Goal: Information Seeking & Learning: Check status

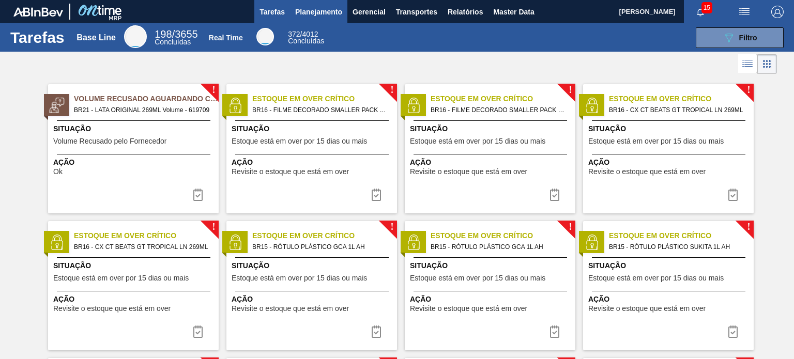
click at [319, 20] on button "Planejamento" at bounding box center [318, 11] width 57 height 23
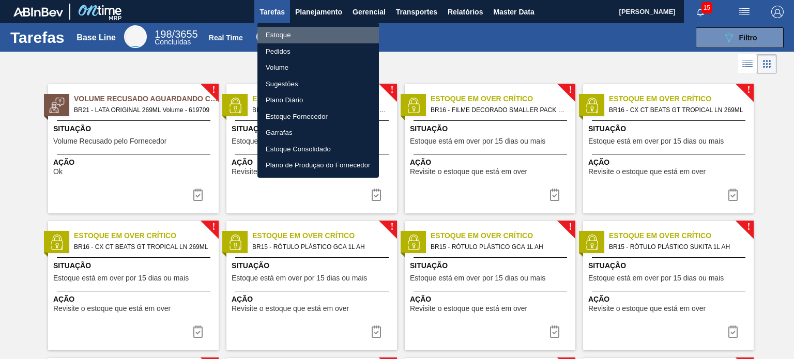
click at [314, 39] on li "Estoque" at bounding box center [317, 35] width 121 height 17
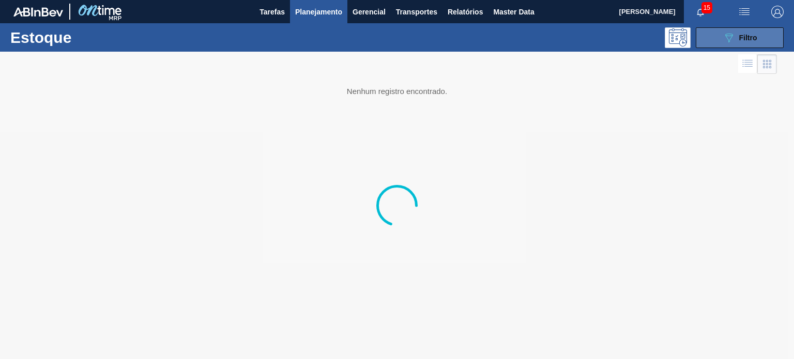
click at [741, 39] on span "Filtro" at bounding box center [748, 38] width 18 height 8
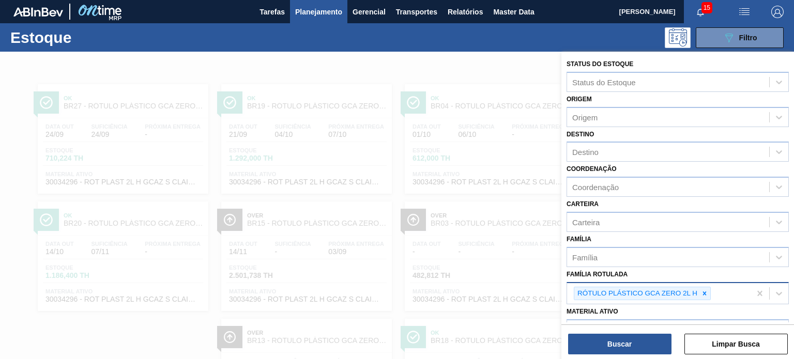
click at [706, 290] on icon at bounding box center [704, 293] width 7 height 7
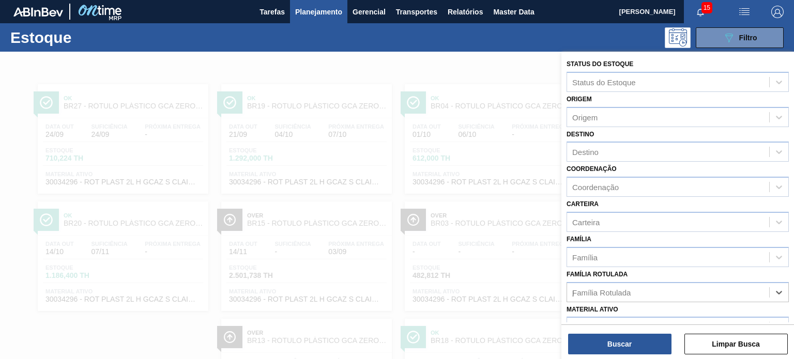
scroll to position [94, 0]
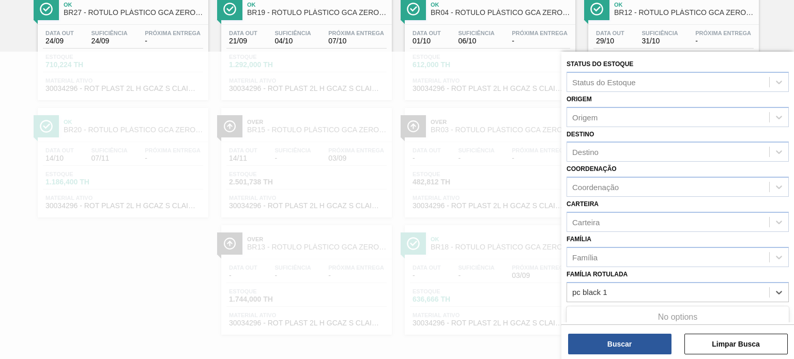
type Rotulada "pc black"
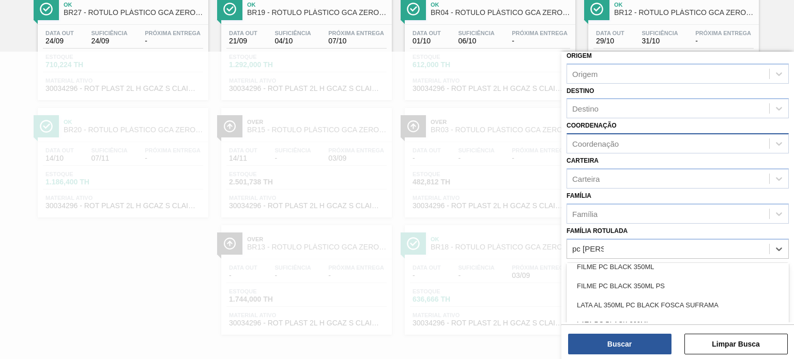
scroll to position [0, 0]
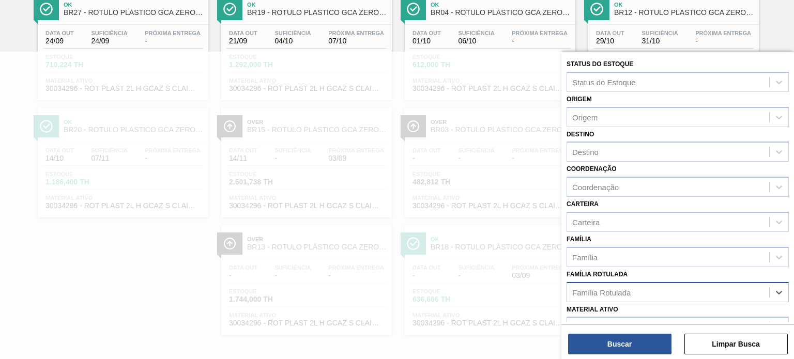
drag, startPoint x: 608, startPoint y: 289, endPoint x: 570, endPoint y: 291, distance: 37.2
click at [570, 291] on div "Família Rotulada" at bounding box center [668, 292] width 202 height 15
drag, startPoint x: 613, startPoint y: 301, endPoint x: 608, endPoint y: 295, distance: 8.0
click at [613, 302] on div "Material ativo Material ativo" at bounding box center [677, 319] width 222 height 35
click at [608, 291] on div "Família Rotulada" at bounding box center [601, 292] width 58 height 9
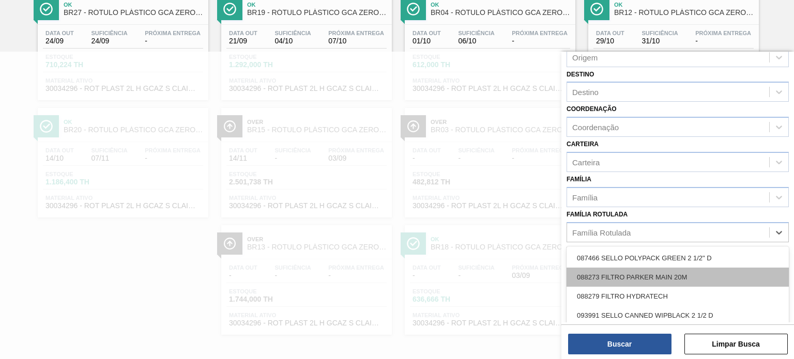
scroll to position [103, 0]
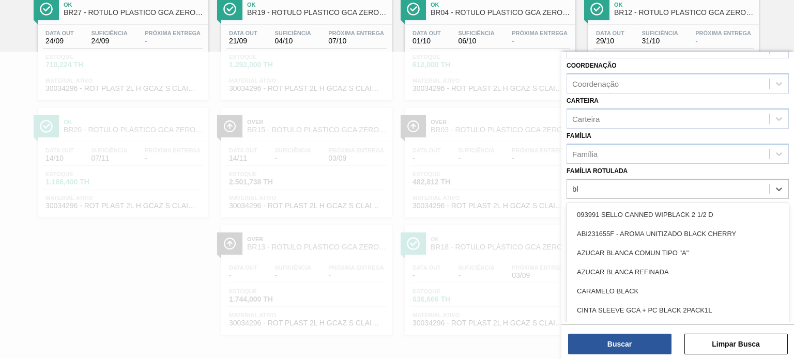
type Rotulada "b"
type Rotulada "pc black 1"
type Rotulada "1"
type Rotulada "black"
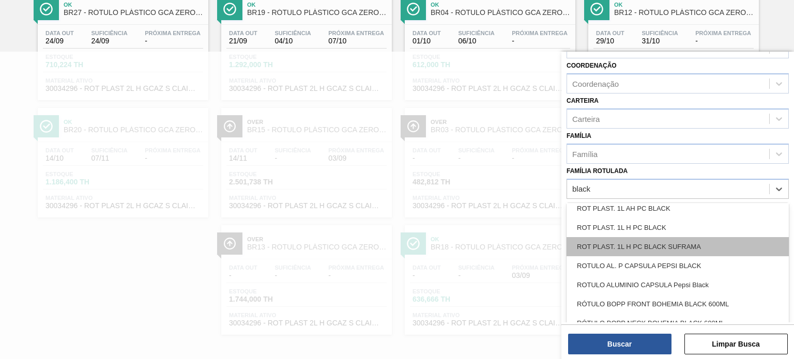
scroll to position [413, 0]
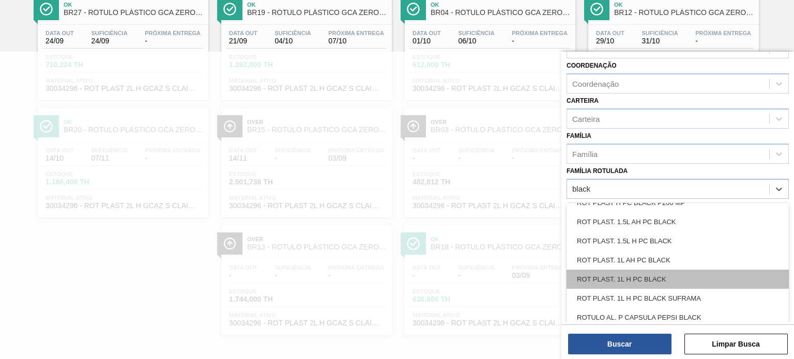
click at [669, 277] on div "ROT PLAST. 1L H PC BLACK" at bounding box center [677, 279] width 222 height 19
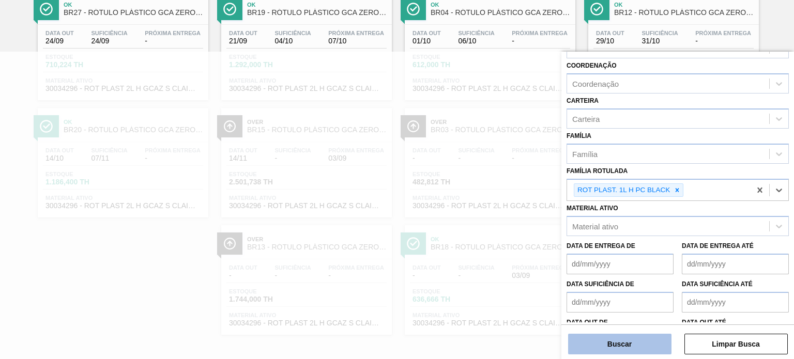
click at [652, 345] on button "Buscar" at bounding box center [619, 344] width 103 height 21
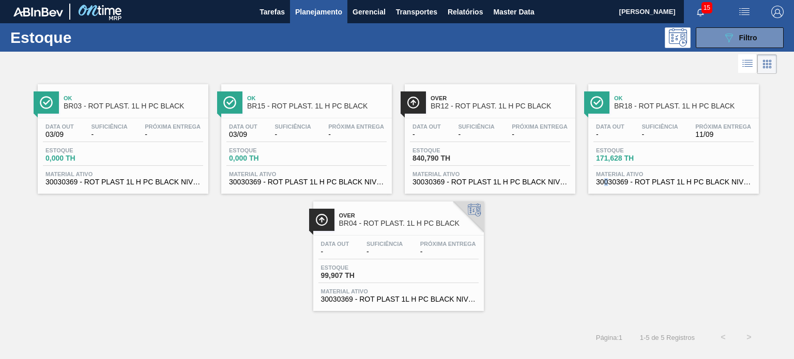
drag, startPoint x: 647, startPoint y: 121, endPoint x: 606, endPoint y: 216, distance: 103.7
click at [606, 216] on div "Ok BR03 - ROT PLAST. 1L H PC BLACK Data out 03/09 Suficiência - Próxima Entrega…" at bounding box center [397, 193] width 794 height 235
click at [579, 221] on div "Ok BR03 - ROT PLAST. 1L H PC BLACK Data out 03/09 Suficiência - Próxima Entrega…" at bounding box center [397, 193] width 794 height 235
click at [716, 32] on button "089F7B8B-B2A5-4AFE-B5C0-19BA573D28AC Filtro" at bounding box center [739, 37] width 88 height 21
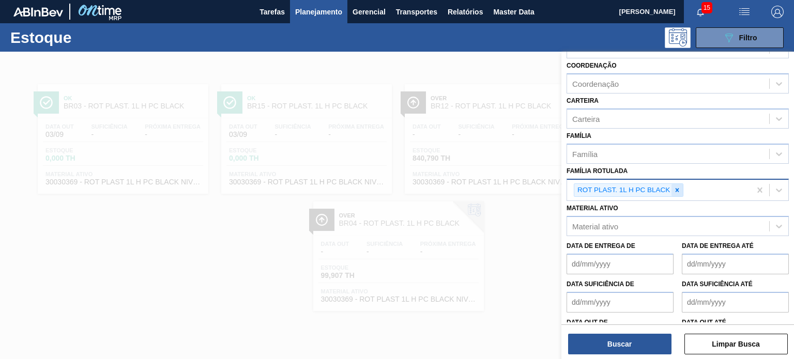
click at [676, 190] on icon at bounding box center [676, 190] width 7 height 7
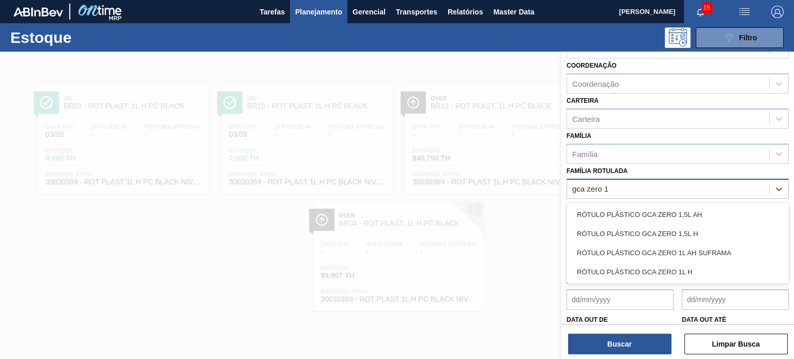
type Rotulada "gca zero 1l"
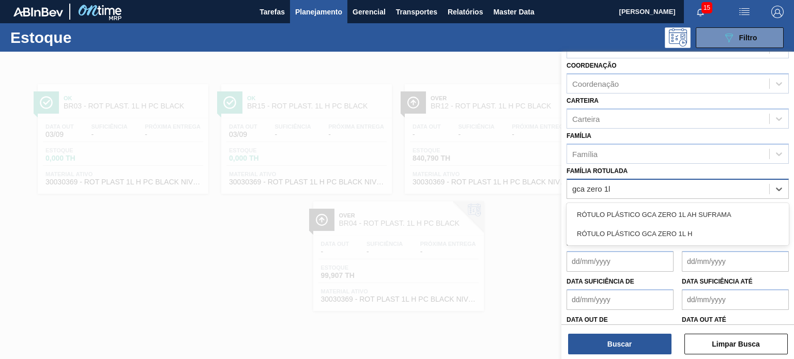
drag, startPoint x: 673, startPoint y: 222, endPoint x: 659, endPoint y: 239, distance: 22.1
click at [672, 224] on div "RÓTULO PLÁSTICO GCA ZERO 1L H" at bounding box center [677, 233] width 222 height 19
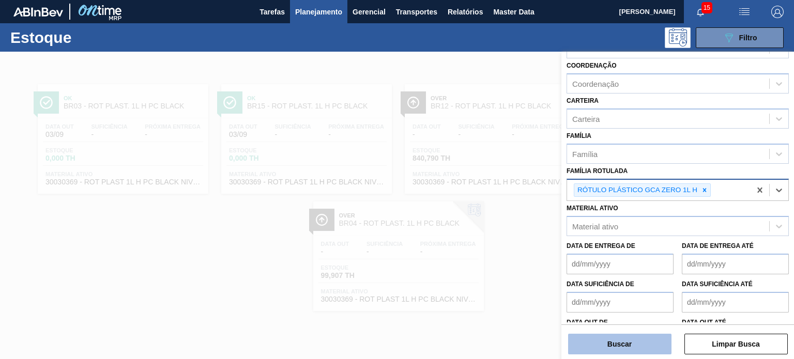
click at [622, 348] on button "Buscar" at bounding box center [619, 344] width 103 height 21
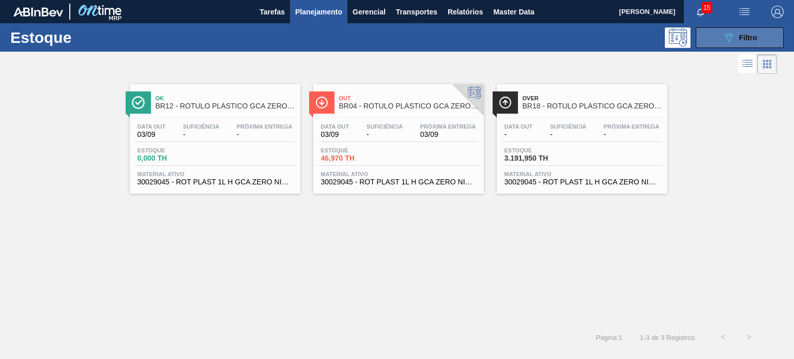
click at [734, 29] on button "089F7B8B-B2A5-4AFE-B5C0-19BA573D28AC Filtro" at bounding box center [739, 37] width 88 height 21
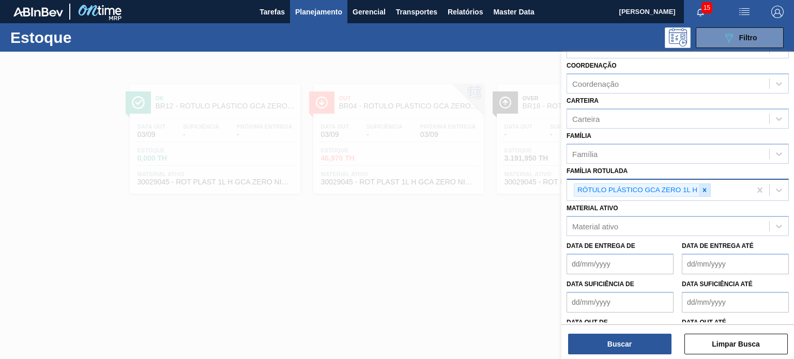
click at [701, 189] on icon at bounding box center [704, 190] width 7 height 7
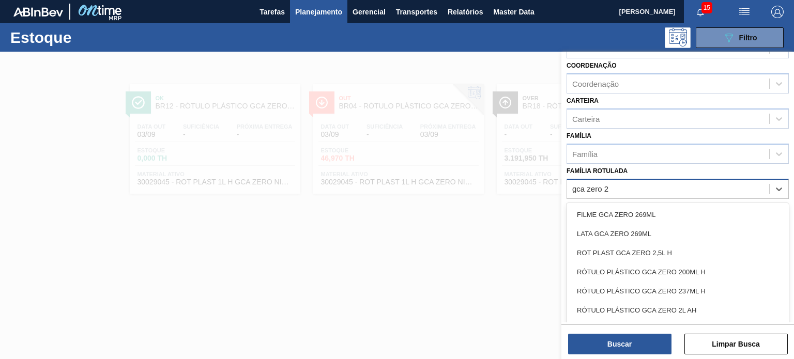
type Rotulada "gca zero 2l"
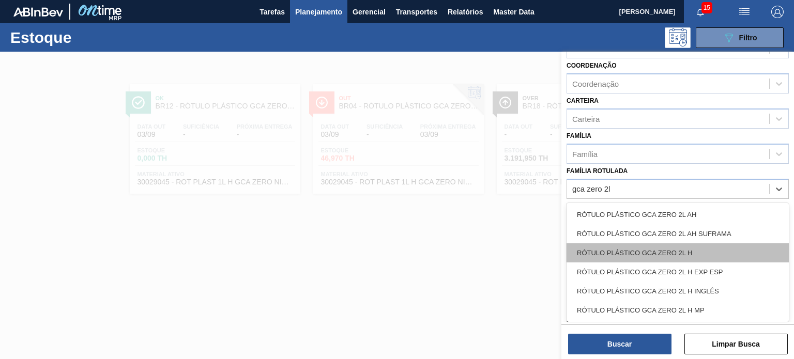
click at [676, 252] on div "RÓTULO PLÁSTICO GCA ZERO 2L H" at bounding box center [677, 252] width 222 height 19
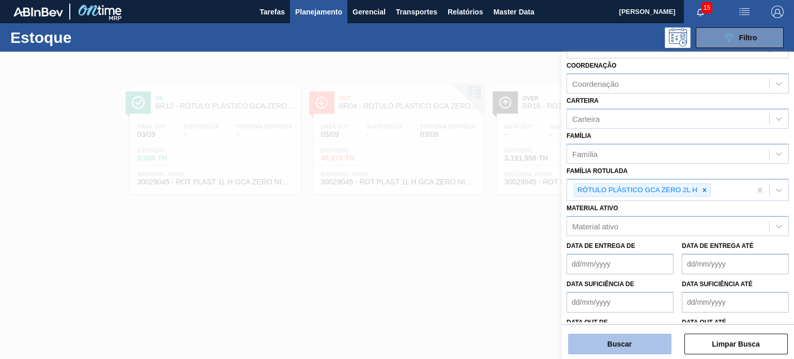
click at [644, 345] on button "Buscar" at bounding box center [619, 344] width 103 height 21
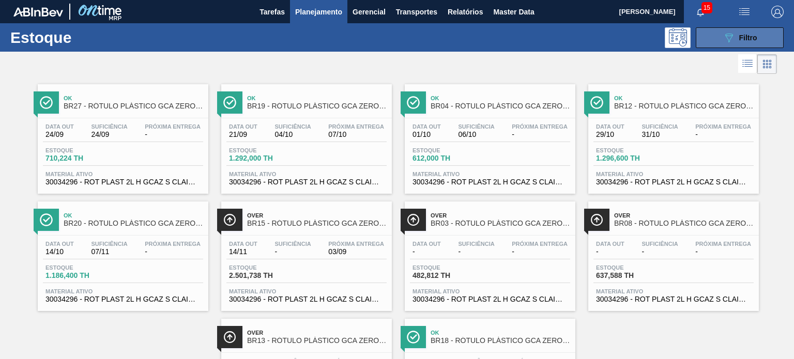
click at [719, 43] on button "089F7B8B-B2A5-4AFE-B5C0-19BA573D28AC Filtro" at bounding box center [739, 37] width 88 height 21
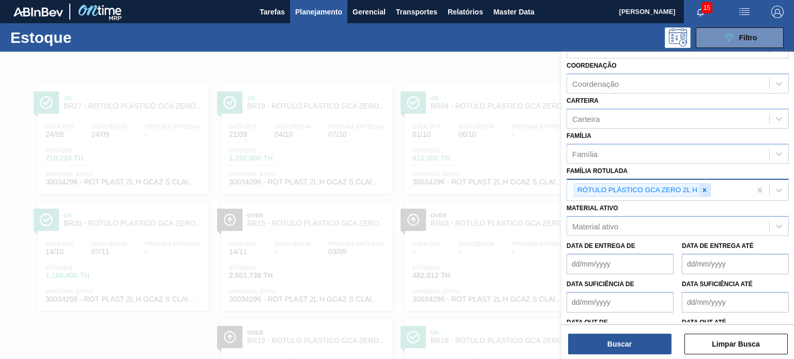
click at [706, 188] on icon at bounding box center [704, 190] width 7 height 7
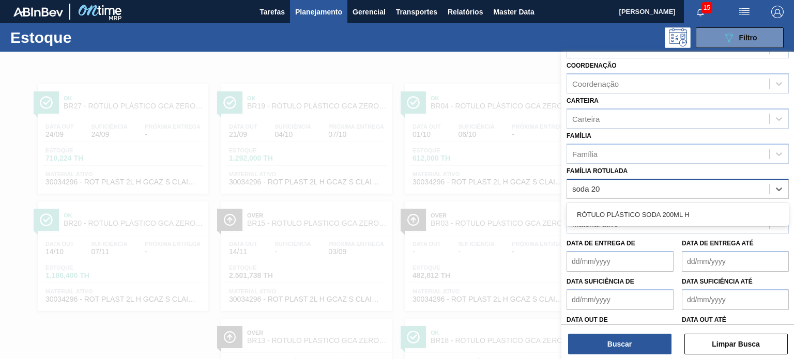
type Rotulada "soda 200"
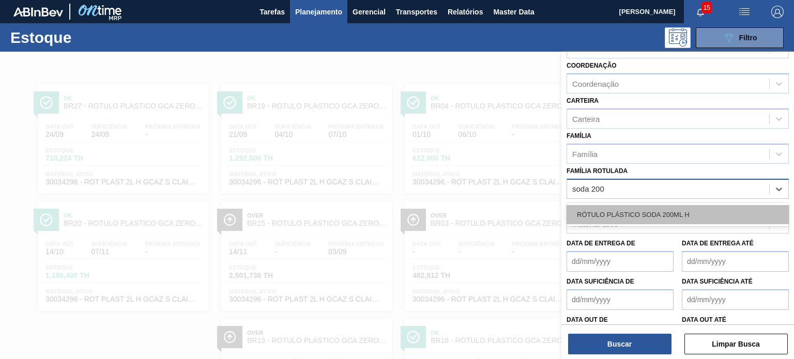
click at [693, 205] on div "RÓTULO PLÁSTICO SODA 200ML H" at bounding box center [677, 214] width 222 height 19
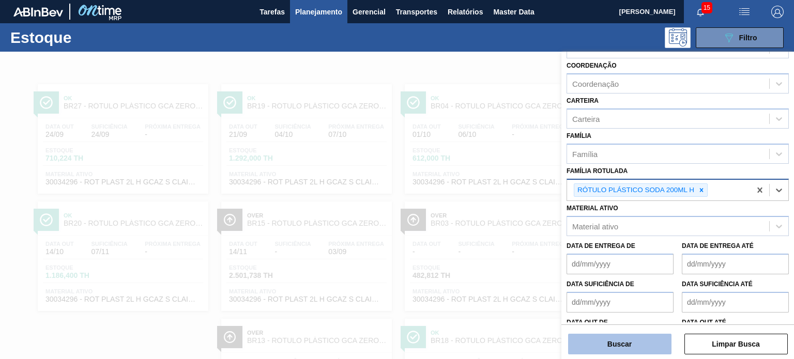
click at [638, 334] on button "Buscar" at bounding box center [619, 344] width 103 height 21
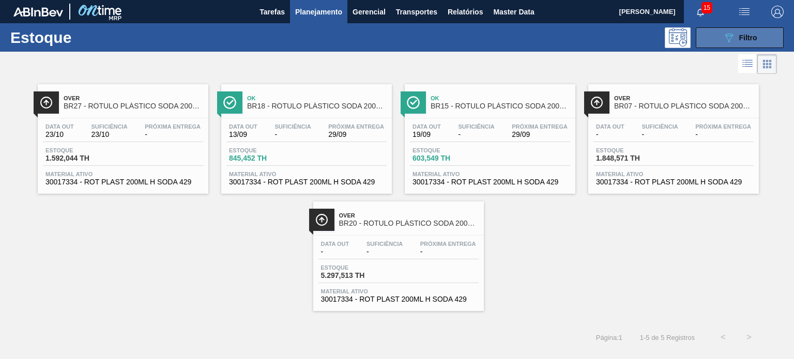
click at [738, 46] on button "089F7B8B-B2A5-4AFE-B5C0-19BA573D28AC Filtro" at bounding box center [739, 37] width 88 height 21
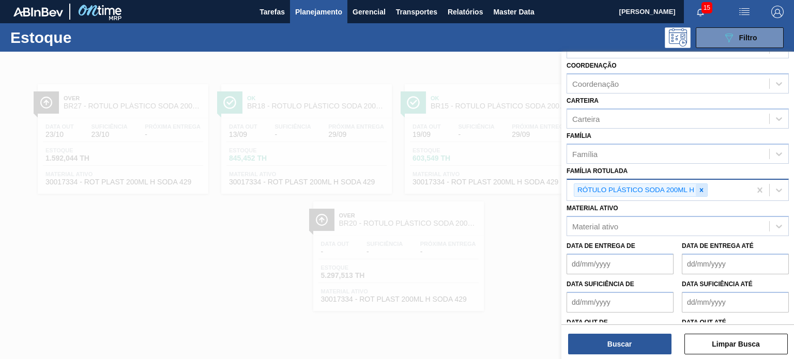
click at [700, 188] on icon at bounding box center [702, 190] width 4 height 4
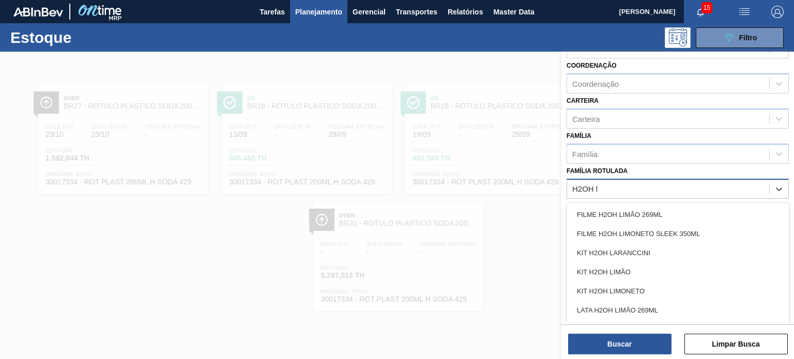
type Rotulada "H2OH li"
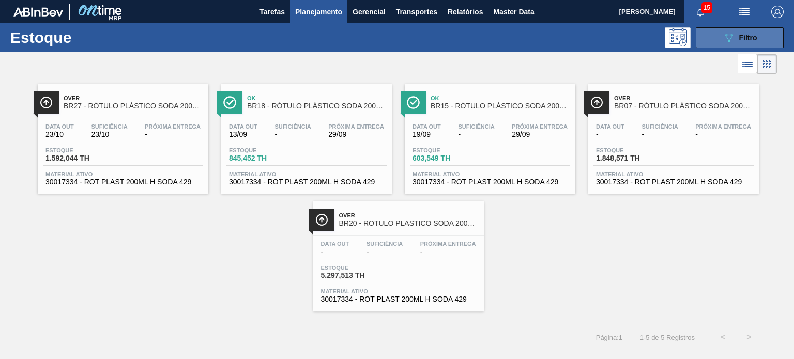
click at [730, 47] on button "089F7B8B-B2A5-4AFE-B5C0-19BA573D28AC Filtro" at bounding box center [739, 37] width 88 height 21
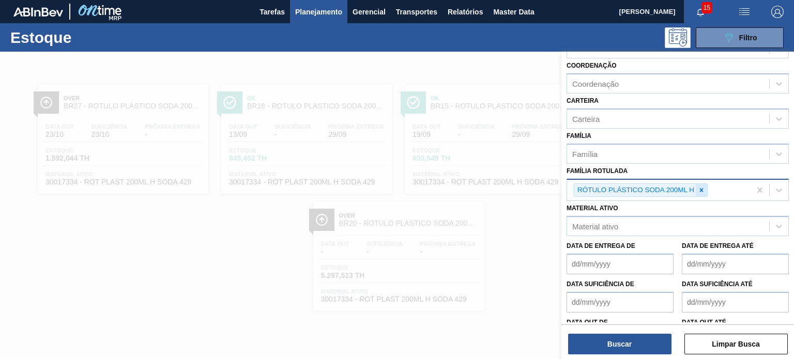
click at [699, 189] on icon at bounding box center [700, 190] width 7 height 7
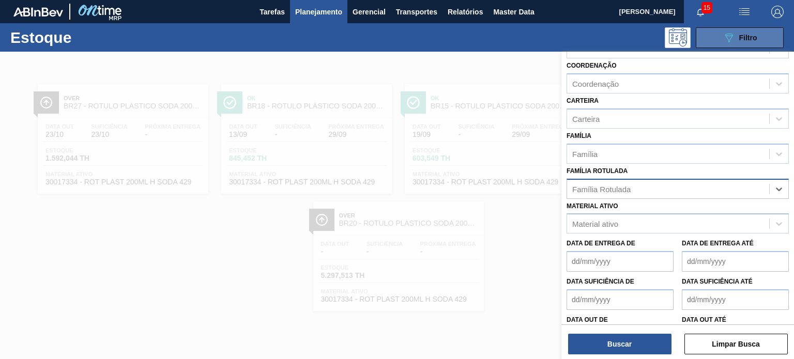
click at [740, 42] on div "089F7B8B-B2A5-4AFE-B5C0-19BA573D28AC Filtro" at bounding box center [739, 38] width 35 height 12
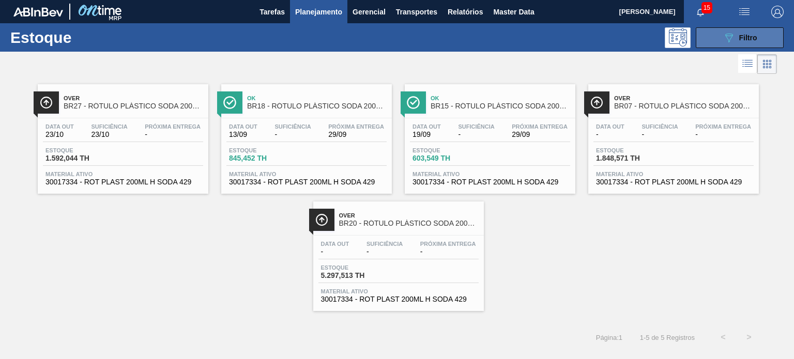
click at [734, 43] on div "089F7B8B-B2A5-4AFE-B5C0-19BA573D28AC Filtro" at bounding box center [739, 38] width 35 height 12
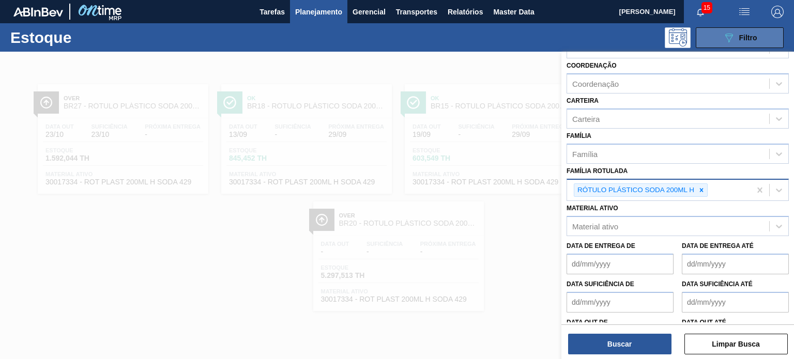
click at [734, 43] on icon "089F7B8B-B2A5-4AFE-B5C0-19BA573D28AC" at bounding box center [728, 38] width 12 height 12
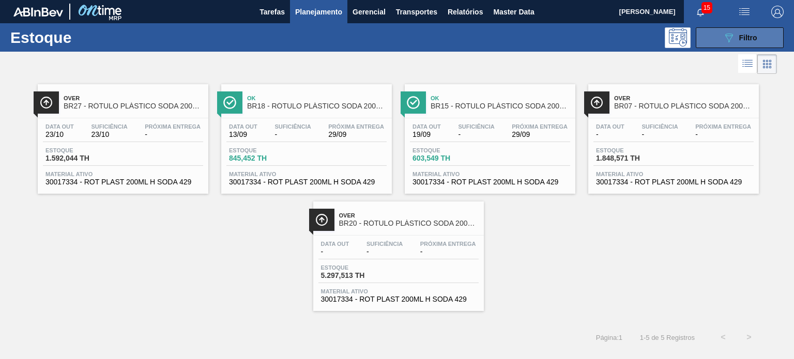
click at [733, 43] on icon "089F7B8B-B2A5-4AFE-B5C0-19BA573D28AC" at bounding box center [728, 38] width 12 height 12
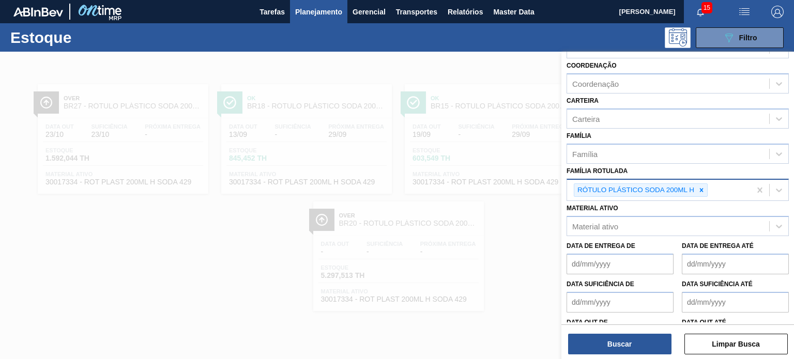
click at [701, 195] on div "RÓTULO PLÁSTICO SODA 200ML H" at bounding box center [658, 190] width 183 height 21
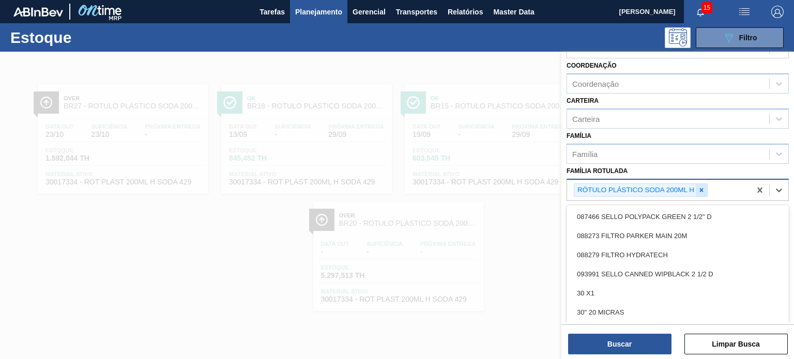
click at [705, 190] on div at bounding box center [700, 190] width 11 height 13
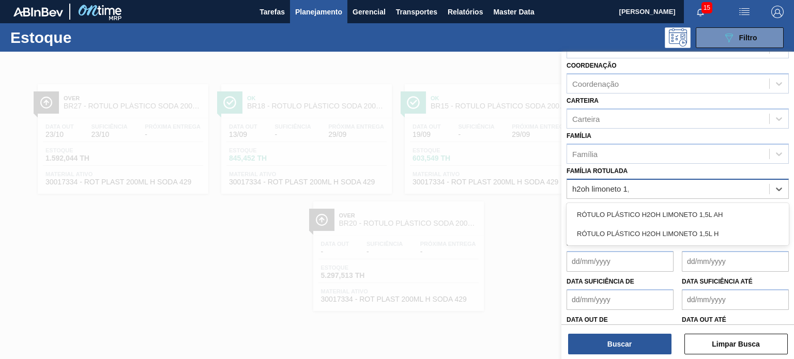
type Rotulada "h2oh limoneto 1,5"
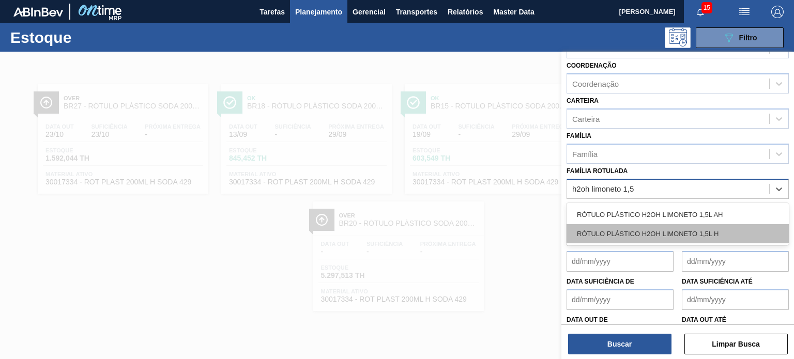
click at [709, 227] on div "RÓTULO PLÁSTICO H2OH LIMONETO 1,5L H" at bounding box center [677, 233] width 222 height 19
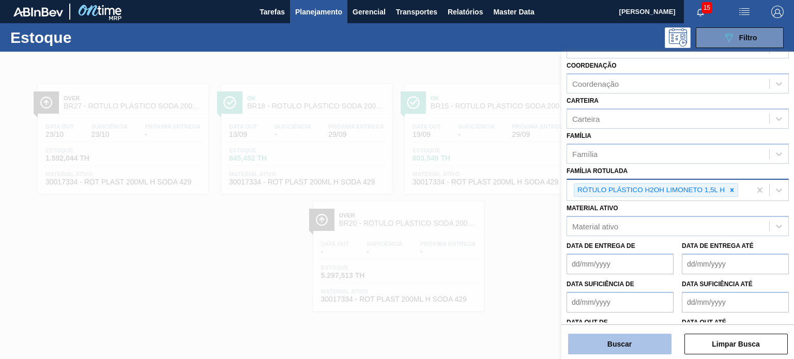
click at [658, 340] on button "Buscar" at bounding box center [619, 344] width 103 height 21
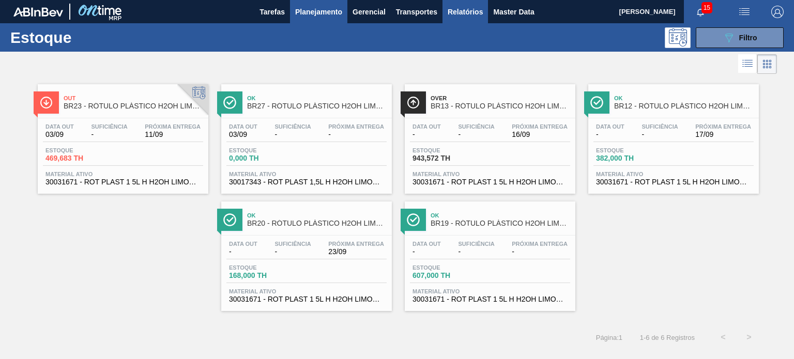
click at [467, 12] on span "Relatórios" at bounding box center [464, 12] width 35 height 12
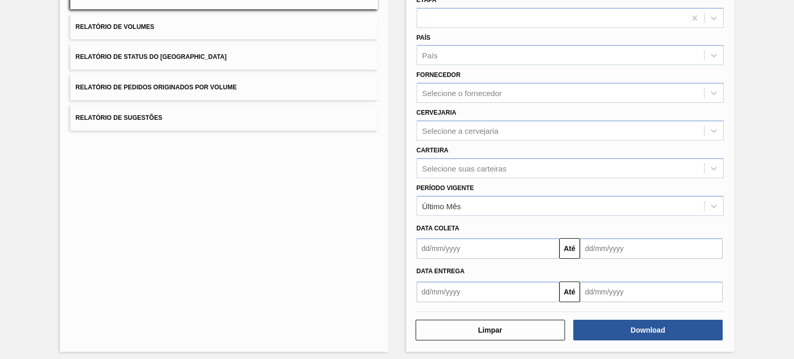
scroll to position [117, 0]
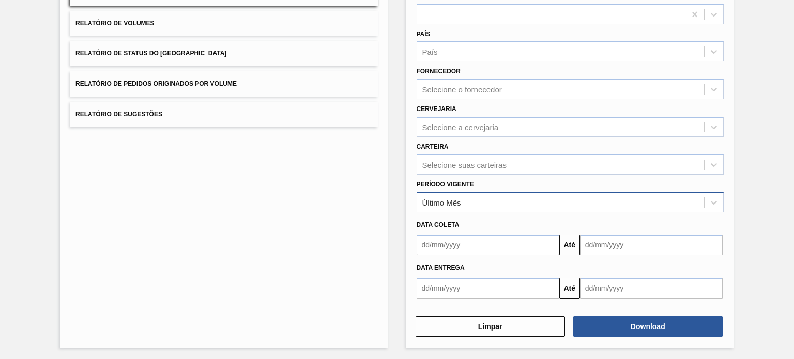
click at [493, 205] on div "Último Mês" at bounding box center [560, 202] width 287 height 15
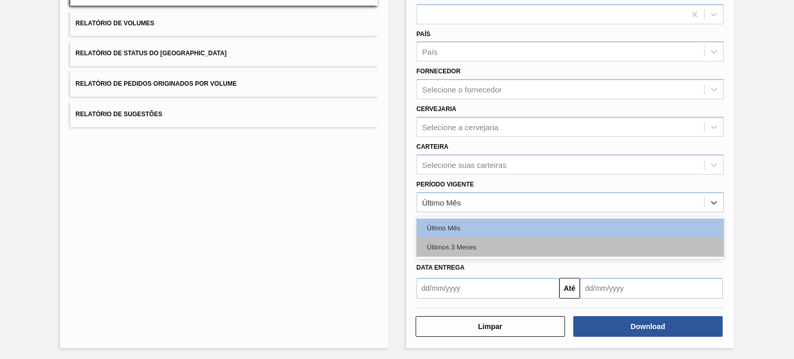
click at [469, 238] on div "Últimos 3 Meses" at bounding box center [569, 247] width 307 height 19
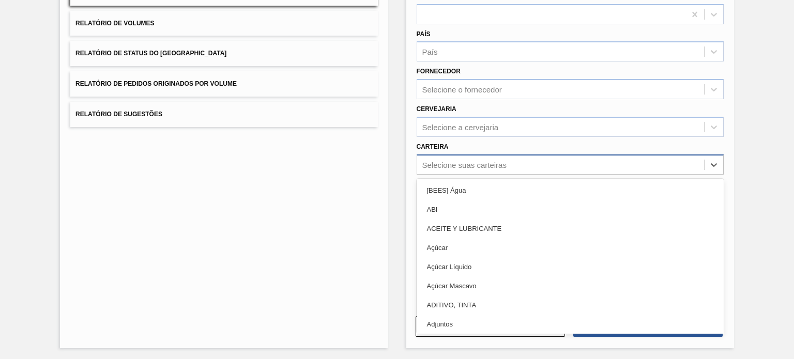
click at [484, 163] on div "Selecione suas carteiras" at bounding box center [464, 164] width 84 height 9
type input "rót"
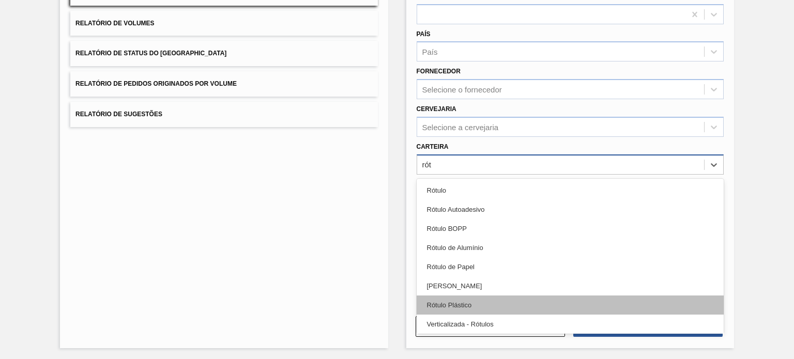
click at [480, 305] on div "Rótulo Plástico" at bounding box center [569, 305] width 307 height 19
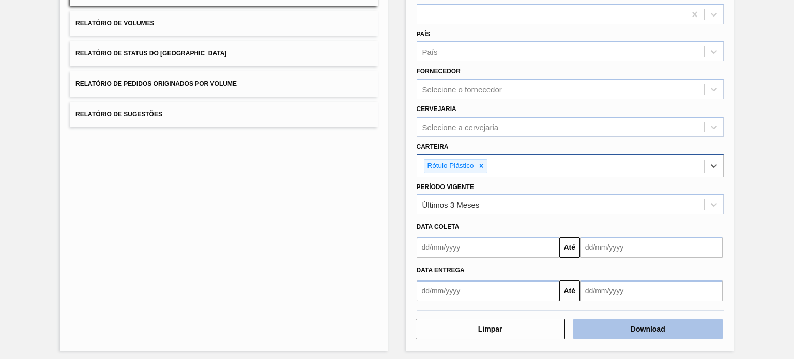
click at [608, 320] on button "Download" at bounding box center [647, 329] width 149 height 21
click at [770, 38] on div "Lista de Relatórios Relatório de Pedidos Relatório de Volumes Relatório de Stat…" at bounding box center [397, 148] width 794 height 429
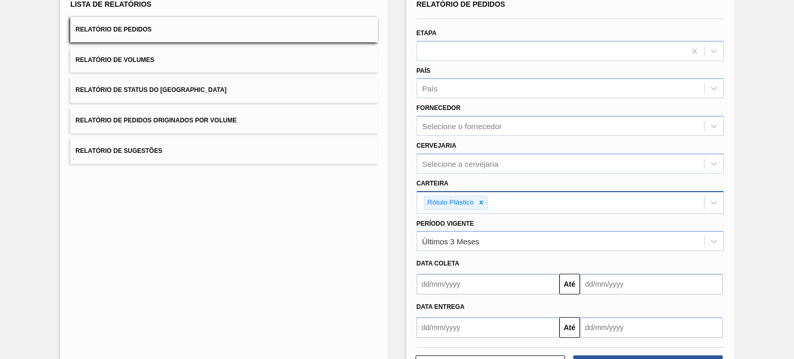
scroll to position [66, 0]
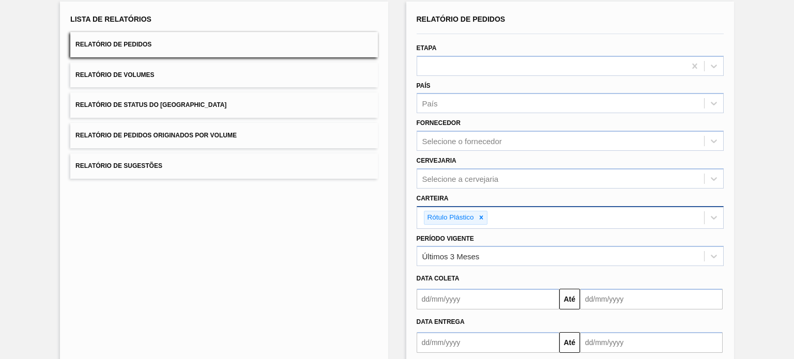
click at [176, 105] on span "Relatório de Status do Estoque" at bounding box center [150, 104] width 151 height 7
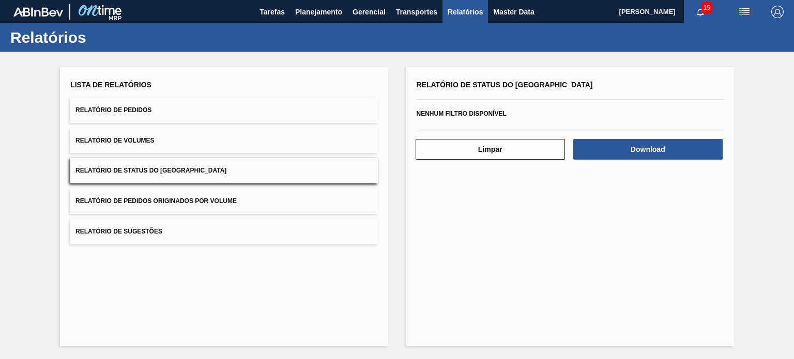
scroll to position [0, 0]
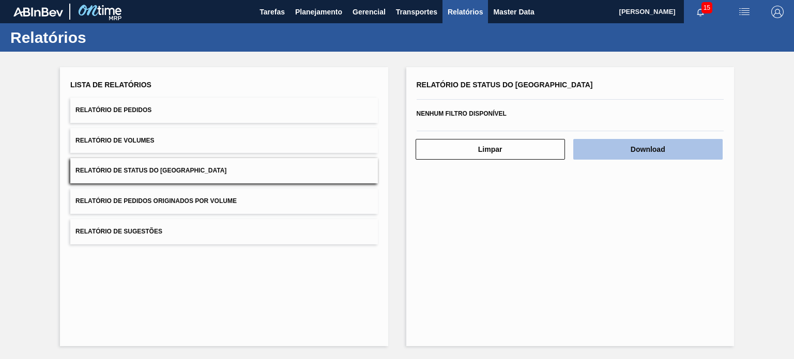
click at [639, 145] on button "Download" at bounding box center [647, 149] width 149 height 21
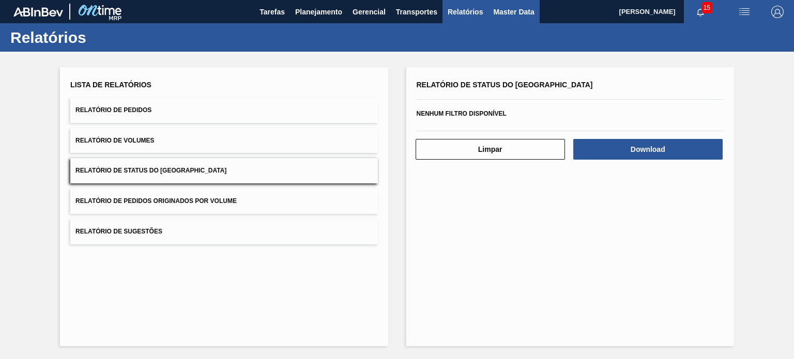
click at [503, 12] on span "Master Data" at bounding box center [513, 12] width 41 height 12
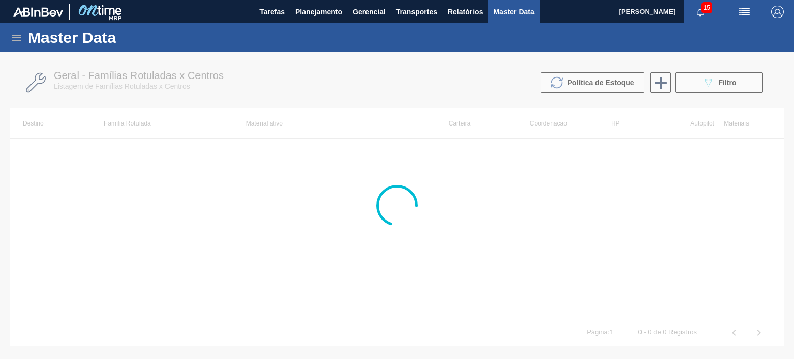
click at [25, 40] on div "Master Data" at bounding box center [397, 37] width 794 height 28
click at [19, 37] on icon at bounding box center [16, 38] width 9 height 6
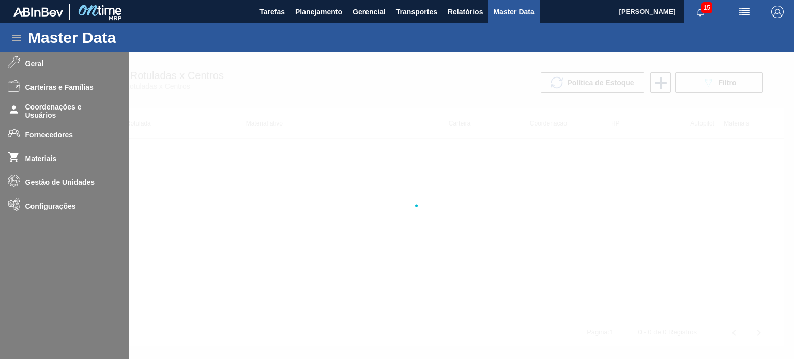
click at [56, 206] on div at bounding box center [397, 205] width 794 height 307
click at [52, 210] on div at bounding box center [397, 205] width 794 height 307
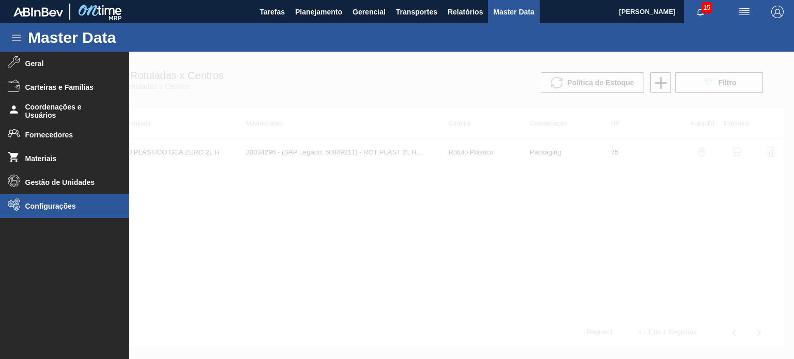
click at [66, 205] on span "Configurações" at bounding box center [67, 206] width 85 height 8
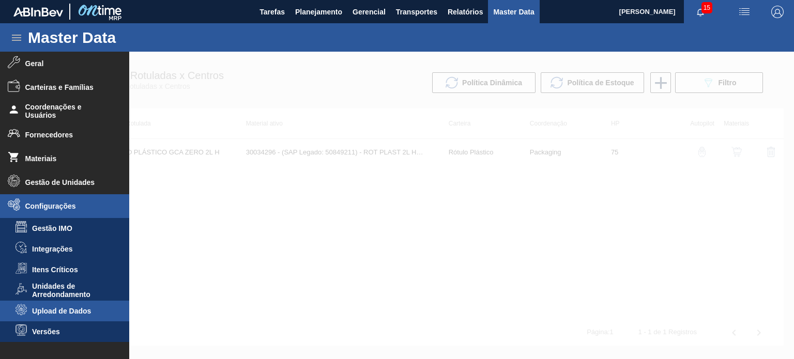
click at [61, 309] on span "Upload de Dados" at bounding box center [72, 311] width 80 height 8
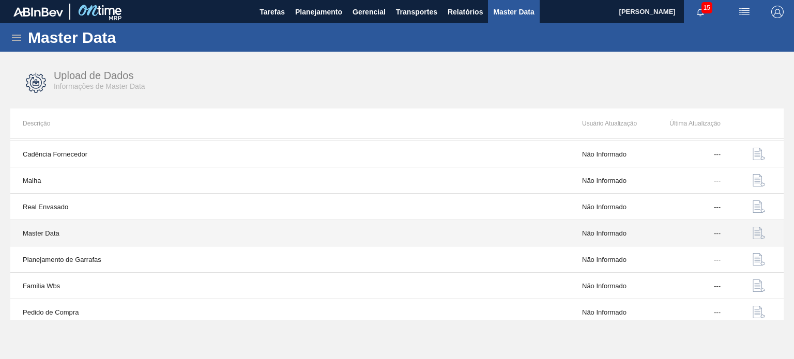
scroll to position [107, 0]
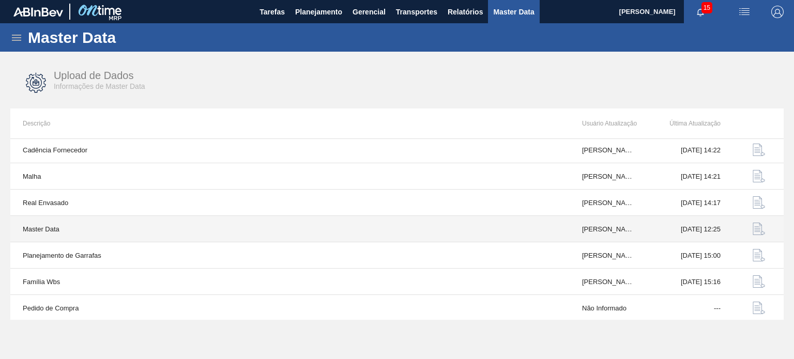
click at [767, 227] on button "button" at bounding box center [758, 228] width 25 height 25
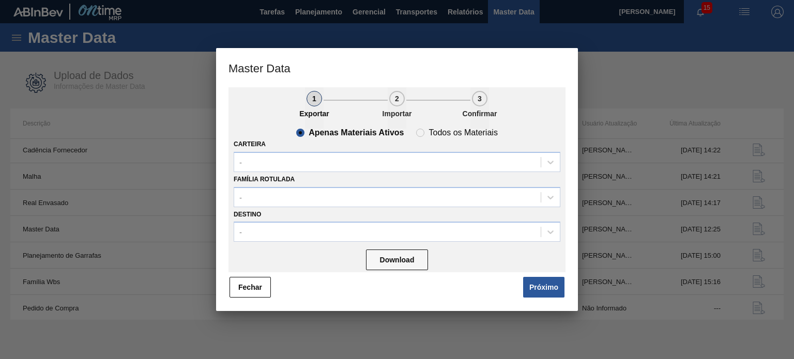
click at [393, 249] on div "Download" at bounding box center [397, 258] width 327 height 27
click at [337, 149] on div "Carteira -" at bounding box center [397, 154] width 327 height 35
click at [330, 156] on div "-" at bounding box center [387, 161] width 306 height 15
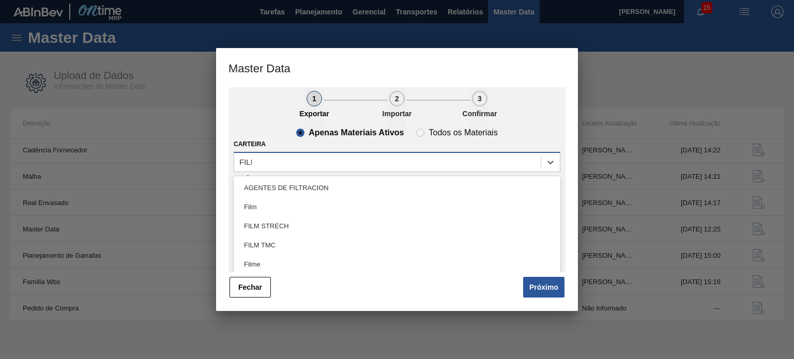
type input "FILME"
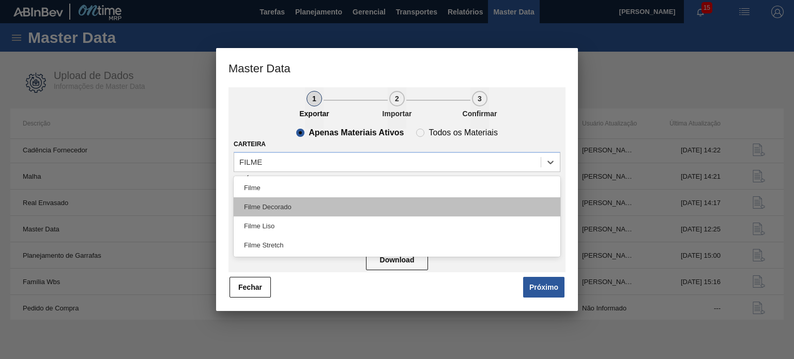
click at [281, 204] on div "Filme Decorado" at bounding box center [397, 206] width 327 height 19
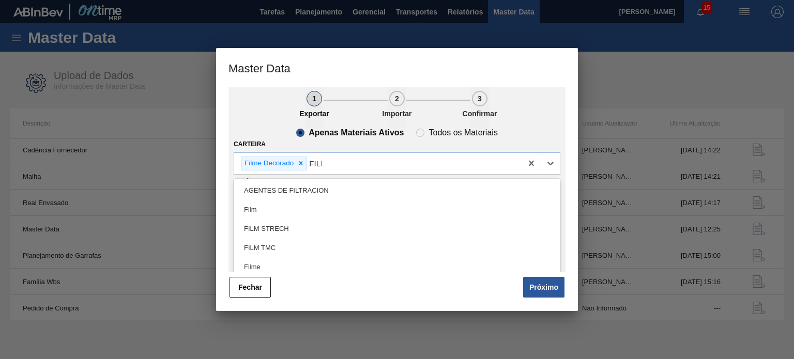
type input "FILME"
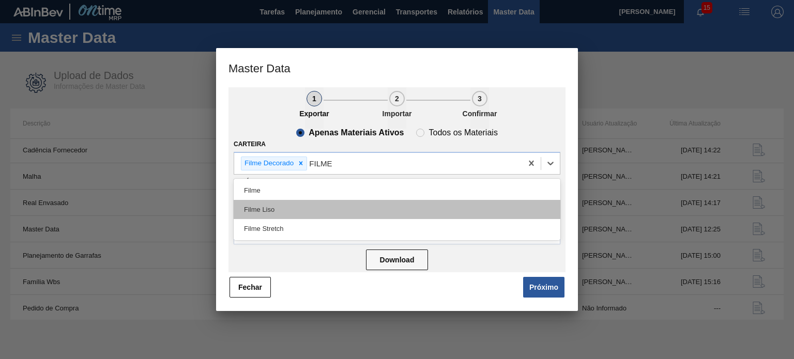
click at [325, 212] on div "Filme Liso" at bounding box center [397, 209] width 327 height 19
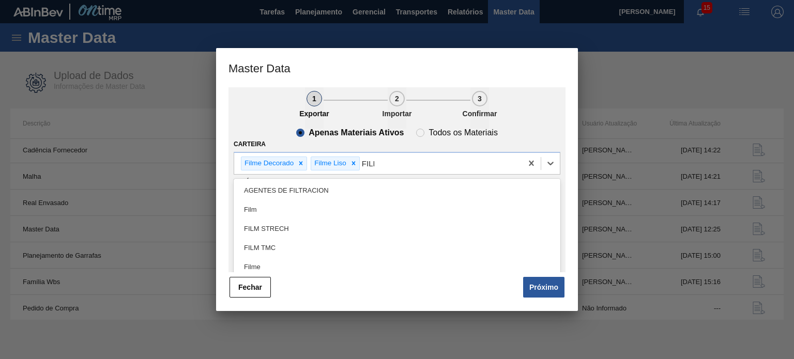
type input "FILME"
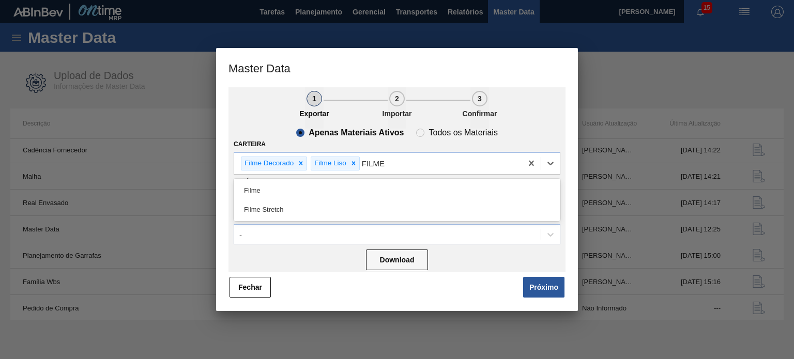
click at [325, 212] on div "Filme Stretch" at bounding box center [397, 209] width 327 height 19
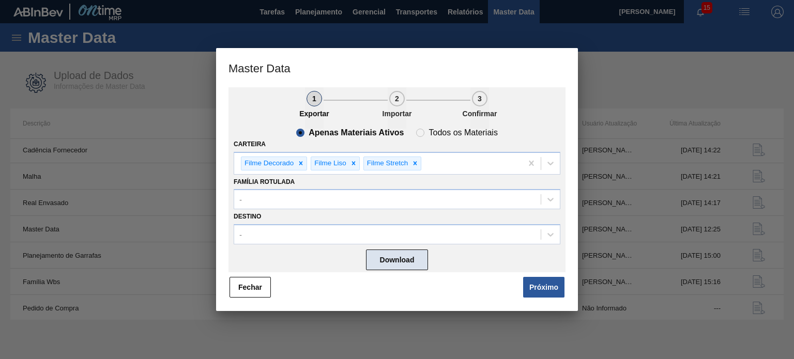
click at [412, 260] on button "Download" at bounding box center [397, 260] width 62 height 21
click at [304, 30] on div at bounding box center [397, 179] width 794 height 359
click at [239, 289] on button "Fechar" at bounding box center [249, 287] width 41 height 21
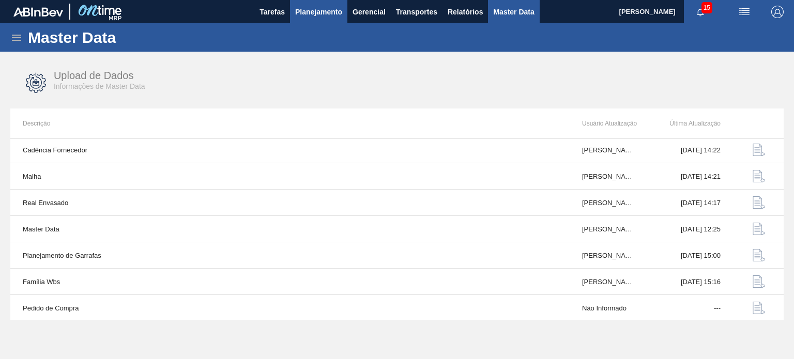
click at [329, 16] on span "Planejamento" at bounding box center [318, 12] width 47 height 12
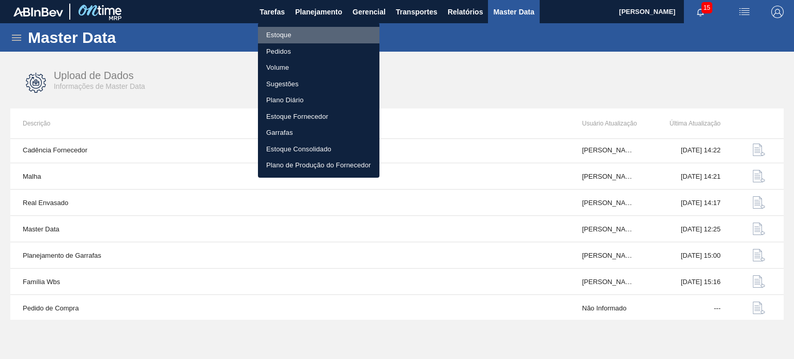
click at [320, 32] on li "Estoque" at bounding box center [318, 35] width 121 height 17
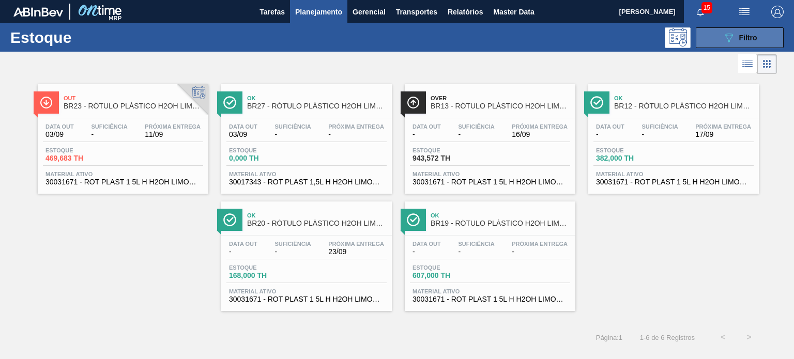
click at [760, 35] on button "089F7B8B-B2A5-4AFE-B5C0-19BA573D28AC Filtro" at bounding box center [739, 37] width 88 height 21
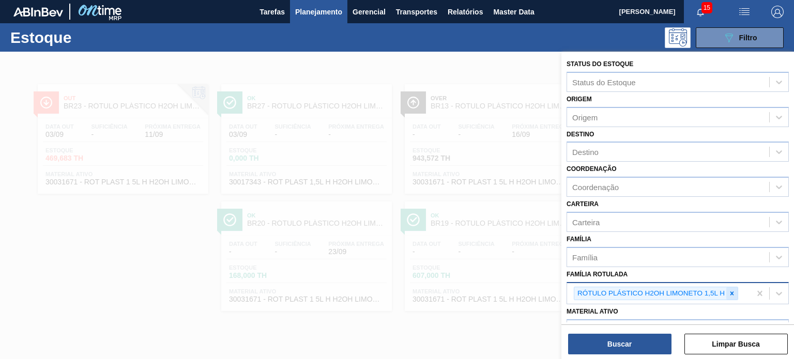
click at [726, 287] on div at bounding box center [731, 293] width 11 height 13
click at [727, 287] on div at bounding box center [731, 293] width 11 height 13
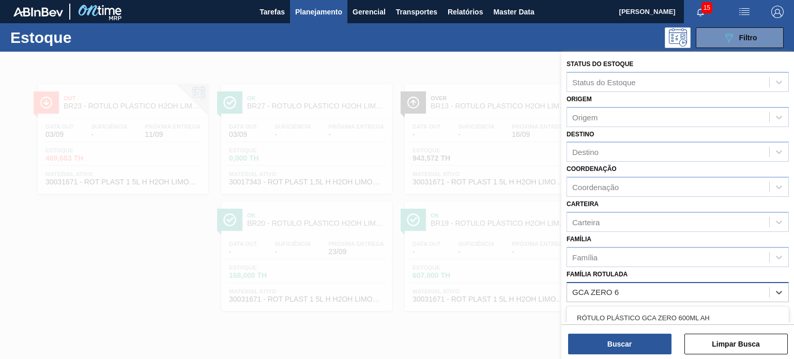
type Rotulada "GCA ZERO 60"
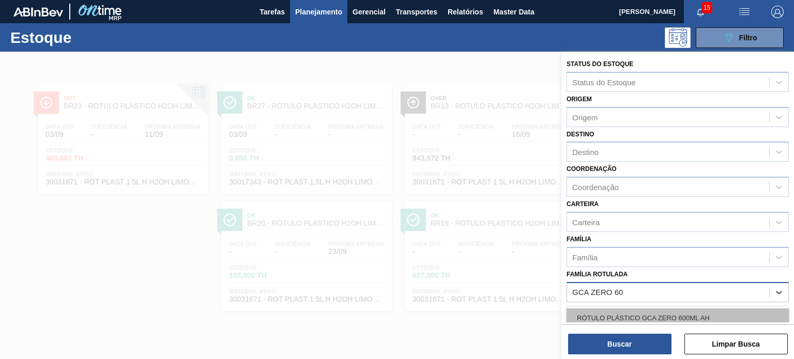
click at [705, 321] on div "RÓTULO PLÁSTICO GCA ZERO 600ML AH" at bounding box center [677, 317] width 222 height 19
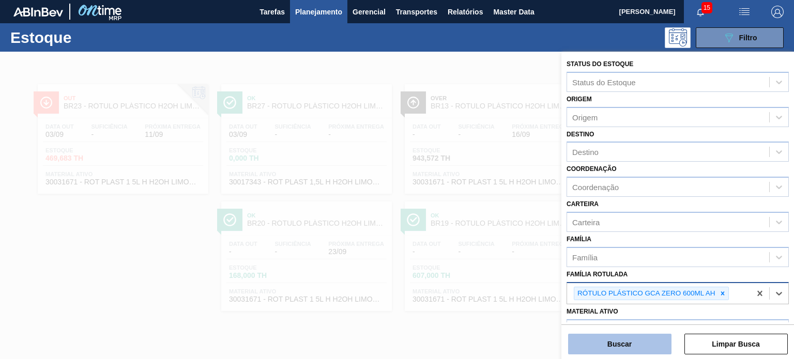
click at [658, 338] on button "Buscar" at bounding box center [619, 344] width 103 height 21
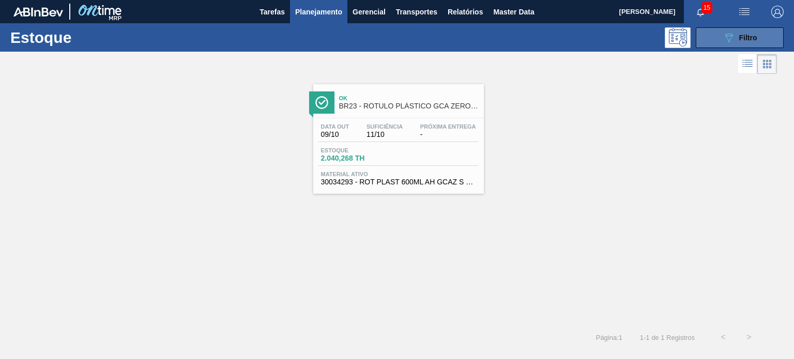
click at [727, 35] on icon "089F7B8B-B2A5-4AFE-B5C0-19BA573D28AC" at bounding box center [728, 38] width 12 height 12
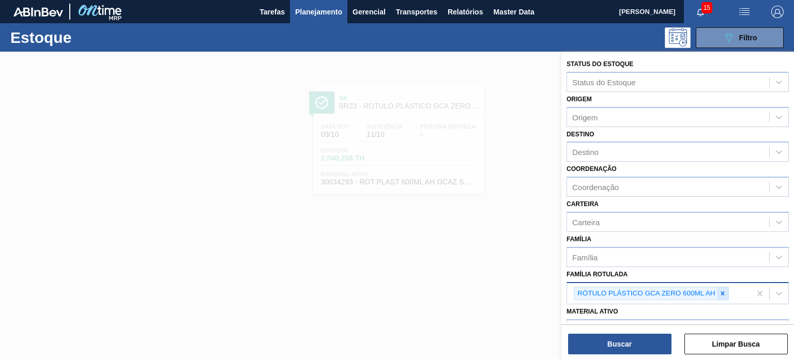
click at [719, 290] on icon at bounding box center [722, 293] width 7 height 7
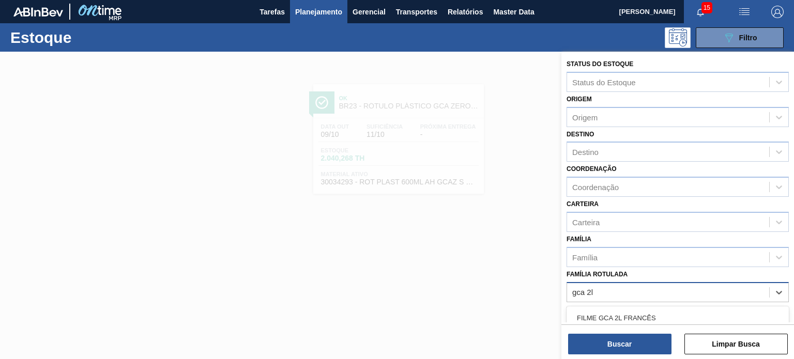
type Rotulada "gca 2l h"
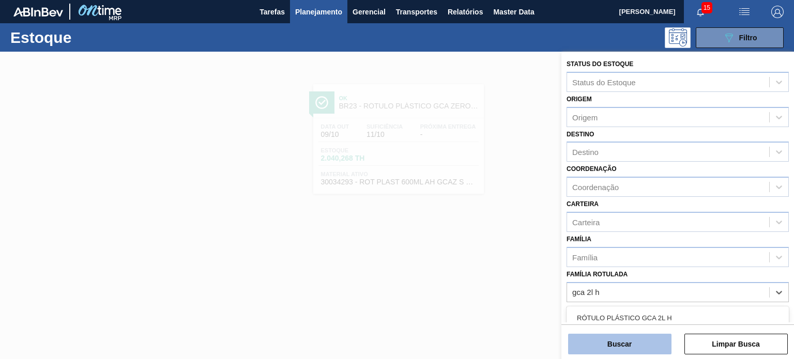
drag, startPoint x: 654, startPoint y: 318, endPoint x: 656, endPoint y: 344, distance: 26.4
click at [655, 318] on div "RÓTULO PLÁSTICO GCA 2L H" at bounding box center [677, 317] width 222 height 19
click at [656, 347] on button "Buscar" at bounding box center [619, 344] width 103 height 21
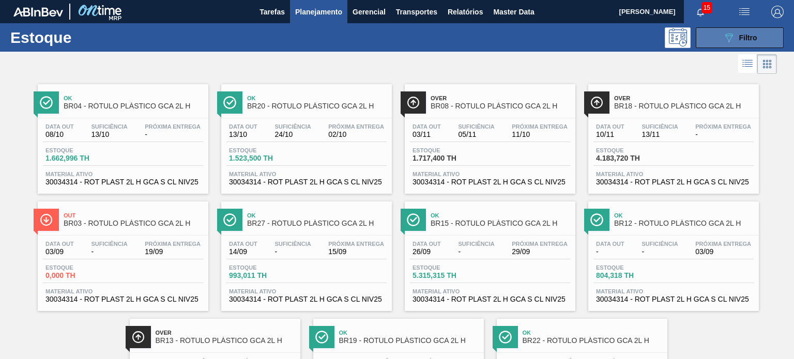
click at [732, 37] on icon "089F7B8B-B2A5-4AFE-B5C0-19BA573D28AC" at bounding box center [728, 38] width 12 height 12
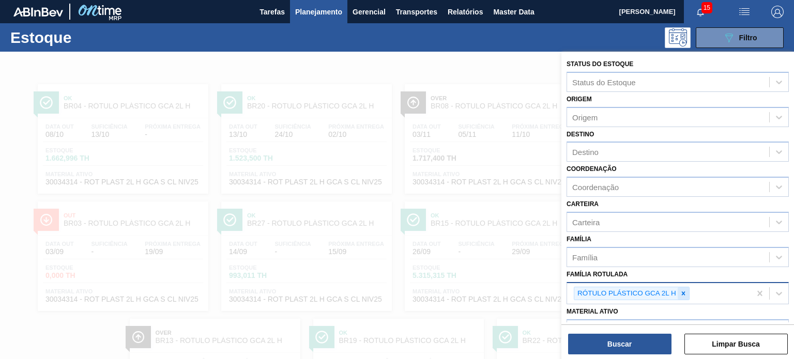
click at [684, 291] on icon at bounding box center [683, 293] width 4 height 4
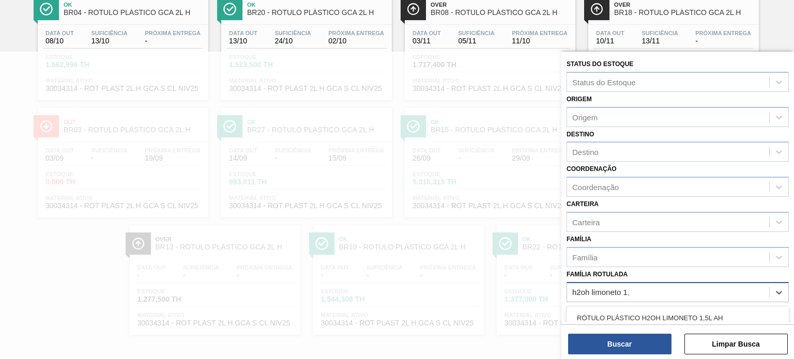
type Rotulada "h2oh limoneto 1,5"
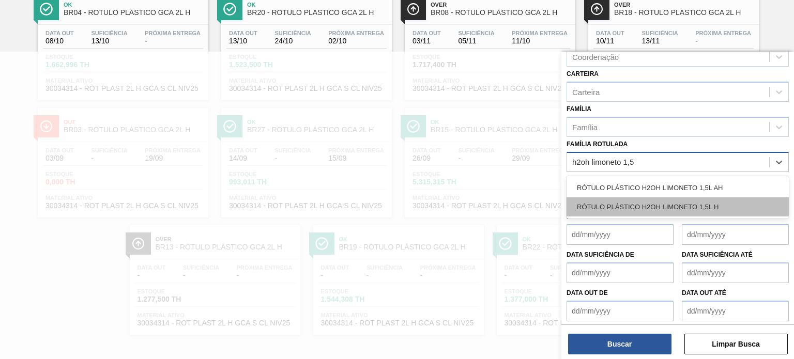
scroll to position [132, 0]
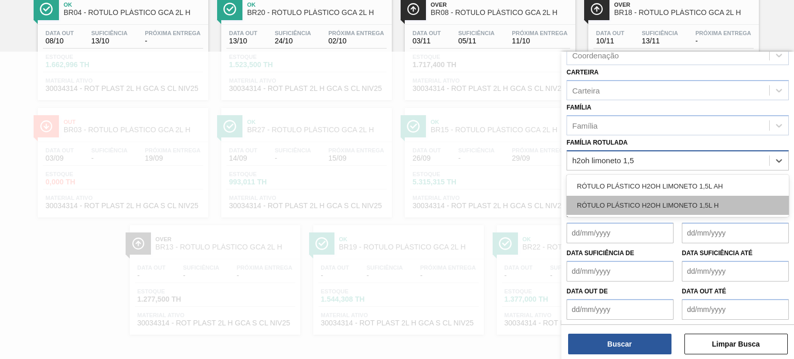
click at [695, 205] on div "RÓTULO PLÁSTICO H2OH LIMONETO 1,5L H" at bounding box center [677, 205] width 222 height 19
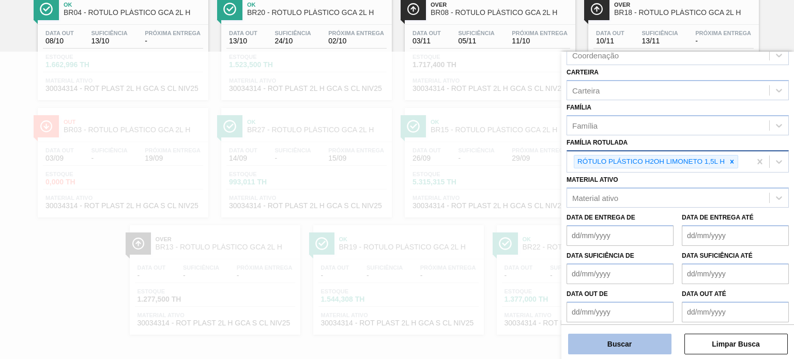
click at [643, 348] on button "Buscar" at bounding box center [619, 344] width 103 height 21
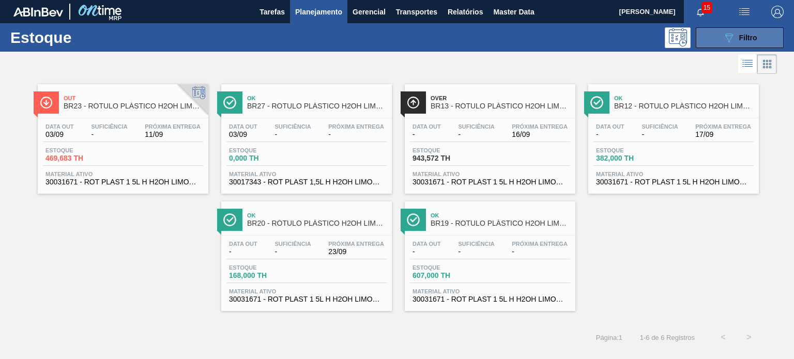
click at [707, 45] on button "089F7B8B-B2A5-4AFE-B5C0-19BA573D28AC Filtro" at bounding box center [739, 37] width 88 height 21
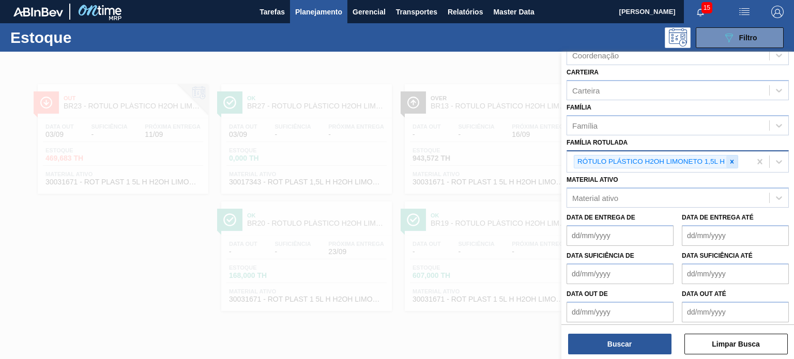
click at [732, 158] on icon at bounding box center [731, 161] width 7 height 7
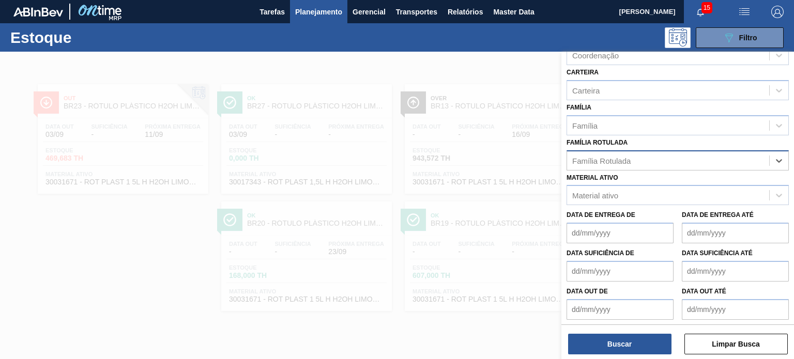
paste Rotulada "RÓTULO PLÁSTICO 2L PC SUFRAMA AH"
type Rotulada "RÓTULO PLÁSTICO 2L PC SUFRAMA AH"
click at [664, 194] on div "RÓTULO PLÁSTICO 2L PC SUFRAMA AH" at bounding box center [677, 186] width 222 height 23
drag, startPoint x: 660, startPoint y: 188, endPoint x: 659, endPoint y: 260, distance: 72.9
click at [659, 188] on div "RÓTULO PLÁSTICO 2L PC SUFRAMA AH" at bounding box center [677, 186] width 222 height 19
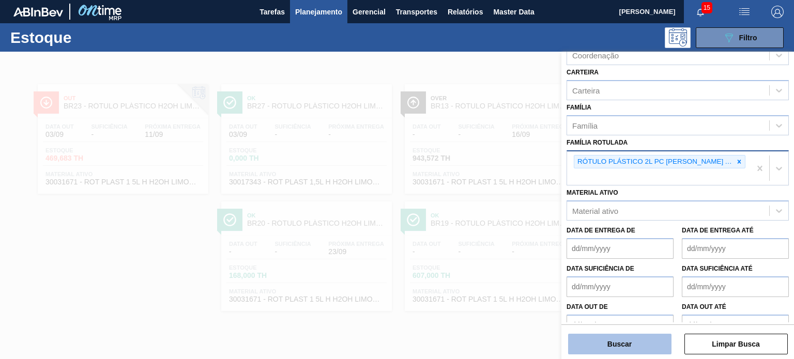
click at [647, 347] on button "Buscar" at bounding box center [619, 344] width 103 height 21
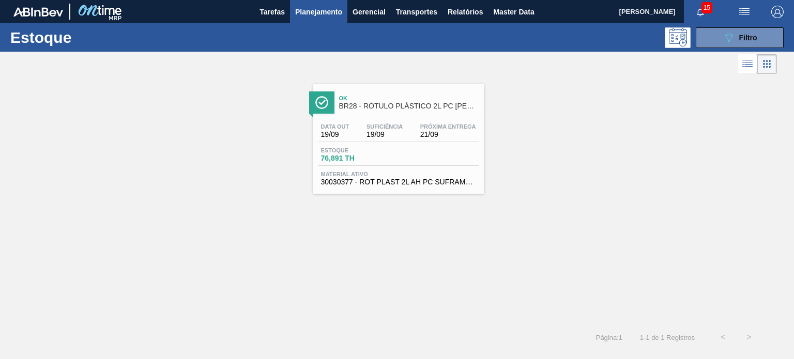
click at [770, 48] on div "Estoque 089F7B8B-B2A5-4AFE-B5C0-19BA573D28AC Filtro" at bounding box center [397, 37] width 794 height 28
click at [757, 42] on button "089F7B8B-B2A5-4AFE-B5C0-19BA573D28AC Filtro" at bounding box center [739, 37] width 88 height 21
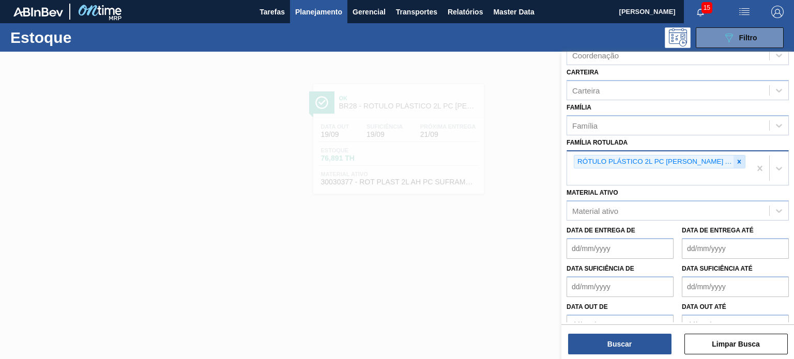
click at [733, 156] on div at bounding box center [738, 162] width 11 height 13
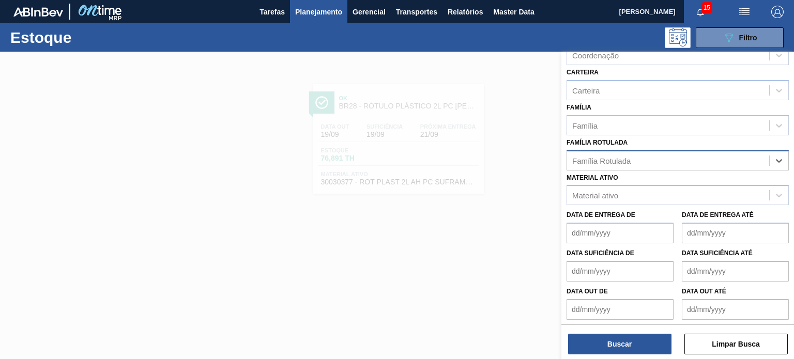
paste Rotulada "RÓTULO PLÁSTICO 200ML PC H"
type Rotulada "RÓTULO PLÁSTICO 200ML PC H"
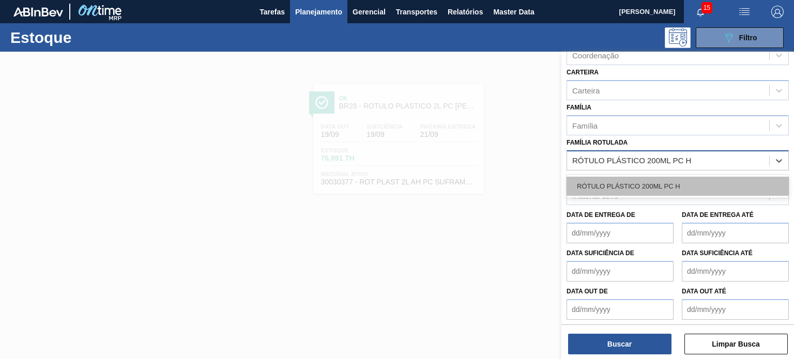
click at [672, 187] on div "RÓTULO PLÁSTICO 200ML PC H" at bounding box center [677, 186] width 222 height 19
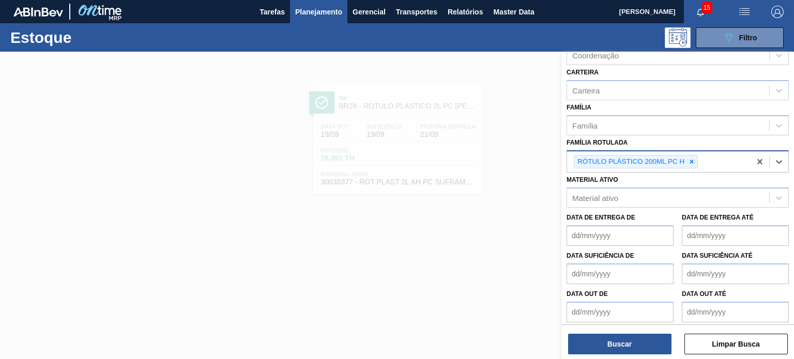
click at [640, 357] on div "Status do Estoque Status do Estoque Origem Origem Destino Destino Coordenação C…" at bounding box center [677, 206] width 232 height 309
click at [632, 344] on button "Buscar" at bounding box center [619, 344] width 103 height 21
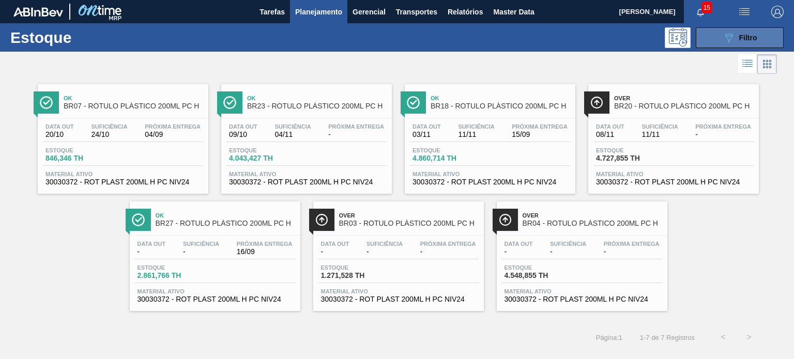
click at [766, 47] on button "089F7B8B-B2A5-4AFE-B5C0-19BA573D28AC Filtro" at bounding box center [739, 37] width 88 height 21
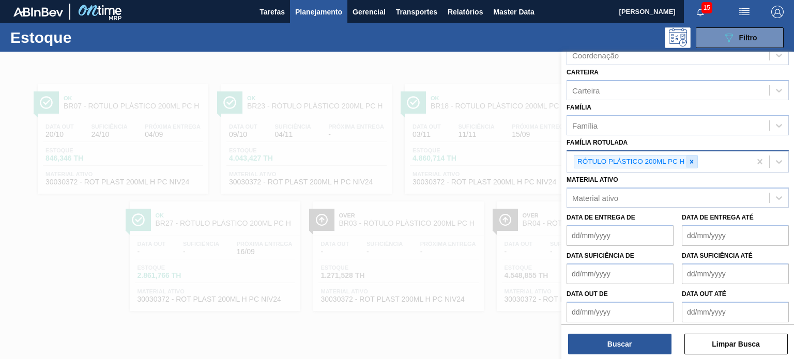
click at [689, 159] on icon at bounding box center [691, 161] width 7 height 7
paste Rotulada "RÓTULO PLÁSTICO GCA 200ML H"
type Rotulada "RÓTULO PLÁSTICO GCA 200ML H"
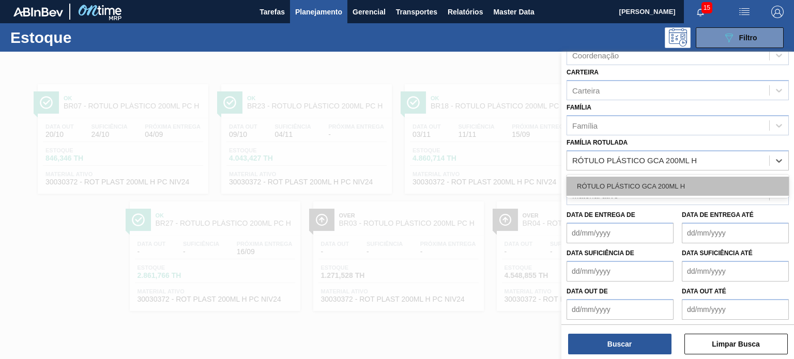
click at [668, 183] on div "RÓTULO PLÁSTICO GCA 200ML H" at bounding box center [677, 186] width 222 height 19
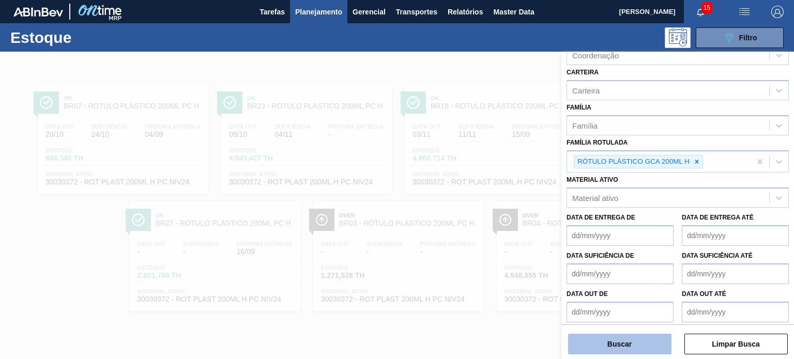
click at [639, 351] on button "Buscar" at bounding box center [619, 344] width 103 height 21
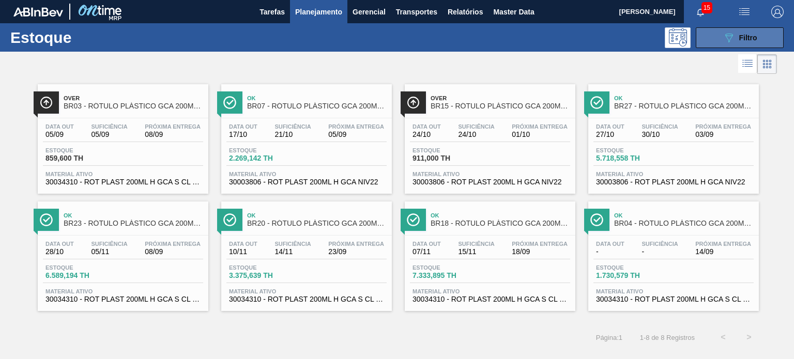
click at [714, 32] on button "089F7B8B-B2A5-4AFE-B5C0-19BA573D28AC Filtro" at bounding box center [739, 37] width 88 height 21
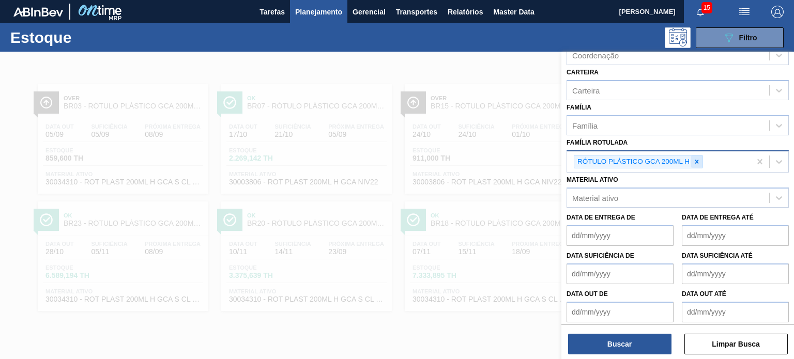
click at [692, 159] on div at bounding box center [696, 162] width 11 height 13
paste Rotulada "RÓTULO PLÁSTICO GCA ZERO 2L H"
type Rotulada "RÓTULO PLÁSTICO GCA ZERO 2L H"
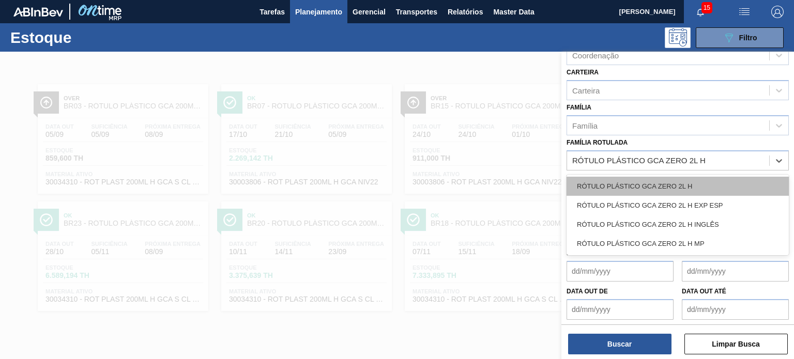
click at [661, 184] on div "RÓTULO PLÁSTICO GCA ZERO 2L H" at bounding box center [677, 186] width 222 height 19
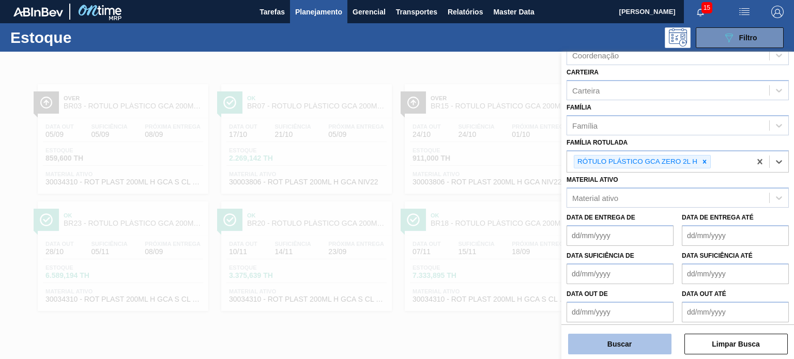
click at [640, 340] on button "Buscar" at bounding box center [619, 344] width 103 height 21
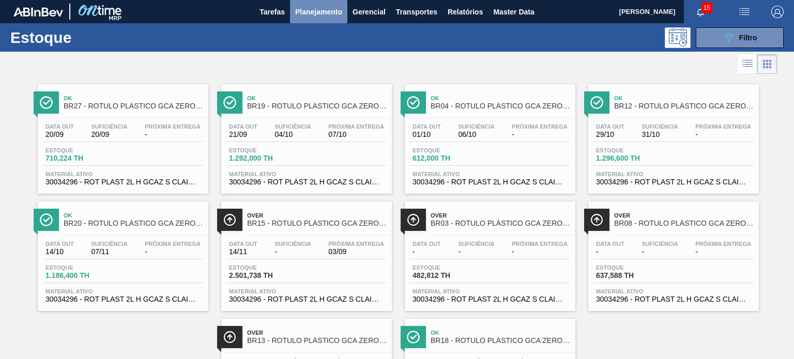
click at [319, 14] on span "Planejamento" at bounding box center [318, 12] width 47 height 12
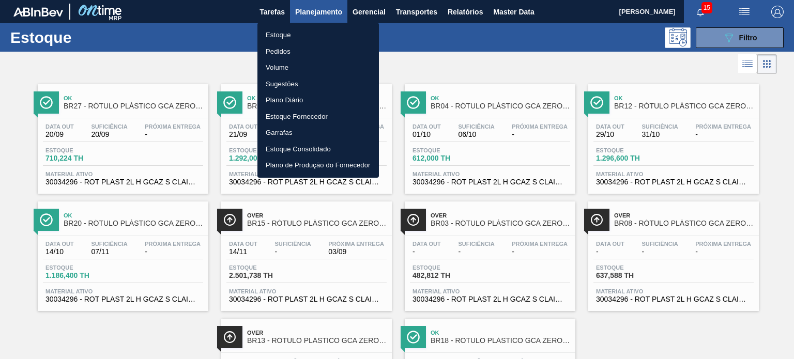
click at [289, 48] on li "Pedidos" at bounding box center [317, 51] width 121 height 17
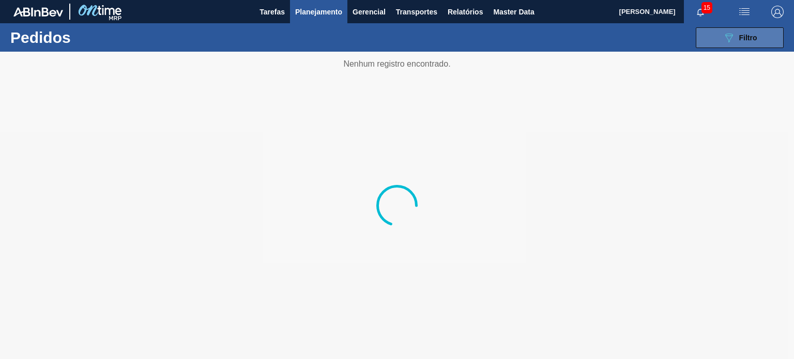
click at [721, 36] on button "089F7B8B-B2A5-4AFE-B5C0-19BA573D28AC Filtro" at bounding box center [739, 37] width 88 height 21
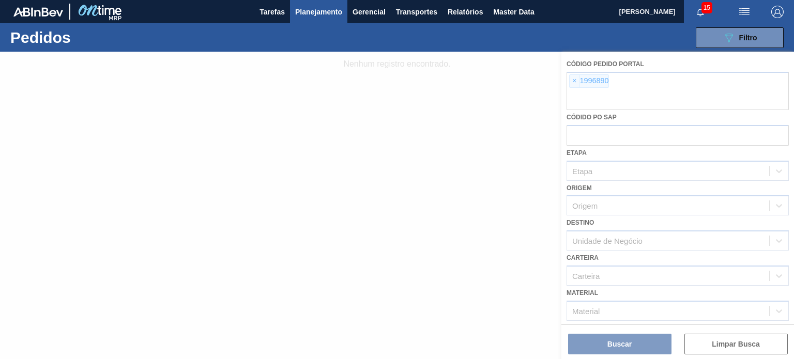
click at [572, 82] on div at bounding box center [397, 205] width 794 height 307
click at [572, 81] on div at bounding box center [397, 205] width 794 height 307
click at [573, 81] on div at bounding box center [397, 205] width 794 height 307
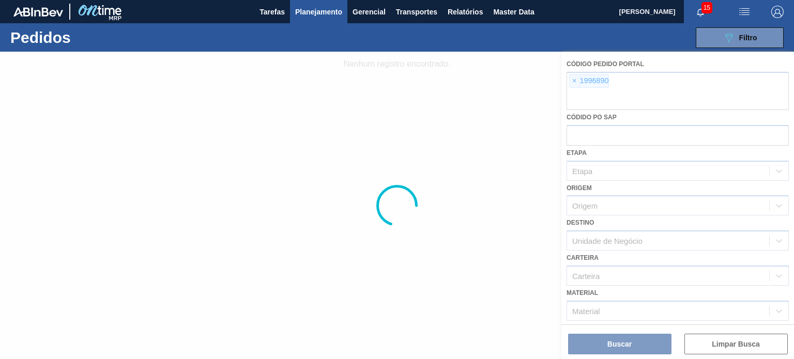
click at [574, 80] on div at bounding box center [397, 205] width 794 height 307
click at [574, 81] on div at bounding box center [397, 205] width 794 height 307
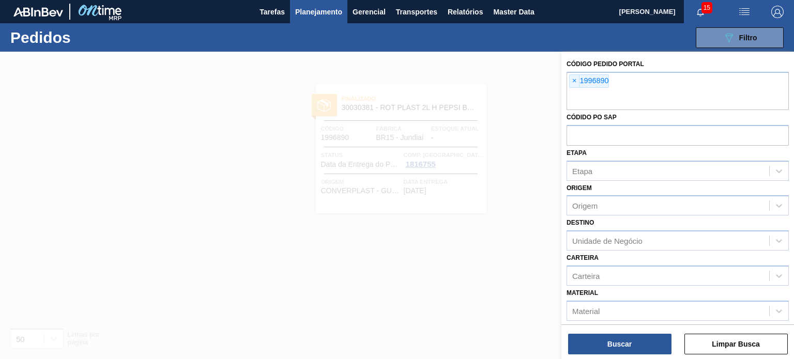
click at [574, 81] on span "×" at bounding box center [574, 81] width 10 height 12
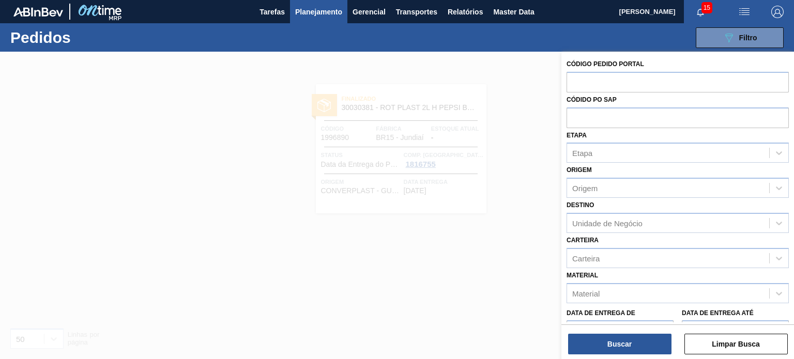
paste input "2018112"
type input "2018112"
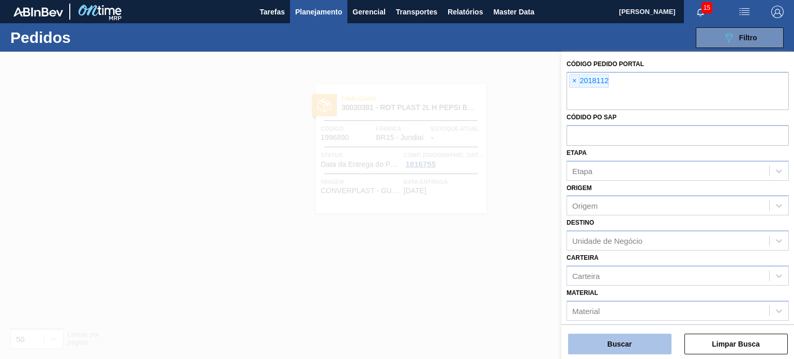
click at [643, 345] on button "Buscar" at bounding box center [619, 344] width 103 height 21
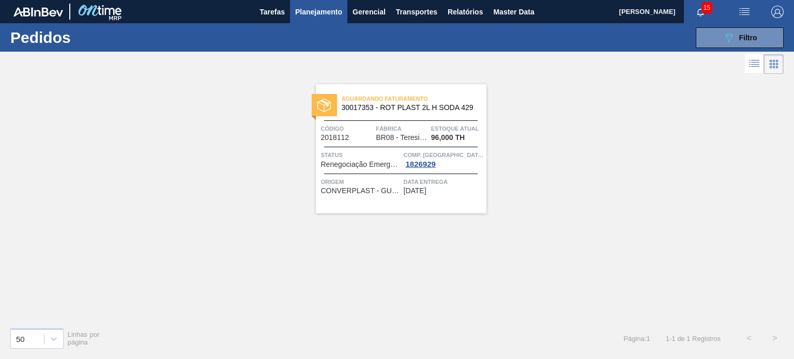
click at [313, 6] on span "Planejamento" at bounding box center [318, 12] width 47 height 12
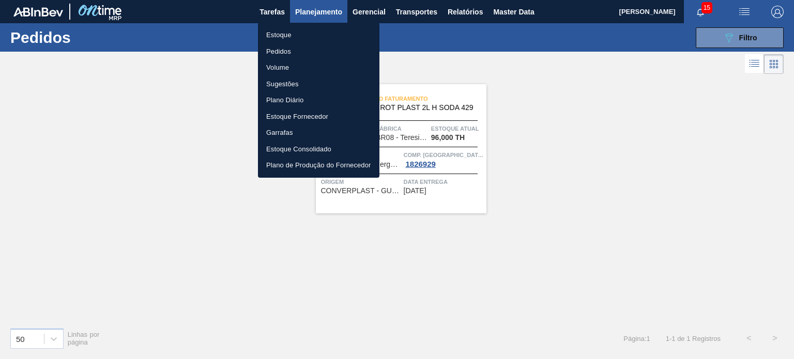
click at [304, 35] on li "Estoque" at bounding box center [318, 35] width 121 height 17
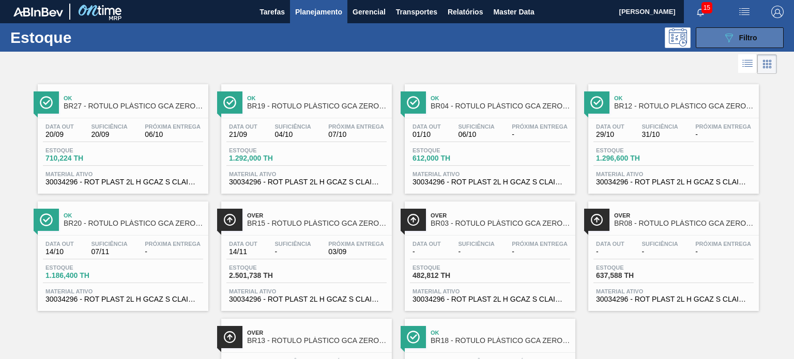
click at [710, 43] on button "089F7B8B-B2A5-4AFE-B5C0-19BA573D28AC Filtro" at bounding box center [739, 37] width 88 height 21
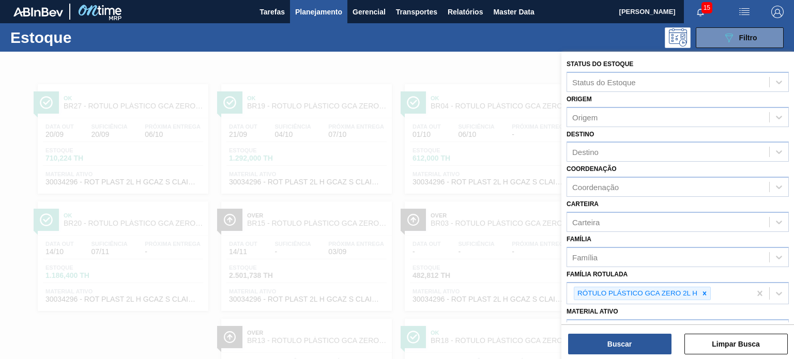
click at [497, 74] on div at bounding box center [397, 231] width 794 height 359
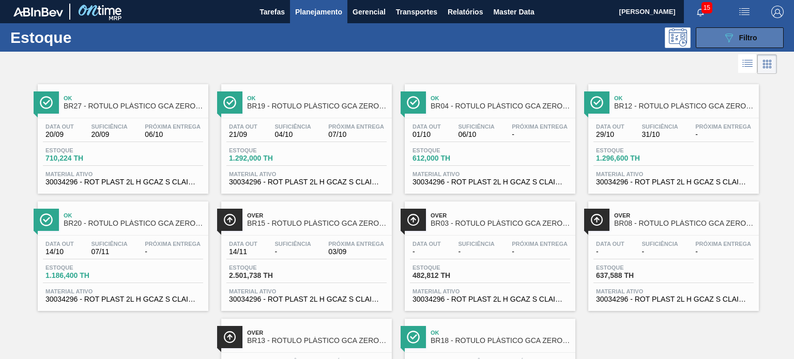
click at [718, 41] on button "089F7B8B-B2A5-4AFE-B5C0-19BA573D28AC Filtro" at bounding box center [739, 37] width 88 height 21
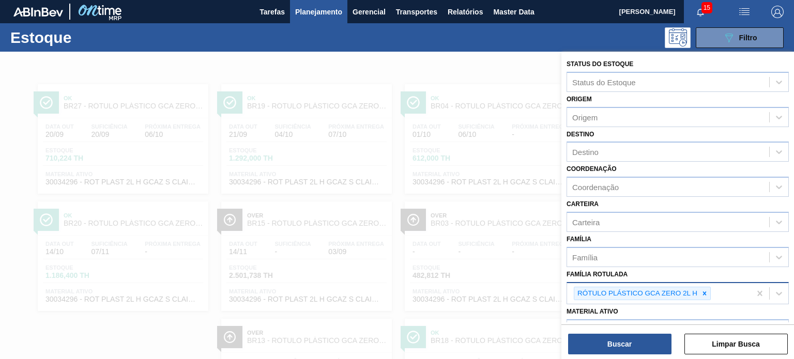
click at [706, 293] on icon at bounding box center [704, 293] width 7 height 7
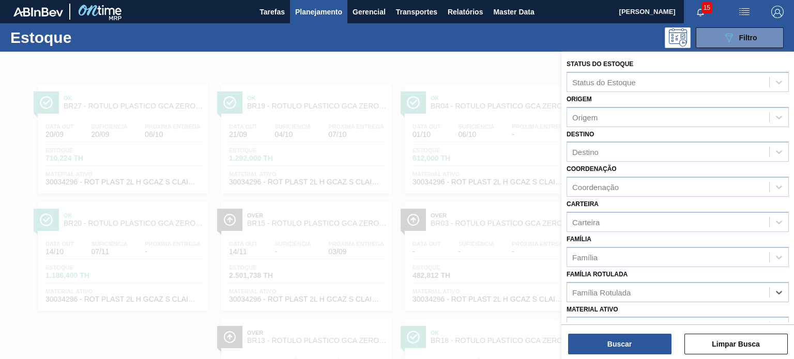
paste Rotulada "RÓTULO PLÁSTICO H2OH LIMONETO 1,5L H"
type Rotulada "RÓTULO PLÁSTICO H2OH LIMONETO 1,5L H"
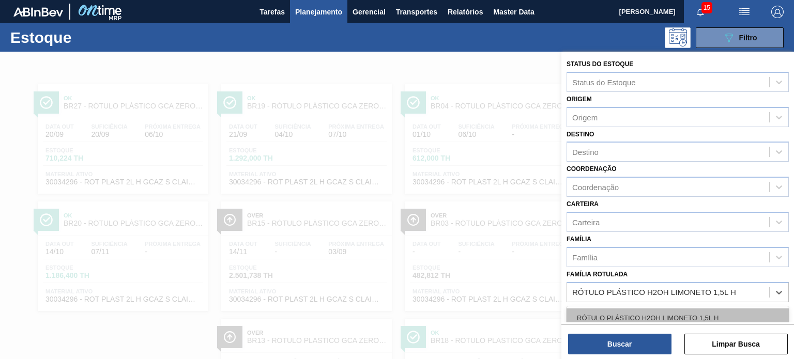
click at [662, 313] on div "RÓTULO PLÁSTICO H2OH LIMONETO 1,5L H" at bounding box center [677, 317] width 222 height 19
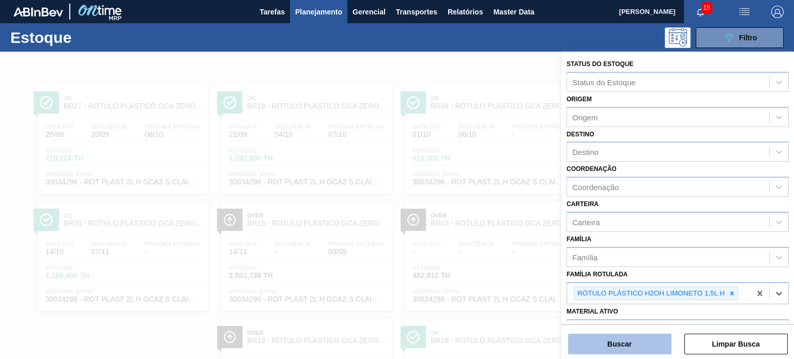
click at [655, 344] on button "Buscar" at bounding box center [619, 344] width 103 height 21
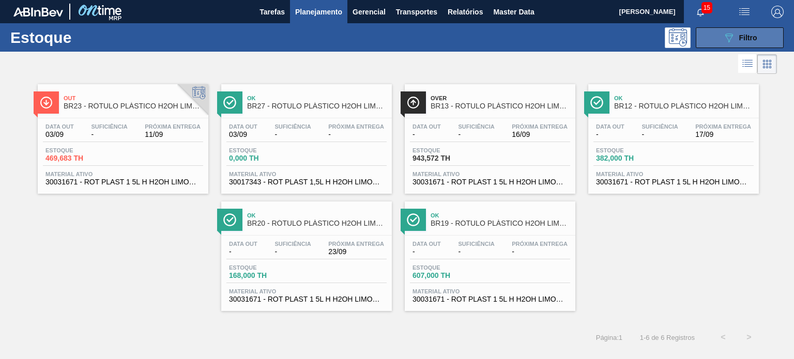
click at [720, 33] on button "089F7B8B-B2A5-4AFE-B5C0-19BA573D28AC Filtro" at bounding box center [739, 37] width 88 height 21
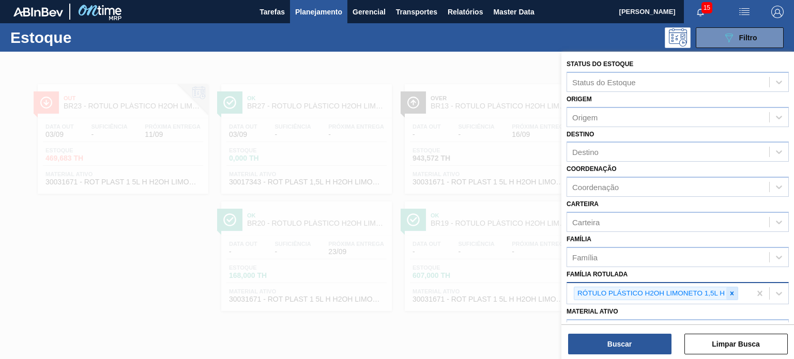
click at [728, 294] on icon at bounding box center [731, 293] width 7 height 7
paste Rotulada "RÓTULO PLÁSTICO GCA 3L H"
type Rotulada "RÓTULO PLÁSTICO GCA 3L H"
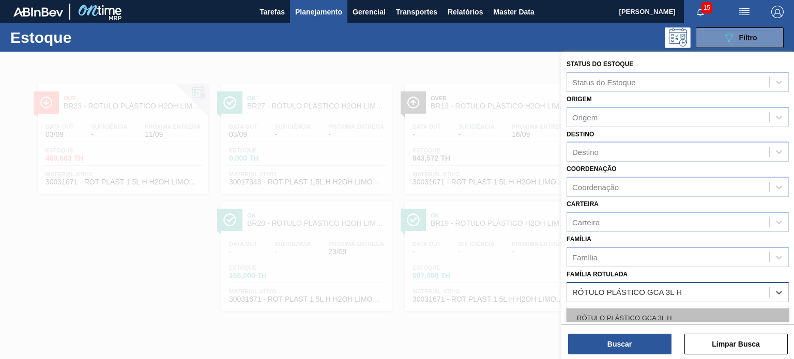
click at [660, 320] on div "RÓTULO PLÁSTICO GCA 3L H" at bounding box center [677, 317] width 222 height 19
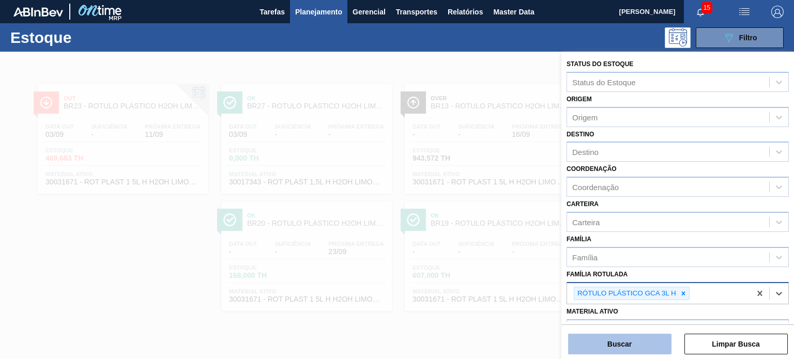
click at [650, 346] on button "Buscar" at bounding box center [619, 344] width 103 height 21
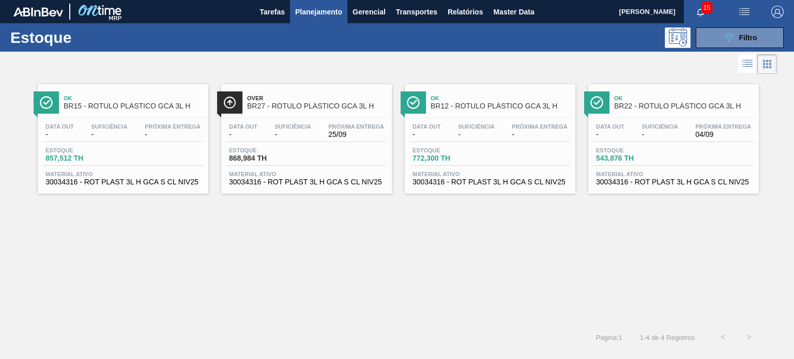
click at [735, 25] on div "Estoque 089F7B8B-B2A5-4AFE-B5C0-19BA573D28AC Filtro" at bounding box center [397, 37] width 794 height 28
click at [730, 39] on icon "089F7B8B-B2A5-4AFE-B5C0-19BA573D28AC" at bounding box center [728, 38] width 12 height 12
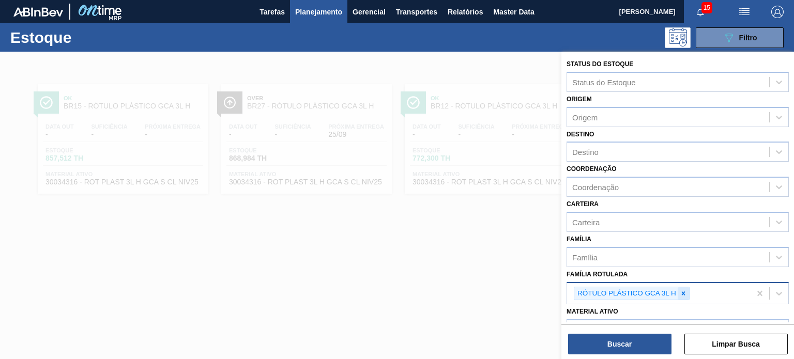
click at [682, 287] on div at bounding box center [682, 293] width 11 height 13
paste Rotulada "RÓTULO PLÁSTICO SUKITA UVA MISTA 2L AH SW"
type Rotulada "RÓTULO PLÁSTICO SUKITA UVA MISTA 2L AH SW"
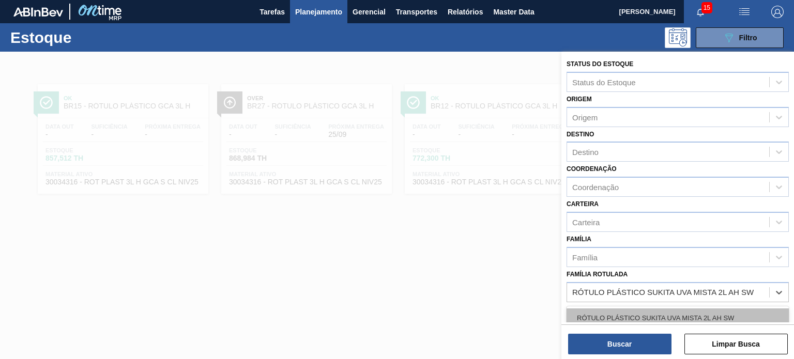
click at [657, 314] on div "RÓTULO PLÁSTICO SUKITA UVA MISTA 2L AH SW" at bounding box center [677, 317] width 222 height 19
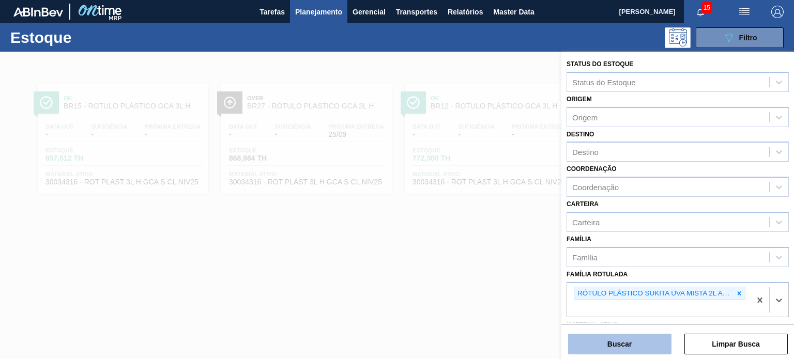
click at [658, 336] on button "Buscar" at bounding box center [619, 344] width 103 height 21
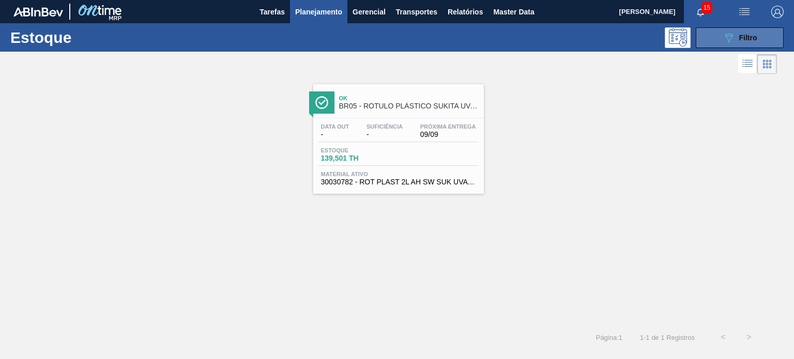
click at [715, 30] on button "089F7B8B-B2A5-4AFE-B5C0-19BA573D28AC Filtro" at bounding box center [739, 37] width 88 height 21
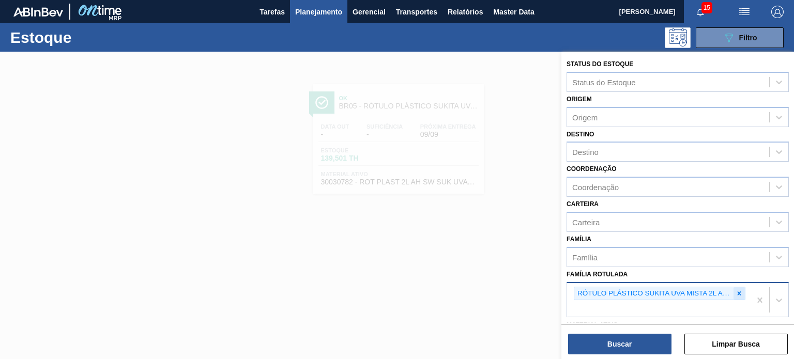
click at [740, 290] on icon at bounding box center [738, 293] width 7 height 7
paste Rotulada "RÓTULO PLÁSTICO PC 2L H"
type Rotulada "RÓTULO PLÁSTICO PC 2L H"
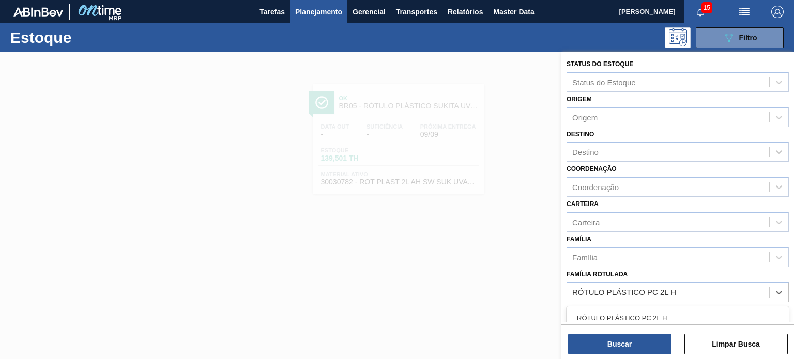
click at [676, 306] on div "RÓTULO PLÁSTICO PC 2L H RÓTULO PLÁSTICO PC 2L H OW/RET" at bounding box center [677, 327] width 222 height 42
click at [668, 313] on div "RÓTULO PLÁSTICO PC 2L H" at bounding box center [677, 317] width 222 height 19
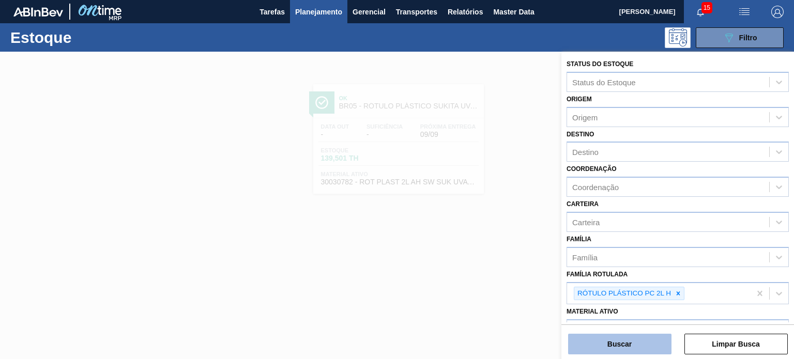
click at [641, 348] on button "Buscar" at bounding box center [619, 344] width 103 height 21
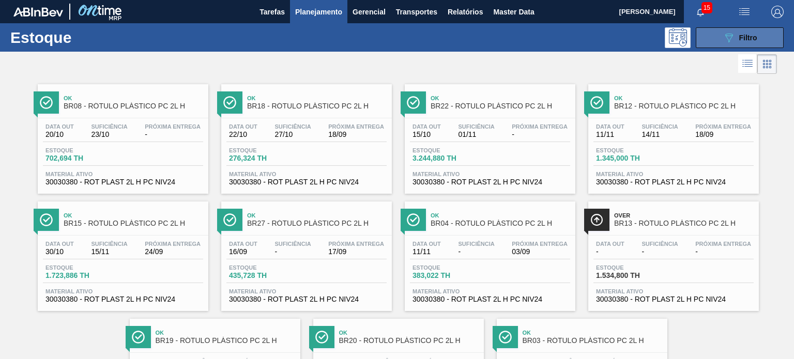
click at [740, 32] on div "089F7B8B-B2A5-4AFE-B5C0-19BA573D28AC Filtro" at bounding box center [739, 38] width 35 height 12
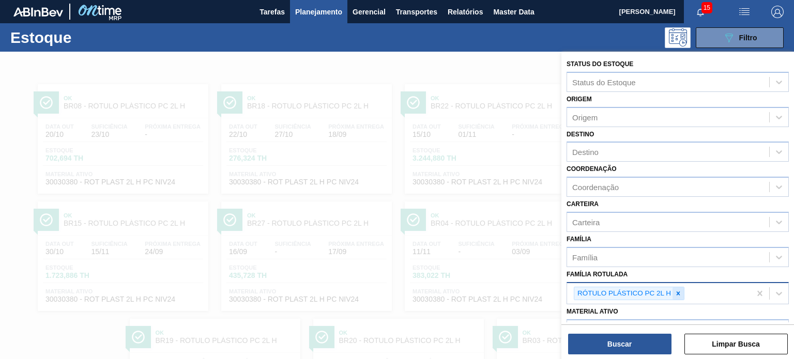
click at [683, 292] on div at bounding box center [677, 293] width 11 height 13
paste Rotulada "ROTULO PLÁSTICO SUKITA LIMÃO 2L H"
type Rotulada "ROTULO PLÁSTICO SUKITA LIMÃO 2L H"
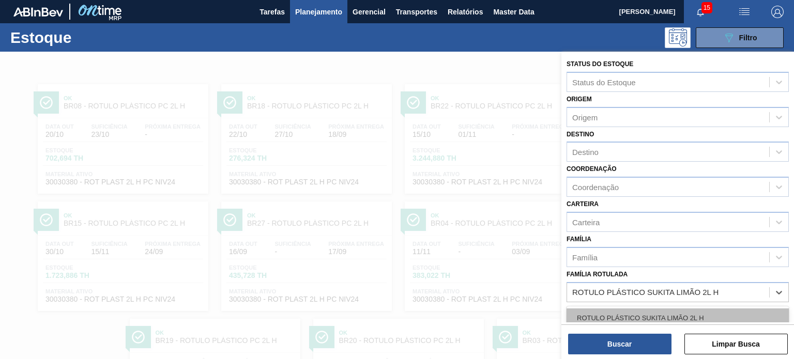
click at [673, 314] on div "ROTULO PLÁSTICO SUKITA LIMÃO 2L H" at bounding box center [677, 317] width 222 height 19
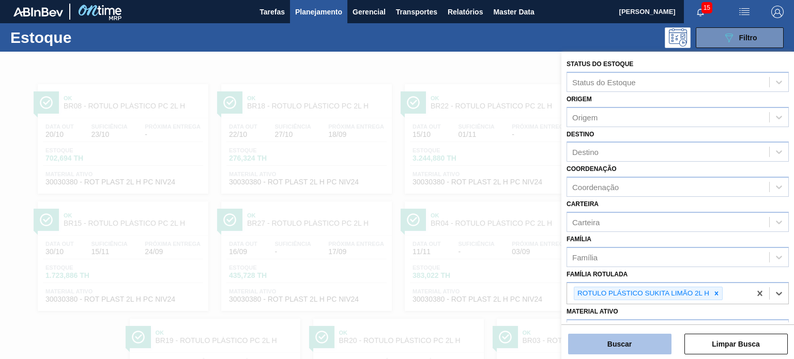
click at [655, 340] on button "Buscar" at bounding box center [619, 344] width 103 height 21
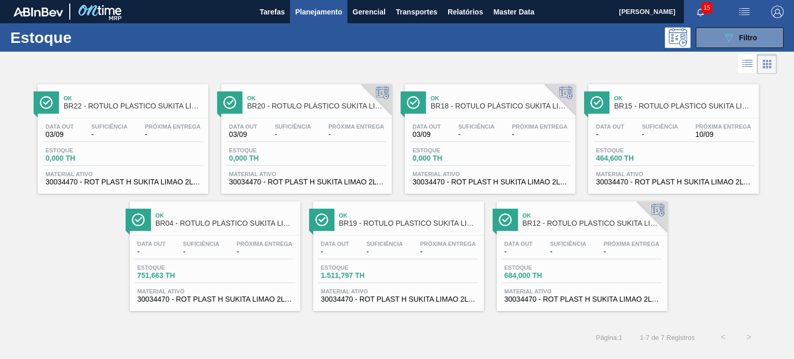
click at [758, 49] on div "Estoque 089F7B8B-B2A5-4AFE-B5C0-19BA573D28AC Filtro" at bounding box center [397, 37] width 794 height 28
click at [745, 42] on div "089F7B8B-B2A5-4AFE-B5C0-19BA573D28AC Filtro" at bounding box center [739, 38] width 35 height 12
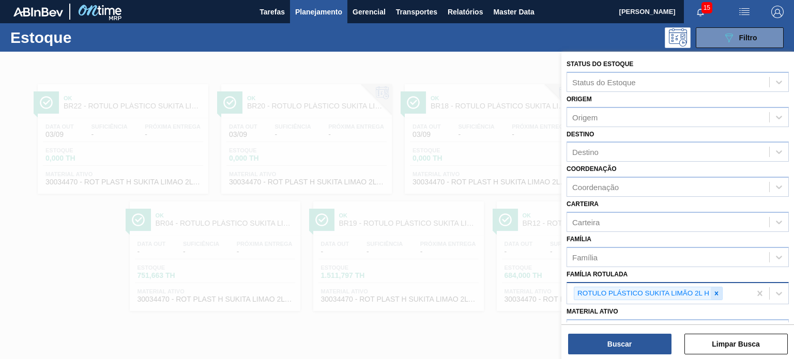
click at [717, 290] on icon at bounding box center [715, 293] width 7 height 7
paste Rotulada "RÓTULO PLÁSTICO PC 200ML H"
type Rotulada "RÓTULO PLÁSTICO PC 200ML H"
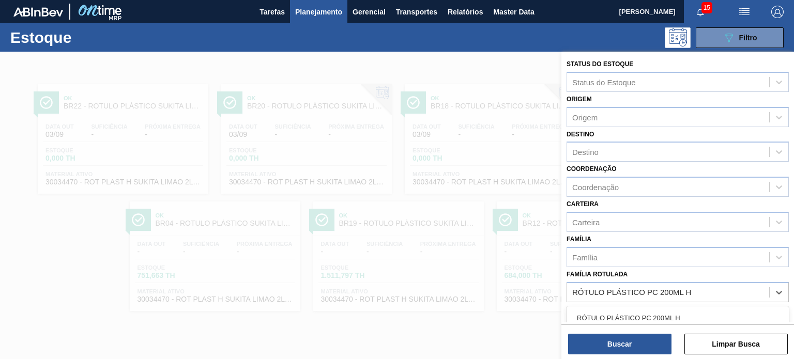
click at [676, 315] on div "RÓTULO PLÁSTICO PC 200ML H" at bounding box center [677, 317] width 222 height 19
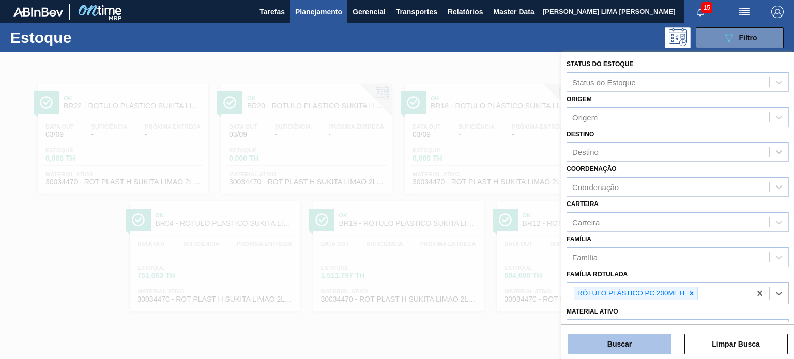
click at [643, 348] on button "Buscar" at bounding box center [619, 344] width 103 height 21
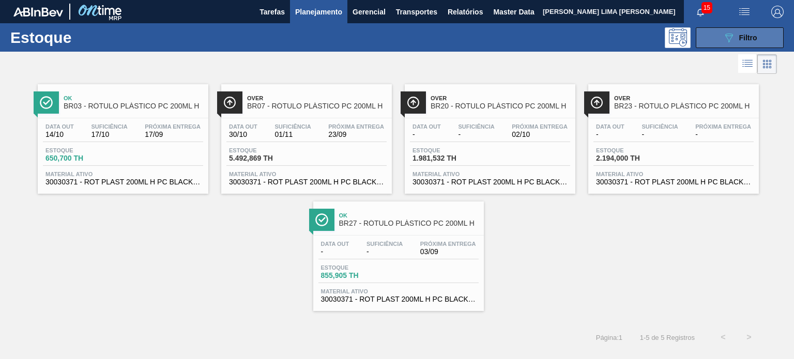
click at [722, 28] on button "089F7B8B-B2A5-4AFE-B5C0-19BA573D28AC Filtro" at bounding box center [739, 37] width 88 height 21
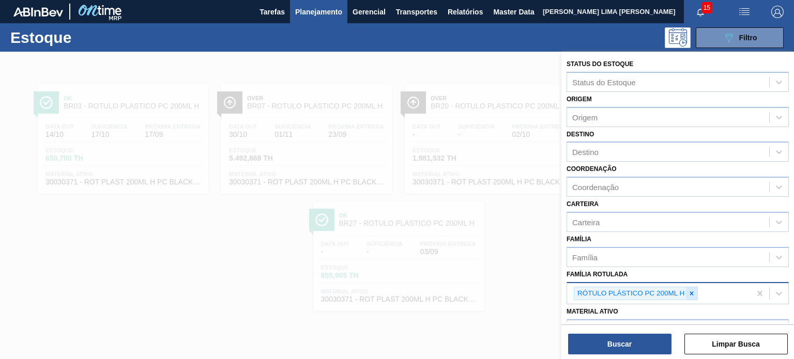
click at [685, 292] on div "RÓTULO PLÁSTICO PC 200ML H" at bounding box center [630, 293] width 112 height 13
click at [686, 289] on div at bounding box center [691, 293] width 11 height 13
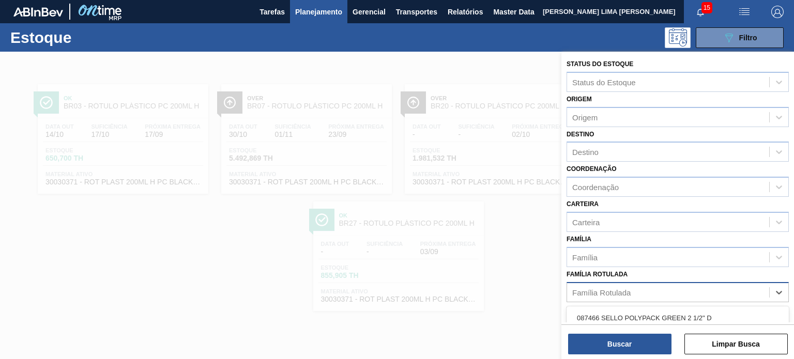
paste Rotulada "RÓTULO PLÁSTICO PC TWIST 2L H"
type Rotulada "RÓTULO PLÁSTICO PC TWIST 2L H"
click at [666, 306] on div "RÓTULO PLÁSTICO PC TWIST 2L H" at bounding box center [677, 317] width 222 height 23
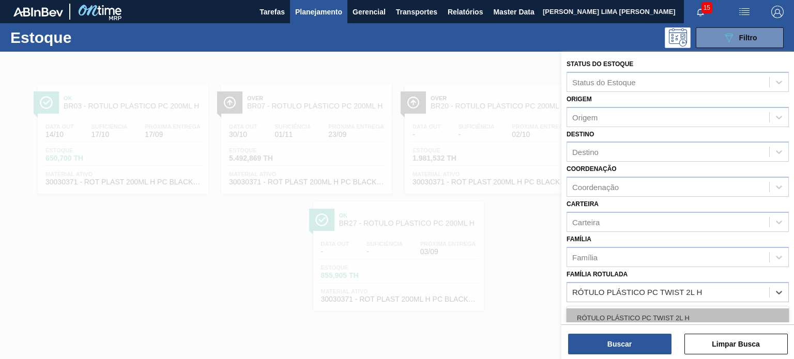
click at [657, 317] on div "RÓTULO PLÁSTICO PC TWIST 2L H" at bounding box center [677, 317] width 222 height 19
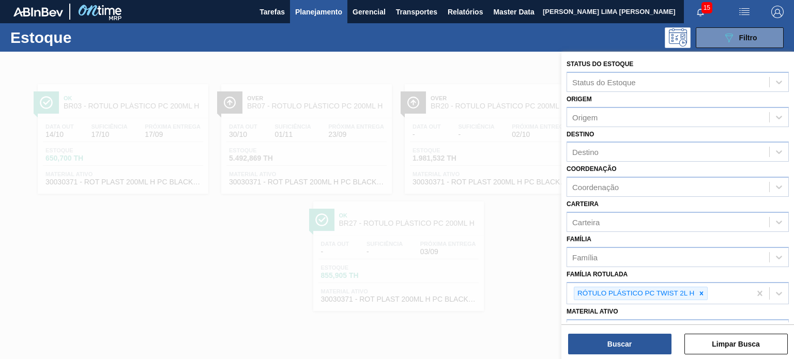
click at [653, 333] on div "Buscar Limpar Busca" at bounding box center [677, 338] width 232 height 29
click at [650, 340] on button "Buscar" at bounding box center [619, 344] width 103 height 21
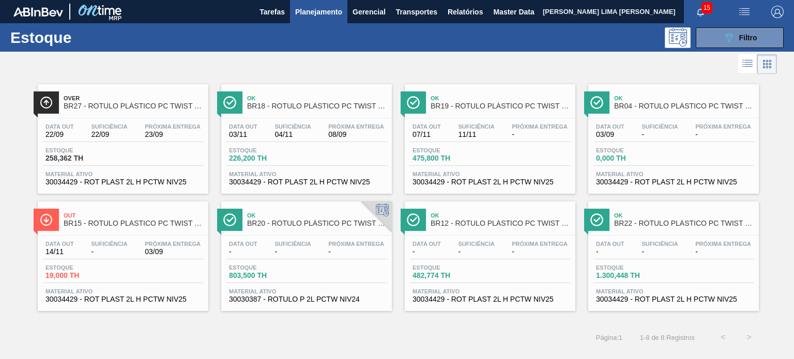
click at [726, 49] on div "Estoque 089F7B8B-B2A5-4AFE-B5C0-19BA573D28AC Filtro" at bounding box center [397, 37] width 794 height 28
click at [721, 44] on button "089F7B8B-B2A5-4AFE-B5C0-19BA573D28AC Filtro" at bounding box center [739, 37] width 88 height 21
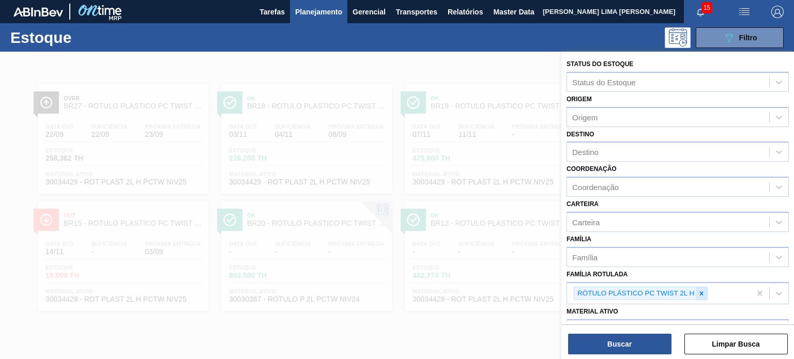
click at [699, 290] on icon at bounding box center [700, 293] width 7 height 7
paste Rotulada "RÓTULO PLÁSTICO SUKITA 200ML H"
type Rotulada "RÓTULO PLÁSTICO SUKITA 200ML H"
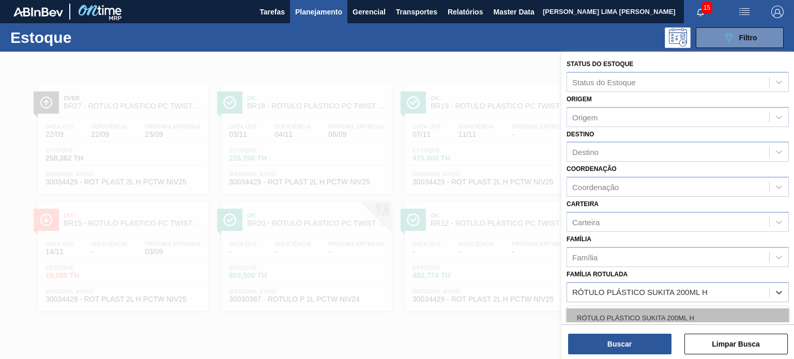
click at [656, 315] on div "RÓTULO PLÁSTICO SUKITA 200ML H" at bounding box center [677, 317] width 222 height 19
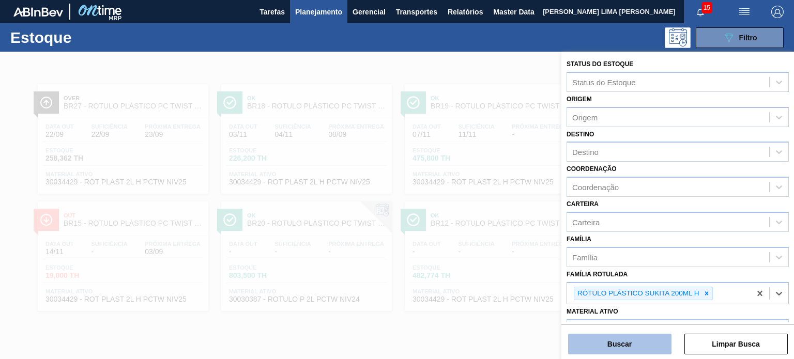
click at [649, 340] on button "Buscar" at bounding box center [619, 344] width 103 height 21
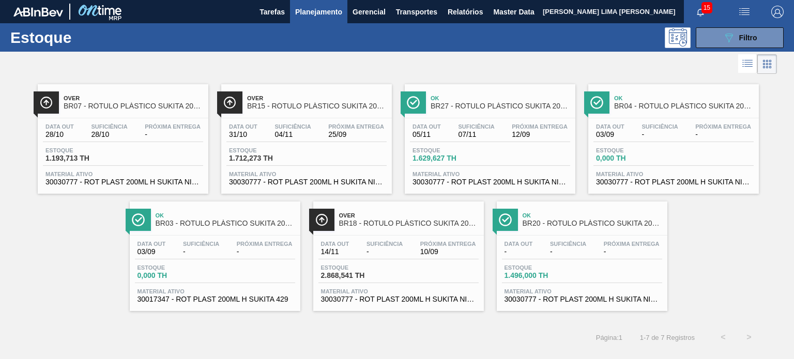
click at [747, 49] on div "Estoque 089F7B8B-B2A5-4AFE-B5C0-19BA573D28AC Filtro" at bounding box center [397, 37] width 794 height 28
click at [743, 41] on span "Filtro" at bounding box center [748, 38] width 18 height 8
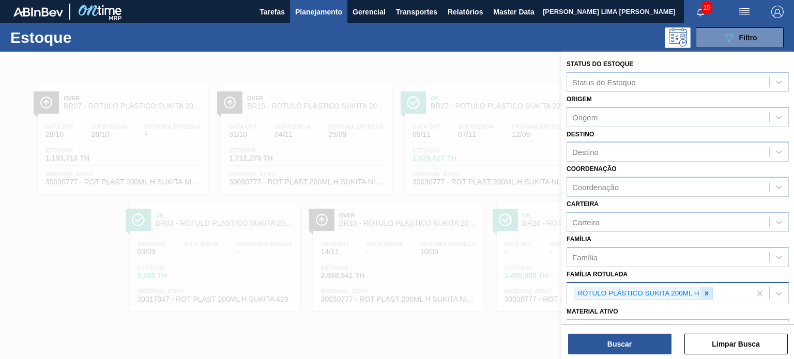
click at [705, 290] on icon at bounding box center [706, 293] width 7 height 7
paste Rotulada "RÓTULO PLÁSTICO SUKITA UVA MISTA 200ML H"
type Rotulada "RÓTULO PLÁSTICO SUKITA UVA MISTA 200ML H"
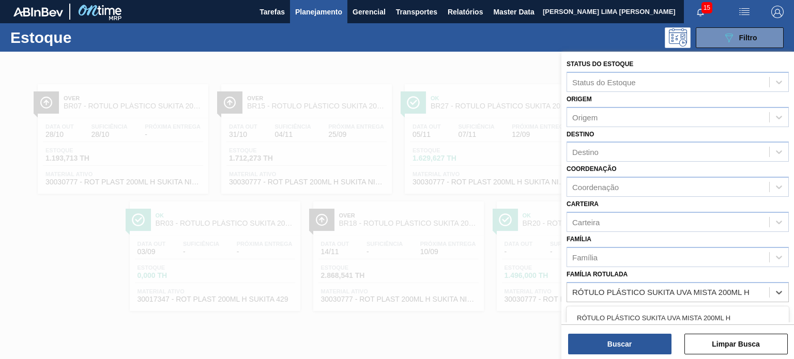
click at [668, 308] on div "RÓTULO PLÁSTICO SUKITA UVA MISTA 200ML H" at bounding box center [677, 317] width 222 height 19
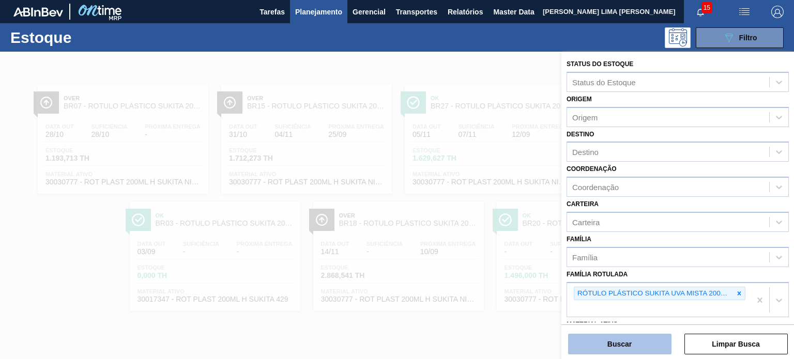
click at [648, 345] on button "Buscar" at bounding box center [619, 344] width 103 height 21
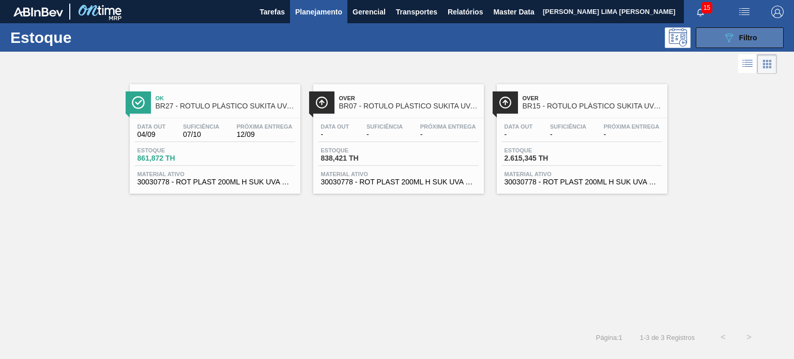
click at [724, 40] on icon "089F7B8B-B2A5-4AFE-B5C0-19BA573D28AC" at bounding box center [728, 38] width 12 height 12
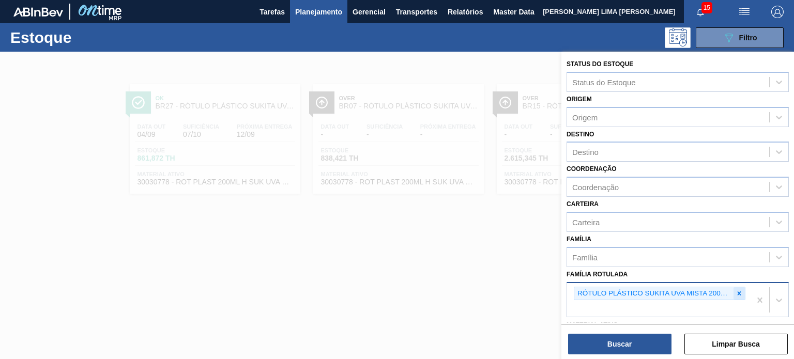
click at [739, 287] on div at bounding box center [738, 293] width 11 height 13
paste Rotulada "RÓTULO PLÁSTICO H2OH LIMONETO 1,5L H"
type Rotulada "RÓTULO PLÁSTICO H2OH LIMONETO 1,5L H"
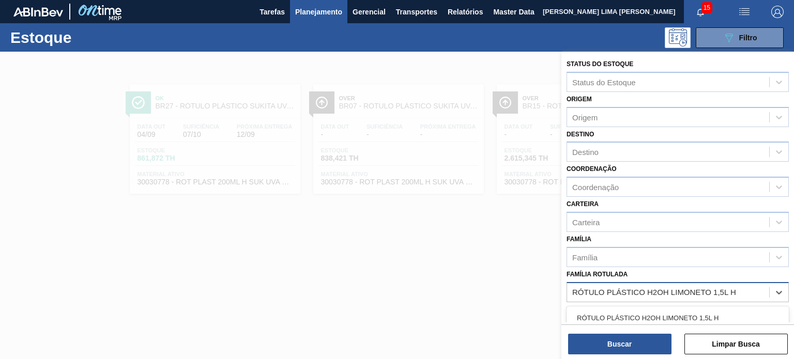
click at [669, 319] on div "RÓTULO PLÁSTICO H2OH LIMONETO 1,5L H" at bounding box center [677, 317] width 222 height 19
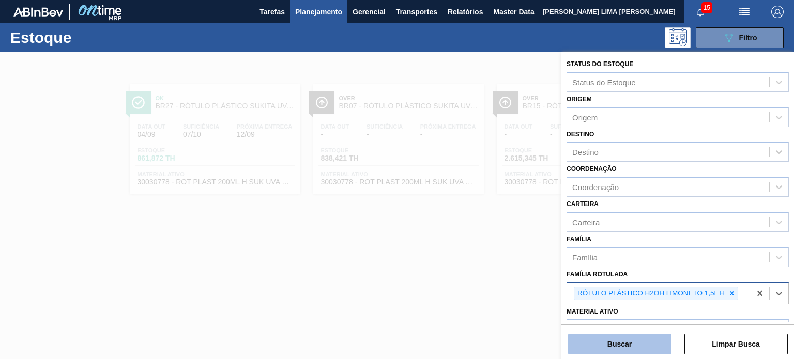
click at [652, 344] on button "Buscar" at bounding box center [619, 344] width 103 height 21
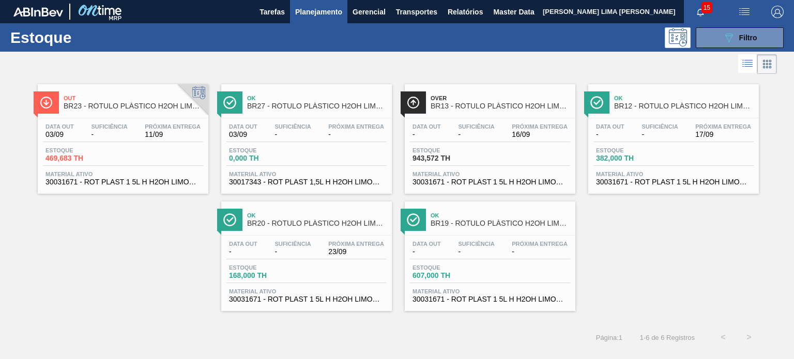
click at [302, 16] on span "Planejamento" at bounding box center [318, 12] width 47 height 12
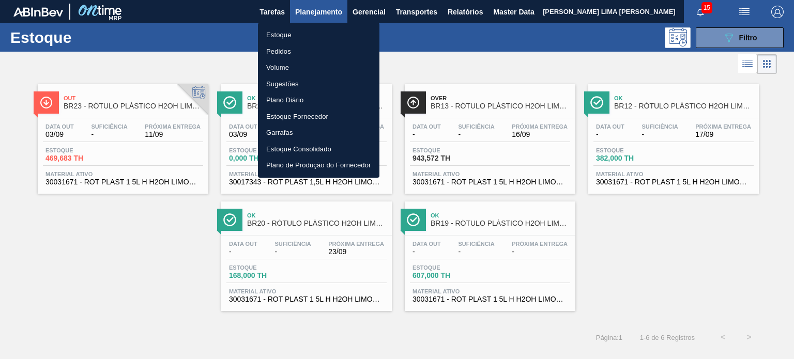
click at [296, 47] on li "Pedidos" at bounding box center [318, 51] width 121 height 17
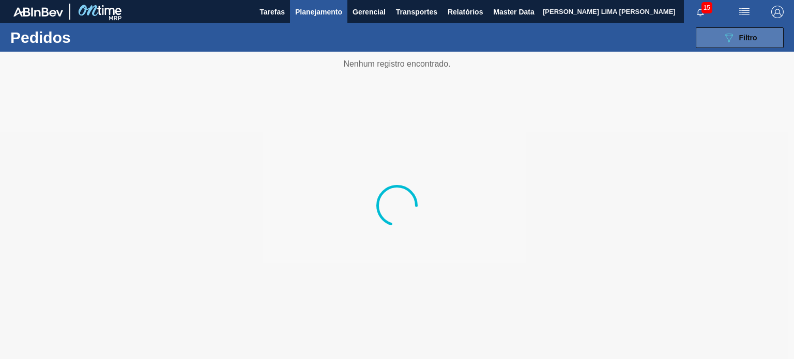
click at [705, 43] on button "089F7B8B-B2A5-4AFE-B5C0-19BA573D28AC Filtro" at bounding box center [739, 37] width 88 height 21
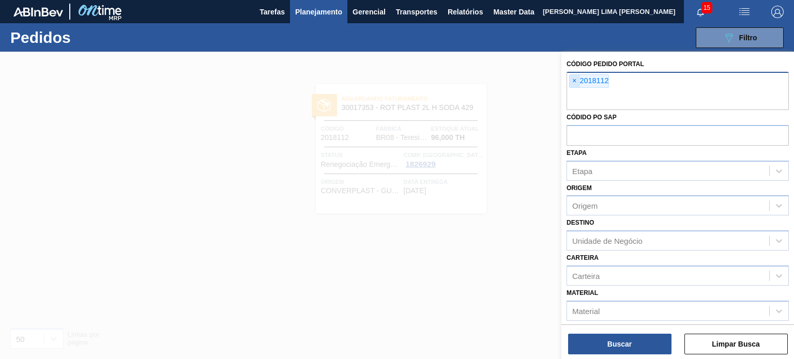
click at [571, 82] on span "×" at bounding box center [574, 81] width 10 height 12
paste input "2003557"
type input "2003557"
click at [643, 340] on button "Buscar" at bounding box center [619, 344] width 103 height 21
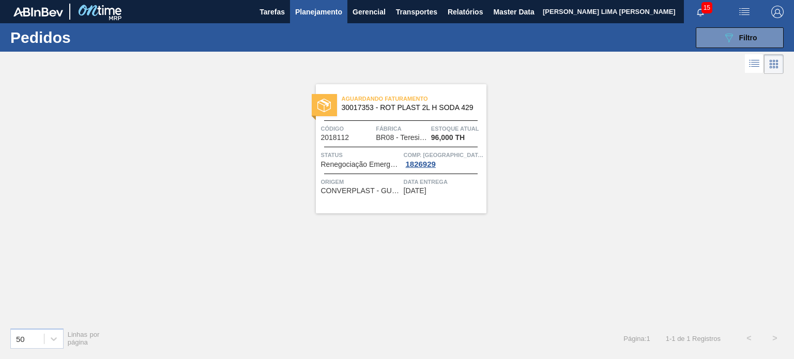
click at [422, 104] on span "30017353 - ROT PLAST 2L H SODA 429" at bounding box center [410, 108] width 136 height 8
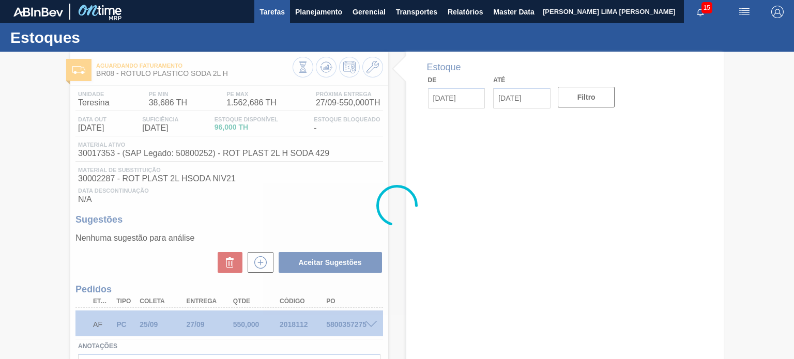
type input "[DATE]"
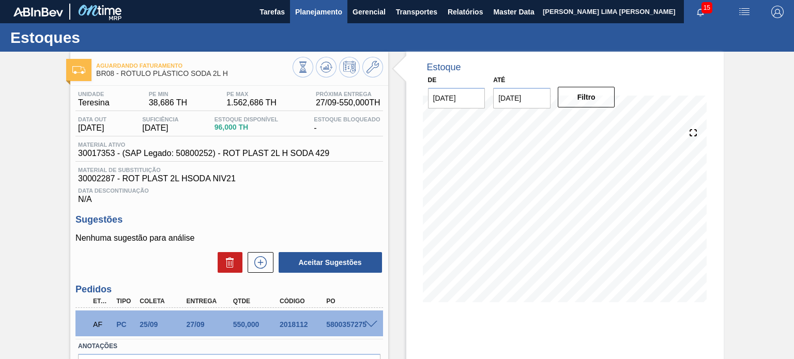
click at [322, 14] on span "Planejamento" at bounding box center [318, 12] width 47 height 12
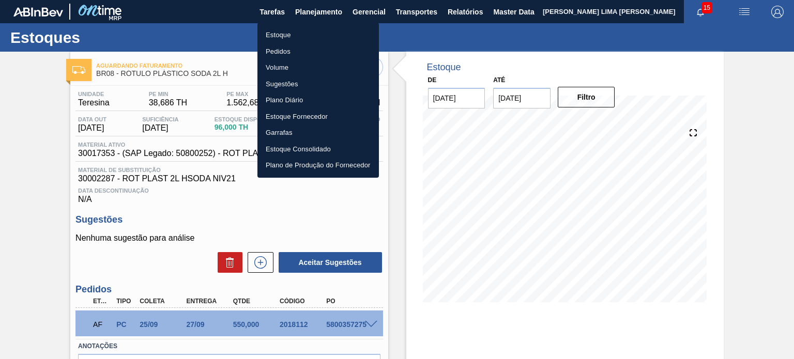
click at [279, 47] on li "Pedidos" at bounding box center [317, 51] width 121 height 17
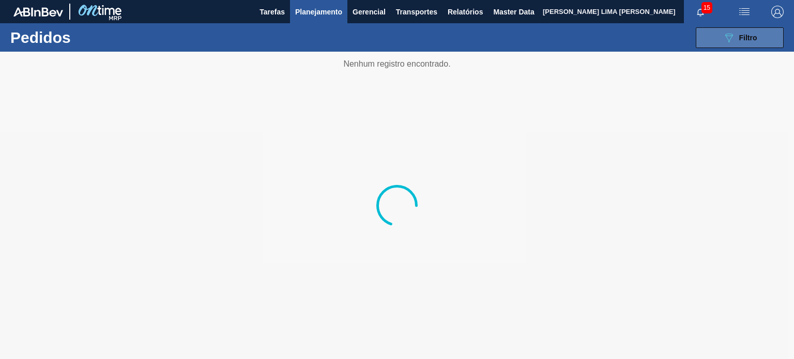
click at [722, 42] on icon "089F7B8B-B2A5-4AFE-B5C0-19BA573D28AC" at bounding box center [728, 38] width 12 height 12
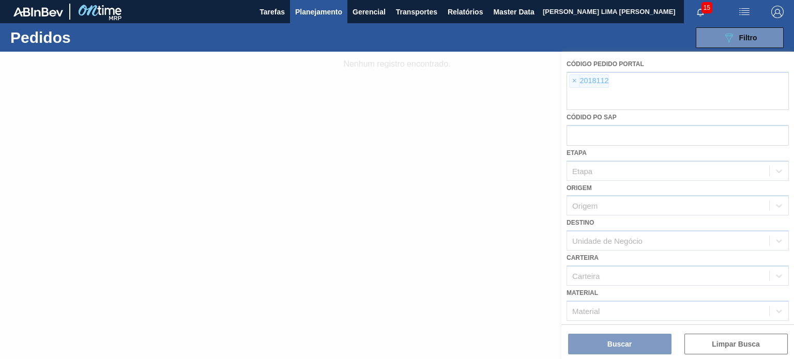
click at [599, 77] on div at bounding box center [397, 205] width 794 height 307
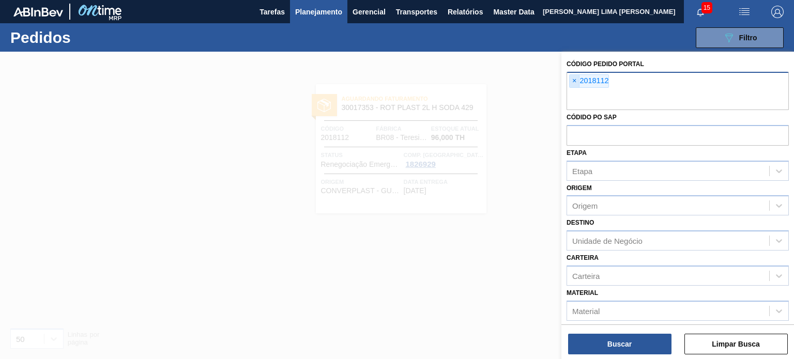
click at [578, 77] on span "×" at bounding box center [574, 81] width 10 height 12
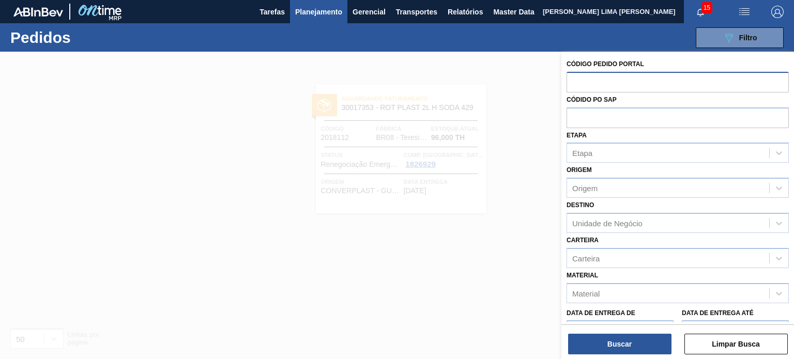
paste input "2003557"
type input "2003557"
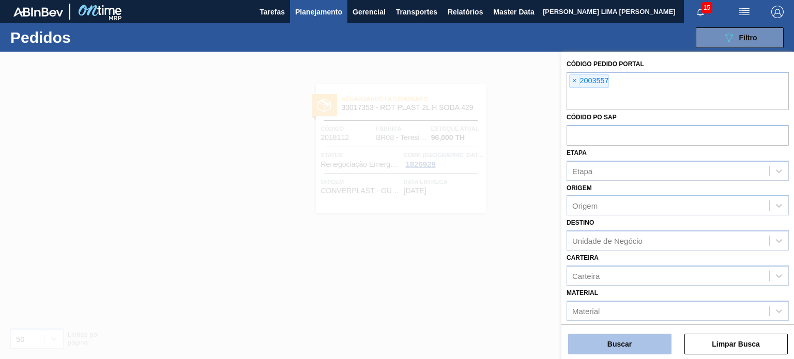
click at [643, 339] on button "Buscar" at bounding box center [619, 344] width 103 height 21
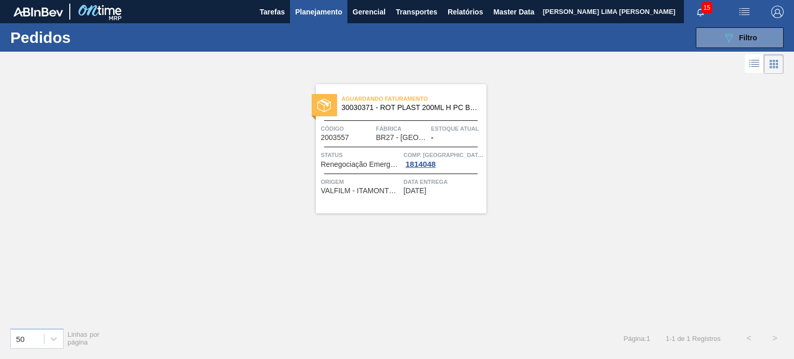
click at [384, 139] on span "BR27 - Nova Minas" at bounding box center [402, 138] width 52 height 8
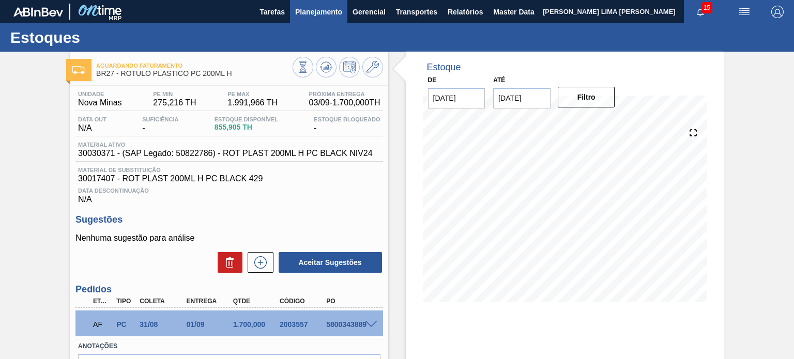
click at [308, 14] on span "Planejamento" at bounding box center [318, 12] width 47 height 12
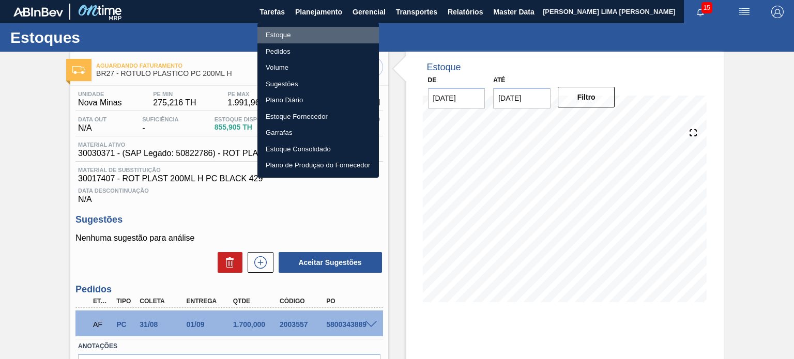
click at [301, 33] on li "Estoque" at bounding box center [317, 35] width 121 height 17
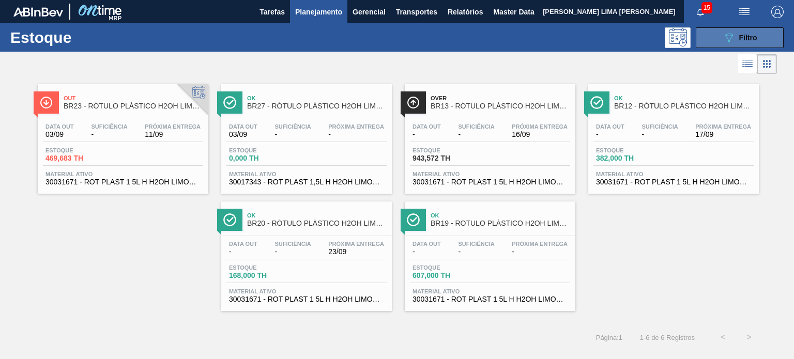
click at [720, 30] on button "089F7B8B-B2A5-4AFE-B5C0-19BA573D28AC Filtro" at bounding box center [739, 37] width 88 height 21
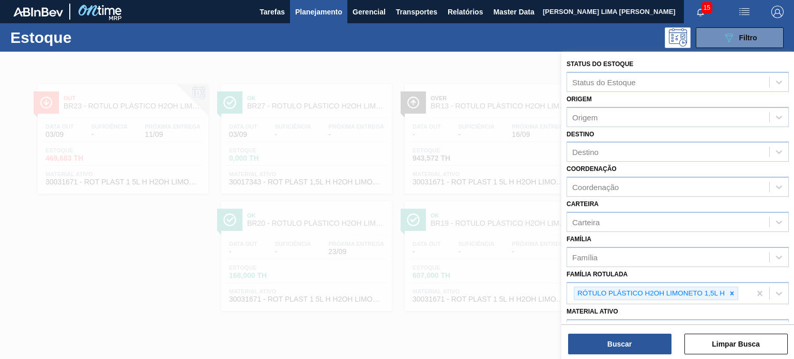
click at [399, 185] on div at bounding box center [397, 231] width 794 height 359
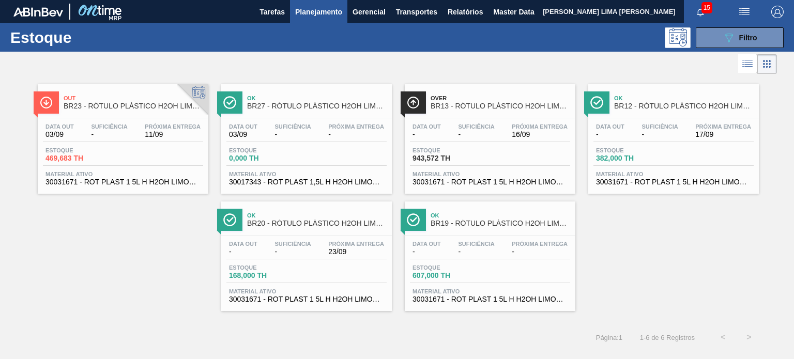
drag, startPoint x: 743, startPoint y: 42, endPoint x: 736, endPoint y: 54, distance: 13.5
click at [743, 42] on div "089F7B8B-B2A5-4AFE-B5C0-19BA573D28AC Filtro" at bounding box center [739, 38] width 35 height 12
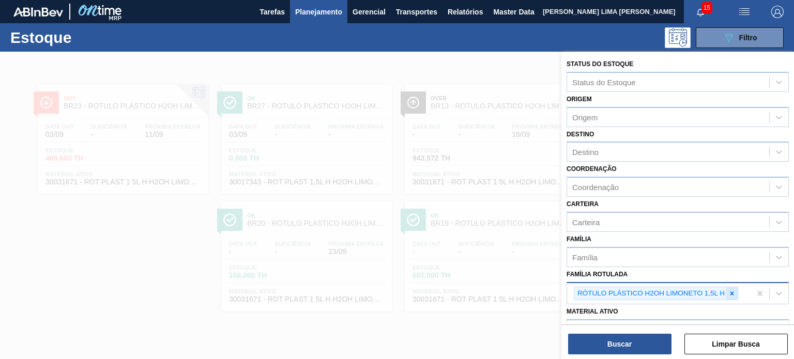
click at [730, 290] on icon at bounding box center [731, 293] width 7 height 7
paste Rotulada "RÓTULO PLÁSTICO PC ZERO 2L H"
type Rotulada "RÓTULO PLÁSTICO PC ZERO 2L H"
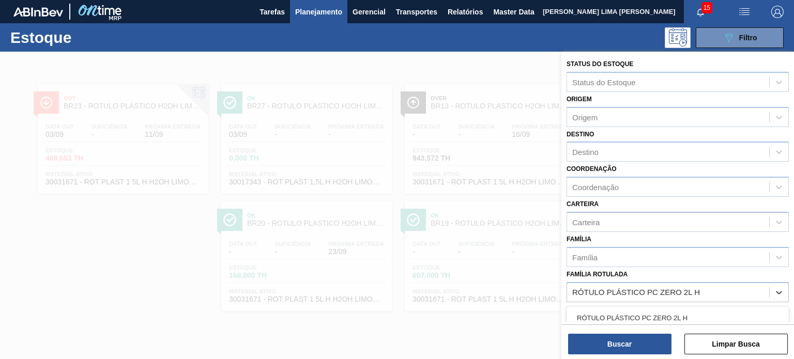
click at [678, 306] on div "RÓTULO PLÁSTICO PC ZERO 2L H" at bounding box center [677, 317] width 222 height 23
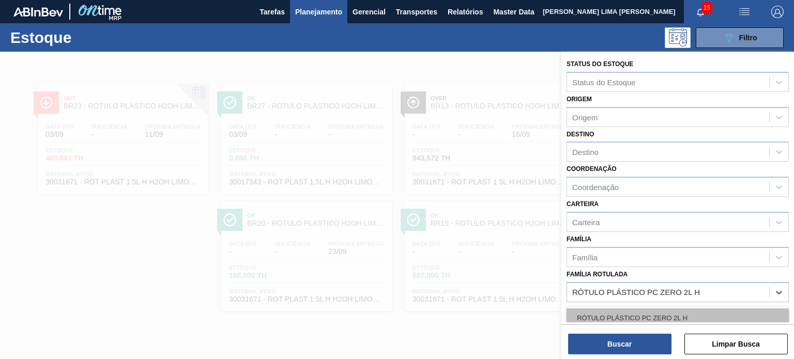
click at [667, 320] on div "RÓTULO PLÁSTICO PC ZERO 2L H" at bounding box center [677, 317] width 222 height 19
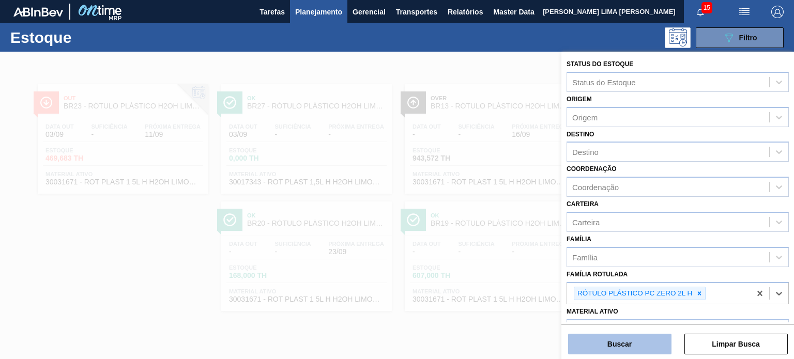
click at [650, 342] on button "Buscar" at bounding box center [619, 344] width 103 height 21
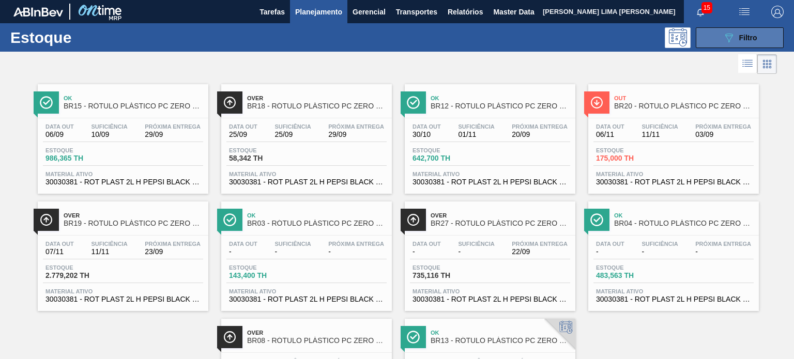
click at [740, 37] on span "Filtro" at bounding box center [748, 38] width 18 height 8
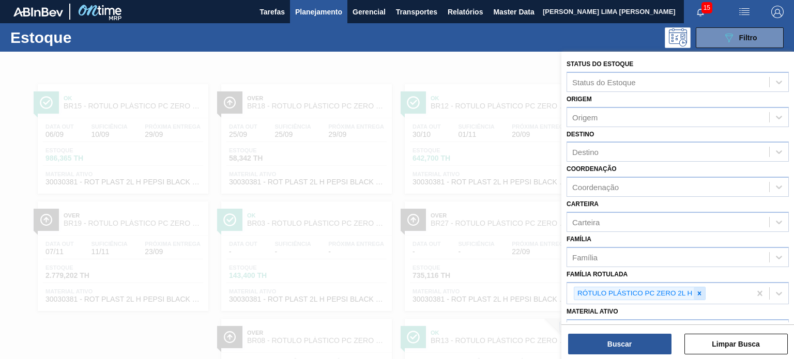
click at [704, 287] on div at bounding box center [698, 293] width 11 height 13
paste Rotulada "RÓTULO PLÁSTICO SUKITA UVA MISTA 2L H"
type Rotulada "RÓTULO PLÁSTICO SUKITA UVA MISTA 2L H"
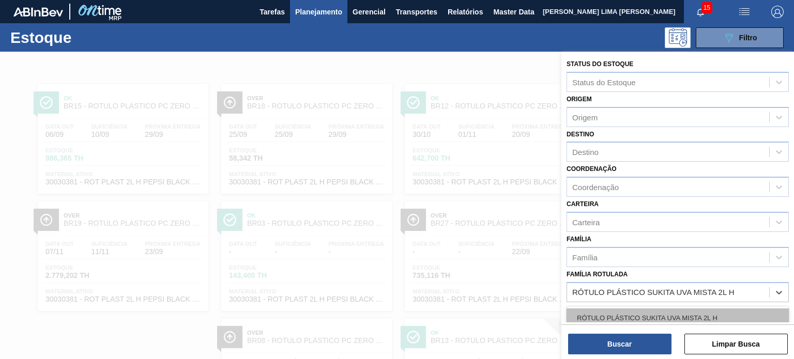
click at [676, 315] on div "RÓTULO PLÁSTICO SUKITA UVA MISTA 2L H" at bounding box center [677, 317] width 222 height 19
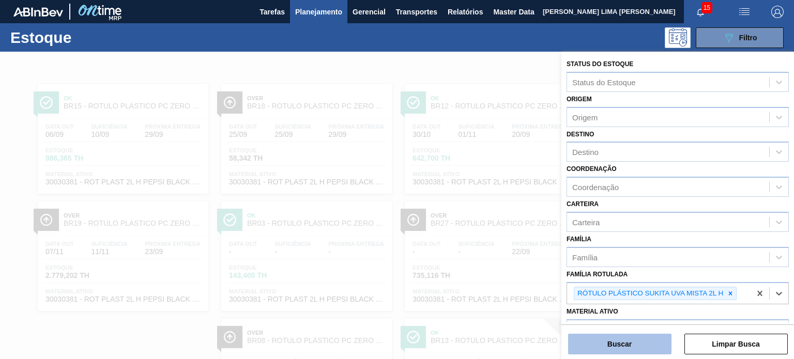
click at [653, 348] on button "Buscar" at bounding box center [619, 344] width 103 height 21
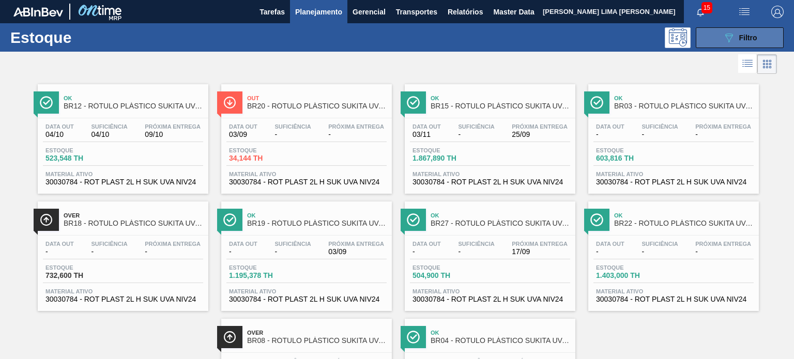
click at [711, 35] on button "089F7B8B-B2A5-4AFE-B5C0-19BA573D28AC Filtro" at bounding box center [739, 37] width 88 height 21
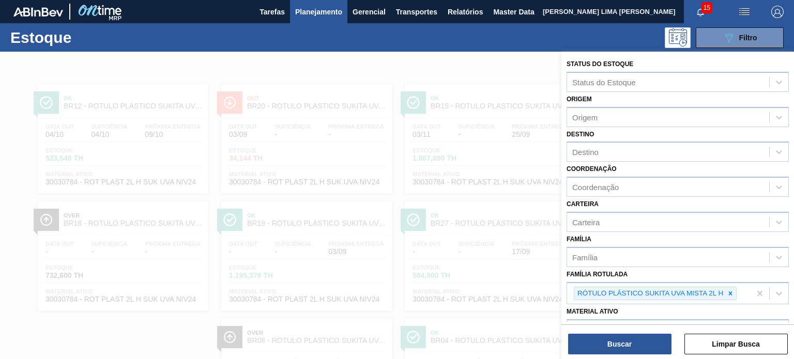
click at [732, 290] on icon at bounding box center [729, 293] width 7 height 7
paste Rotulada "RÓTULO PLÁSTICO GCA ZERO 1L H"
type Rotulada "RÓTULO PLÁSTICO GCA ZERO 1L H"
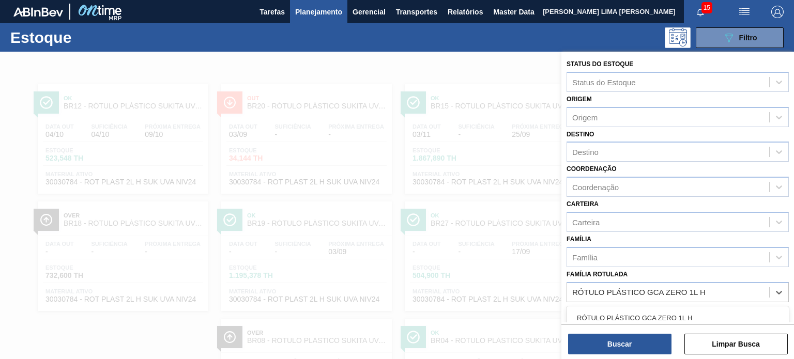
click at [678, 314] on div "RÓTULO PLÁSTICO GCA ZERO 1L H" at bounding box center [677, 317] width 222 height 19
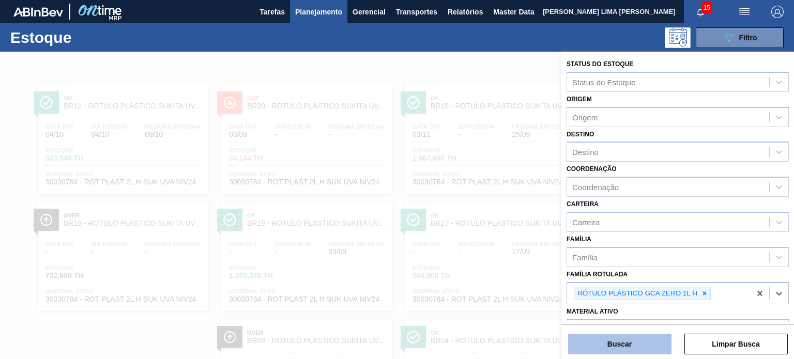
click at [649, 343] on button "Buscar" at bounding box center [619, 344] width 103 height 21
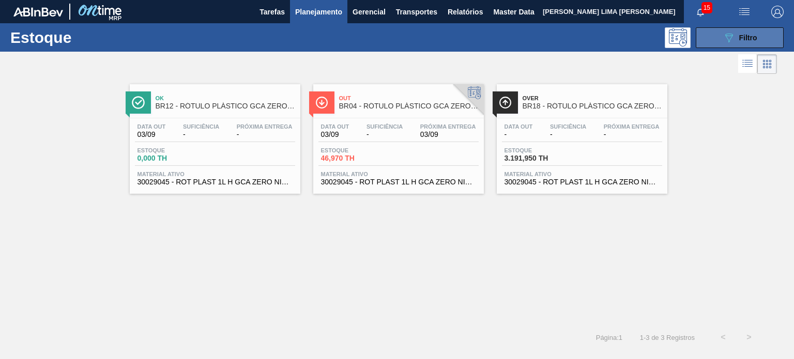
click at [727, 41] on icon "089F7B8B-B2A5-4AFE-B5C0-19BA573D28AC" at bounding box center [728, 38] width 12 height 12
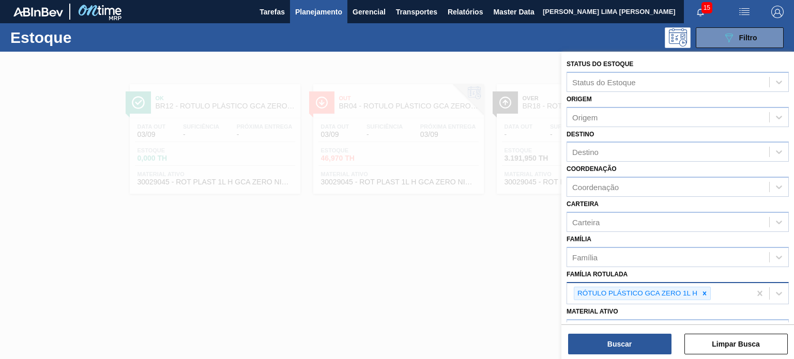
click at [705, 295] on div at bounding box center [704, 293] width 11 height 13
paste Rotulada "RÓTULO PLÁSTICO H2OH LIMONETO 500ML AH"
type Rotulada "RÓTULO PLÁSTICO H2OH LIMONETO 500ML AH"
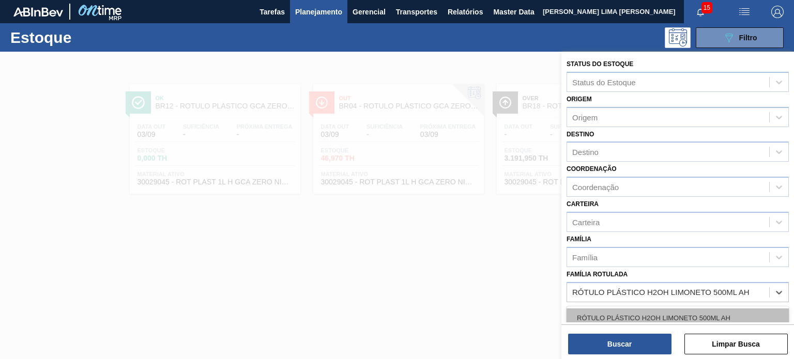
click at [672, 317] on div "RÓTULO PLÁSTICO H2OH LIMONETO 500ML AH" at bounding box center [677, 317] width 222 height 19
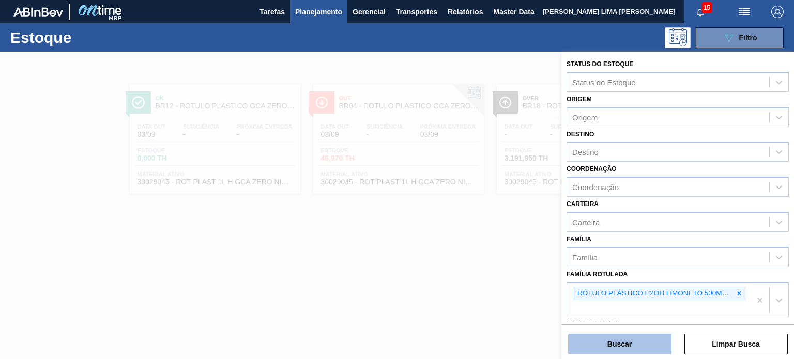
click at [650, 345] on button "Buscar" at bounding box center [619, 344] width 103 height 21
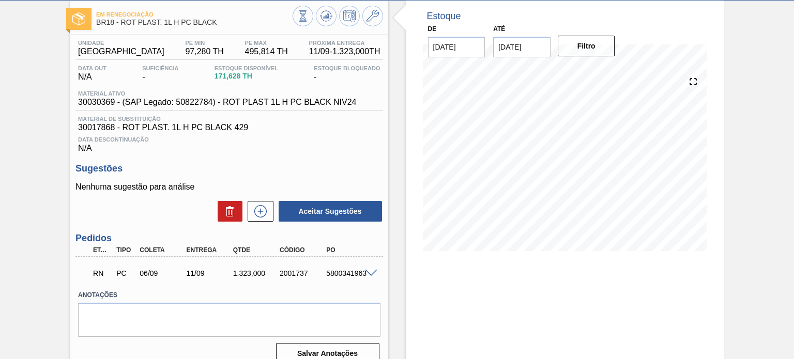
scroll to position [52, 0]
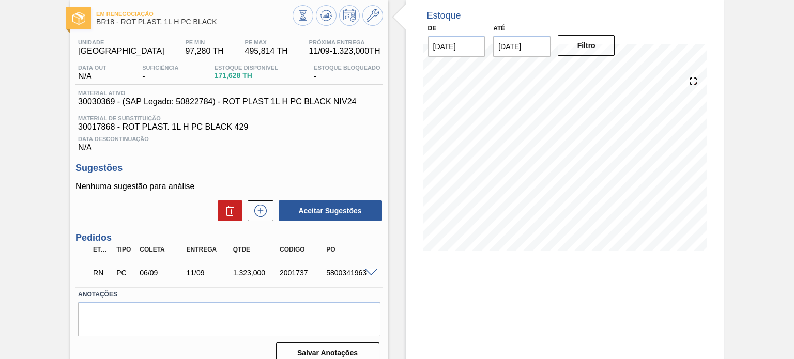
click at [368, 276] on span at bounding box center [371, 273] width 12 height 8
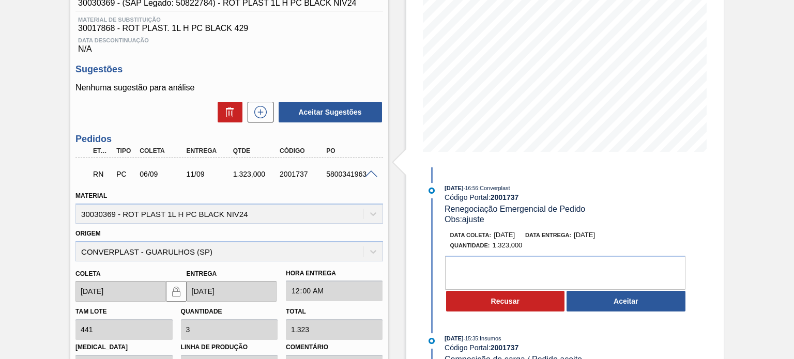
scroll to position [155, 0]
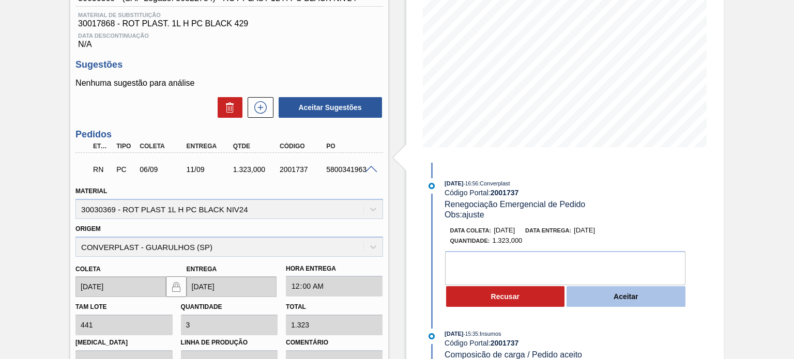
click at [615, 295] on button "Aceitar" at bounding box center [625, 296] width 119 height 21
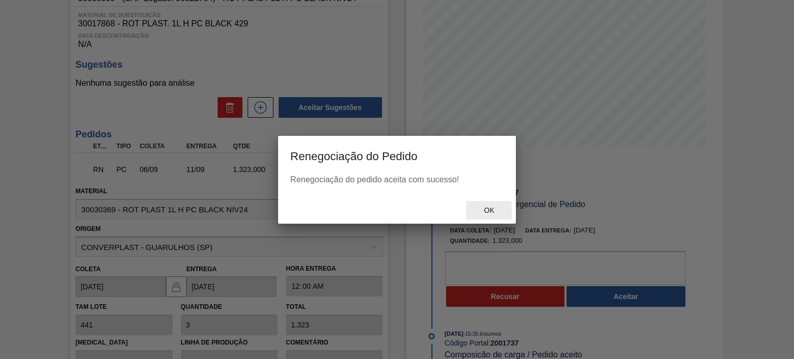
click at [488, 204] on div "Ok" at bounding box center [488, 210] width 45 height 19
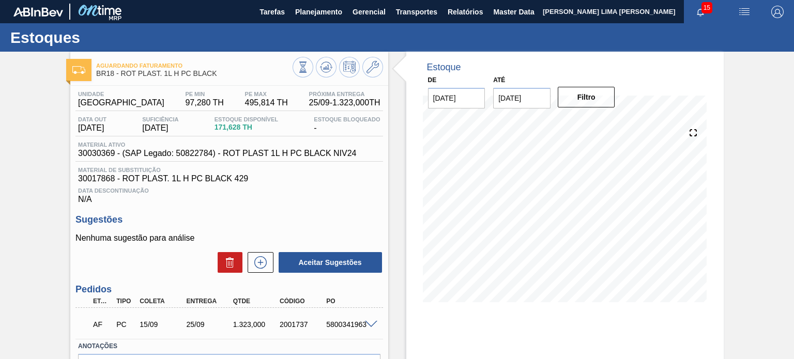
click at [229, 78] on div "Aguardando Faturamento BR18 - ROT PLAST. 1L H PC BLACK" at bounding box center [194, 69] width 196 height 23
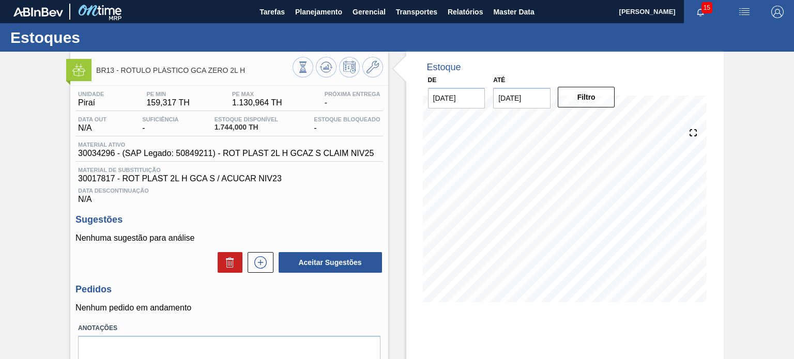
click at [14, 121] on div "BR13 - RÓTULO PLÁSTICO GCA ZERO 2L H Unidade Piraí PE MIN 159,317 TH PE MAX 1.1…" at bounding box center [397, 248] width 794 height 393
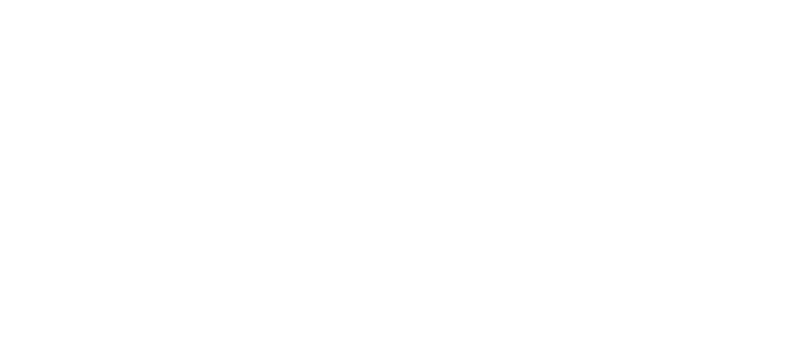
click at [451, 0] on html at bounding box center [397, 0] width 794 height 0
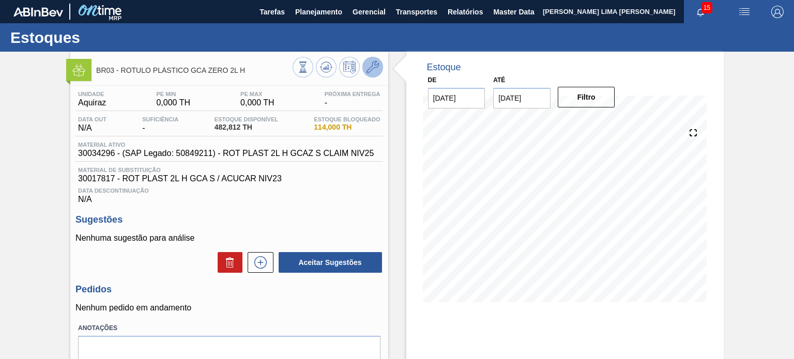
click at [375, 70] on icon at bounding box center [372, 67] width 12 height 12
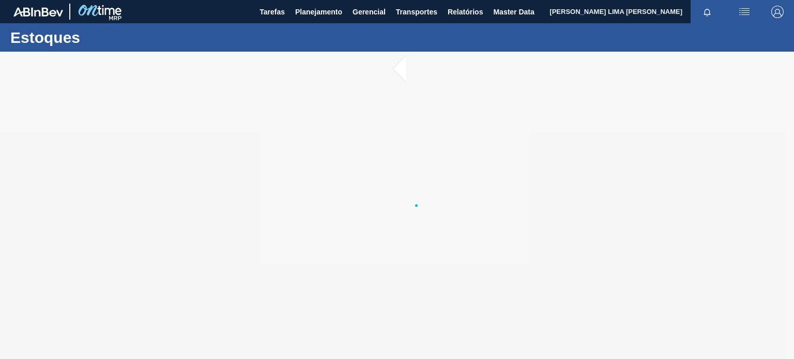
click at [551, 66] on div at bounding box center [397, 205] width 794 height 307
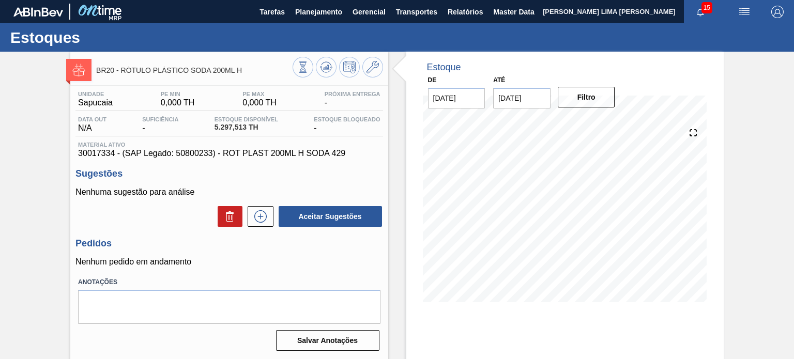
drag, startPoint x: 253, startPoint y: 71, endPoint x: 244, endPoint y: 72, distance: 8.3
click at [252, 71] on span "BR20 - RÓTULO PLÁSTICO SODA 200ML H" at bounding box center [194, 71] width 196 height 8
drag, startPoint x: 228, startPoint y: 70, endPoint x: 122, endPoint y: 70, distance: 105.4
click at [122, 70] on span "BR20 - RÓTULO PLÁSTICO SODA 200ML H" at bounding box center [194, 71] width 196 height 8
copy span "RÓTULO PLÁSTICO SODA 200ML H"
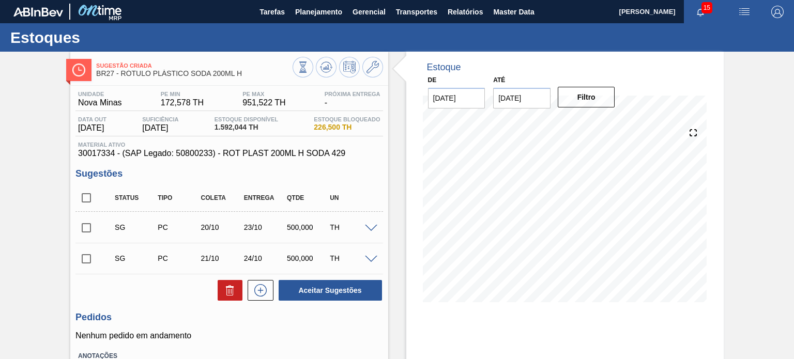
click at [384, 126] on div "Unidade Nova Minas PE MIN 172,578 TH PE MAX 951,522 TH Próxima Entrega - Data o…" at bounding box center [228, 257] width 317 height 343
click at [726, 205] on div "Sugestão Criada BR27 - RÓTULO PLÁSTICO SODA 200ML H Unidade Nova Minas PE MIN 1…" at bounding box center [397, 248] width 794 height 393
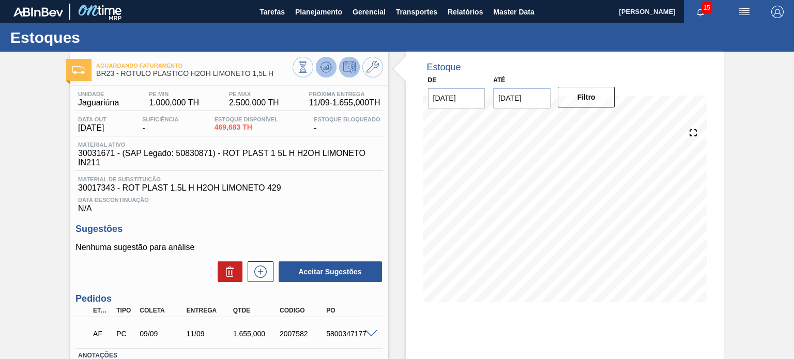
click at [328, 64] on icon at bounding box center [326, 67] width 12 height 12
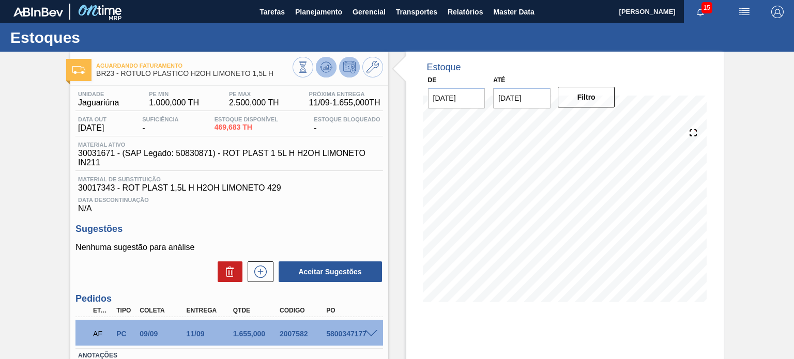
click at [321, 68] on icon at bounding box center [326, 67] width 12 height 12
click at [750, 199] on div "Aguardando Faturamento BR23 - RÓTULO PLÁSTICO H2OH LIMONETO 1,5L H Unidade Jagu…" at bounding box center [397, 248] width 794 height 393
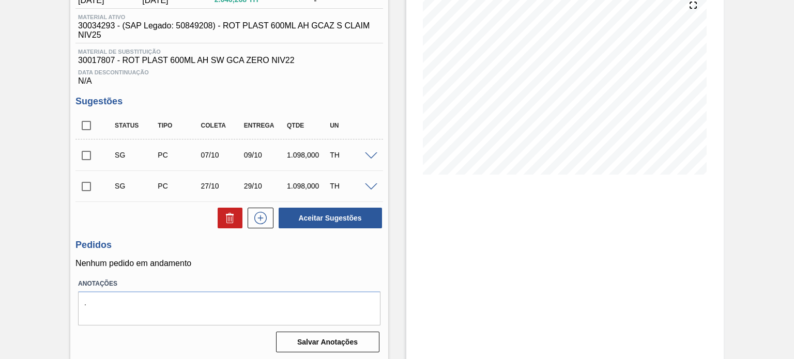
scroll to position [130, 0]
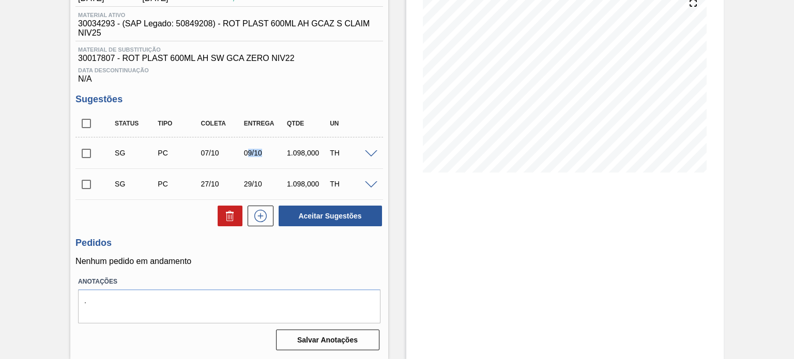
drag, startPoint x: 248, startPoint y: 154, endPoint x: 269, endPoint y: 153, distance: 20.7
click at [269, 153] on div "09/10" at bounding box center [264, 153] width 47 height 8
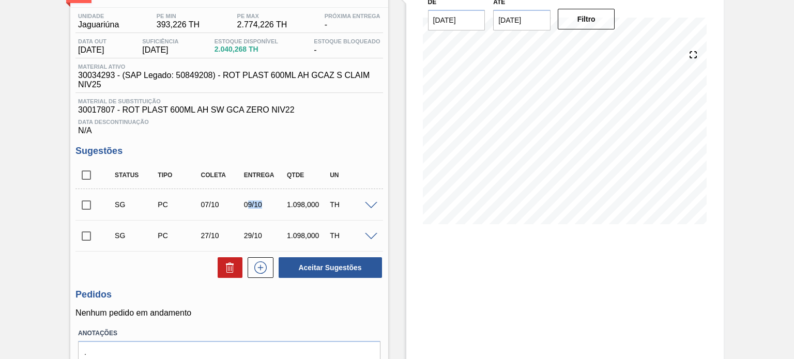
scroll to position [0, 0]
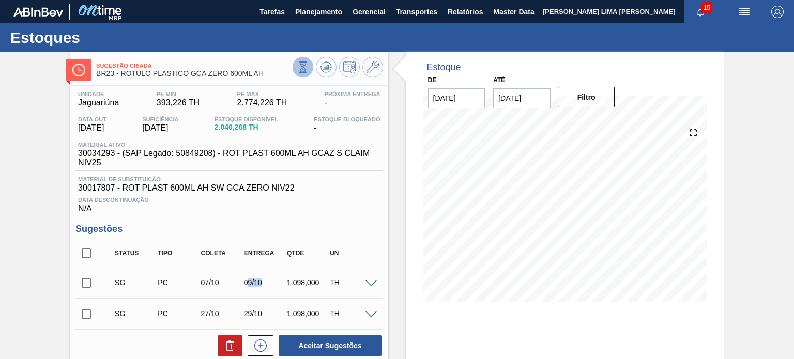
click at [306, 64] on icon at bounding box center [302, 66] width 11 height 11
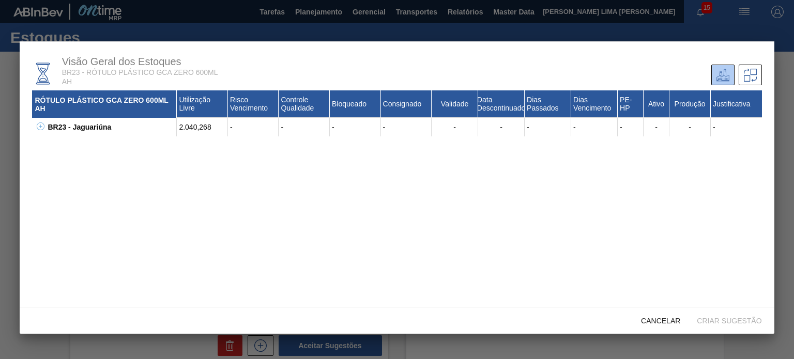
click at [35, 129] on button at bounding box center [39, 127] width 10 height 10
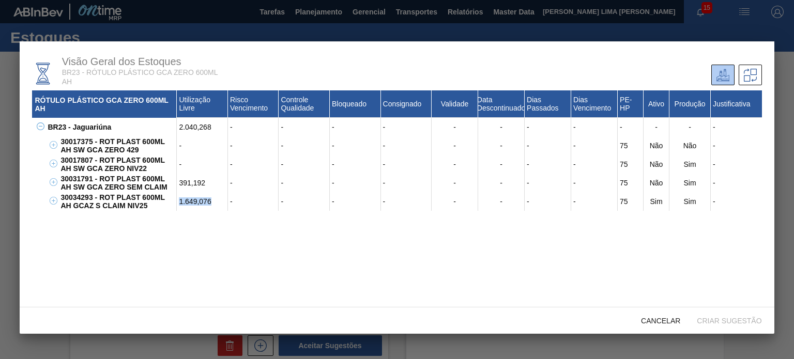
drag, startPoint x: 220, startPoint y: 204, endPoint x: 251, endPoint y: 173, distance: 44.2
click at [179, 205] on div "1.649,076" at bounding box center [202, 201] width 51 height 19
copy div "1.649,076"
click at [194, 130] on div "2.040,268" at bounding box center [202, 127] width 51 height 19
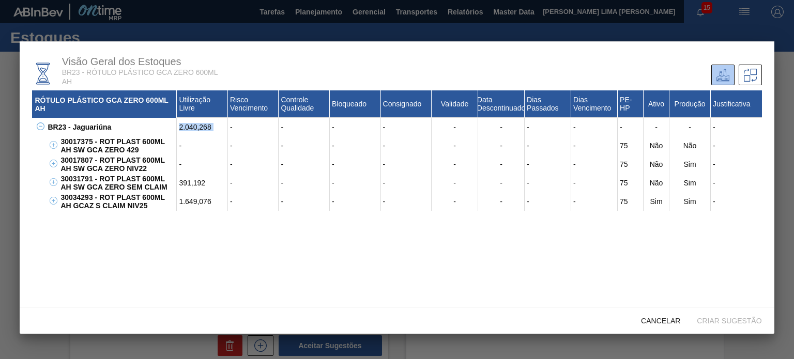
click at [194, 130] on div "2.040,268" at bounding box center [202, 127] width 51 height 19
copy div "2.040,268"
click at [663, 329] on div "Cancelar" at bounding box center [660, 320] width 56 height 19
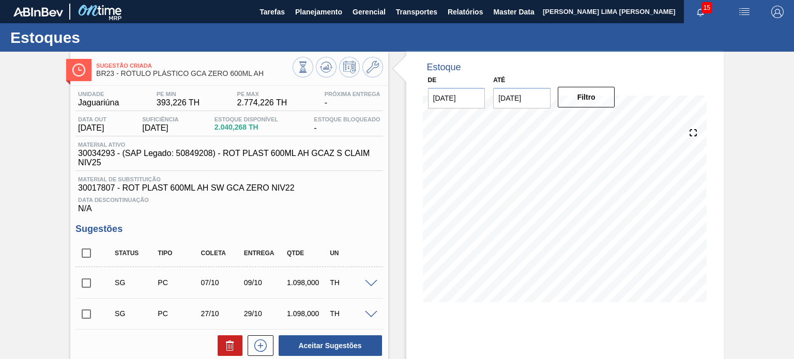
click at [665, 324] on div "Estoque De 03/09/2025 Até 03/01/2026 Filtro 04/09 Projeção de Estoque 2,040.268…" at bounding box center [564, 270] width 317 height 437
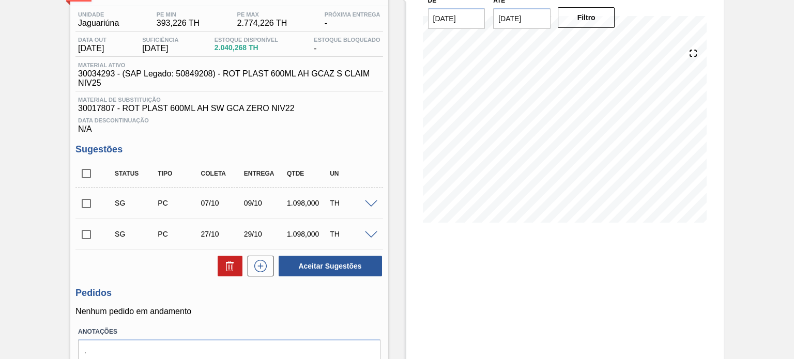
scroll to position [27, 0]
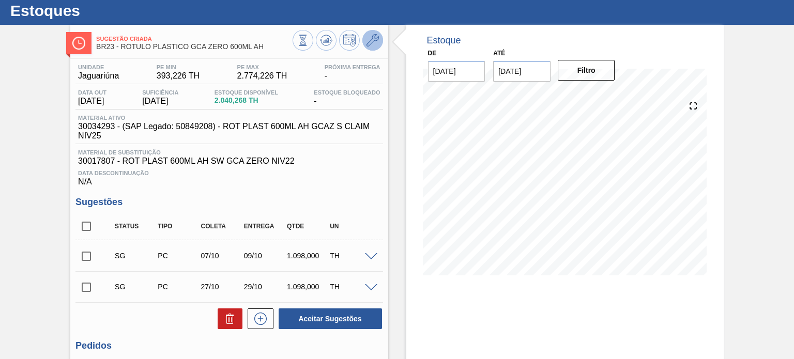
click at [374, 44] on icon at bounding box center [372, 40] width 12 height 12
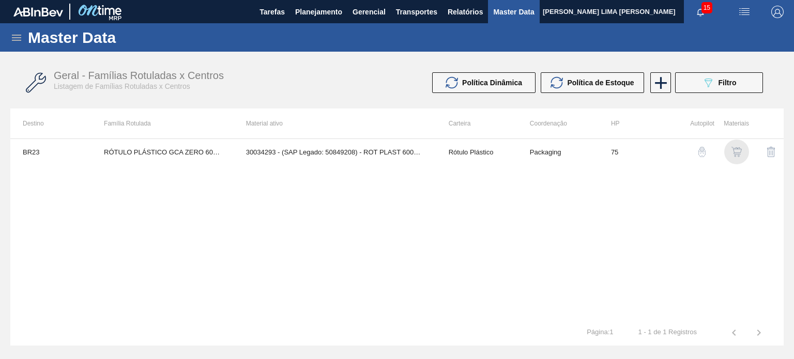
click at [734, 153] on img "button" at bounding box center [736, 152] width 10 height 10
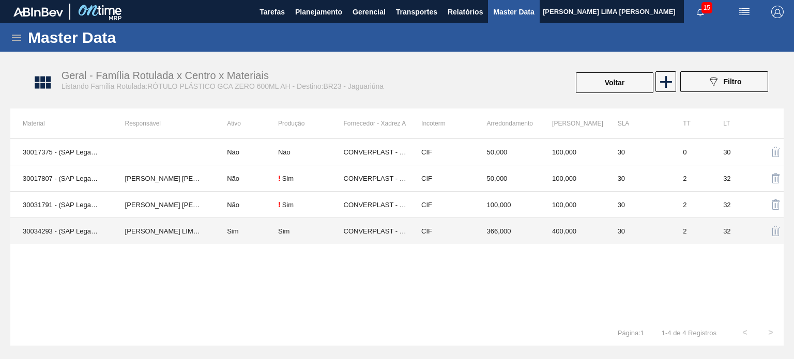
click at [306, 230] on div "Sim" at bounding box center [311, 231] width 66 height 8
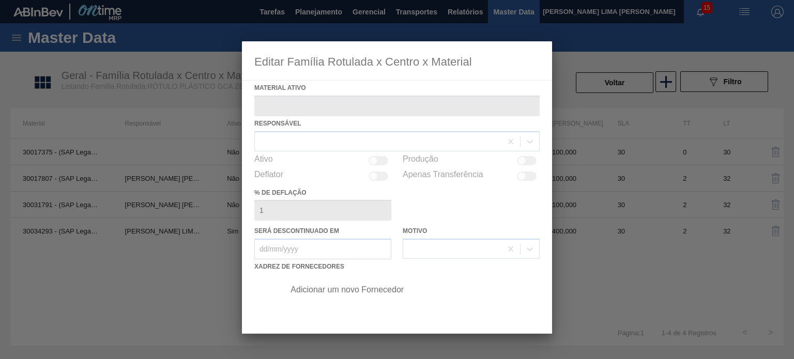
type ativo "30034293 - (SAP Legado: 50849208) - ROT PLAST 600ML AH GCAZ S CLAIM NIV25"
checkbox input "true"
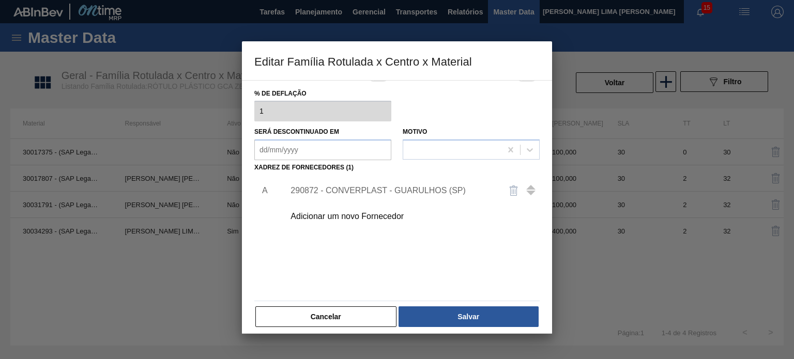
scroll to position [103, 0]
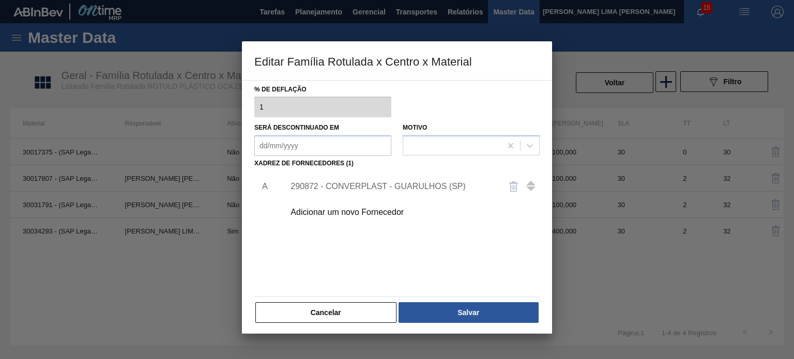
click at [387, 183] on div "290872 - CONVERPLAST - GUARULHOS (SP)" at bounding box center [391, 186] width 203 height 9
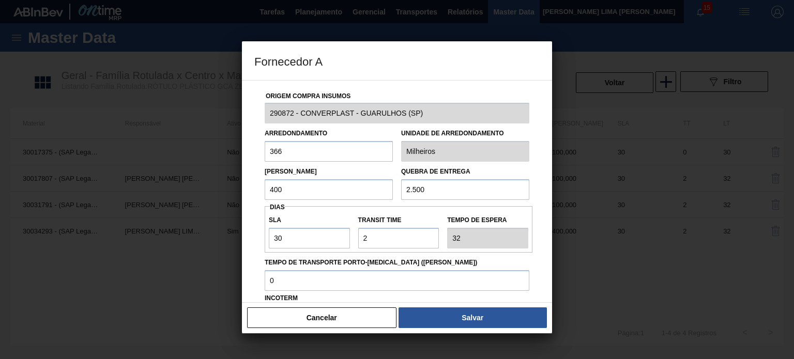
drag, startPoint x: 290, startPoint y: 188, endPoint x: 260, endPoint y: 187, distance: 29.5
click at [260, 187] on div "Lote Mínimo 400" at bounding box center [328, 182] width 136 height 36
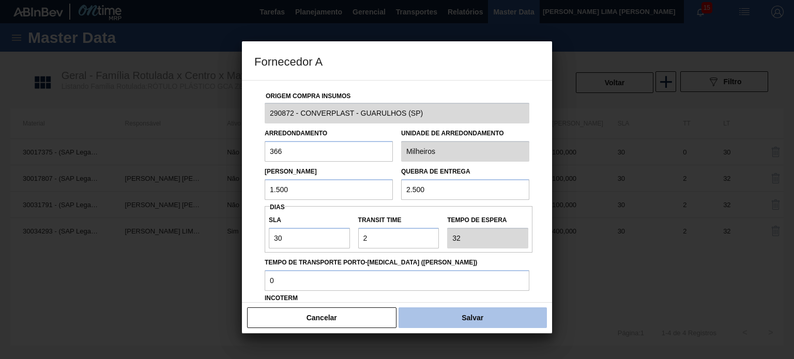
type input "1.500"
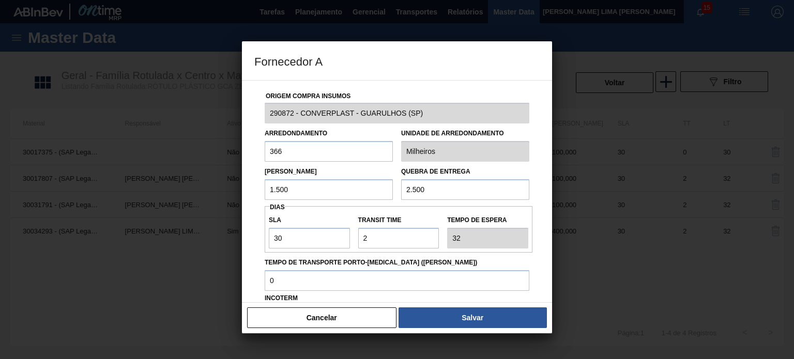
click at [434, 309] on button "Salvar" at bounding box center [472, 317] width 148 height 21
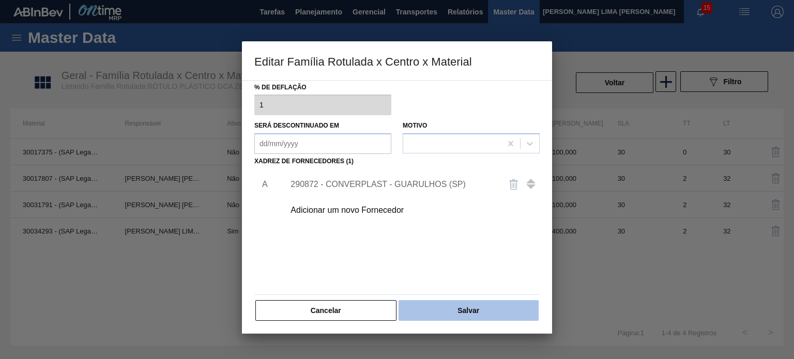
scroll to position [105, 0]
click at [447, 304] on button "Salvar" at bounding box center [468, 310] width 140 height 21
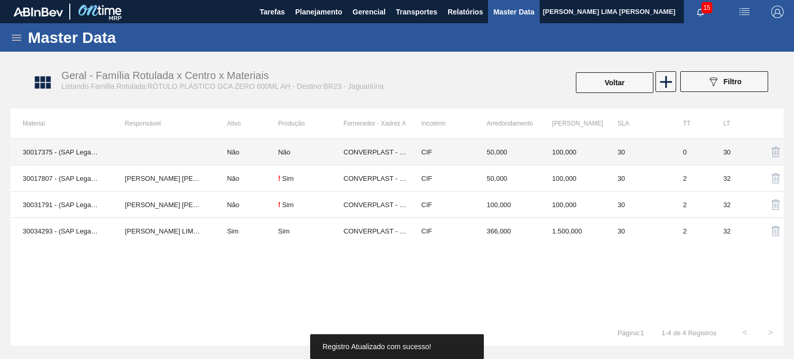
click at [534, 161] on td "50,000" at bounding box center [507, 152] width 66 height 26
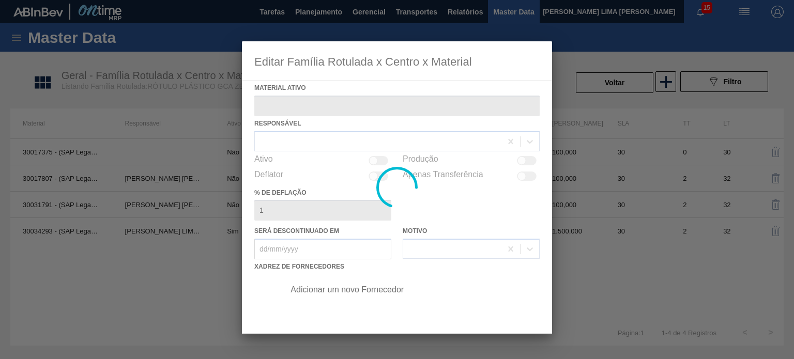
click at [619, 81] on div at bounding box center [397, 179] width 794 height 359
type ativo "30017375 - (SAP Legado: 50800274) - ROT PLAST 600ML AH SW GCA ZERO 429"
type em "31/12/2023"
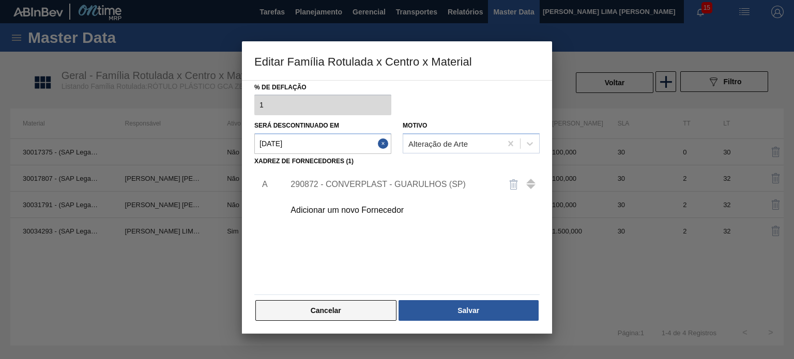
click at [364, 304] on button "Cancelar" at bounding box center [325, 310] width 141 height 21
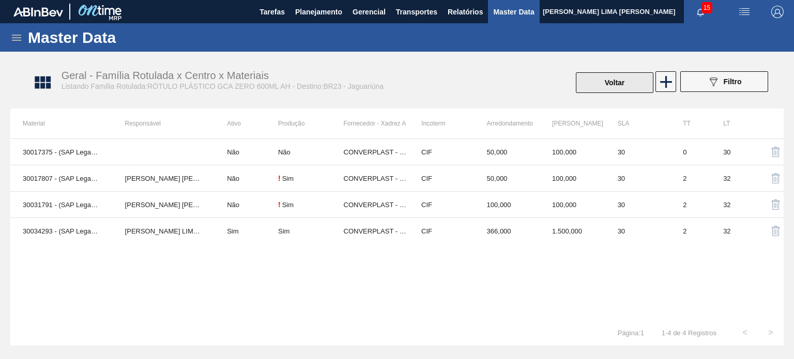
click at [587, 82] on button "Voltar" at bounding box center [614, 82] width 77 height 21
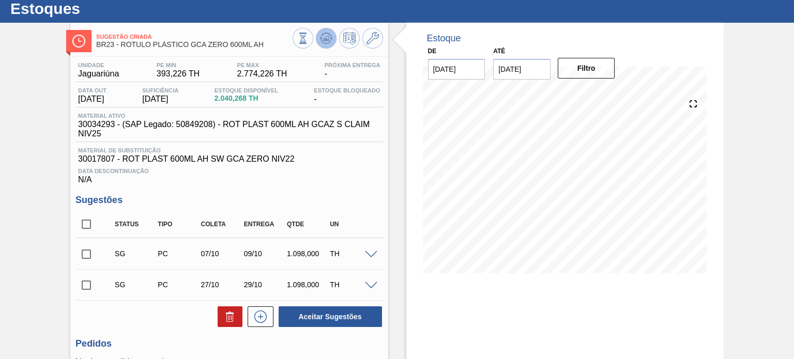
scroll to position [27, 0]
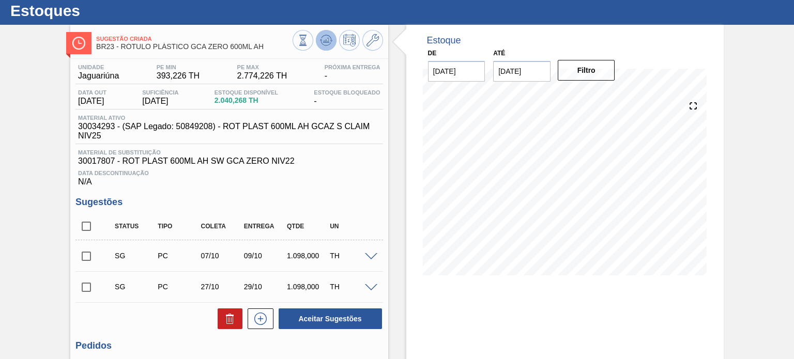
click at [327, 37] on icon at bounding box center [326, 40] width 12 height 12
click at [89, 252] on input "checkbox" at bounding box center [86, 256] width 22 height 22
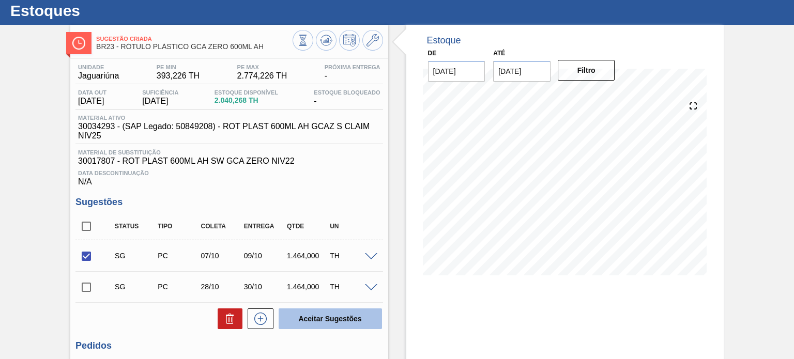
click at [320, 320] on button "Aceitar Sugestões" at bounding box center [329, 318] width 103 height 21
checkbox input "false"
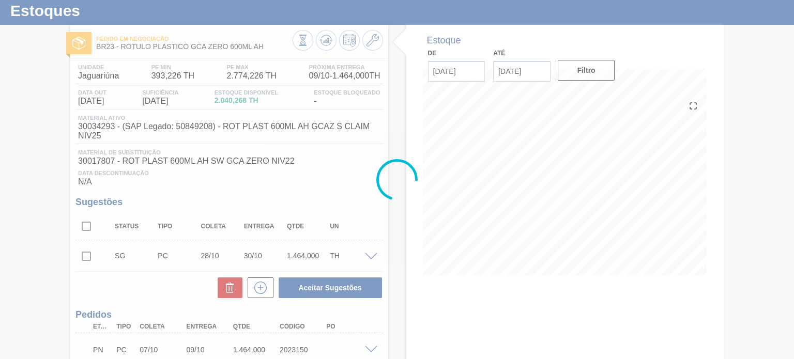
click at [323, 39] on div at bounding box center [397, 179] width 794 height 359
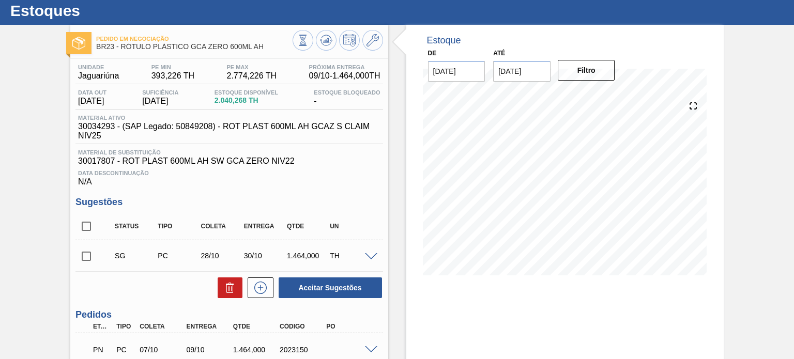
click at [323, 39] on icon at bounding box center [326, 40] width 12 height 12
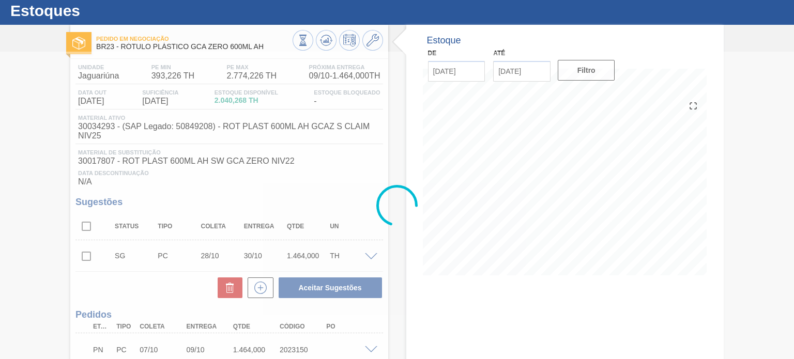
click at [323, 39] on icon at bounding box center [326, 40] width 12 height 12
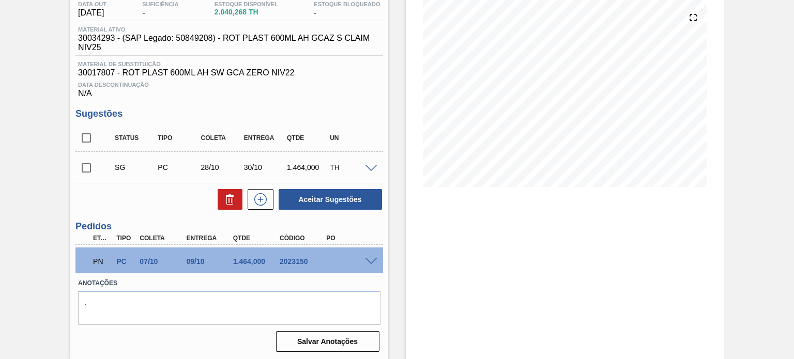
scroll to position [117, 0]
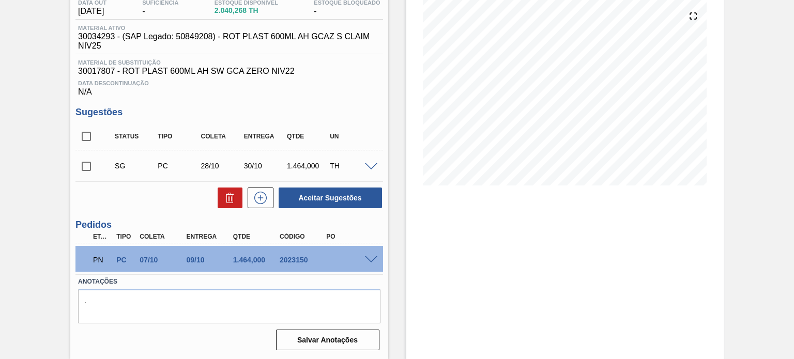
click at [285, 255] on div "PN PC 07/10 09/10 1.464,000 2023150" at bounding box center [226, 259] width 280 height 21
copy div "2023150"
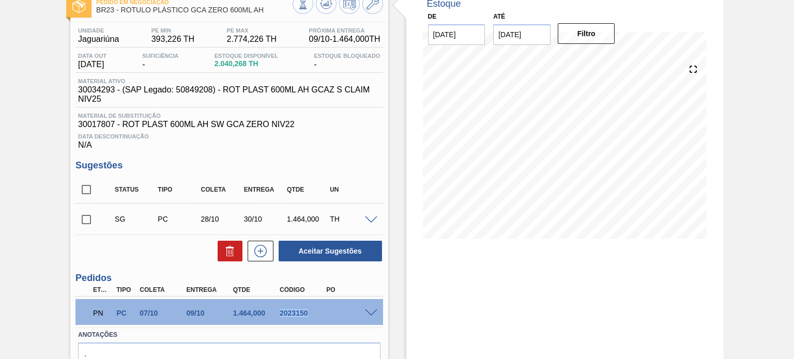
scroll to position [0, 0]
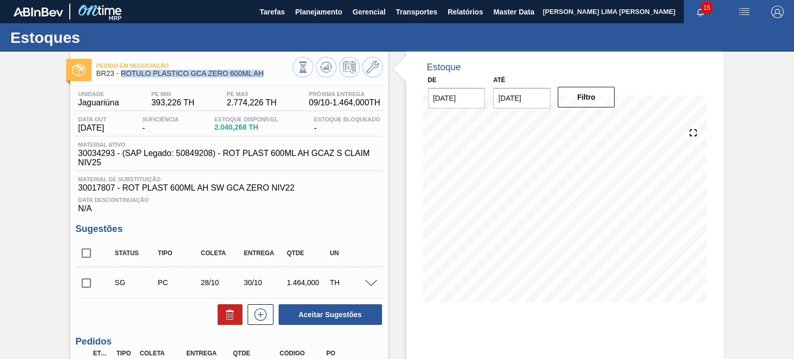
drag, startPoint x: 262, startPoint y: 79, endPoint x: 122, endPoint y: 78, distance: 140.5
click at [122, 78] on div "Pedido em Negociação BR23 - RÓTULO PLÁSTICO GCA ZERO 600ML AH" at bounding box center [194, 69] width 196 height 23
copy span "RÓTULO PLÁSTICO GCA ZERO 600ML AH"
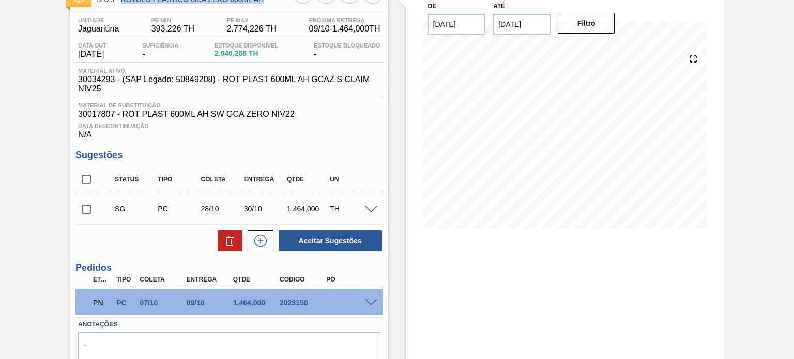
scroll to position [13, 0]
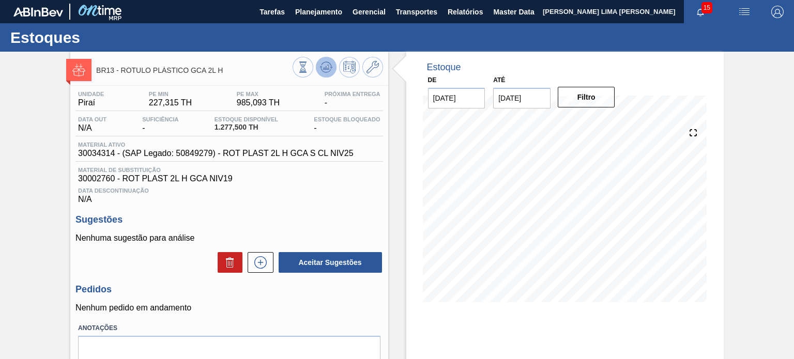
click at [323, 62] on icon at bounding box center [326, 67] width 12 height 12
click at [328, 71] on icon at bounding box center [326, 67] width 12 height 12
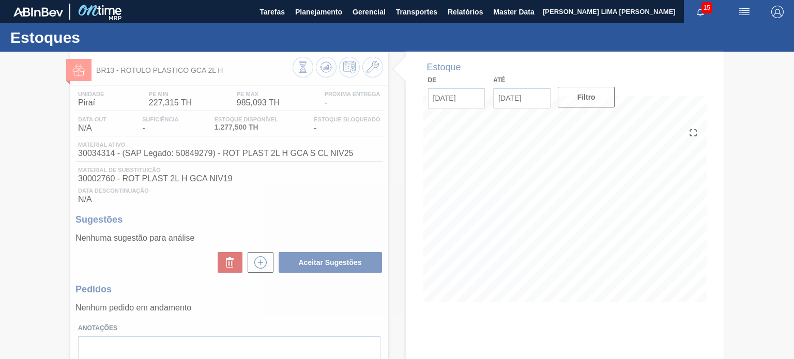
click at [304, 72] on div at bounding box center [397, 205] width 794 height 307
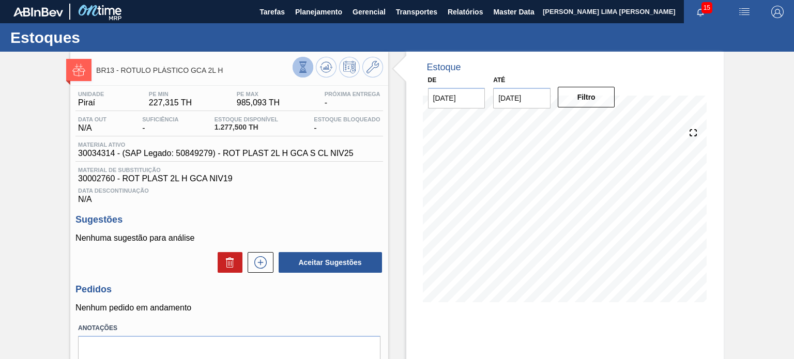
click at [299, 75] on button at bounding box center [302, 67] width 21 height 21
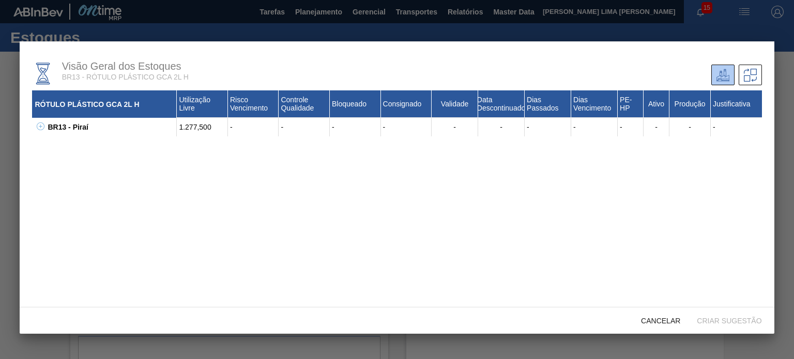
click at [45, 133] on div "BR13 - Piraí" at bounding box center [111, 127] width 132 height 19
click at [41, 132] on button at bounding box center [39, 127] width 10 height 10
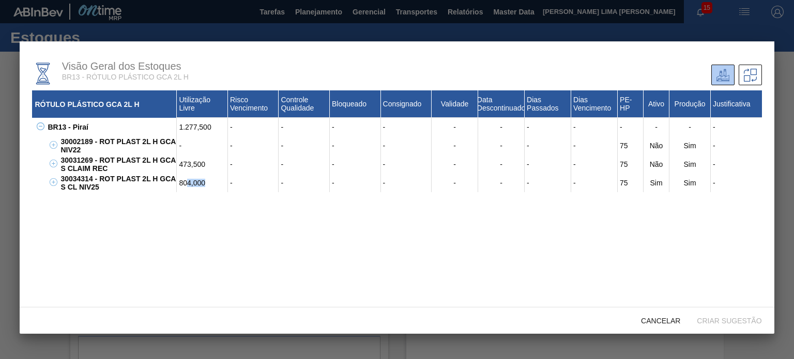
drag, startPoint x: 207, startPoint y: 186, endPoint x: 189, endPoint y: 185, distance: 18.1
click at [189, 185] on div "804,000" at bounding box center [202, 183] width 51 height 19
click at [197, 130] on div "1.277,500" at bounding box center [202, 127] width 51 height 19
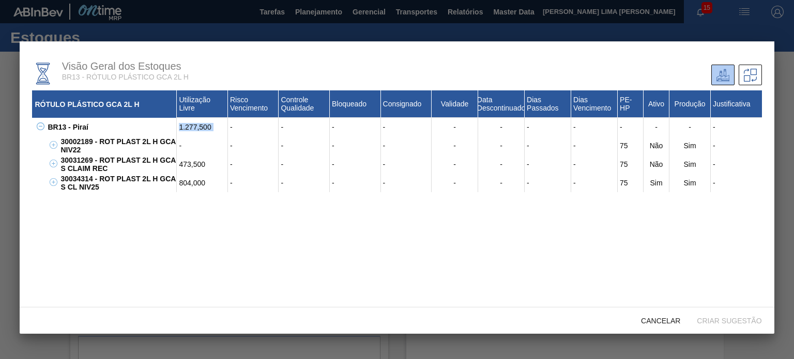
copy div "1.277,500"
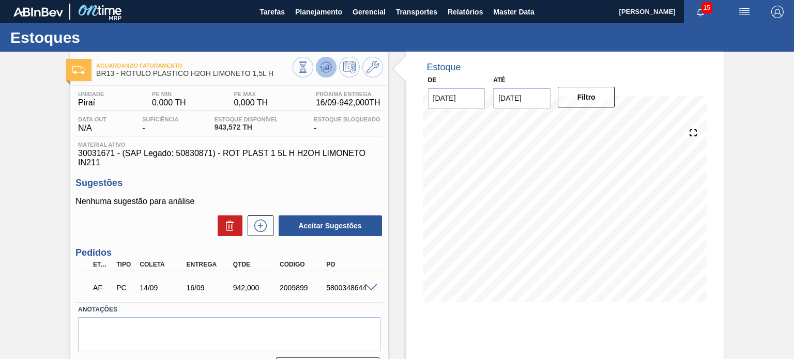
click at [328, 67] on icon at bounding box center [326, 67] width 12 height 12
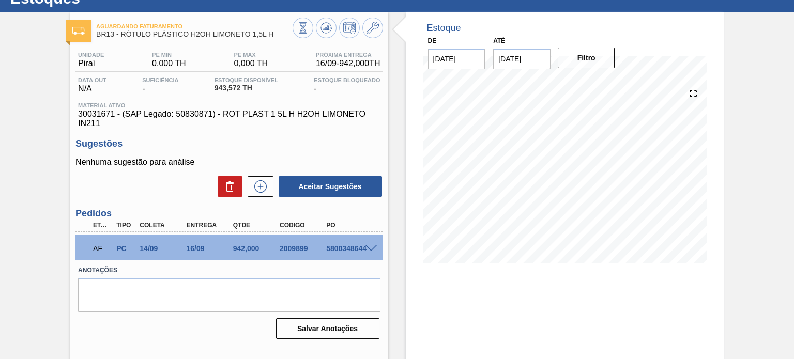
scroll to position [85, 0]
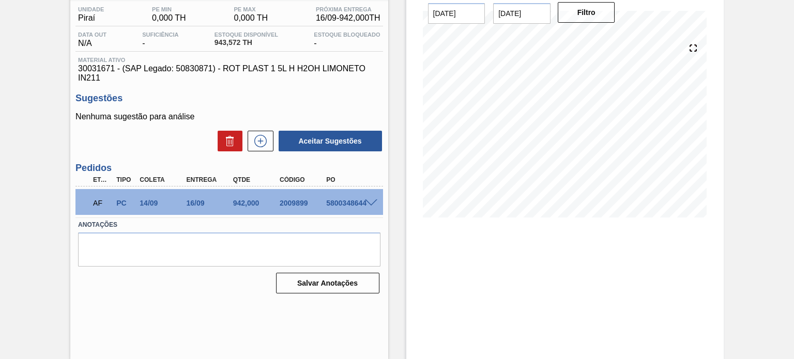
click at [364, 208] on div "AF PC 14/09 16/09 942,000 2009899 5800348644" at bounding box center [226, 202] width 280 height 21
click at [367, 203] on span at bounding box center [371, 203] width 12 height 8
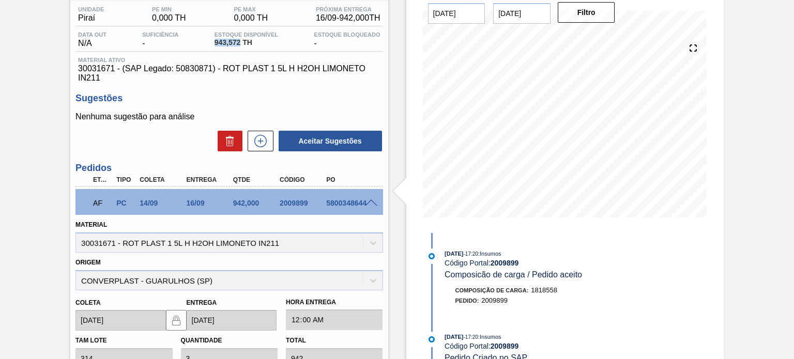
drag, startPoint x: 239, startPoint y: 41, endPoint x: 210, endPoint y: 42, distance: 29.0
click at [210, 42] on div "Data out N/A Suficiência - Estoque Disponível 943,572 TH Estoque Bloqueado -" at bounding box center [228, 42] width 307 height 20
copy span "943,572"
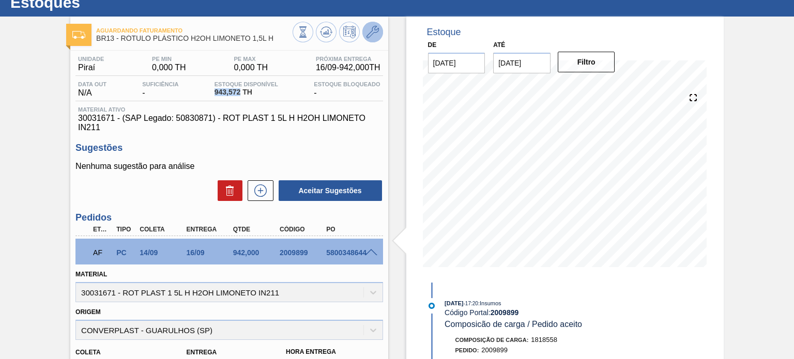
scroll to position [0, 0]
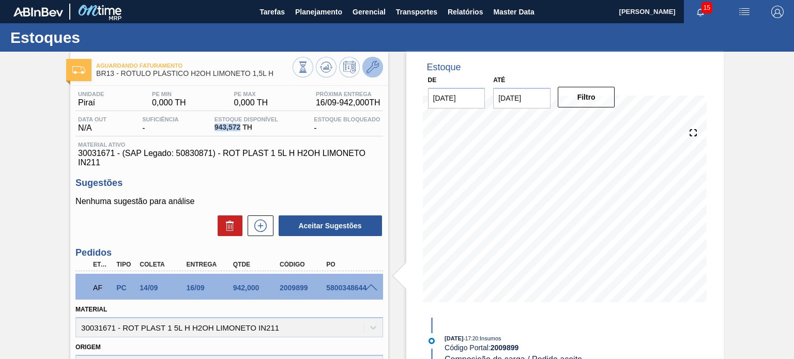
click at [371, 64] on icon at bounding box center [372, 67] width 12 height 12
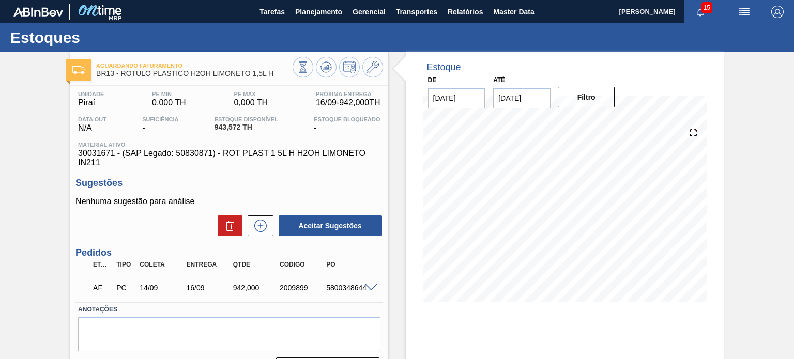
click at [246, 285] on div "942,000" at bounding box center [255, 288] width 51 height 8
click at [238, 287] on div "942,000" at bounding box center [255, 288] width 51 height 8
copy div "942,000"
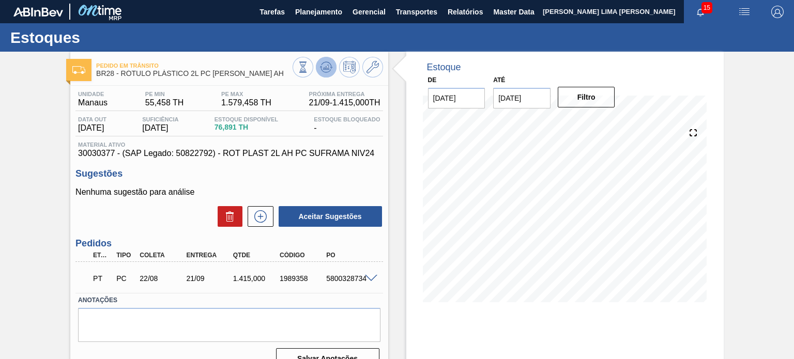
click at [318, 70] on button at bounding box center [326, 67] width 21 height 21
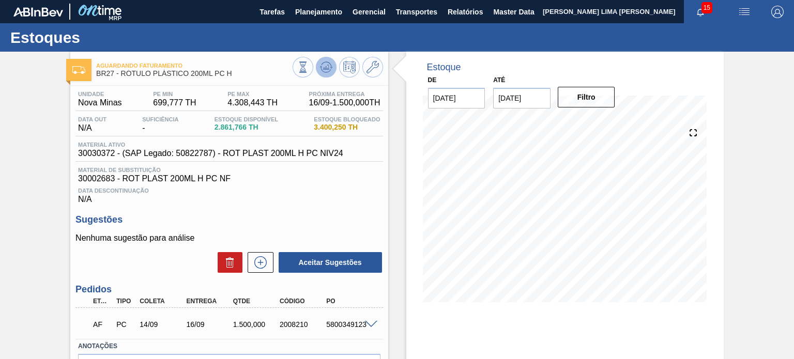
click at [328, 70] on icon at bounding box center [326, 67] width 12 height 12
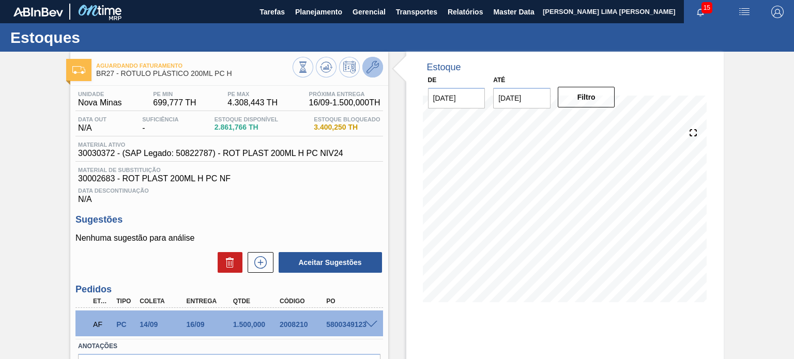
click at [377, 71] on icon at bounding box center [372, 67] width 12 height 12
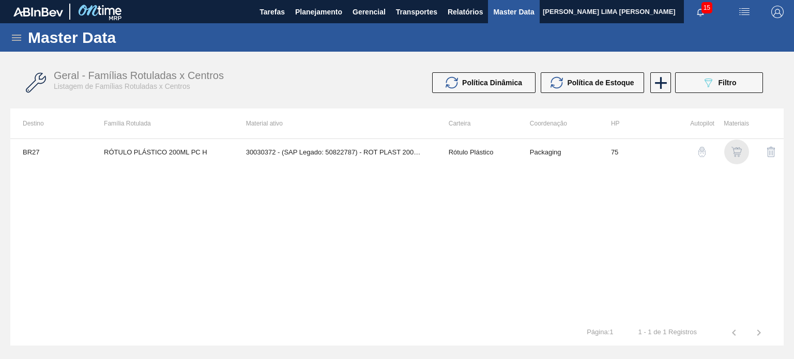
click at [735, 150] on img "button" at bounding box center [736, 152] width 10 height 10
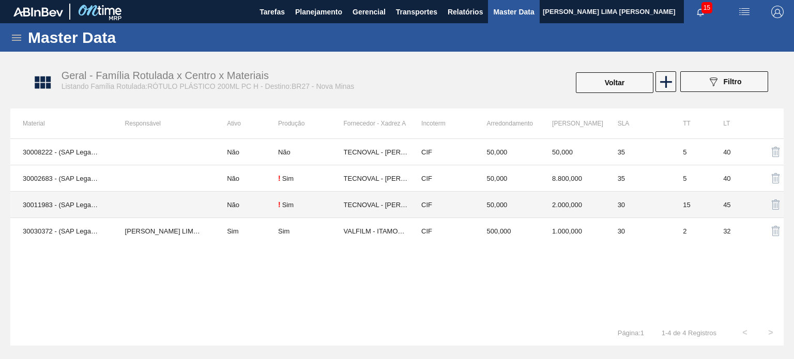
click at [520, 206] on td "50,000" at bounding box center [507, 205] width 66 height 26
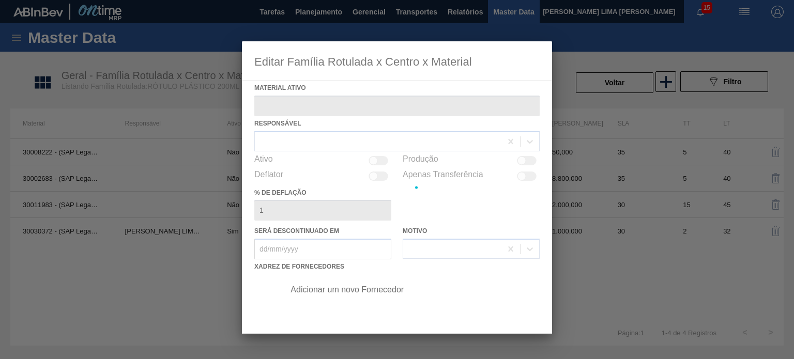
type ativo "30011983 - (SAP Legado: 50796834) - ROT PLAST 200ML H PC 99KCAL"
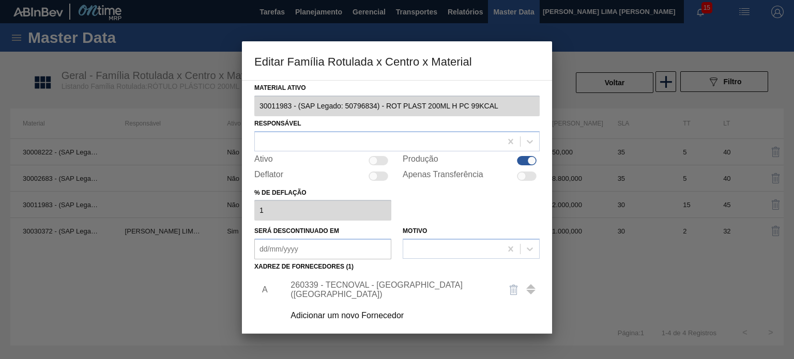
click at [522, 158] on div at bounding box center [527, 160] width 20 height 9
checkbox input "false"
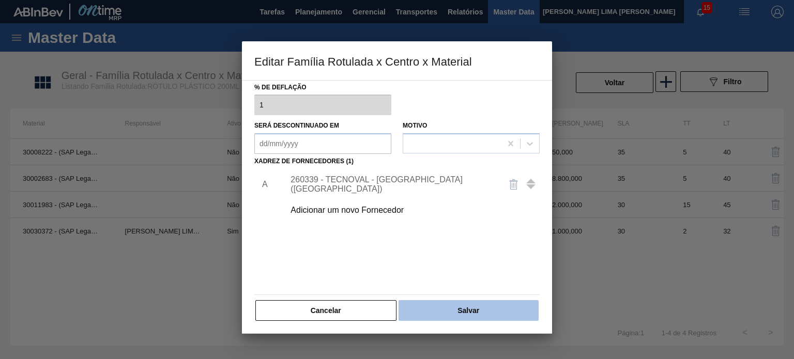
click at [463, 312] on button "Salvar" at bounding box center [468, 310] width 140 height 21
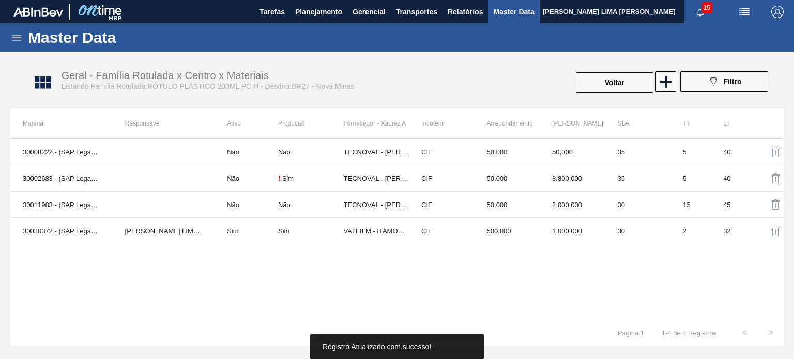
click at [635, 86] on button "Voltar" at bounding box center [614, 82] width 77 height 21
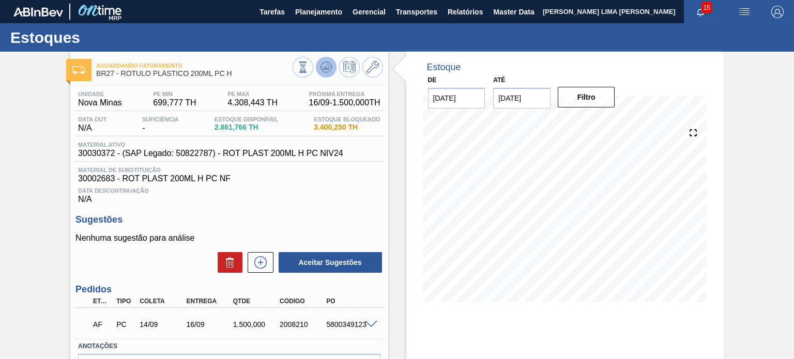
click at [324, 69] on icon at bounding box center [325, 67] width 7 height 5
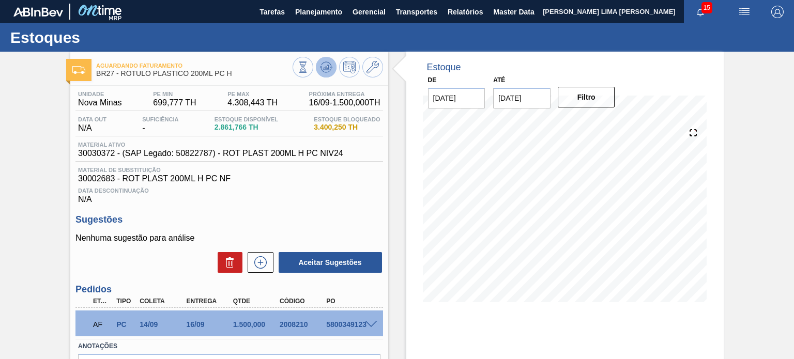
click at [324, 69] on icon at bounding box center [325, 67] width 7 height 5
click at [368, 59] on button at bounding box center [372, 67] width 21 height 21
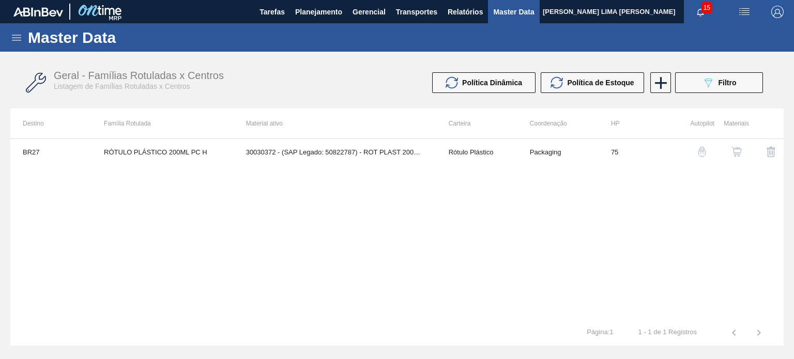
click at [737, 151] on img "button" at bounding box center [736, 152] width 10 height 10
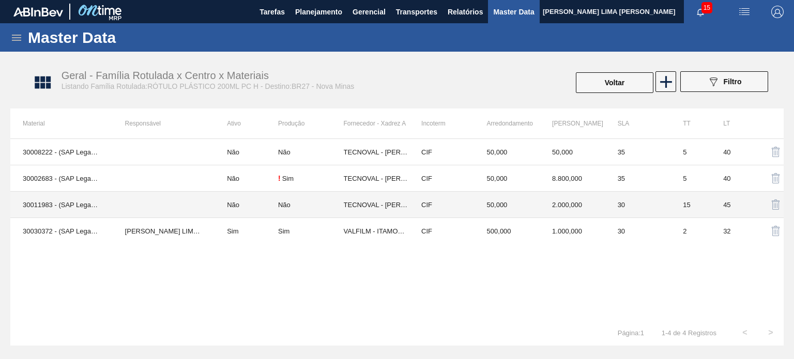
click at [424, 184] on td "CIF" at bounding box center [442, 178] width 66 height 26
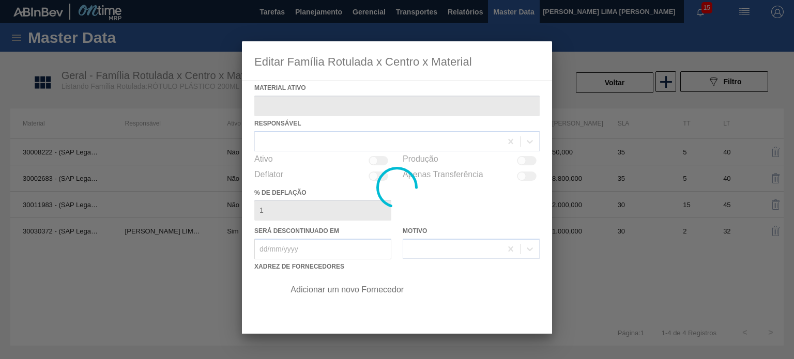
type ativo "30002683 - (SAP Legado: 50473393) - ROT PLAST 200ML H PC NF"
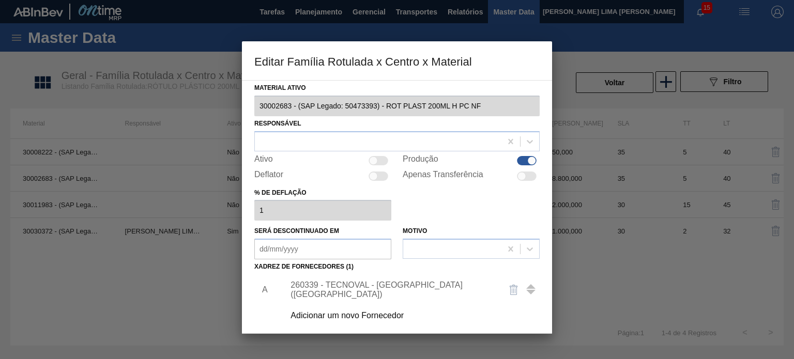
click at [528, 158] on div at bounding box center [532, 160] width 9 height 9
checkbox input "false"
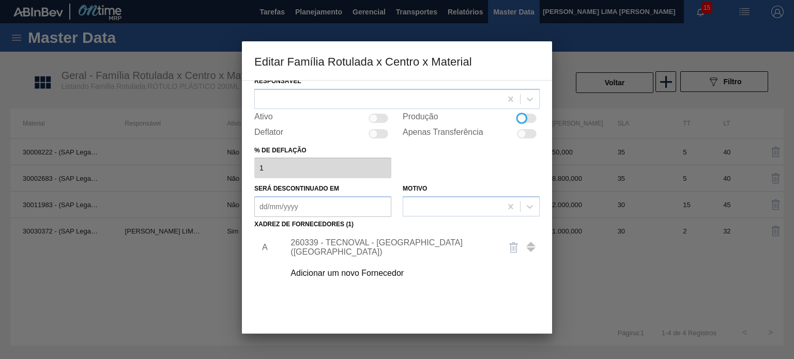
scroll to position [105, 0]
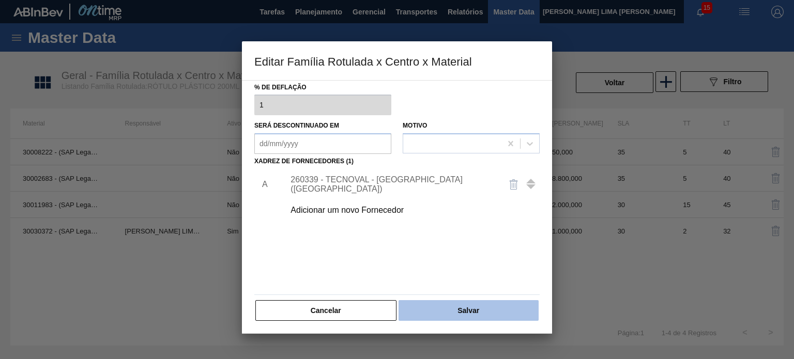
click at [485, 311] on button "Salvar" at bounding box center [468, 310] width 140 height 21
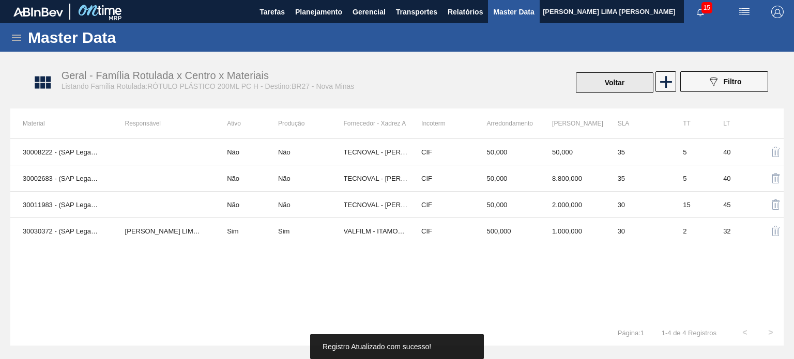
click at [614, 74] on button "Voltar" at bounding box center [614, 82] width 77 height 21
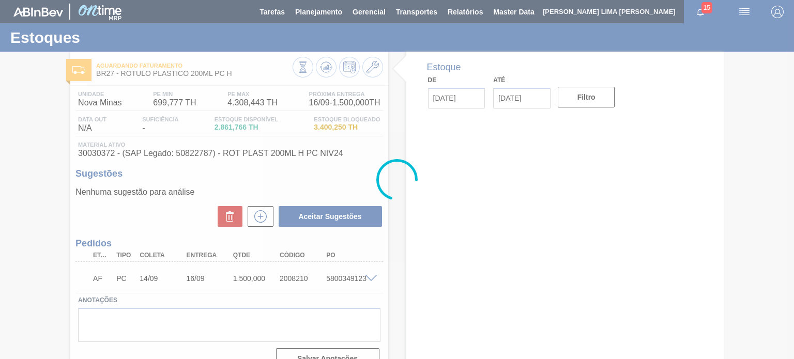
click at [323, 68] on div at bounding box center [397, 179] width 794 height 359
click at [323, 68] on icon at bounding box center [323, 69] width 1 height 2
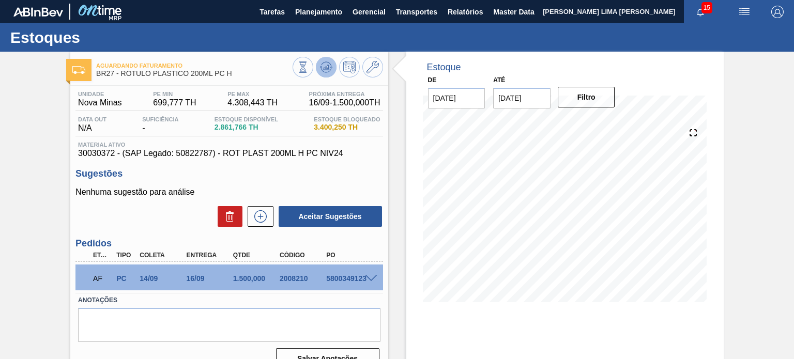
click at [321, 69] on icon at bounding box center [326, 67] width 12 height 12
click at [305, 72] on icon at bounding box center [302, 66] width 11 height 11
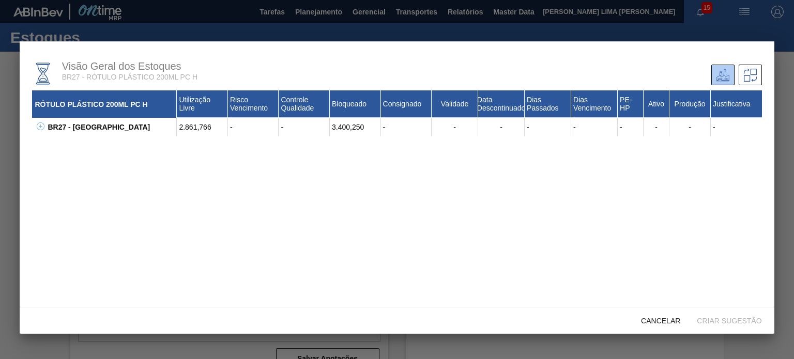
click at [42, 126] on icon at bounding box center [41, 126] width 8 height 8
click at [37, 129] on icon at bounding box center [41, 126] width 8 height 8
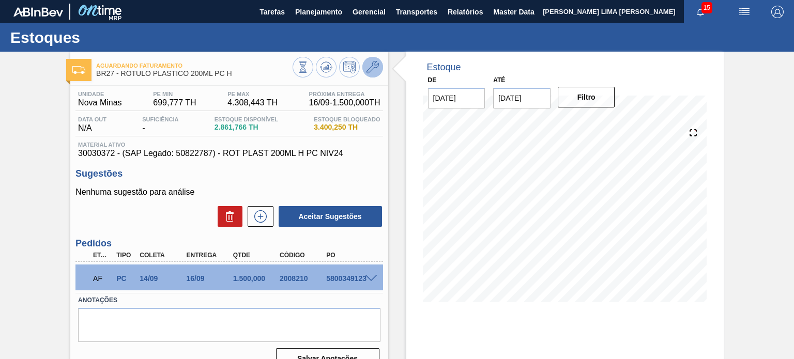
click at [367, 70] on icon at bounding box center [372, 67] width 12 height 12
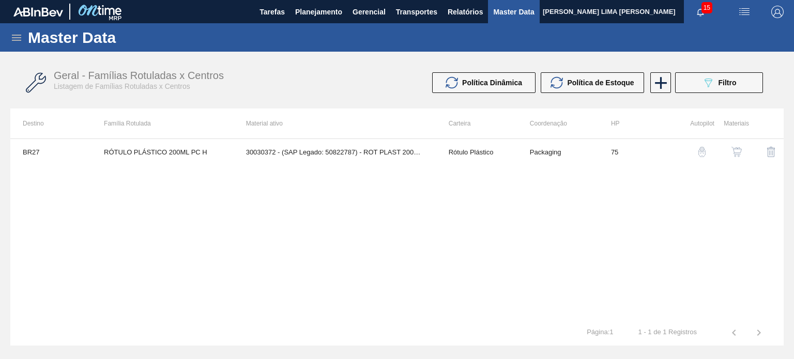
click at [737, 150] on img "button" at bounding box center [736, 152] width 10 height 10
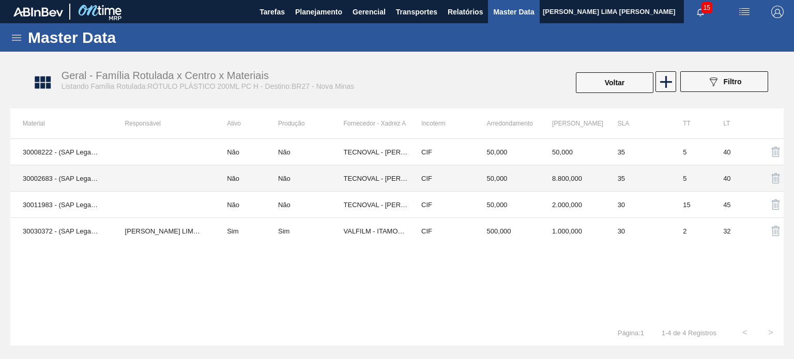
click at [493, 182] on td "50,000" at bounding box center [507, 178] width 66 height 26
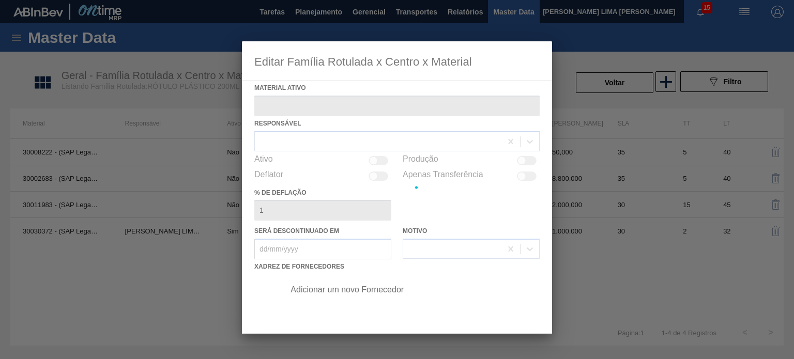
type ativo "30002683 - (SAP Legado: 50473393) - ROT PLAST 200ML H PC NF"
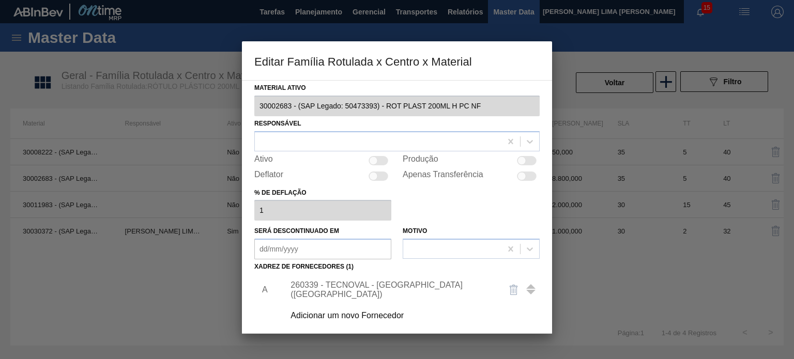
click at [521, 157] on div at bounding box center [521, 160] width 9 height 9
checkbox input "true"
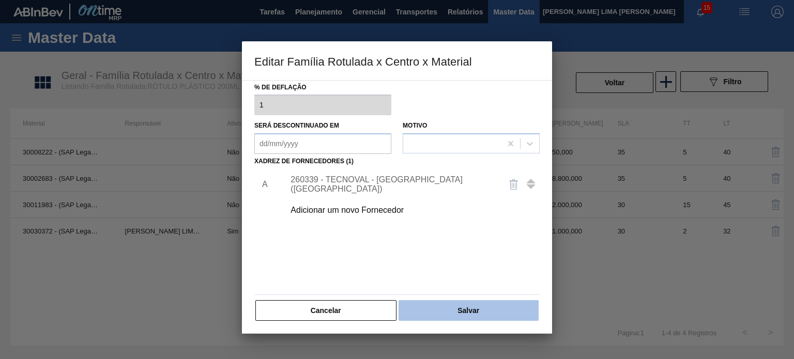
click at [484, 310] on button "Salvar" at bounding box center [468, 310] width 140 height 21
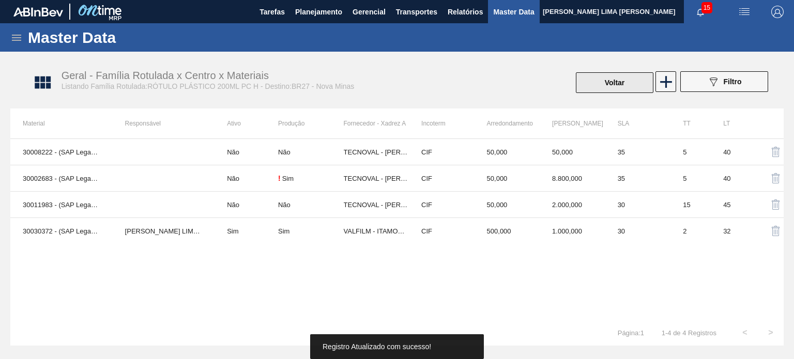
click at [612, 86] on button "Voltar" at bounding box center [614, 82] width 77 height 21
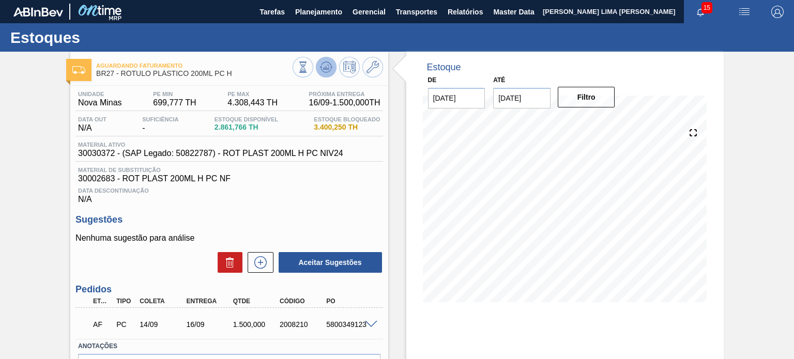
click at [327, 67] on icon at bounding box center [327, 67] width 1 height 1
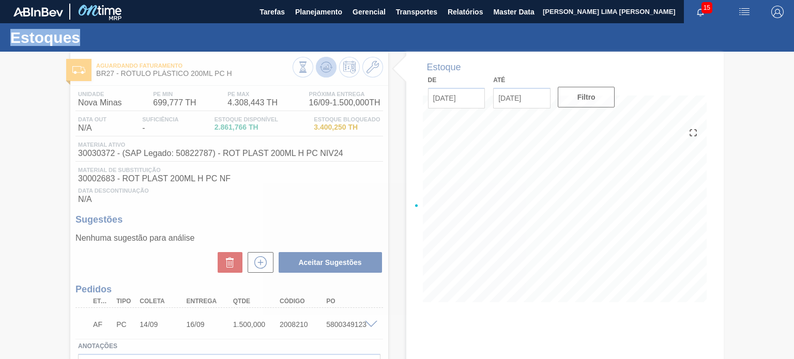
click at [327, 67] on div at bounding box center [397, 205] width 794 height 307
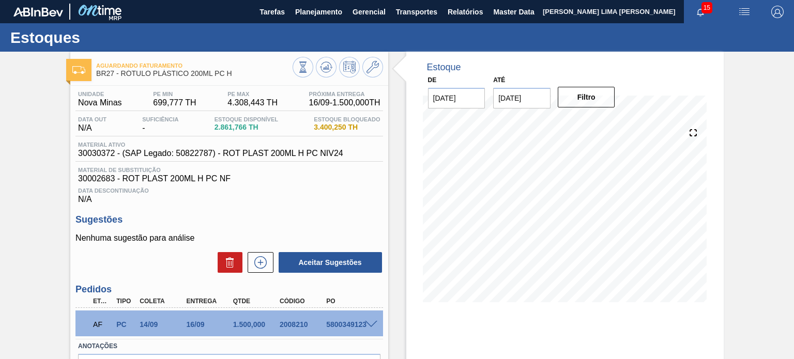
click at [91, 149] on span "30030372 - (SAP Legado: 50822787) - ROT PLAST 200ML H PC NIV24" at bounding box center [210, 153] width 265 height 9
copy span "30030372"
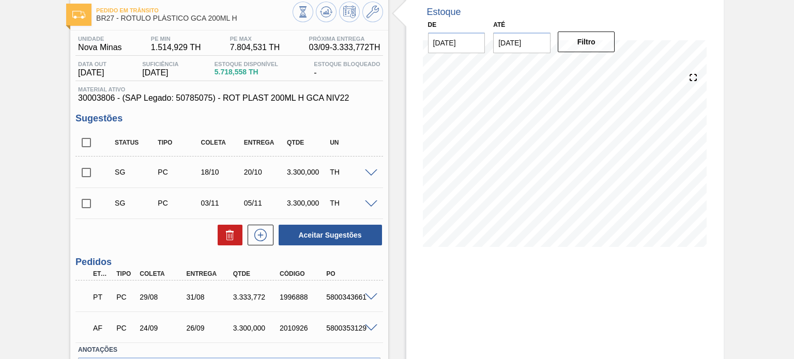
scroll to position [123, 0]
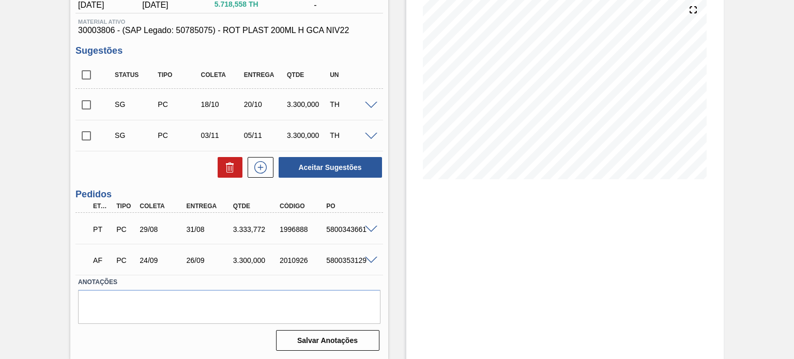
click at [366, 227] on span at bounding box center [371, 230] width 12 height 8
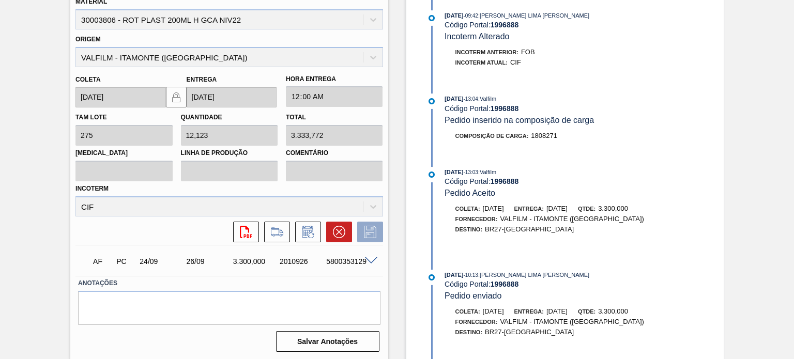
scroll to position [517, 0]
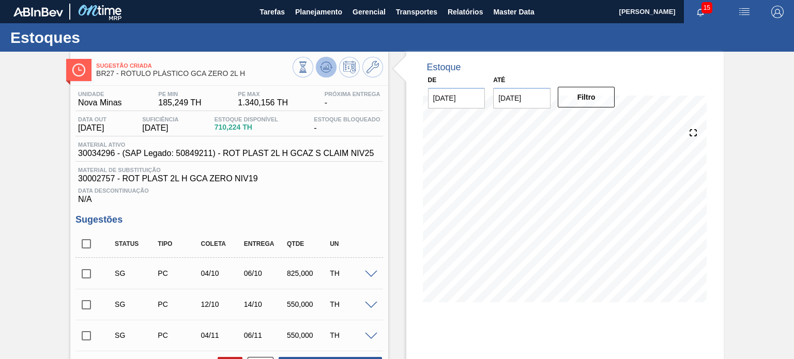
click at [328, 66] on icon at bounding box center [326, 67] width 12 height 12
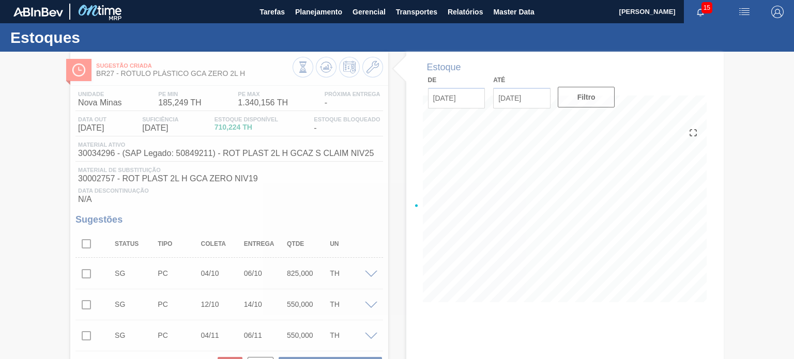
drag, startPoint x: 767, startPoint y: 165, endPoint x: 706, endPoint y: 160, distance: 61.7
click at [767, 165] on div at bounding box center [397, 205] width 794 height 307
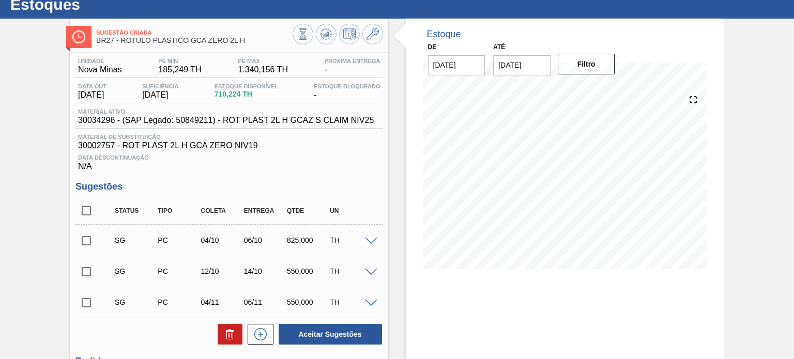
scroll to position [52, 0]
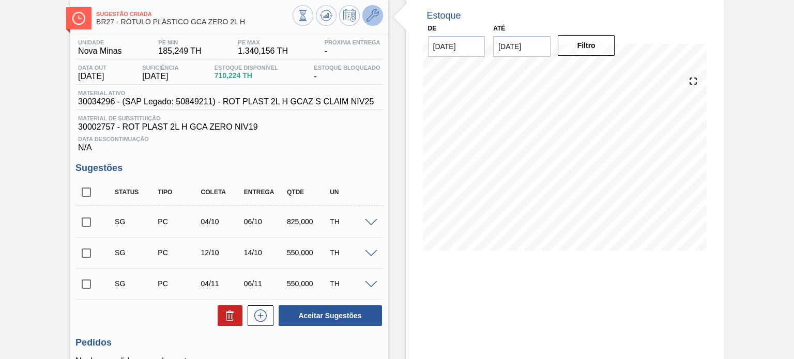
click at [374, 19] on icon at bounding box center [372, 15] width 12 height 12
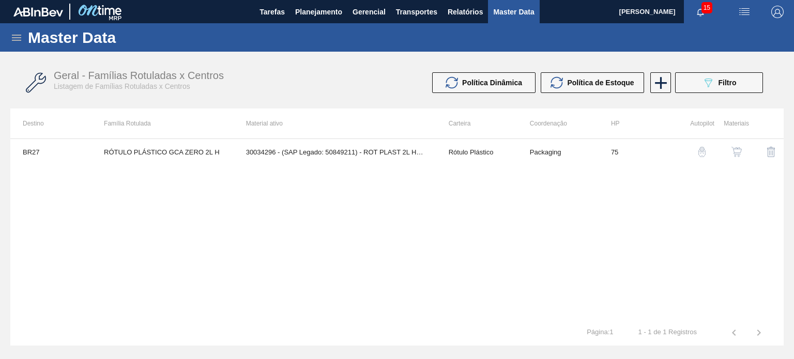
click at [733, 149] on img "button" at bounding box center [736, 152] width 10 height 10
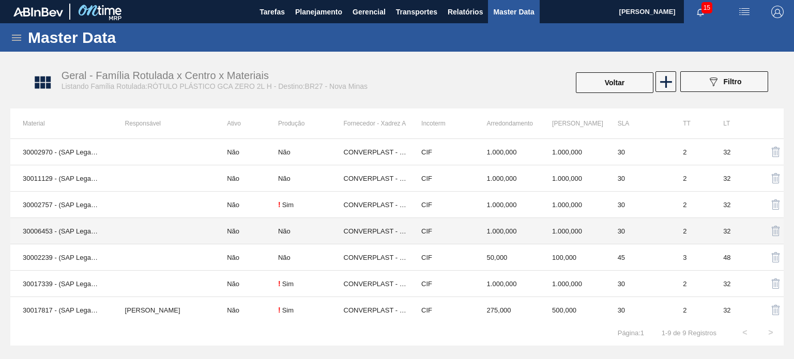
scroll to position [55, 0]
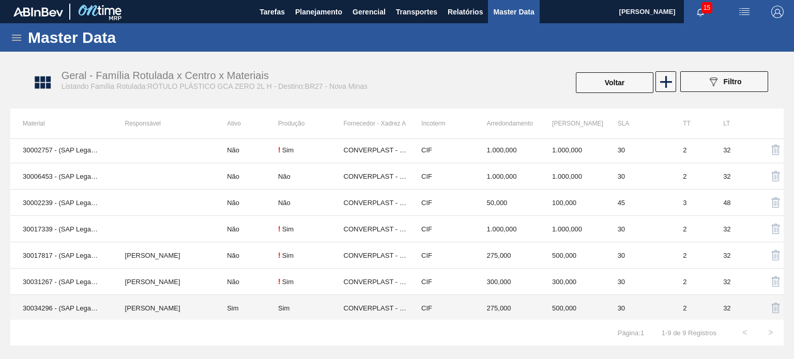
click at [425, 310] on td "CIF" at bounding box center [442, 308] width 66 height 26
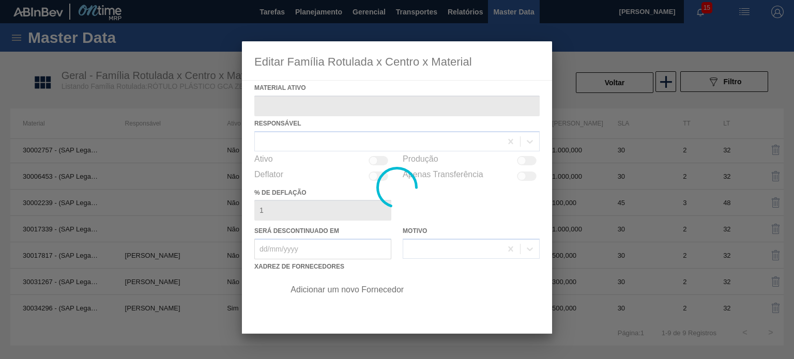
type ativo "30034296 - (SAP Legado: 50849211) - ROT PLAST 2L H GCAZ S CLAIM NIV25"
checkbox input "true"
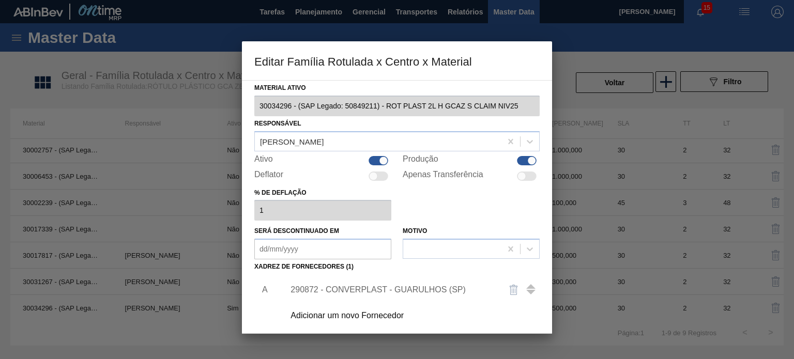
click at [413, 285] on div "290872 - CONVERPLAST - GUARULHOS (SP)" at bounding box center [408, 290] width 261 height 26
click at [404, 291] on div "290872 - CONVERPLAST - GUARULHOS (SP)" at bounding box center [391, 289] width 203 height 9
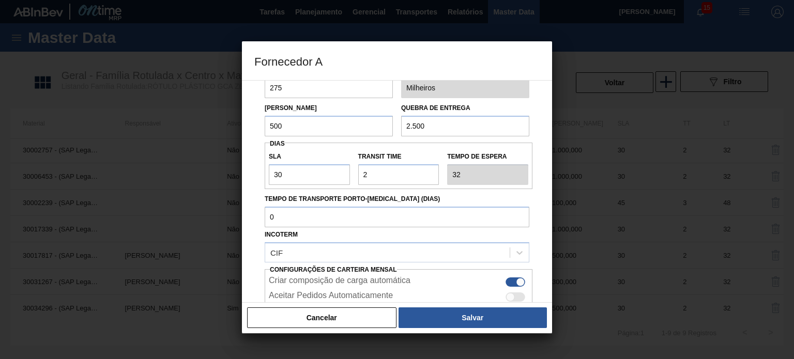
scroll to position [132, 0]
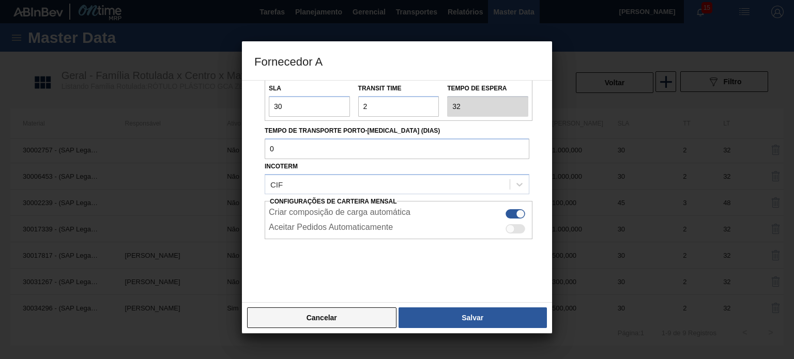
click at [341, 316] on button "Cancelar" at bounding box center [321, 317] width 149 height 21
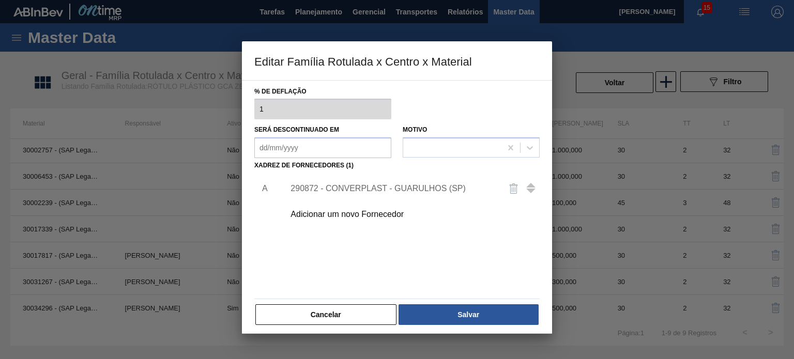
scroll to position [105, 0]
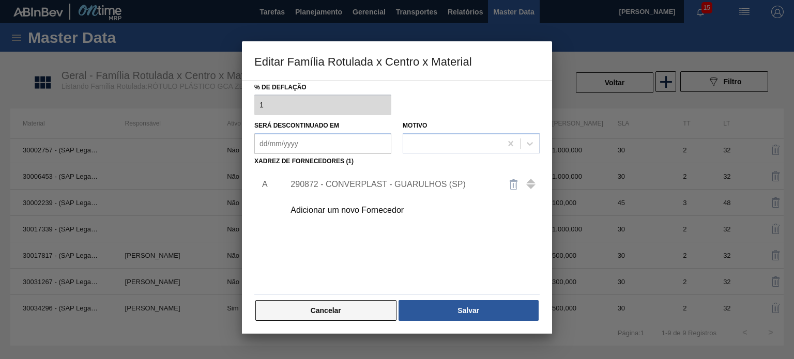
click at [361, 313] on button "Cancelar" at bounding box center [325, 310] width 141 height 21
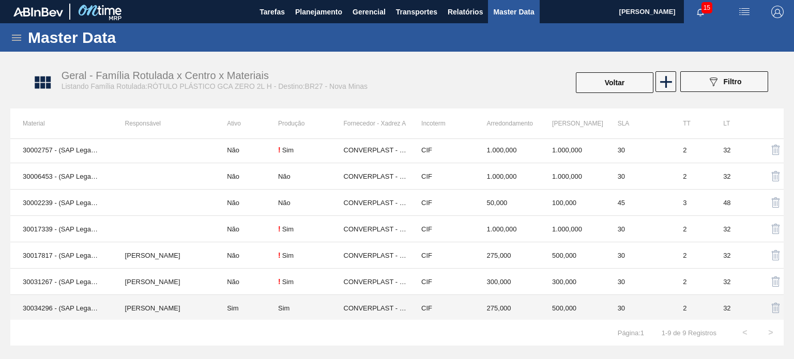
click at [446, 302] on td "CIF" at bounding box center [442, 308] width 66 height 26
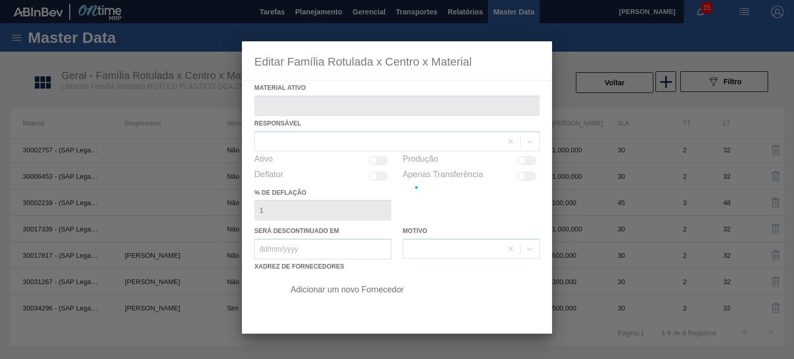
type ativo "30034296 - (SAP Legado: 50849211) - ROT PLAST 2L H GCAZ S CLAIM NIV25"
checkbox input "true"
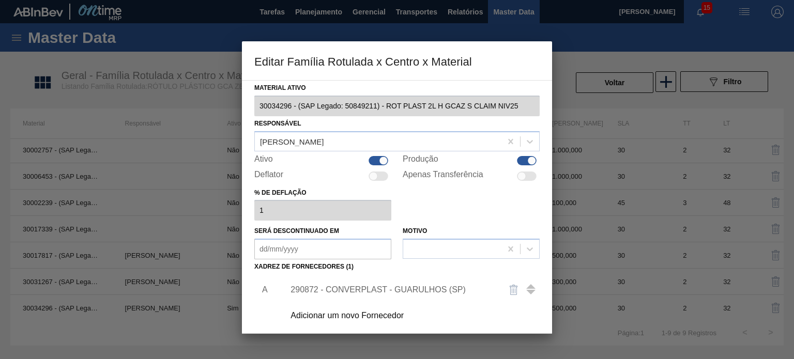
click at [399, 287] on div "290872 - CONVERPLAST - GUARULHOS (SP)" at bounding box center [391, 289] width 203 height 9
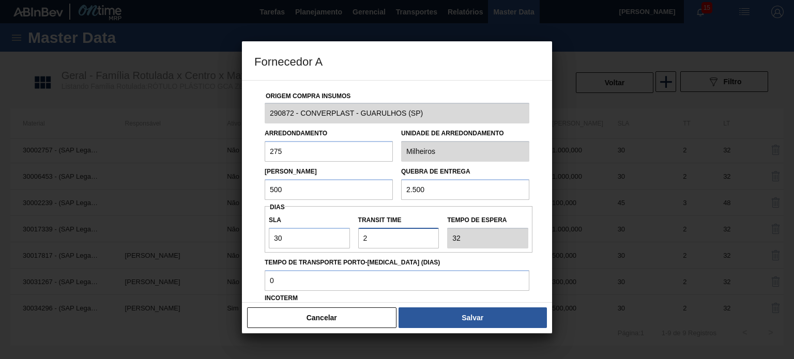
drag, startPoint x: 378, startPoint y: 239, endPoint x: 359, endPoint y: 234, distance: 20.2
click at [360, 235] on input "Transit Time" at bounding box center [398, 238] width 81 height 21
type input "0"
type input "30"
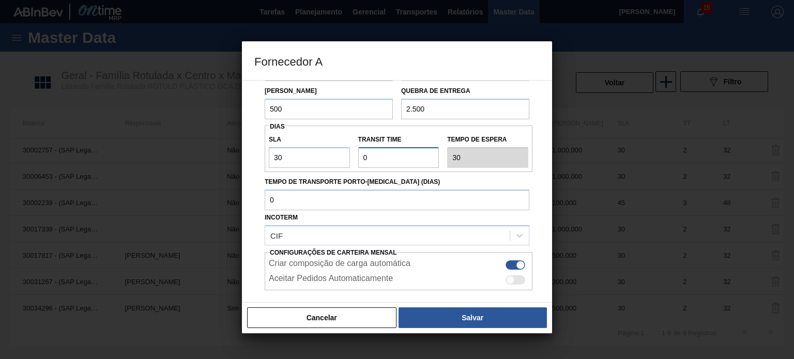
scroll to position [103, 0]
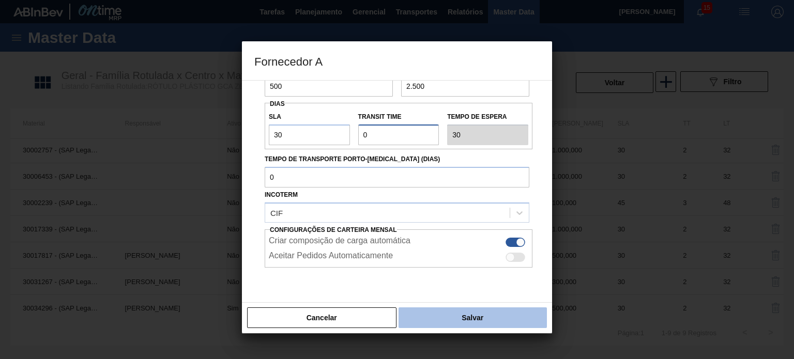
type input "0"
click at [435, 321] on button "Salvar" at bounding box center [472, 317] width 148 height 21
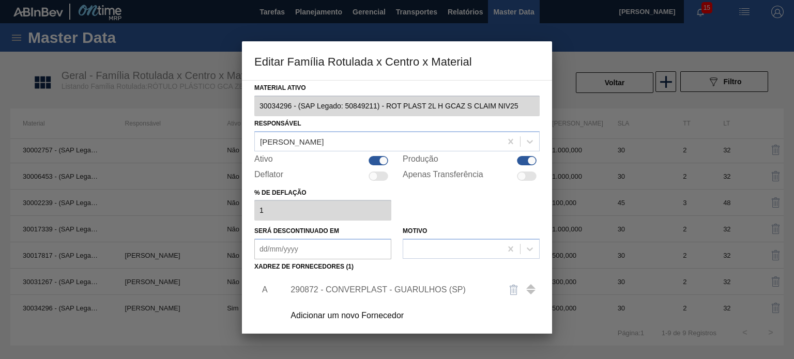
scroll to position [105, 0]
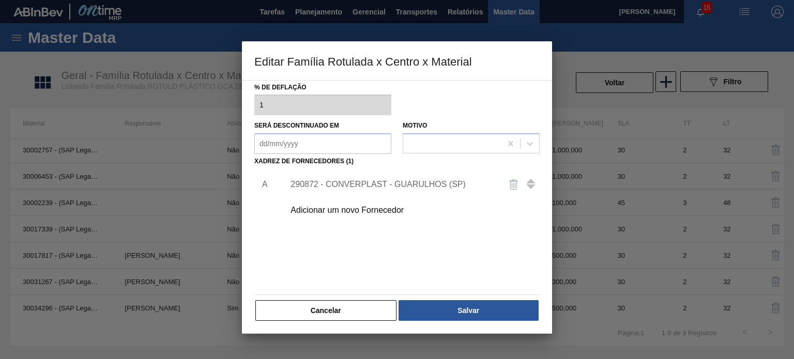
click at [425, 183] on div "290872 - CONVERPLAST - GUARULHOS (SP)" at bounding box center [391, 184] width 203 height 9
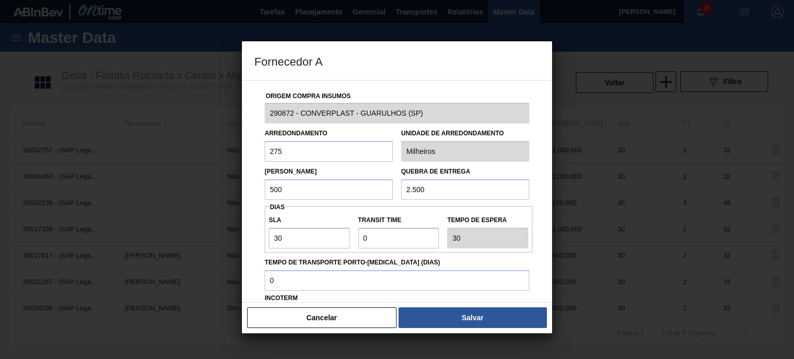
drag, startPoint x: 295, startPoint y: 189, endPoint x: 253, endPoint y: 187, distance: 42.4
click at [253, 187] on div "Origem Compra Insumos 290872 - CONVERPLAST - GUARULHOS (SP) Arredondamento 275 …" at bounding box center [397, 191] width 310 height 223
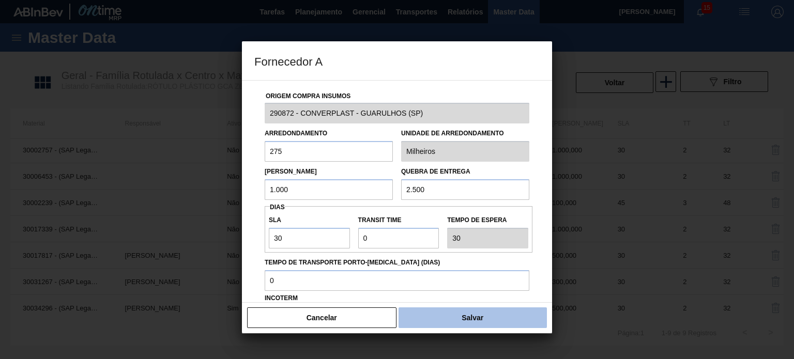
type input "1.000"
click at [460, 318] on button "Salvar" at bounding box center [472, 317] width 148 height 21
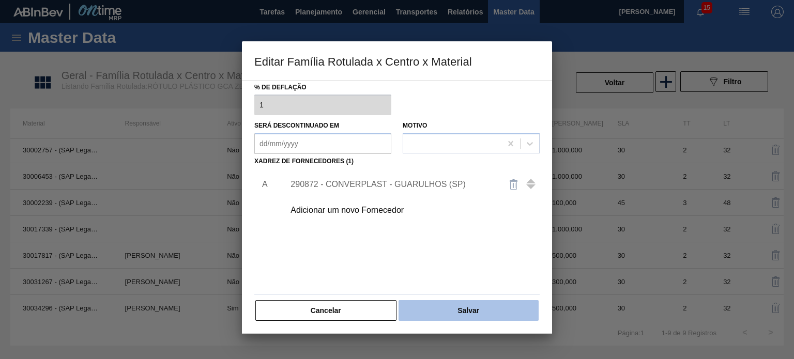
click at [462, 303] on button "Salvar" at bounding box center [468, 310] width 140 height 21
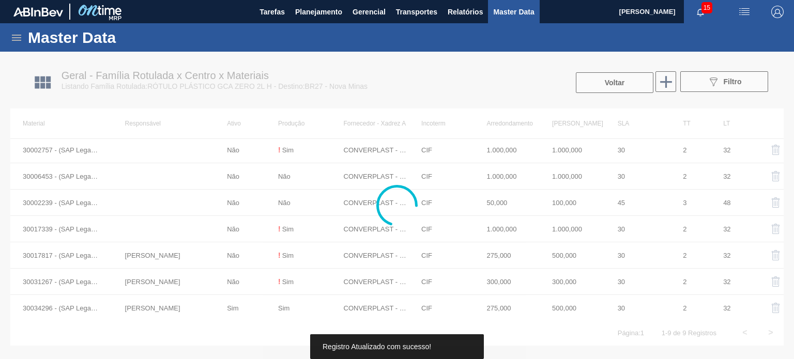
click at [611, 80] on button "Voltar" at bounding box center [614, 82] width 77 height 21
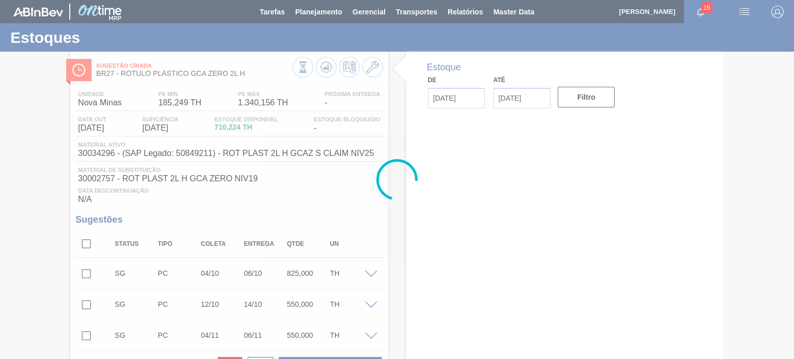
click at [327, 69] on div at bounding box center [397, 179] width 794 height 359
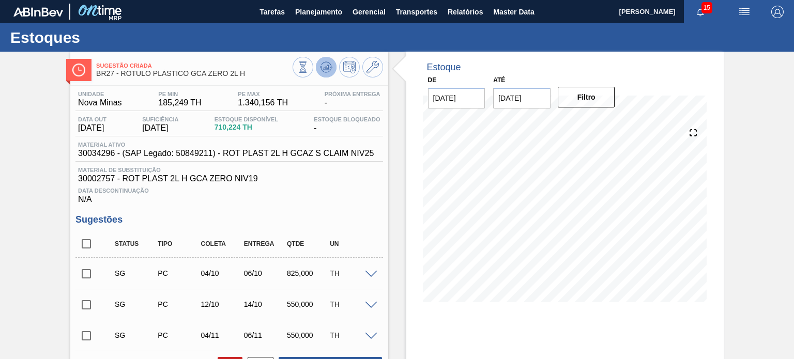
click at [325, 69] on icon at bounding box center [325, 67] width 7 height 5
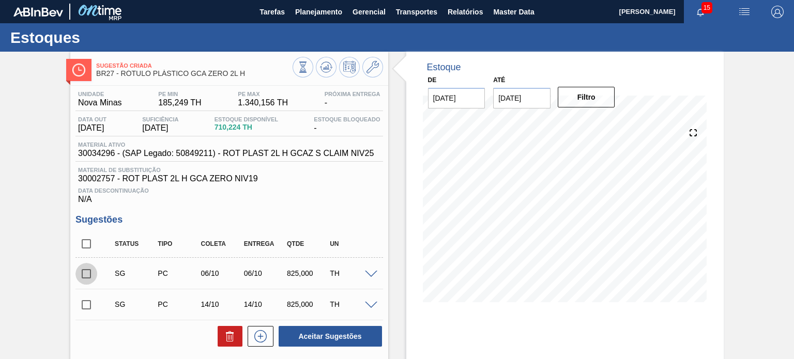
click at [95, 270] on input "checkbox" at bounding box center [86, 274] width 22 height 22
click at [342, 327] on button "Aceitar Sugestões" at bounding box center [329, 336] width 103 height 21
checkbox input "false"
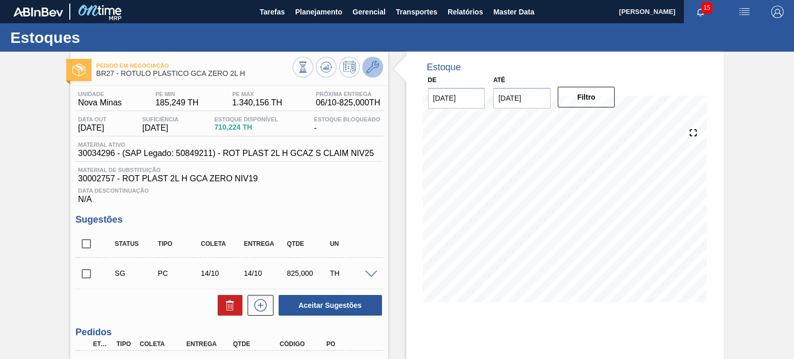
click at [372, 70] on icon at bounding box center [372, 67] width 12 height 12
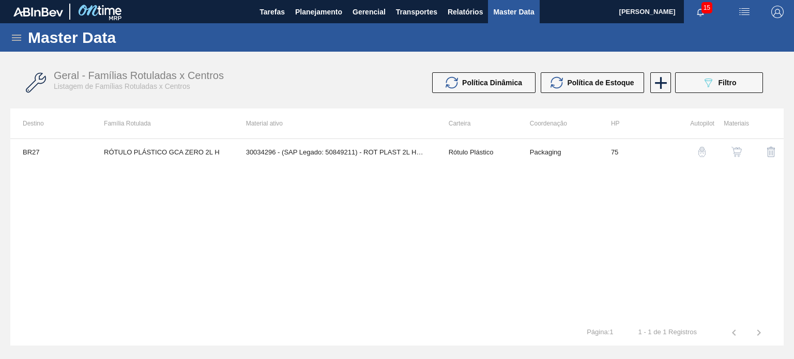
click at [736, 153] on img "button" at bounding box center [736, 152] width 10 height 10
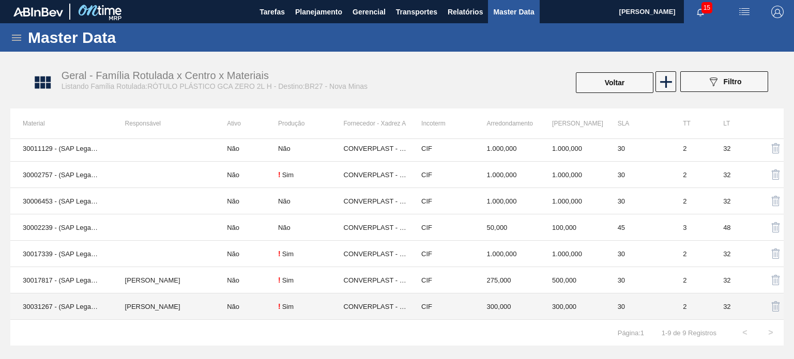
scroll to position [55, 0]
click at [475, 307] on td "275,000" at bounding box center [507, 308] width 66 height 26
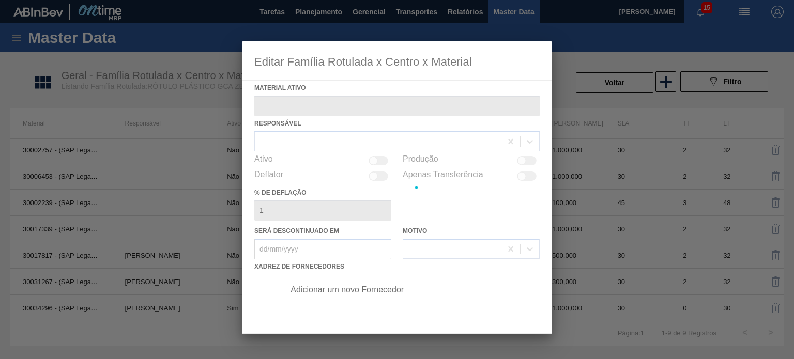
type ativo "30034296 - (SAP Legado: 50849211) - ROT PLAST 2L H GCAZ S CLAIM NIV25"
checkbox input "true"
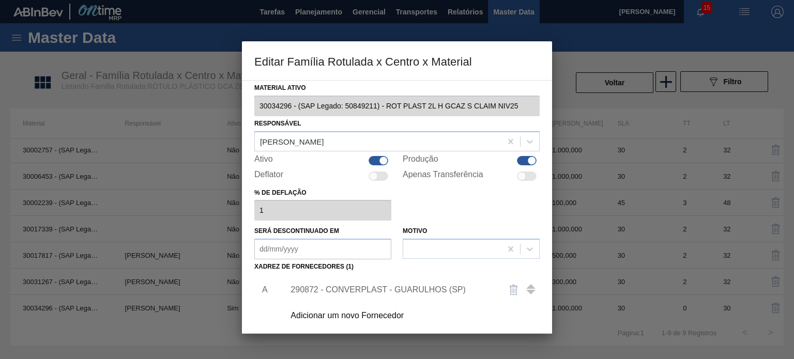
click at [358, 283] on div "290872 - CONVERPLAST - GUARULHOS (SP)" at bounding box center [408, 290] width 261 height 26
click at [343, 289] on div "290872 - CONVERPLAST - GUARULHOS (SP)" at bounding box center [391, 289] width 203 height 9
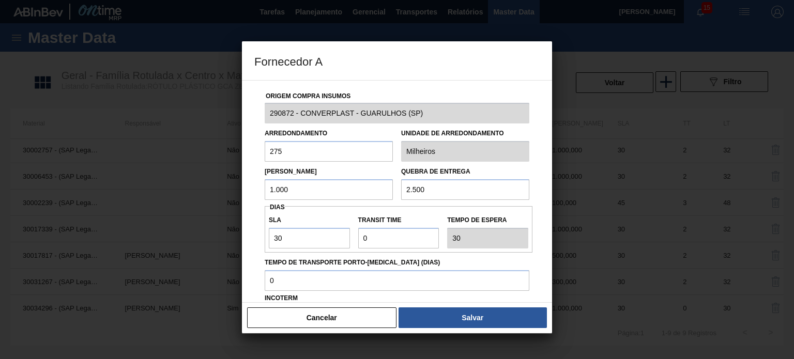
drag, startPoint x: 275, startPoint y: 189, endPoint x: 246, endPoint y: 185, distance: 29.1
click at [246, 185] on div "Origem Compra Insumos 290872 - CONVERPLAST - GUARULHOS (SP) Arredondamento 275 …" at bounding box center [397, 191] width 310 height 223
click at [384, 192] on input "1.000" at bounding box center [329, 189] width 128 height 21
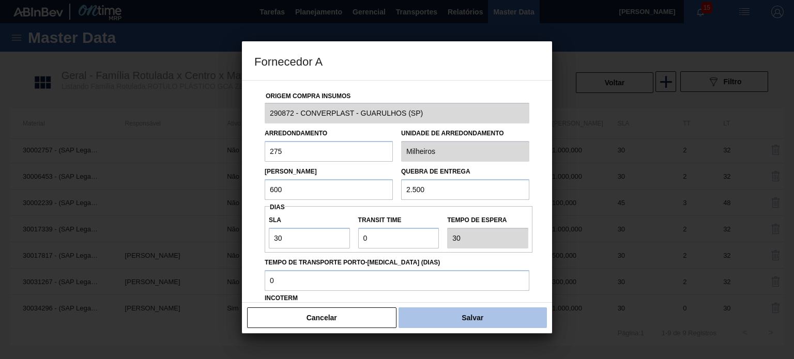
type input "600"
click at [478, 311] on button "Salvar" at bounding box center [472, 317] width 148 height 21
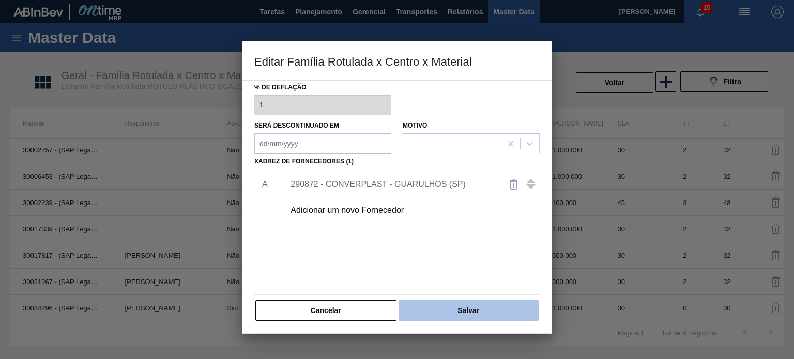
scroll to position [105, 0]
click at [478, 311] on button "Salvar" at bounding box center [468, 310] width 140 height 21
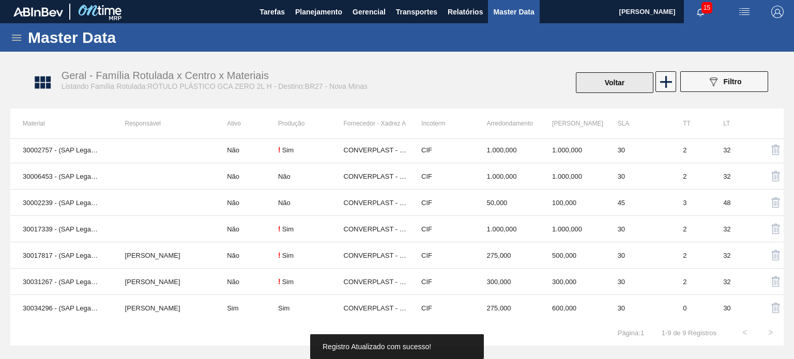
click at [629, 84] on button "Voltar" at bounding box center [614, 82] width 77 height 21
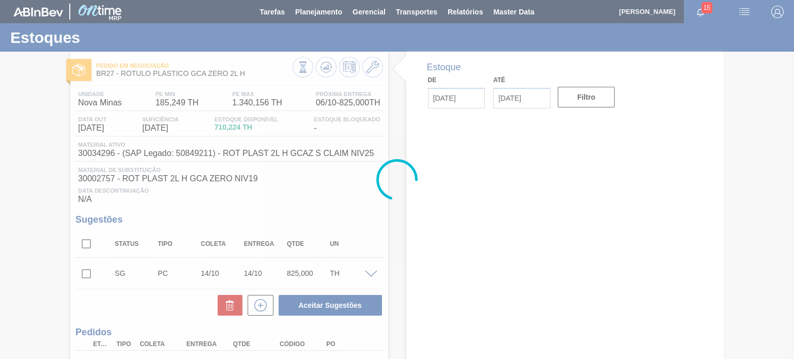
click at [330, 66] on div at bounding box center [397, 179] width 794 height 359
click at [330, 66] on icon at bounding box center [326, 67] width 12 height 12
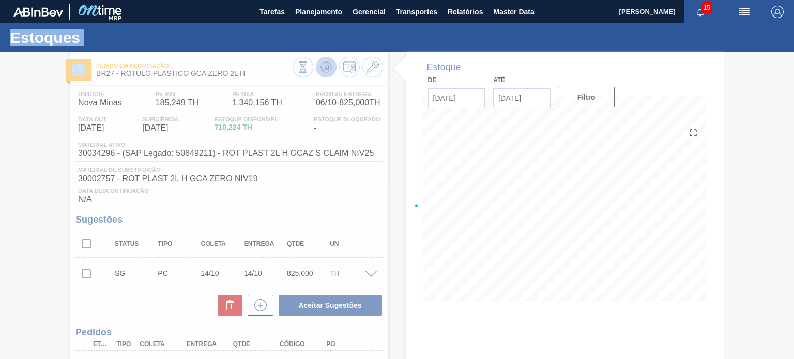
click at [330, 66] on div at bounding box center [397, 205] width 794 height 307
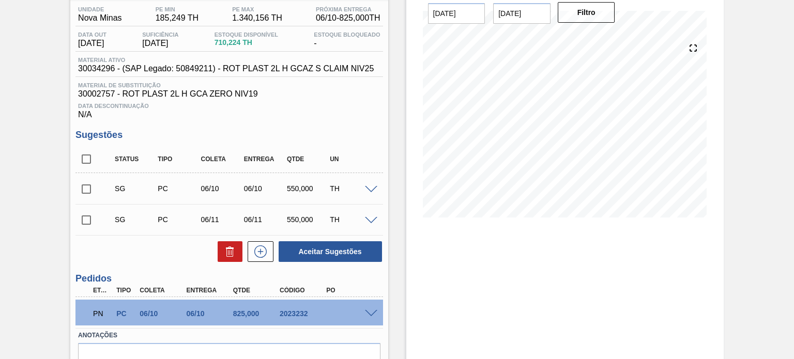
scroll to position [138, 0]
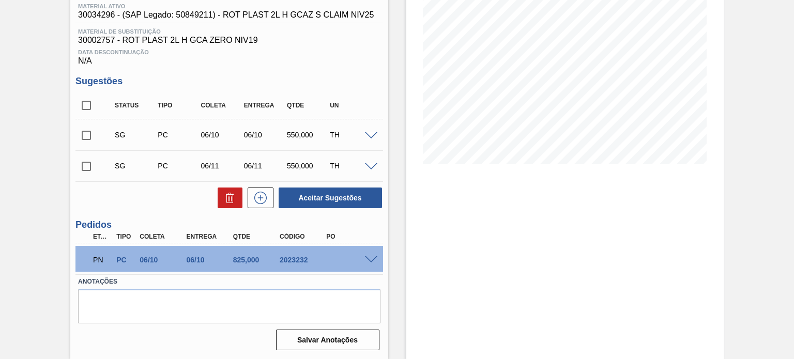
click at [370, 259] on span at bounding box center [371, 260] width 12 height 8
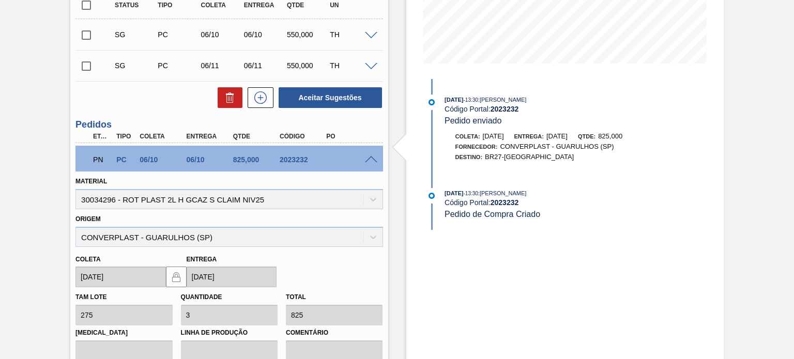
scroll to position [293, 0]
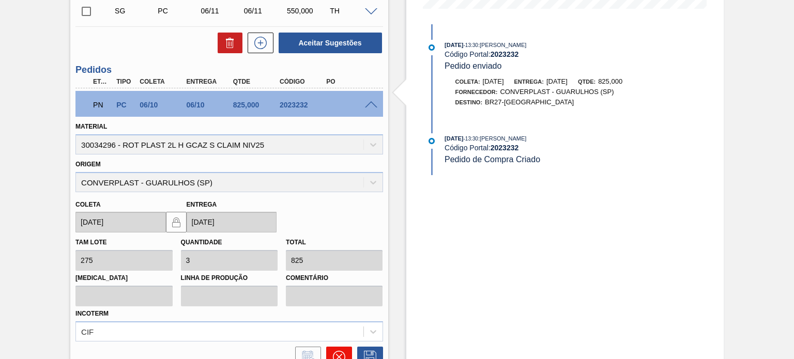
click at [334, 357] on icon at bounding box center [339, 357] width 12 height 12
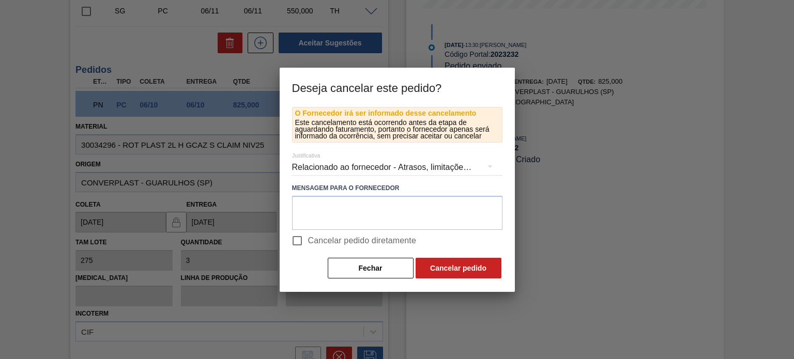
click at [365, 177] on div "Relacionado ao fornecedor - Atrasos, limitações de capacidade, etc." at bounding box center [397, 167] width 210 height 29
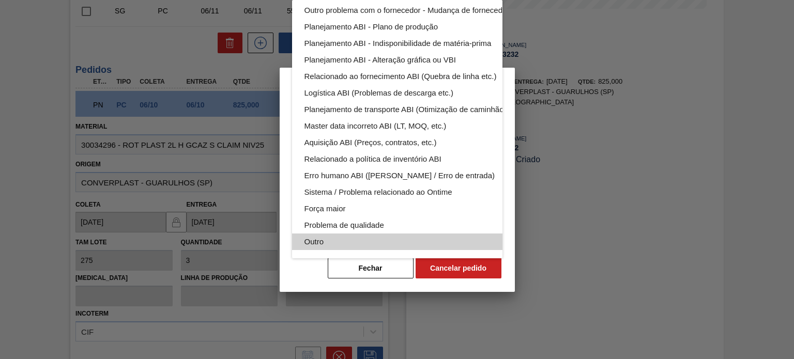
click at [342, 234] on div "Outro" at bounding box center [421, 242] width 234 height 17
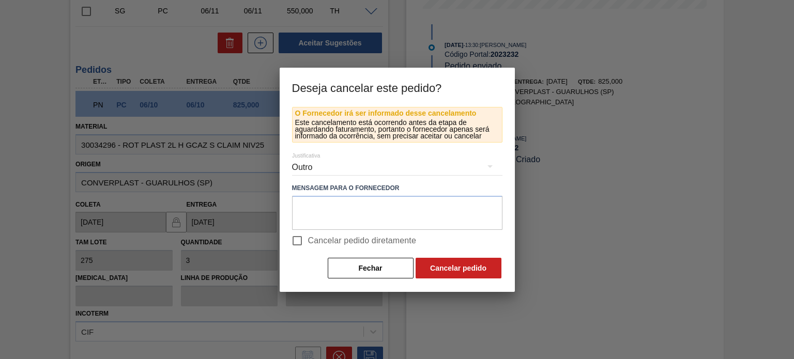
drag, startPoint x: 345, startPoint y: 241, endPoint x: 432, endPoint y: 253, distance: 88.1
click at [346, 241] on span "Cancelar pedido diretamente" at bounding box center [362, 241] width 108 height 12
click at [308, 241] on input "Cancelar pedido diretamente" at bounding box center [297, 241] width 22 height 22
checkbox input "true"
click at [456, 276] on button "Cancelar pedido" at bounding box center [458, 268] width 86 height 21
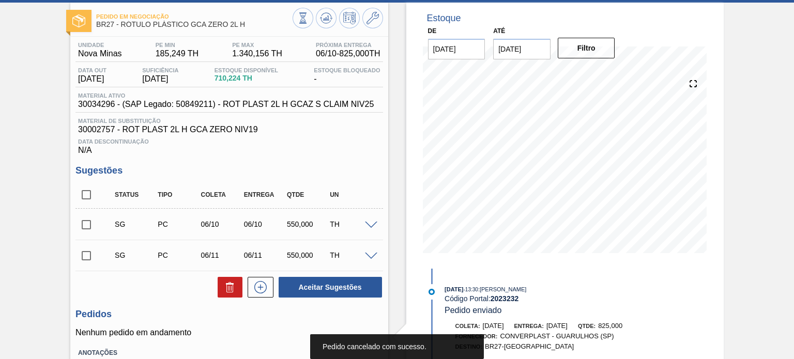
scroll to position [0, 0]
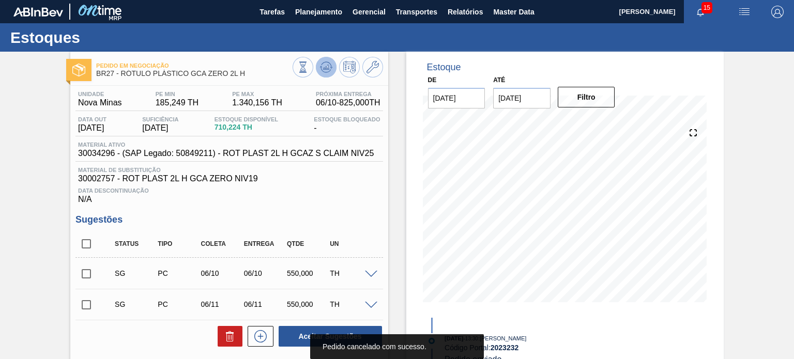
click at [329, 61] on icon at bounding box center [326, 67] width 12 height 12
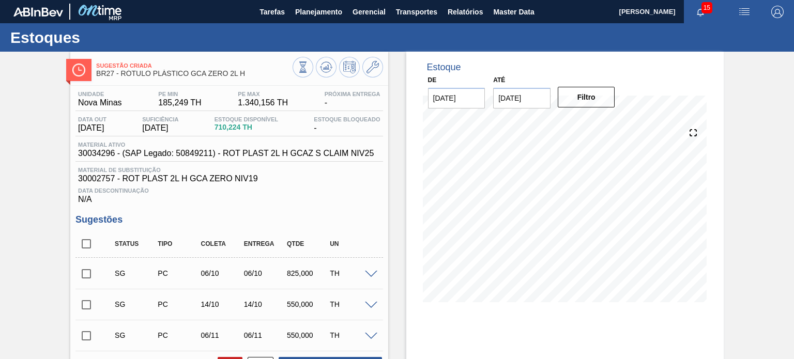
scroll to position [52, 0]
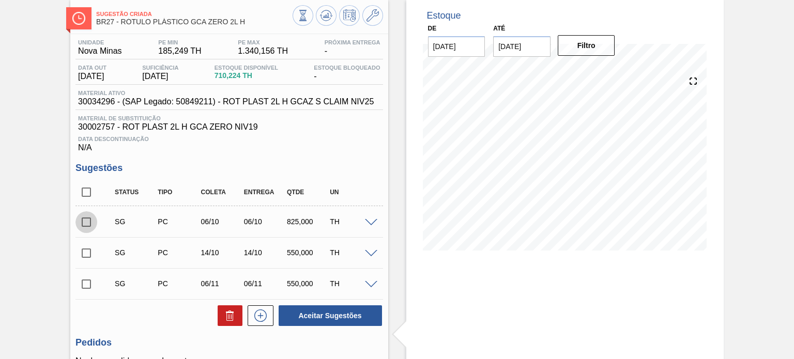
click at [86, 220] on input "checkbox" at bounding box center [86, 222] width 22 height 22
checkbox input "true"
click at [91, 241] on div "SG PC 14/10 14/10 550,000 TH" at bounding box center [228, 253] width 307 height 26
click at [87, 255] on input "checkbox" at bounding box center [86, 253] width 22 height 22
checkbox input "true"
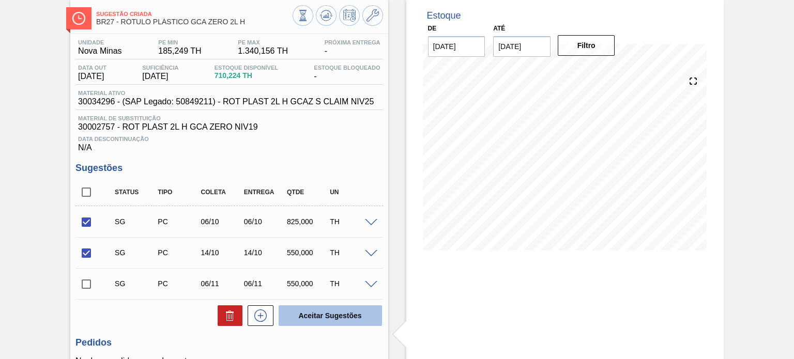
click at [327, 308] on button "Aceitar Sugestões" at bounding box center [329, 315] width 103 height 21
checkbox input "false"
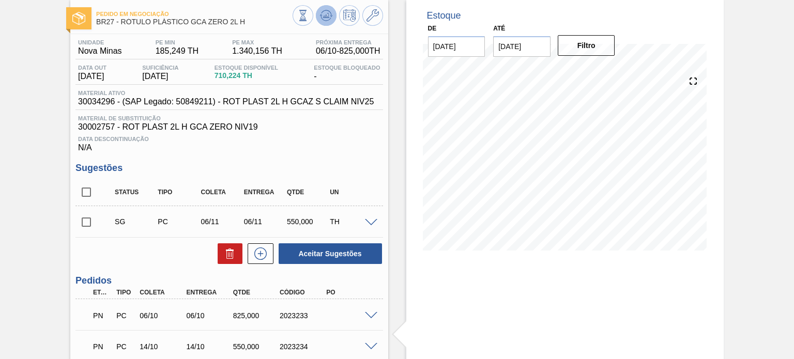
click at [324, 18] on icon at bounding box center [326, 15] width 12 height 12
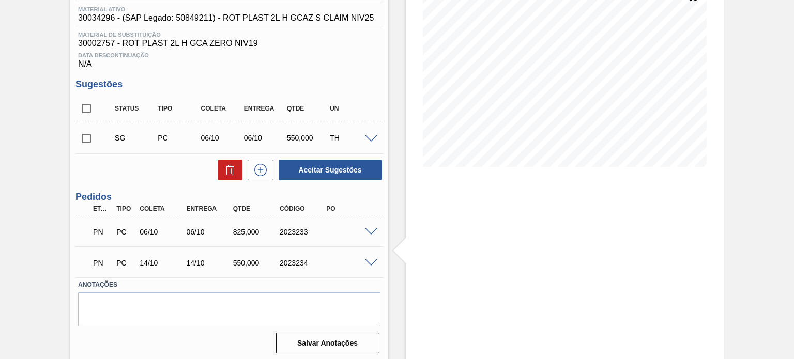
scroll to position [138, 0]
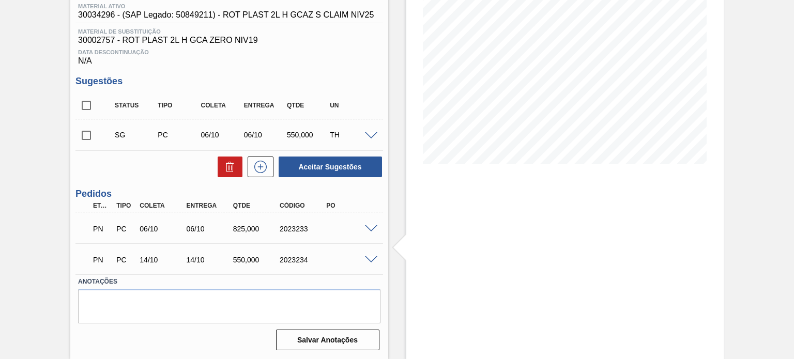
click at [296, 235] on div "PN PC 06/10 06/10 825,000 2023233" at bounding box center [226, 228] width 280 height 21
click at [291, 232] on div "2023233" at bounding box center [302, 229] width 51 height 8
copy div "2023233"
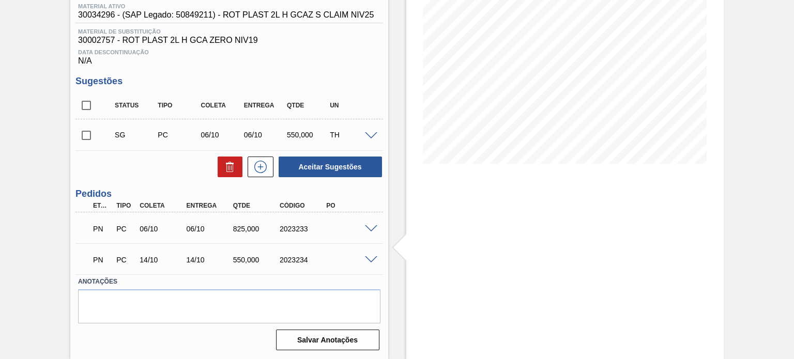
click at [289, 258] on div "2023234" at bounding box center [302, 260] width 51 height 8
copy div "2023234"
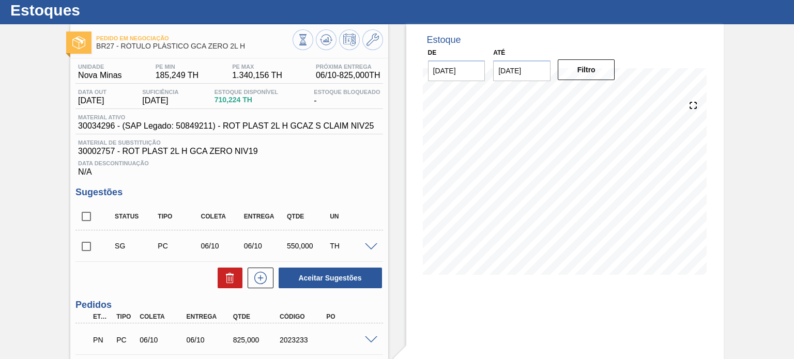
scroll to position [0, 0]
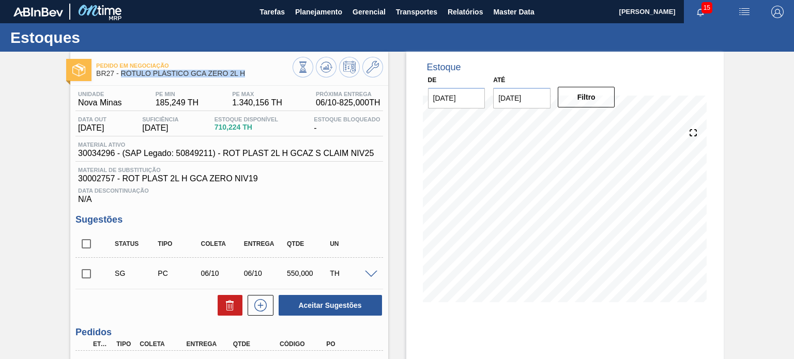
drag, startPoint x: 243, startPoint y: 72, endPoint x: 121, endPoint y: 78, distance: 121.6
click at [121, 78] on div "Pedido em Negociação BR27 - RÓTULO PLÁSTICO GCA ZERO 2L H" at bounding box center [194, 69] width 196 height 23
copy span "RÓTULO PLÁSTICO GCA ZERO 2L H"
click at [734, 220] on div "Pedido em Negociação BR27 - RÓTULO PLÁSTICO GCA ZERO 2L H Unidade Nova Minas PE…" at bounding box center [397, 275] width 794 height 446
click at [325, 70] on icon at bounding box center [326, 67] width 12 height 12
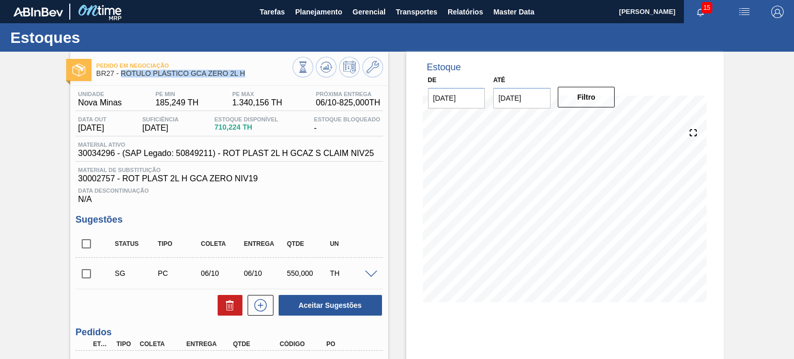
drag, startPoint x: 223, startPoint y: 76, endPoint x: 98, endPoint y: 38, distance: 130.7
click at [119, 71] on span "BR27 - RÓTULO PLÁSTICO GCA ZERO 2L H" at bounding box center [194, 74] width 196 height 8
copy span "RÓTULO PLÁSTICO GCA ZERO 2L H"
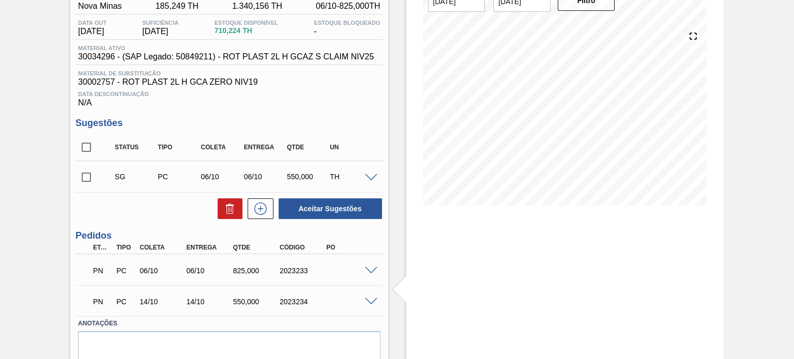
scroll to position [103, 0]
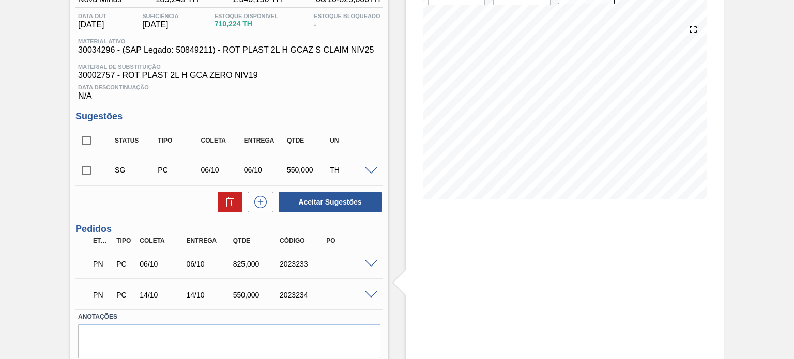
click at [293, 260] on div "2023233" at bounding box center [302, 264] width 51 height 8
copy div "2023233"
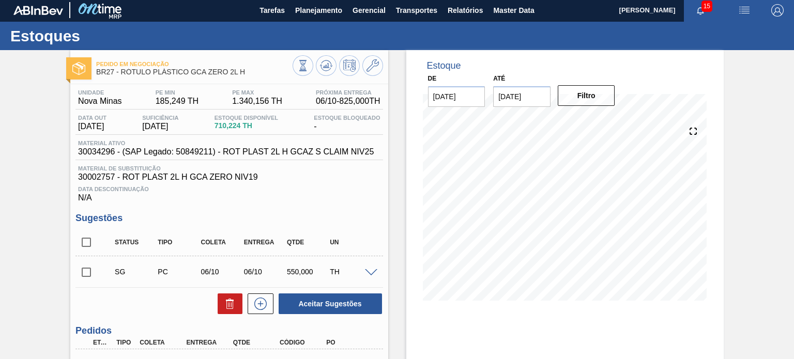
scroll to position [0, 0]
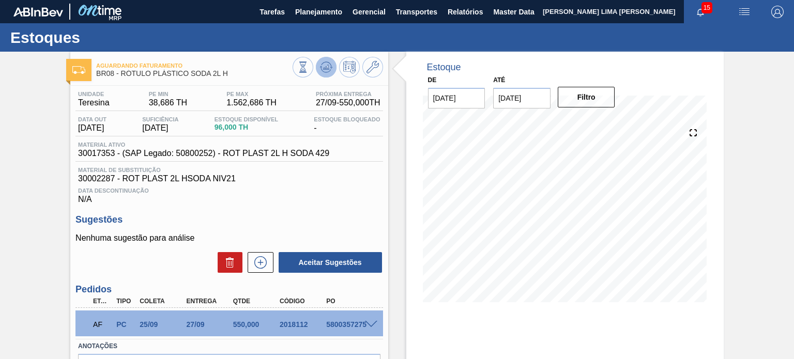
click at [328, 64] on icon at bounding box center [326, 67] width 12 height 12
click at [376, 326] on span at bounding box center [371, 325] width 12 height 8
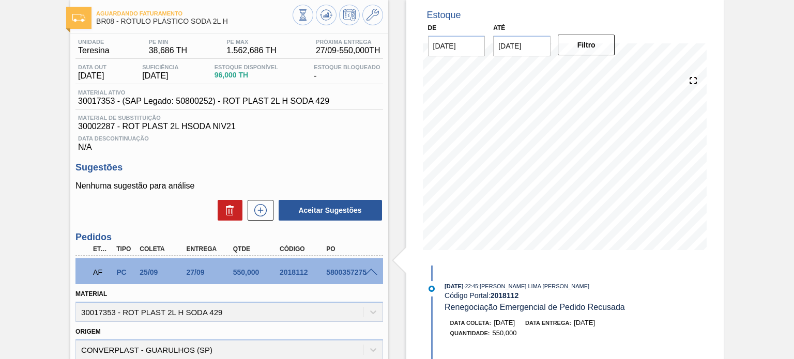
scroll to position [52, 0]
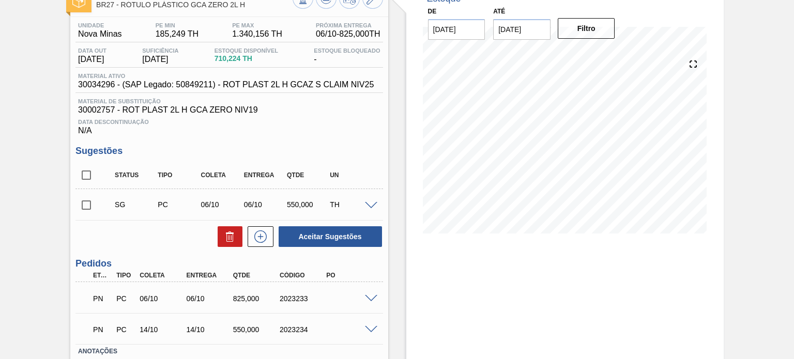
scroll to position [87, 0]
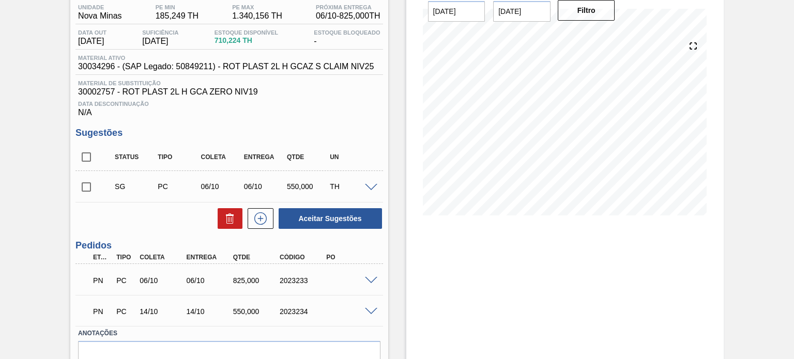
click at [386, 203] on div "Unidade Nova Minas PE MIN 185,249 TH PE MAX 1.340,156 TH Próxima Entrega 06/10 …" at bounding box center [228, 202] width 317 height 407
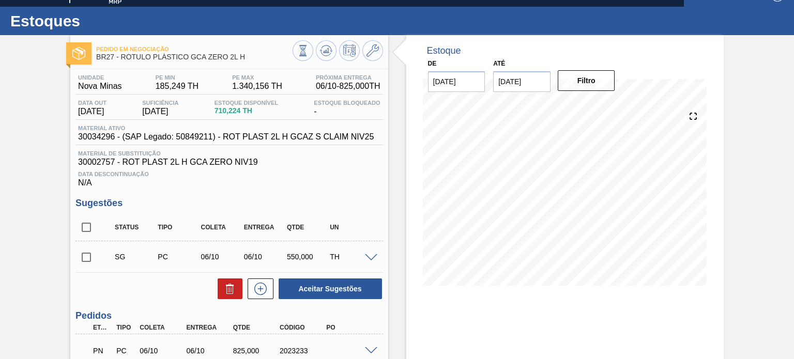
scroll to position [0, 0]
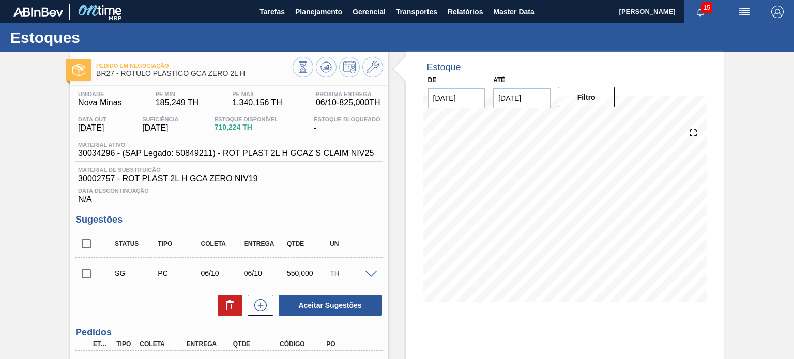
click at [88, 247] on input "checkbox" at bounding box center [86, 244] width 22 height 22
checkbox input "true"
click at [228, 308] on icon at bounding box center [228, 306] width 1 height 5
checkbox input "false"
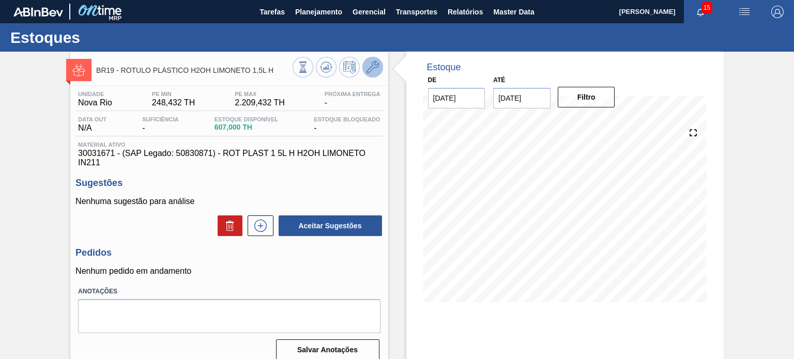
click at [373, 67] on icon at bounding box center [372, 67] width 12 height 12
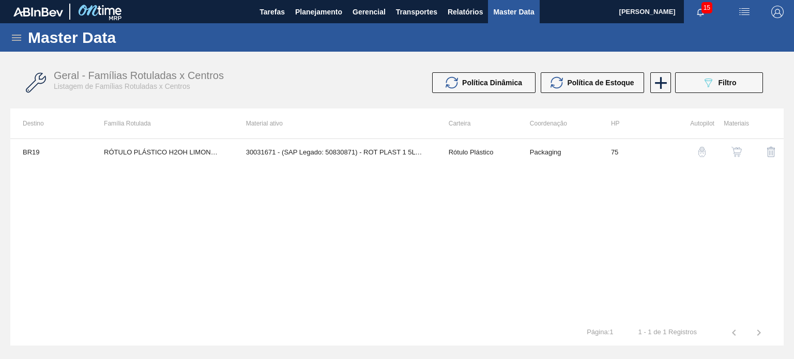
click at [733, 147] on img "button" at bounding box center [736, 152] width 10 height 10
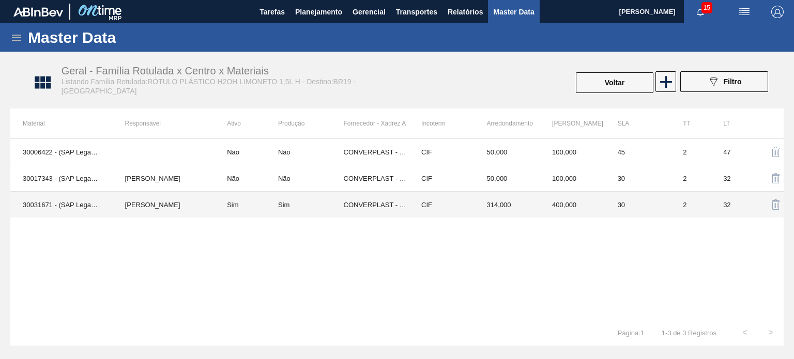
click at [244, 200] on td "Sim" at bounding box center [246, 205] width 64 height 26
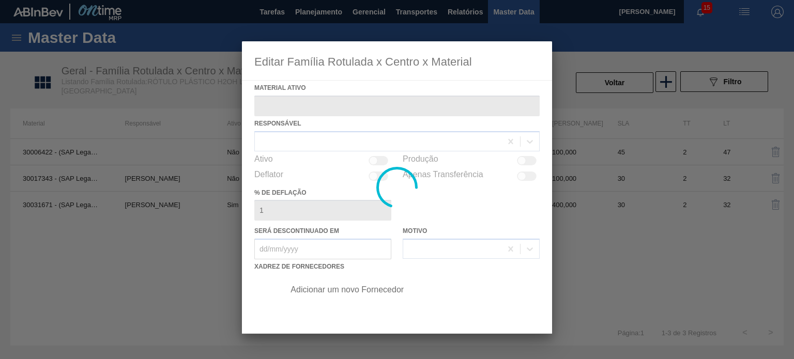
type ativo "30031671 - (SAP Legado: 50830871) - ROT PLAST 1 5L H H2OH LIMONETO IN211"
checkbox input "true"
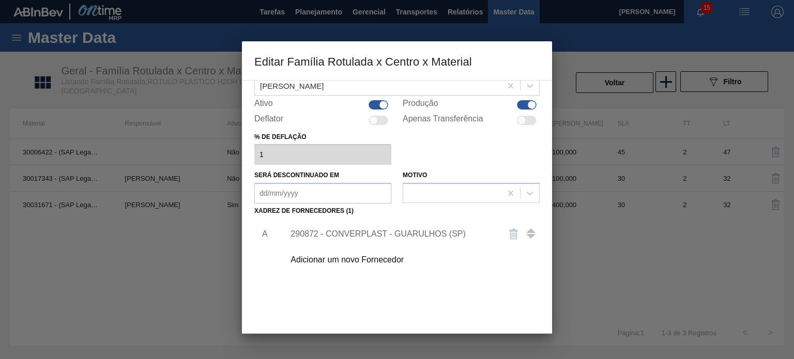
scroll to position [105, 0]
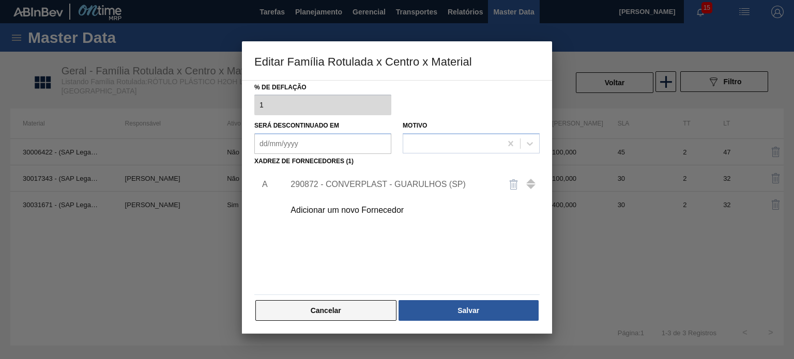
click at [356, 305] on button "Cancelar" at bounding box center [325, 310] width 141 height 21
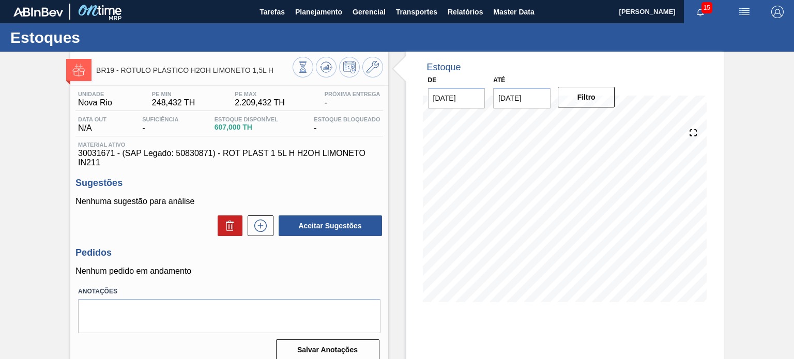
click at [97, 151] on span "30031671 - (SAP Legado: 50830871) - ROT PLAST 1 5L H H2OH LIMONETO IN211" at bounding box center [229, 158] width 302 height 19
click at [98, 152] on span "30031671 - (SAP Legado: 50830871) - ROT PLAST 1 5L H H2OH LIMONETO IN211" at bounding box center [229, 158] width 302 height 19
click at [100, 151] on span "30031671 - (SAP Legado: 50830871) - ROT PLAST 1 5L H H2OH LIMONETO IN211" at bounding box center [229, 158] width 302 height 19
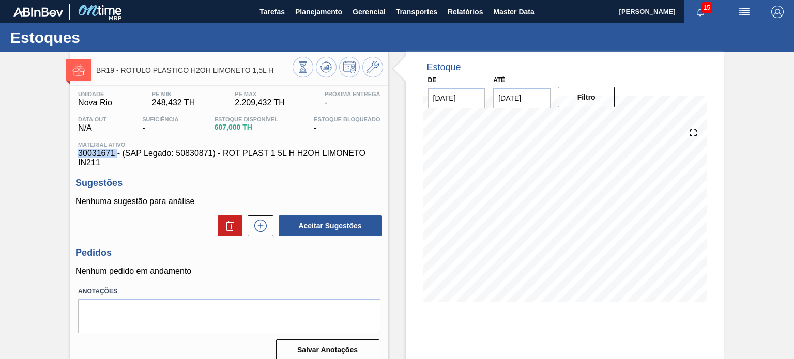
copy span "30031671"
click at [12, 187] on div "BR19 - RÓTULO PLÁSTICO H2OH LIMONETO 1,5L H Unidade Nova Rio PE MIN 248,432 TH …" at bounding box center [397, 248] width 794 height 393
click at [264, 228] on icon at bounding box center [260, 226] width 17 height 12
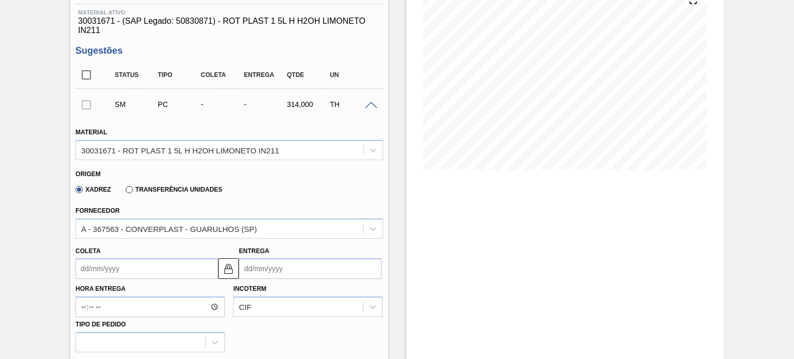
scroll to position [207, 0]
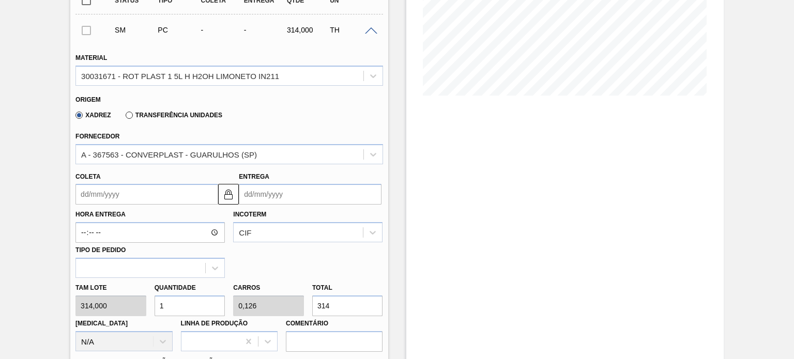
click at [242, 198] on input "Entrega" at bounding box center [310, 194] width 143 height 21
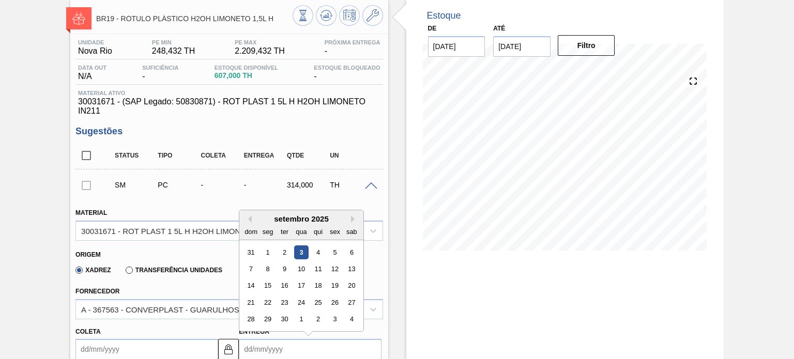
scroll to position [103, 0]
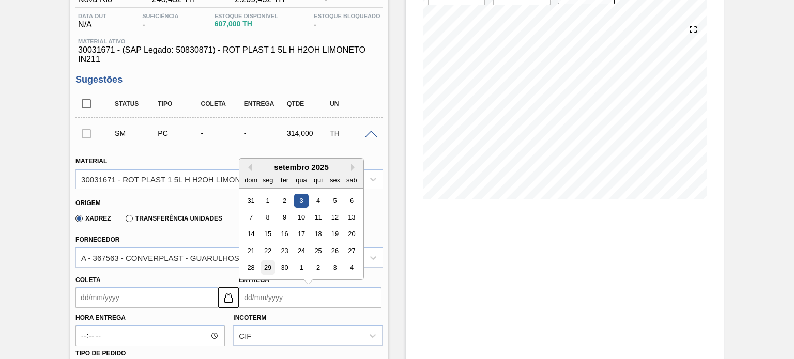
click at [268, 267] on div "29" at bounding box center [268, 268] width 14 height 14
type input "27/09/2025"
type input "29/09/2025"
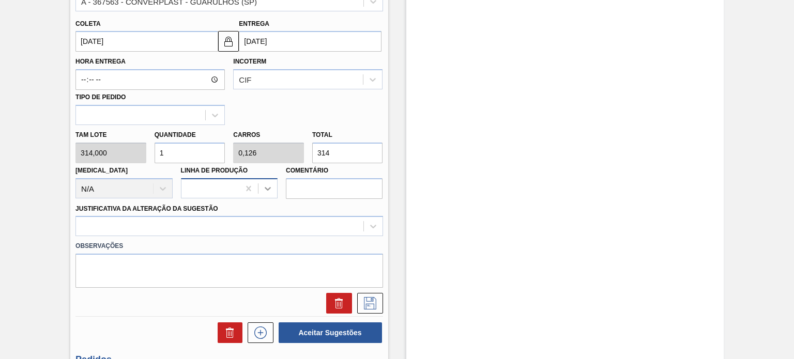
scroll to position [362, 0]
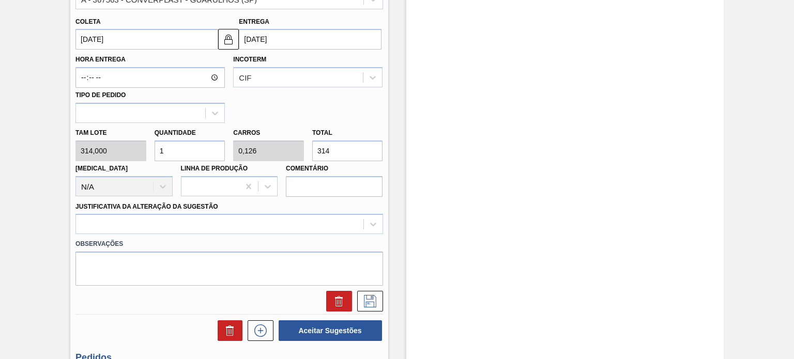
click at [301, 146] on div "Tam lote 314,000 Quantidade 1 Carros 0,126 Total 314 Doca N/A Linha de Produção…" at bounding box center [228, 160] width 315 height 74
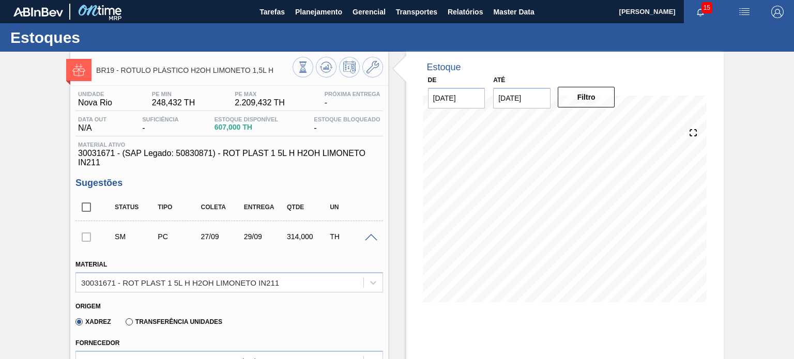
scroll to position [52, 0]
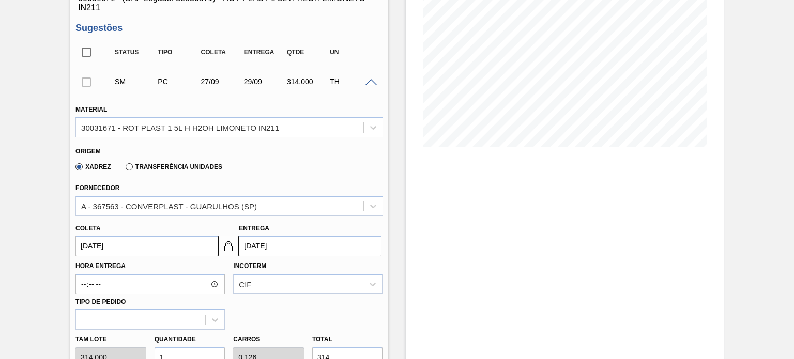
scroll to position [258, 0]
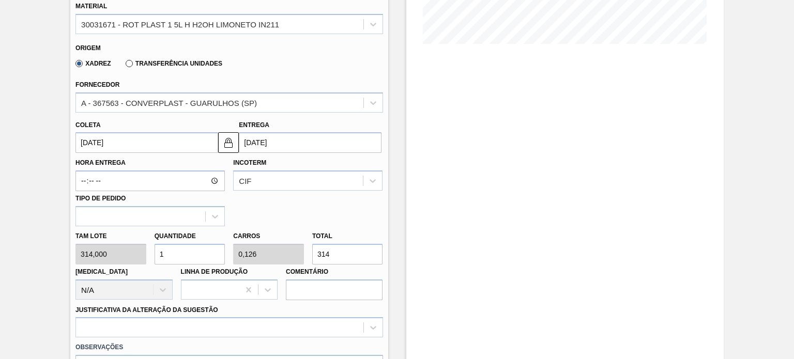
drag, startPoint x: 343, startPoint y: 253, endPoint x: 302, endPoint y: 247, distance: 41.3
click at [303, 247] on div "Tam lote 314,000 Quantidade 1 Carros 0,126 Total 314 Doca N/A Linha de Produção…" at bounding box center [228, 263] width 315 height 74
type input "0,022"
type input "0,003"
type input "7"
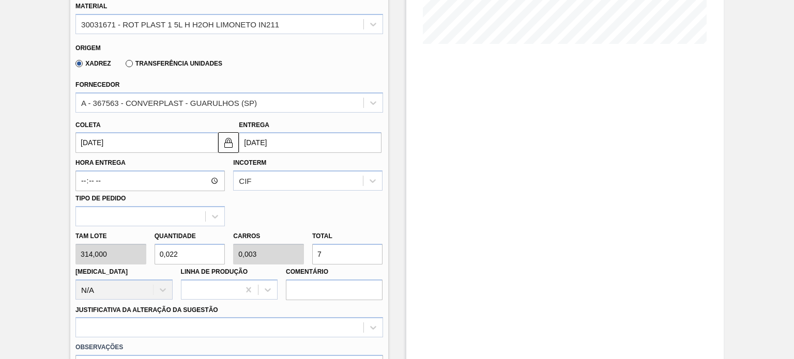
type input "0,239"
type input "0,03"
type input "75"
type input "2,389"
type input "0,3"
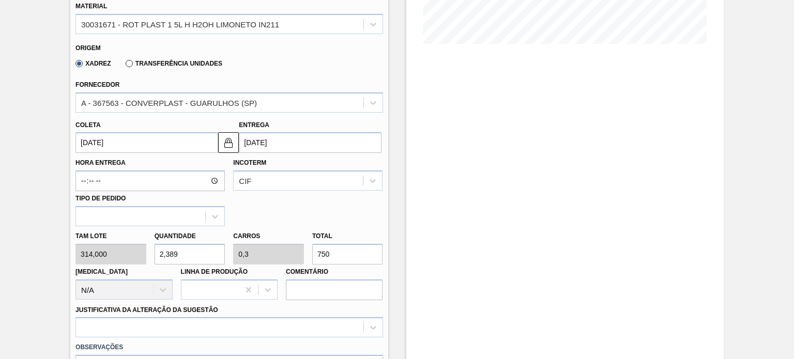
type input "750"
click at [364, 200] on div "Hora Entrega Incoterm CIF Tipo de pedido" at bounding box center [228, 189] width 315 height 73
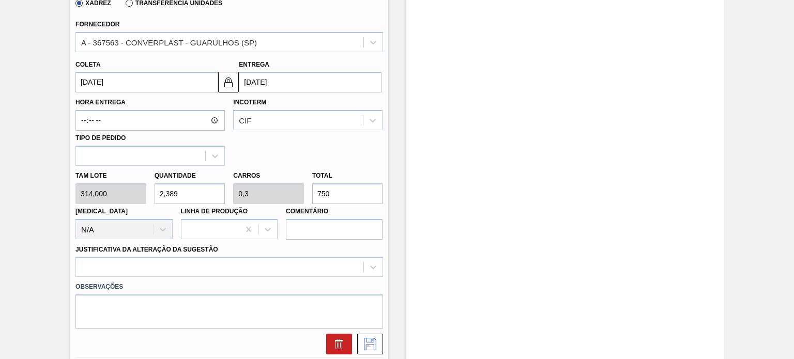
scroll to position [413, 0]
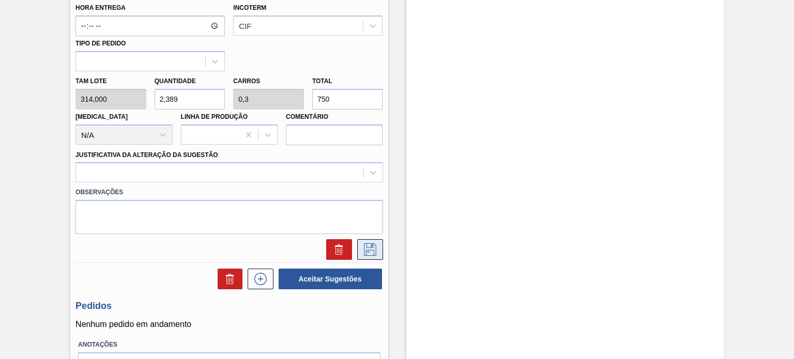
click at [366, 243] on icon at bounding box center [370, 249] width 12 height 12
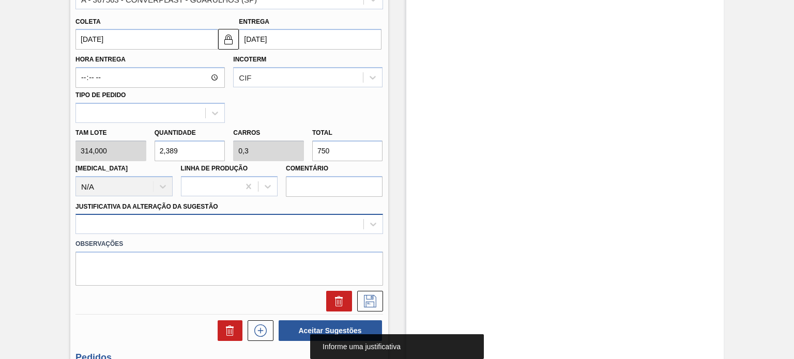
click at [243, 219] on div at bounding box center [228, 224] width 307 height 20
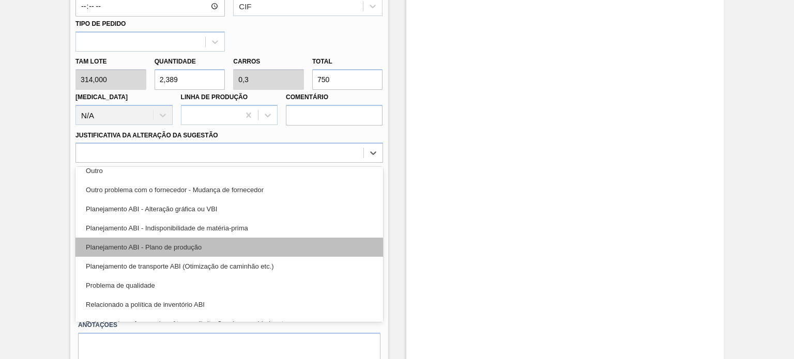
scroll to position [451, 0]
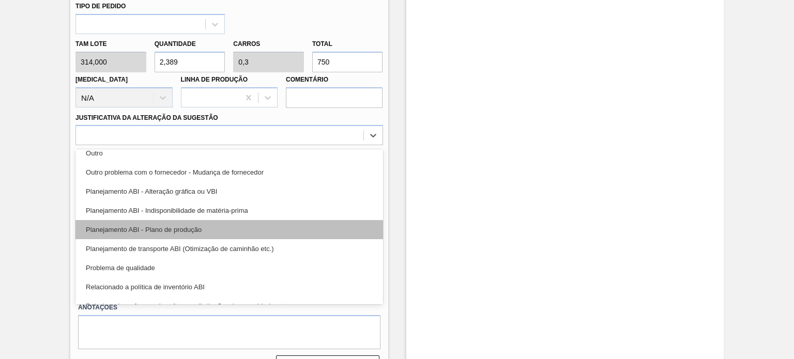
click at [243, 232] on div "Planejamento ABI - Plano de produção" at bounding box center [228, 229] width 307 height 19
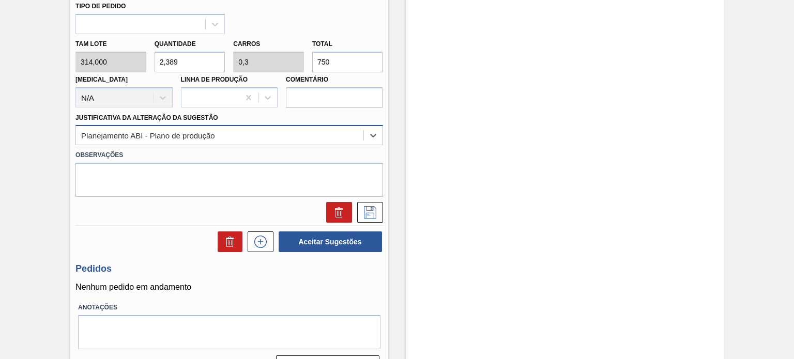
click at [294, 143] on div "Planejamento ABI - Plano de produção" at bounding box center [228, 135] width 307 height 20
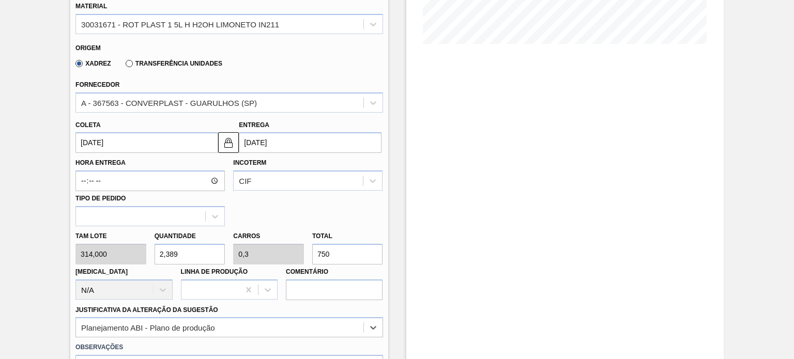
scroll to position [362, 0]
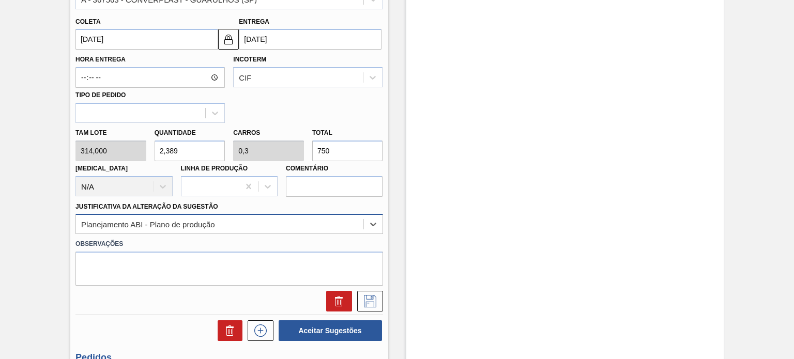
click at [290, 225] on div "option Planejamento ABI - Plano de produção, selected. Select is focused ,type …" at bounding box center [228, 224] width 307 height 20
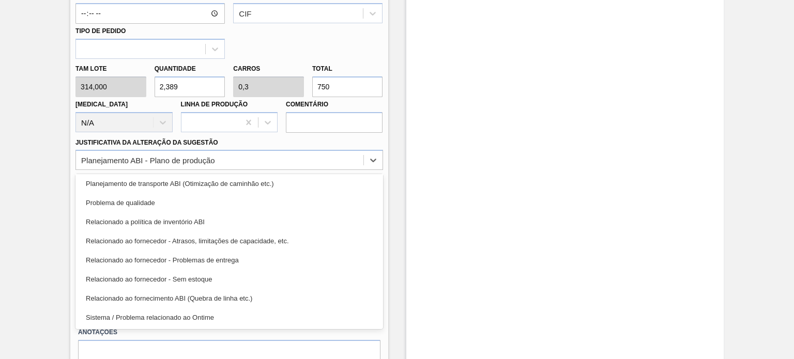
scroll to position [451, 0]
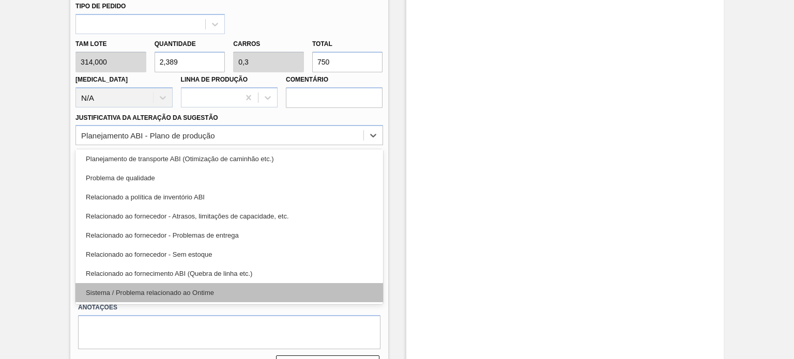
click at [238, 283] on div "Sistema / Problema relacionado ao Ontime" at bounding box center [228, 292] width 307 height 19
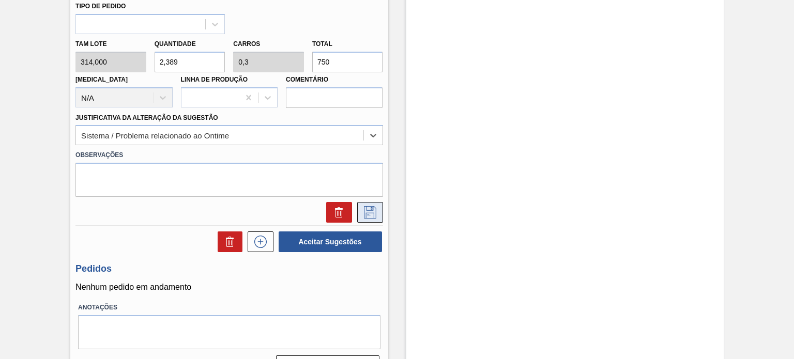
click at [372, 206] on icon at bounding box center [370, 212] width 12 height 12
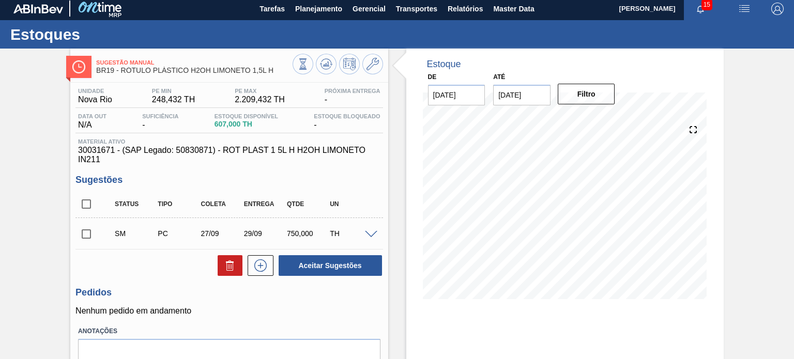
scroll to position [0, 0]
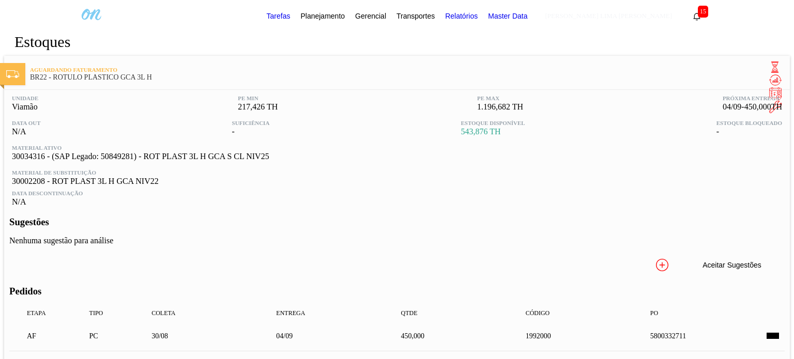
scroll to position [96, 0]
click at [293, 225] on div "1992000" at bounding box center [302, 229] width 51 height 8
copy div "1992000"
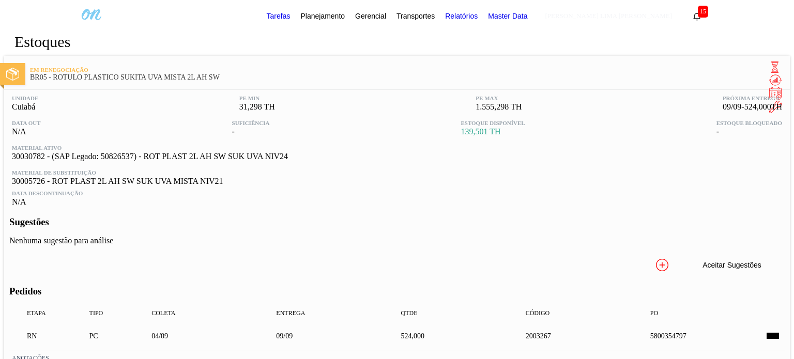
click at [365, 238] on span at bounding box center [371, 240] width 12 height 8
click at [606, 314] on button "Aceitar" at bounding box center [625, 315] width 119 height 21
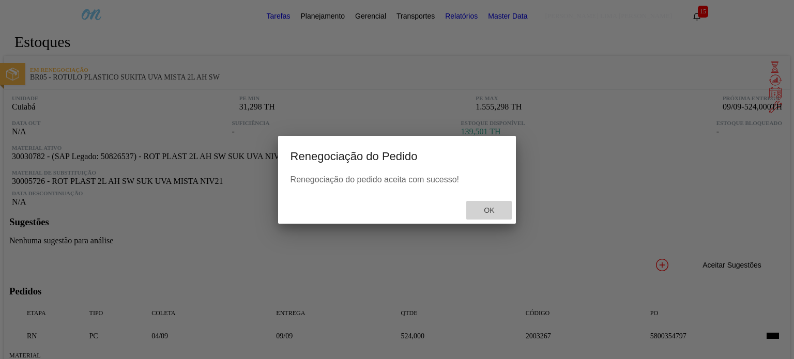
drag, startPoint x: 483, startPoint y: 205, endPoint x: 477, endPoint y: 202, distance: 6.9
click at [482, 205] on div "Ok" at bounding box center [488, 210] width 45 height 19
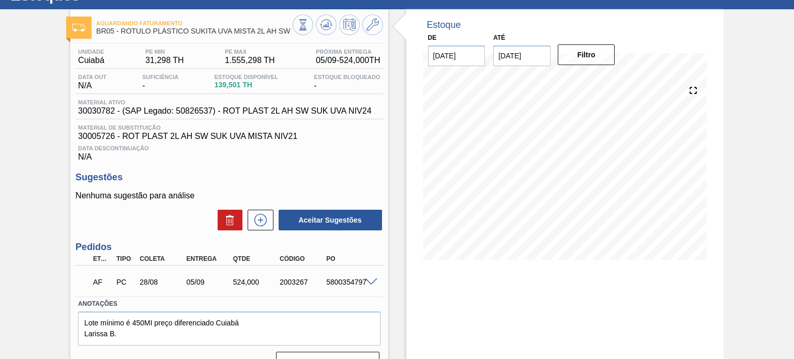
scroll to position [85, 0]
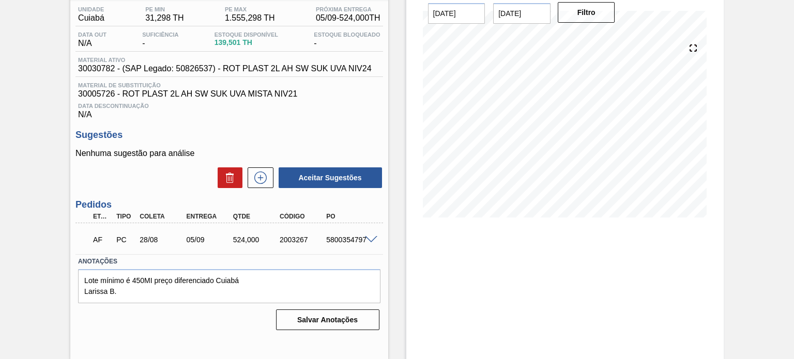
click at [283, 241] on div "2003267" at bounding box center [302, 240] width 51 height 8
copy div "2003267"
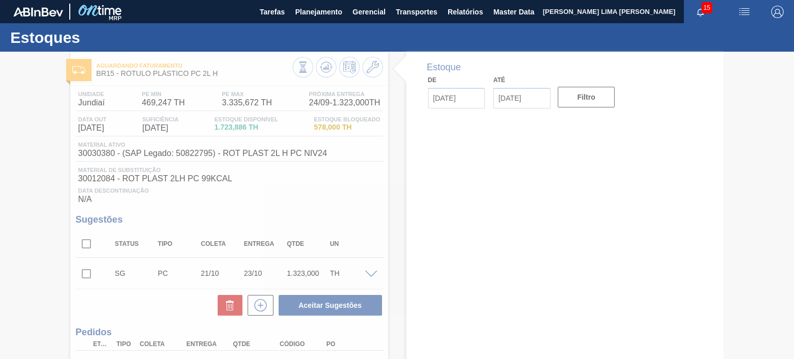
type input "[DATE]"
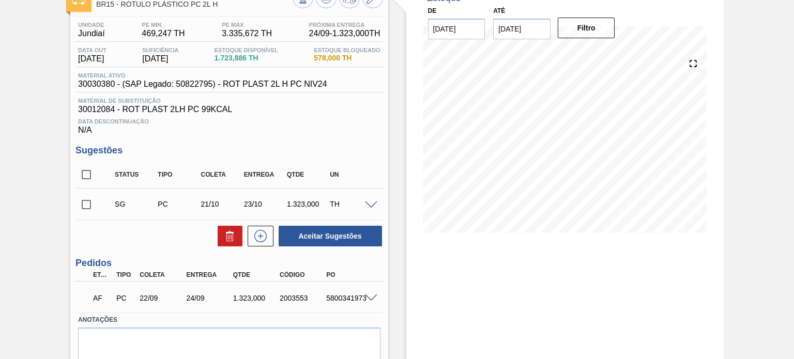
scroll to position [52, 0]
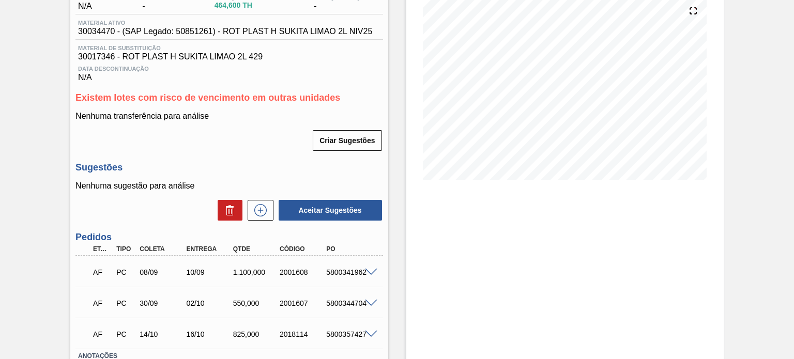
scroll to position [155, 0]
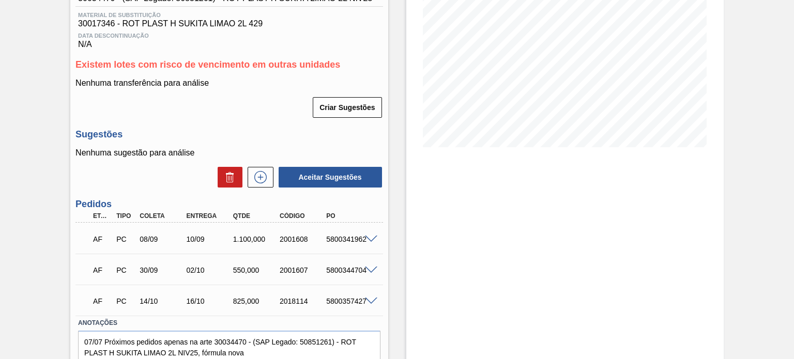
click at [365, 237] on span at bounding box center [371, 240] width 12 height 8
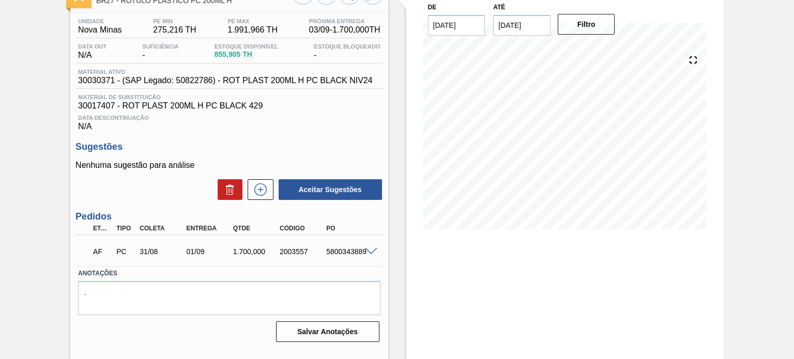
scroll to position [85, 0]
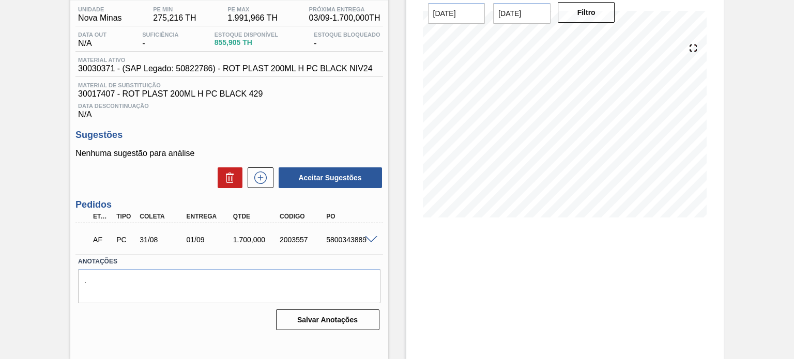
click at [372, 242] on span at bounding box center [371, 240] width 12 height 8
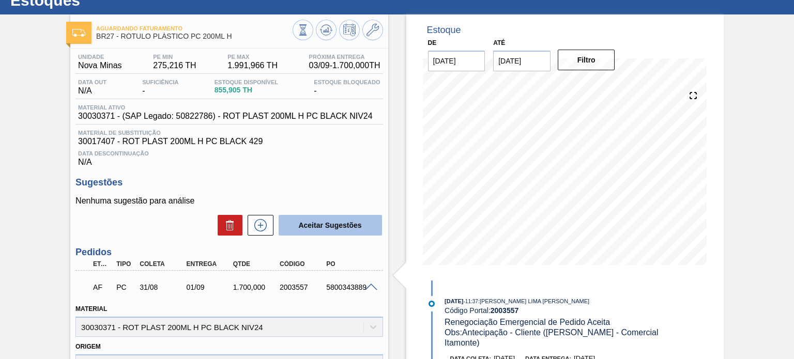
scroll to position [33, 0]
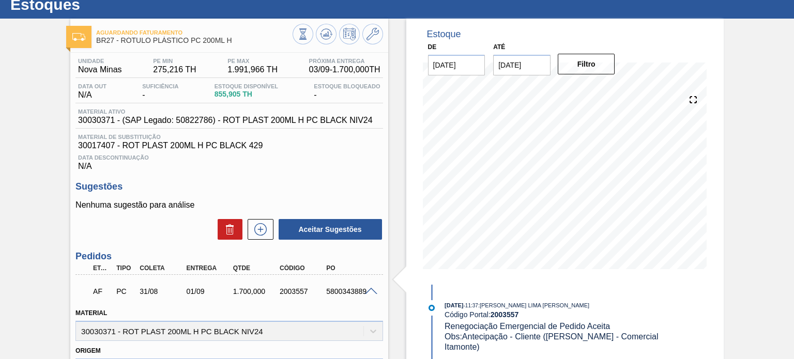
click at [289, 298] on div "AF PC 31/08 01/09 1.700,000 2003557 5800343889" at bounding box center [226, 290] width 280 height 21
click at [289, 293] on div "2003557" at bounding box center [302, 291] width 51 height 8
copy div "2003557"
click at [337, 165] on div "Data Descontinuação N/A" at bounding box center [228, 160] width 307 height 21
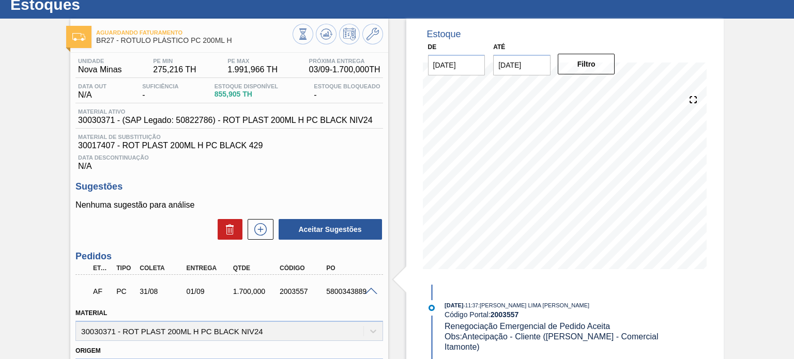
click at [365, 290] on span at bounding box center [371, 292] width 12 height 8
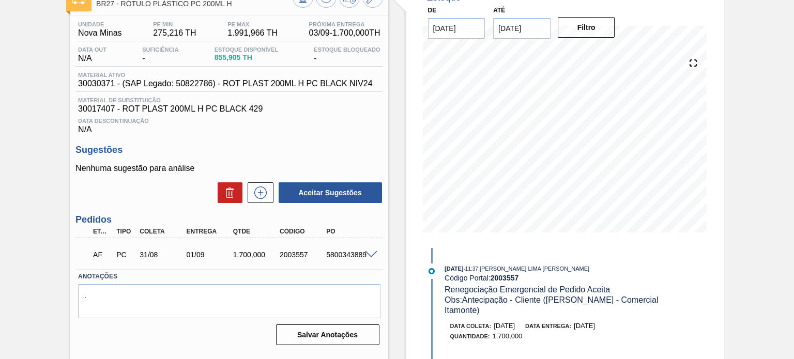
scroll to position [85, 0]
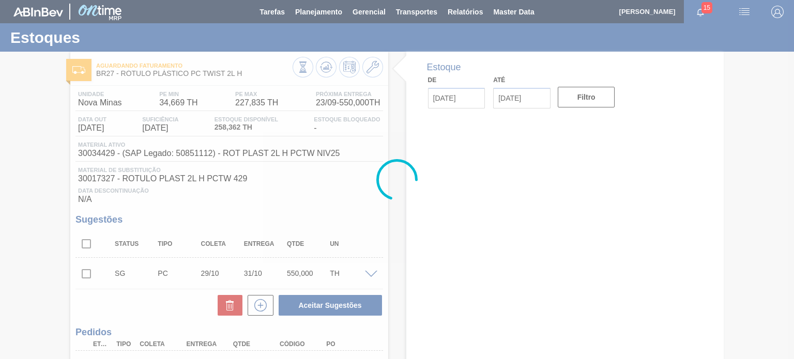
click at [327, 69] on div at bounding box center [397, 179] width 794 height 359
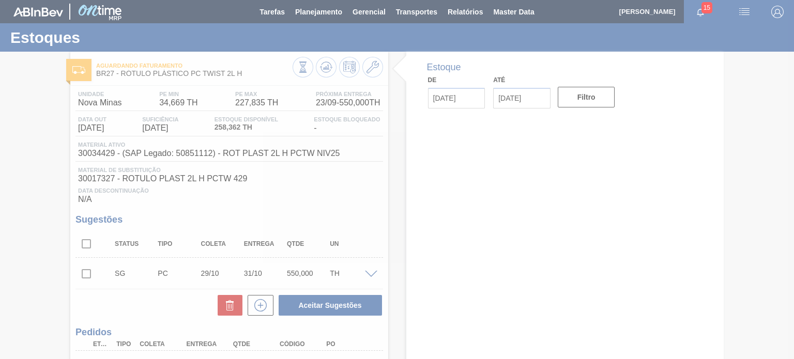
click at [327, 69] on div at bounding box center [397, 179] width 794 height 359
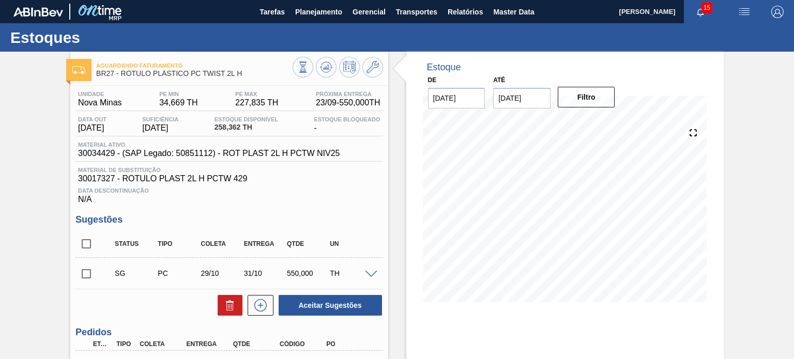
scroll to position [103, 0]
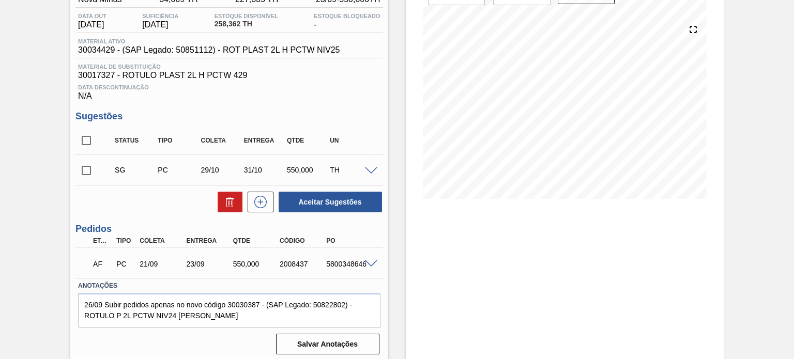
click at [289, 262] on div "2008437" at bounding box center [302, 264] width 51 height 8
copy div "2008437"
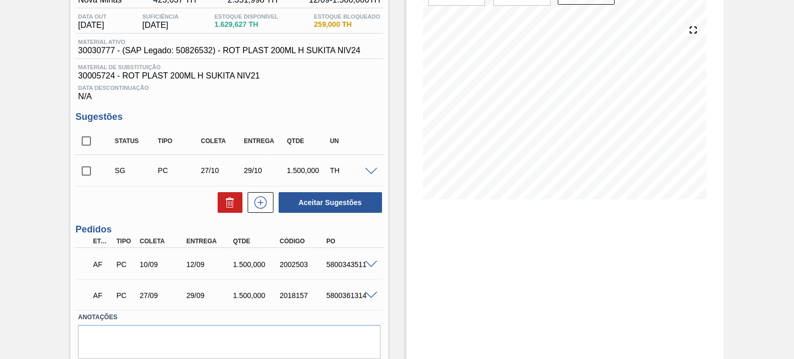
scroll to position [103, 0]
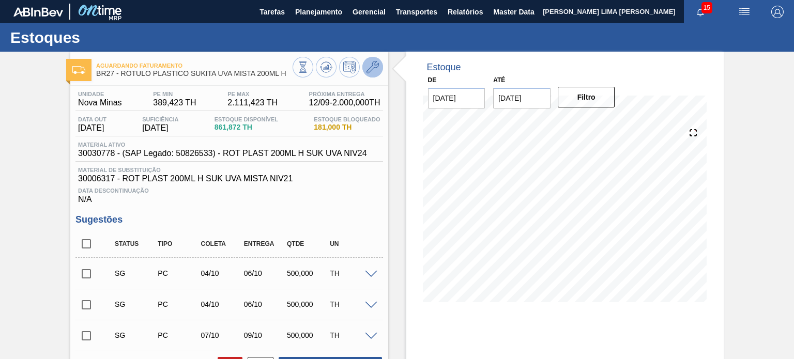
click at [374, 61] on icon at bounding box center [372, 67] width 12 height 12
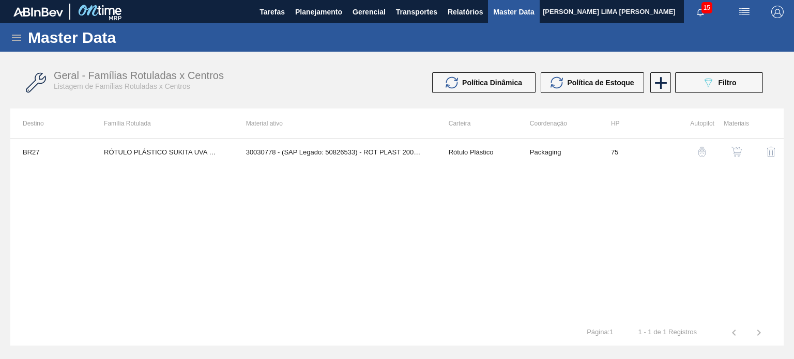
click at [738, 150] on img "button" at bounding box center [736, 152] width 10 height 10
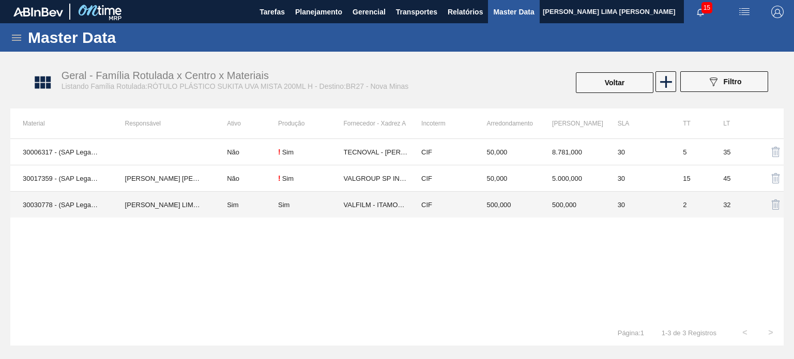
click at [514, 204] on td "500,000" at bounding box center [507, 205] width 66 height 26
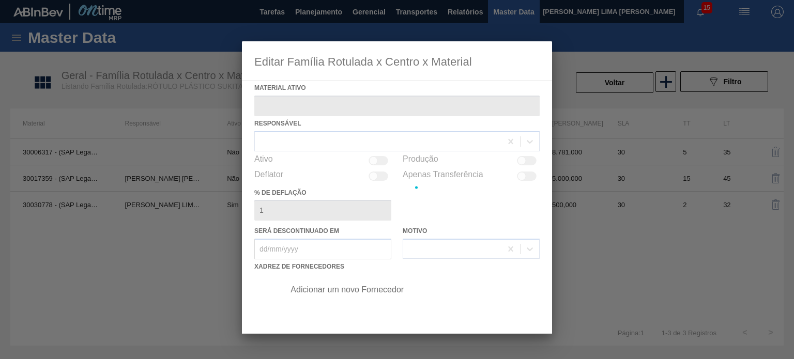
type ativo "30030778 - (SAP Legado: 50826533) - ROT PLAST 200ML H SUK UVA NIV24"
checkbox input "true"
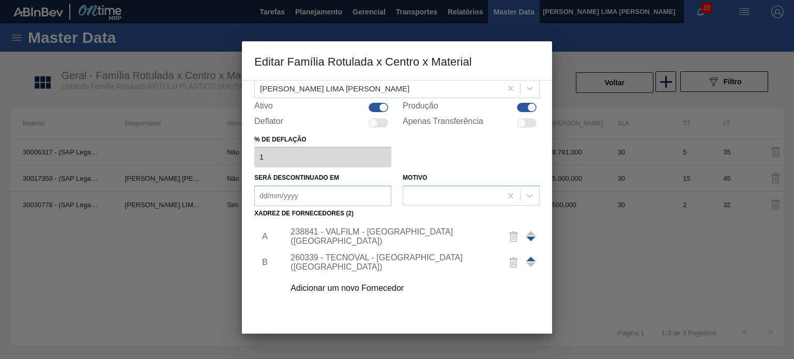
scroll to position [105, 0]
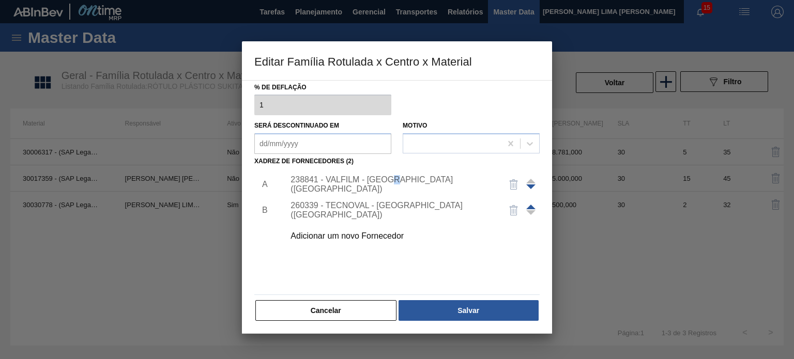
click at [397, 187] on div "238841 - VALFILM - ITAMONTE (MG)" at bounding box center [391, 184] width 203 height 19
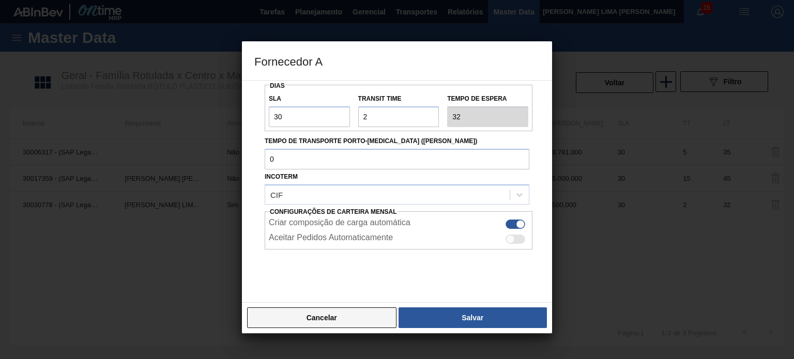
scroll to position [132, 0]
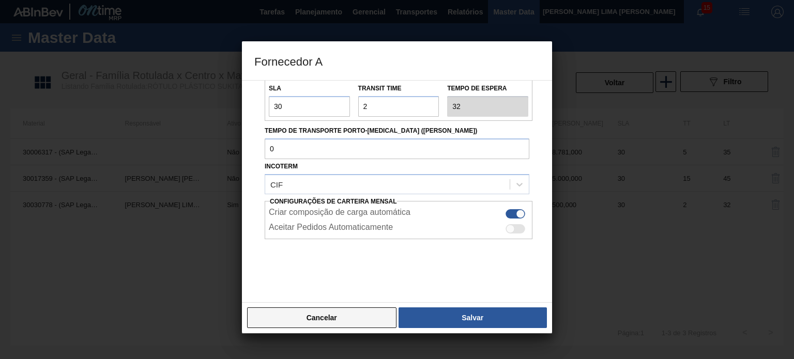
click at [360, 309] on button "Cancelar" at bounding box center [321, 317] width 149 height 21
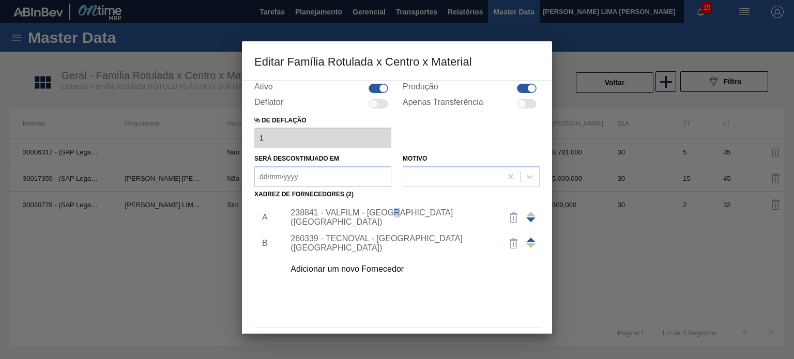
scroll to position [105, 0]
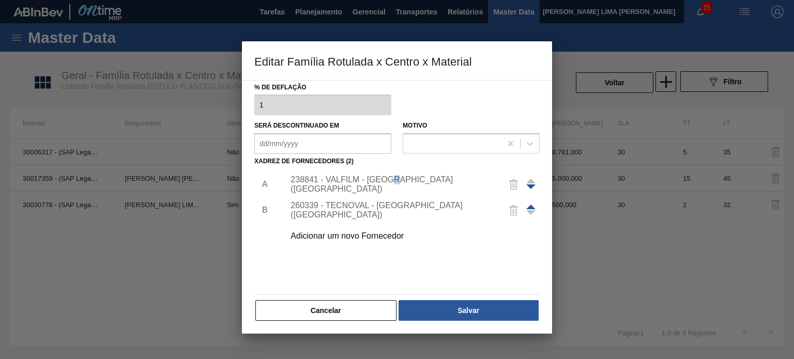
click at [353, 304] on button "Cancelar" at bounding box center [325, 310] width 141 height 21
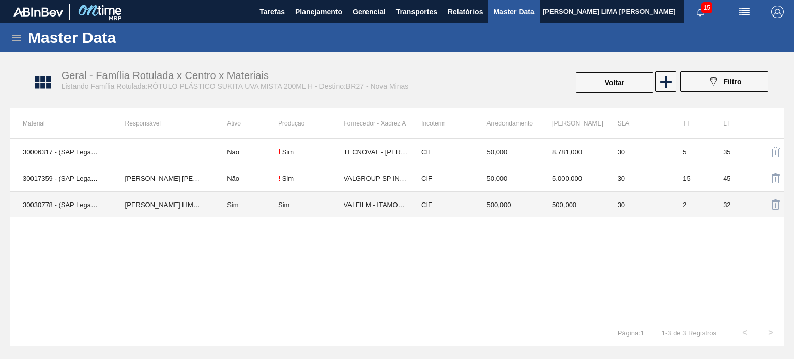
click at [474, 202] on td "500,000" at bounding box center [507, 205] width 66 height 26
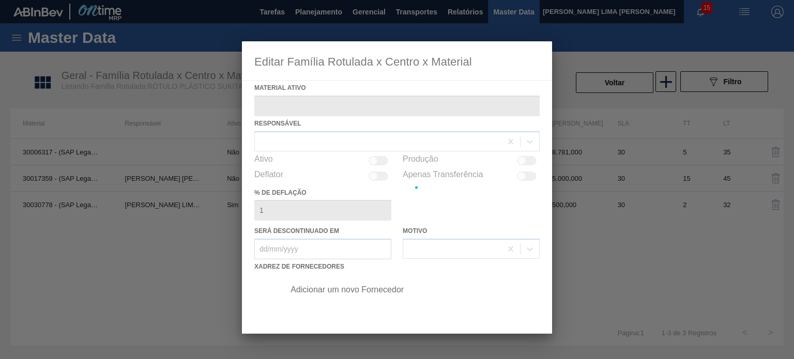
type ativo "30030778 - (SAP Legado: 50826533) - ROT PLAST 200ML H SUK UVA NIV24"
checkbox input "true"
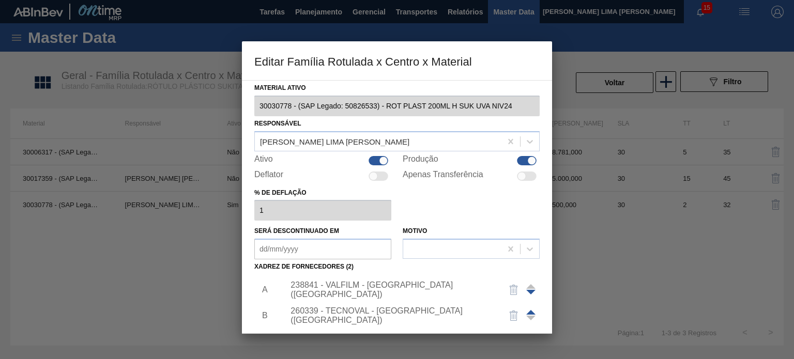
click at [376, 286] on div "238841 - VALFILM - ITAMONTE (MG)" at bounding box center [391, 290] width 203 height 19
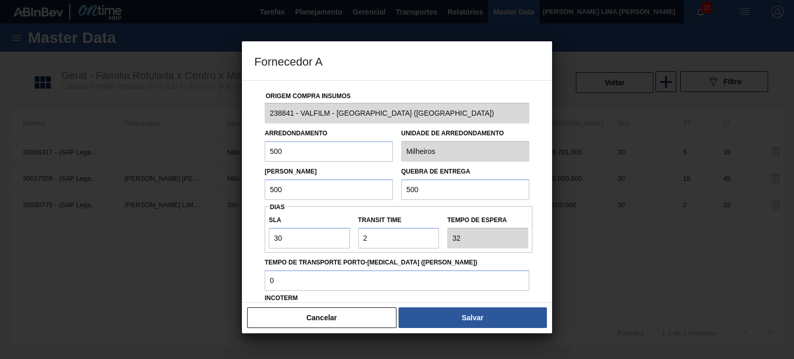
drag, startPoint x: 420, startPoint y: 188, endPoint x: 397, endPoint y: 189, distance: 22.8
click at [398, 189] on div "Quebra de entrega 500" at bounding box center [465, 182] width 136 height 36
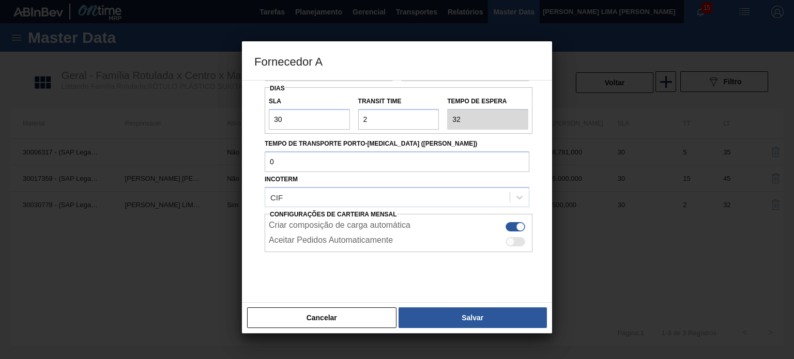
scroll to position [132, 0]
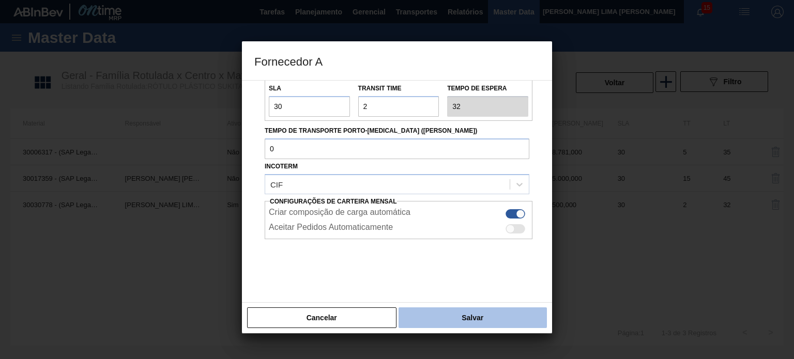
type input "1.500"
click at [462, 308] on button "Salvar" at bounding box center [472, 317] width 148 height 21
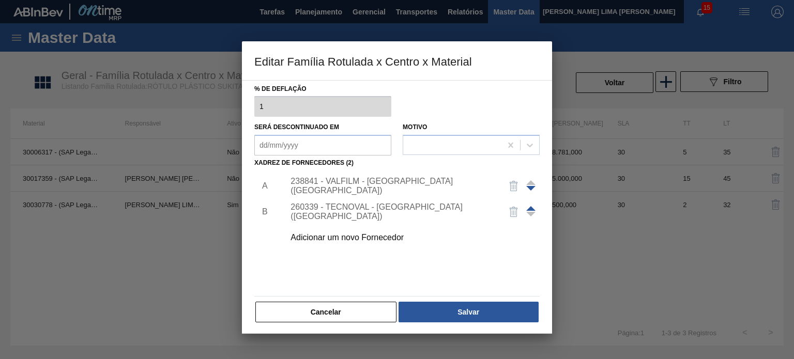
scroll to position [105, 0]
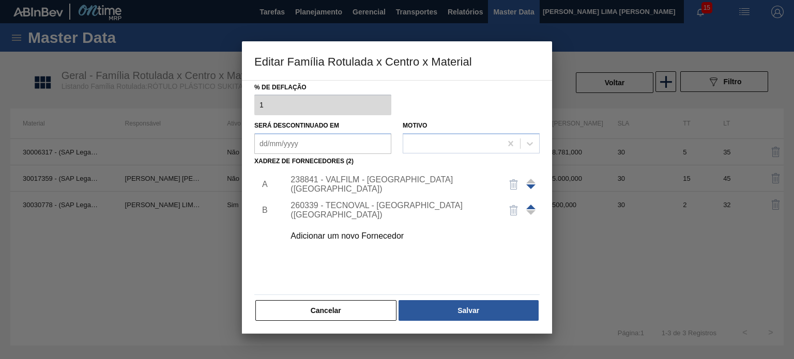
click at [461, 304] on button "Salvar" at bounding box center [468, 310] width 140 height 21
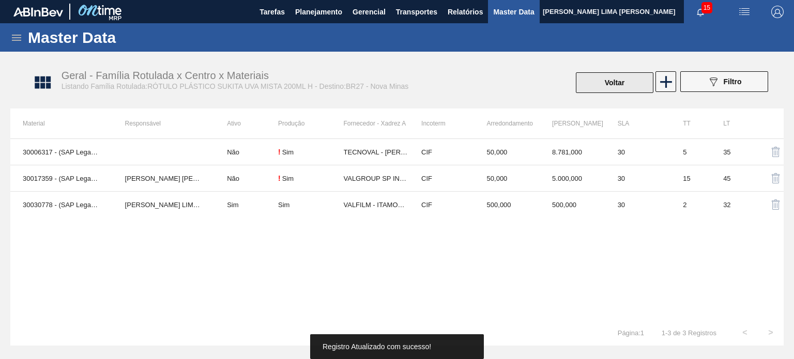
click at [596, 88] on button "Voltar" at bounding box center [614, 82] width 77 height 21
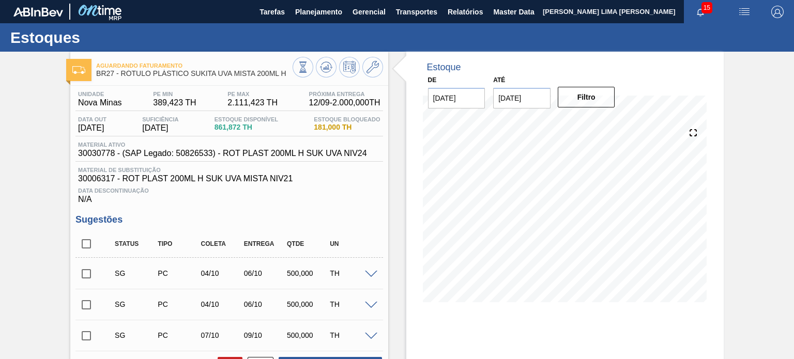
click at [326, 68] on icon at bounding box center [326, 67] width 12 height 12
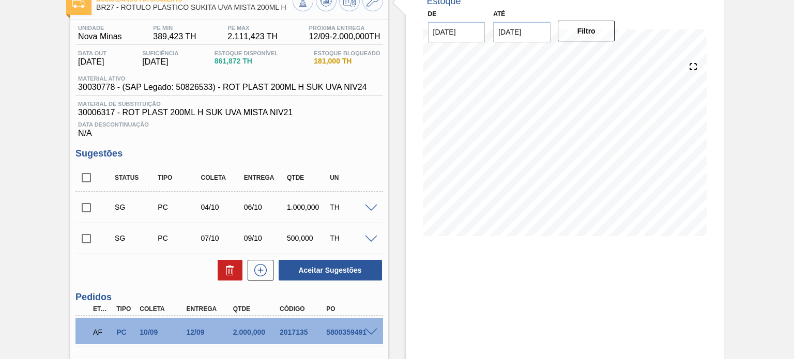
scroll to position [14, 0]
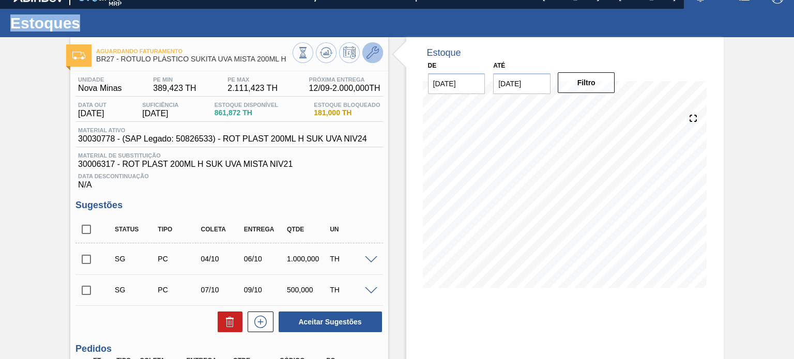
click at [372, 54] on icon at bounding box center [372, 52] width 12 height 12
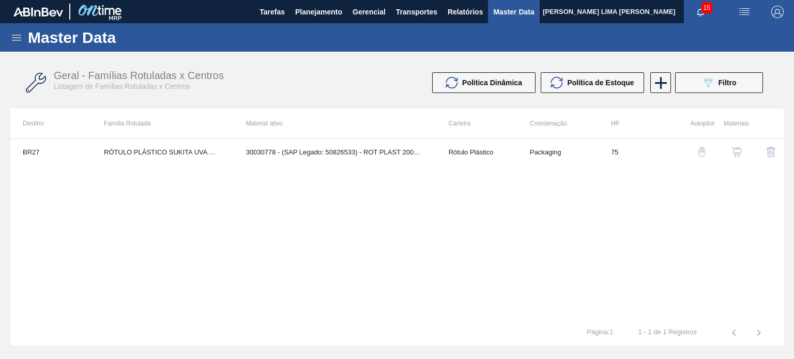
click at [736, 158] on button "button" at bounding box center [736, 151] width 25 height 25
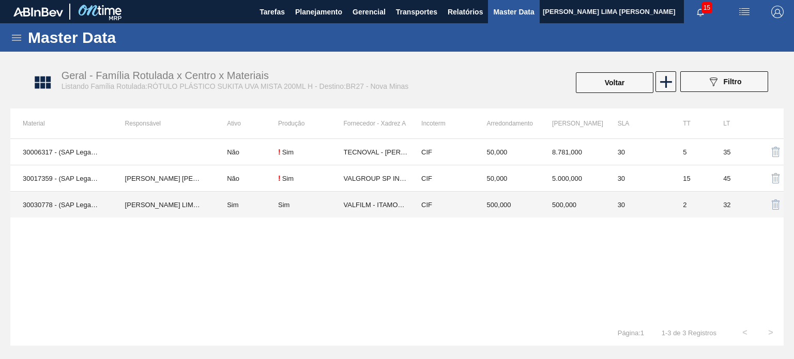
click at [542, 210] on td "500,000" at bounding box center [572, 205] width 66 height 26
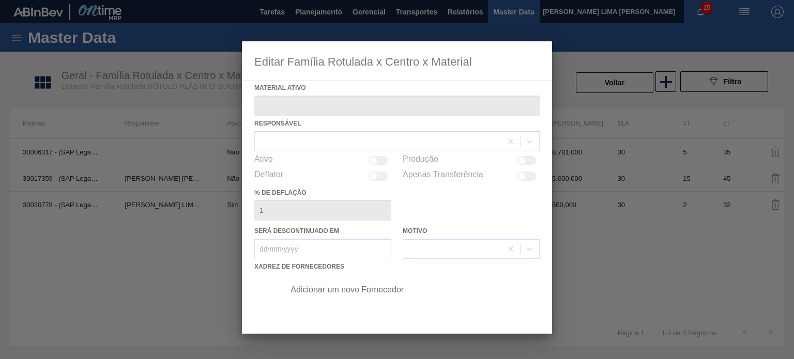
type ativo "30030778 - (SAP Legado: 50826533) - ROT PLAST 200ML H SUK UVA NIV24"
checkbox input "true"
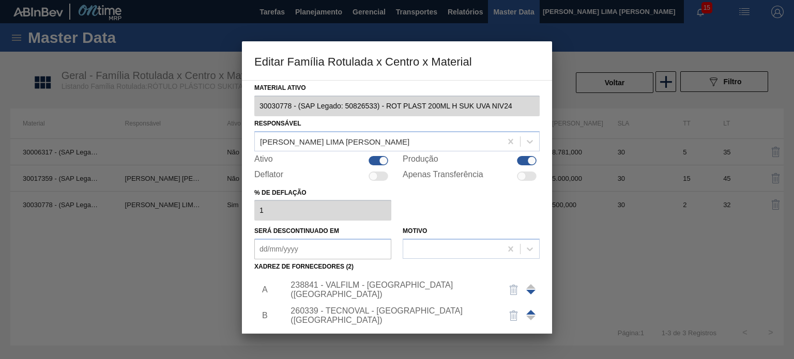
click at [394, 291] on div "238841 - VALFILM - ITAMONTE (MG)" at bounding box center [391, 290] width 203 height 19
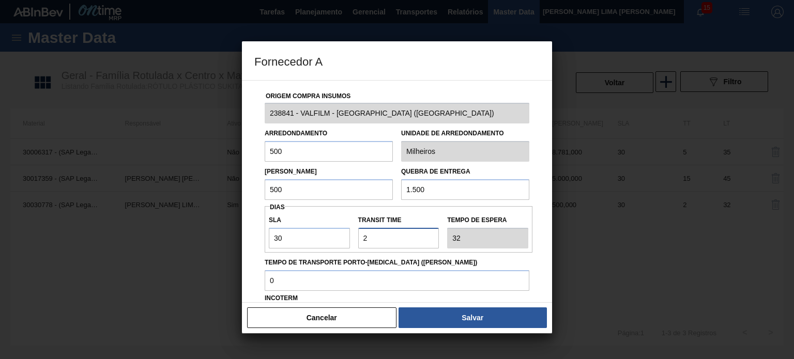
drag, startPoint x: 393, startPoint y: 243, endPoint x: 362, endPoint y: 243, distance: 31.5
click at [362, 243] on input "Transit Time" at bounding box center [398, 238] width 81 height 21
type input "0"
type input "30"
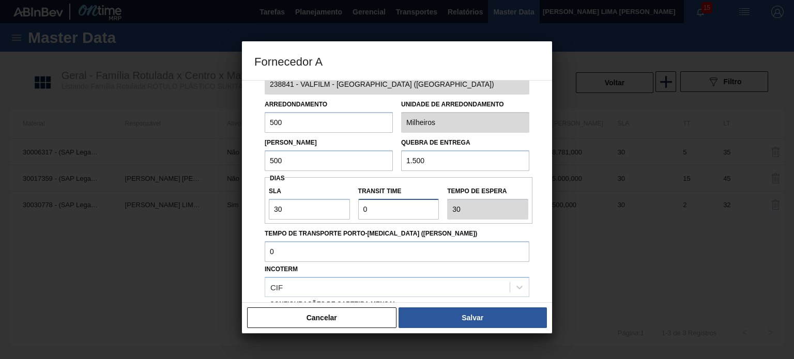
scroll to position [28, 0]
type input "0"
drag, startPoint x: 403, startPoint y: 160, endPoint x: 397, endPoint y: 159, distance: 6.3
click at [397, 159] on div "Quebra de entrega 1.500" at bounding box center [465, 154] width 136 height 36
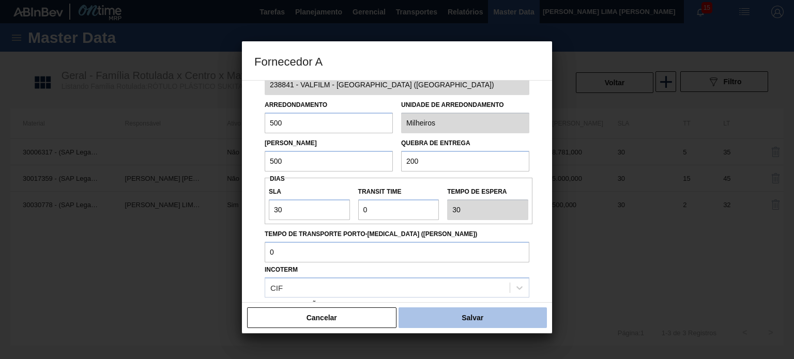
click at [442, 317] on button "Salvar" at bounding box center [472, 317] width 148 height 21
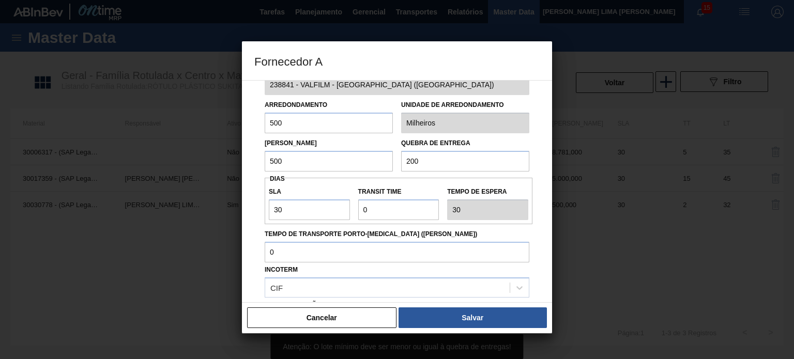
click at [436, 158] on input "200" at bounding box center [465, 161] width 128 height 21
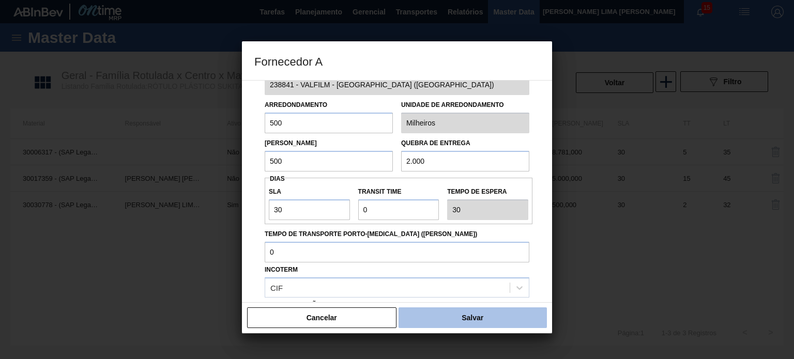
type input "2.000"
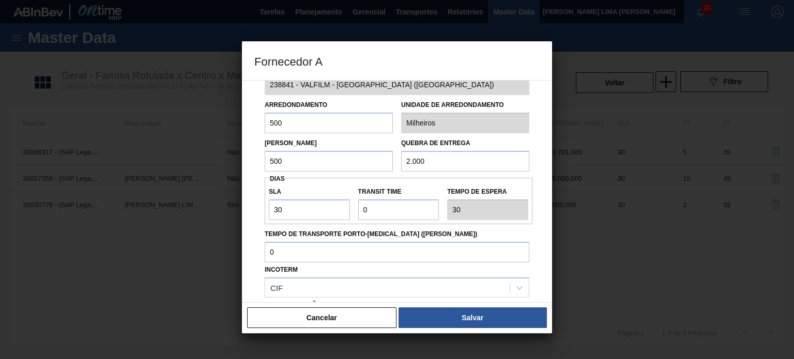
click at [459, 318] on button "Salvar" at bounding box center [472, 317] width 148 height 21
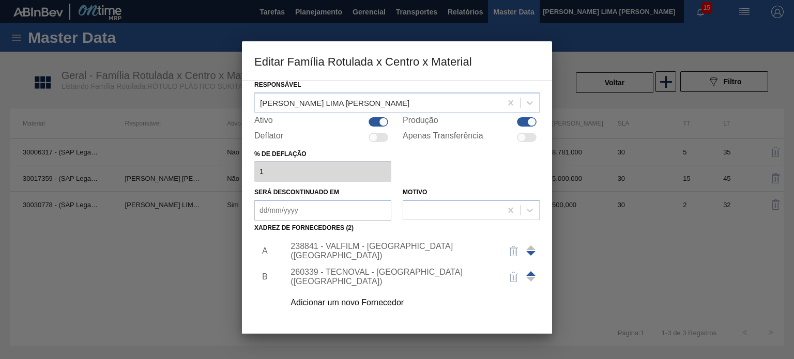
scroll to position [105, 0]
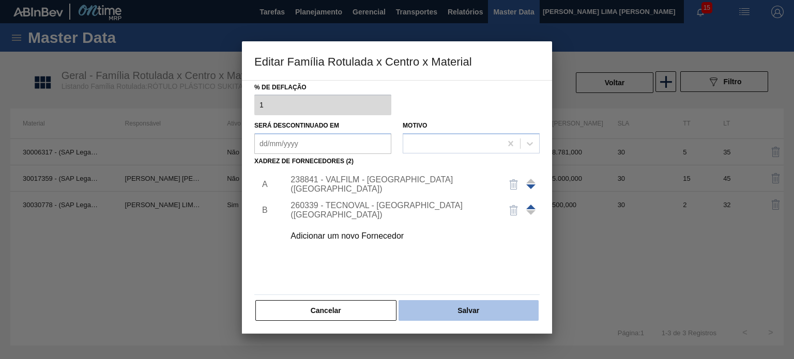
click at [455, 306] on button "Salvar" at bounding box center [468, 310] width 140 height 21
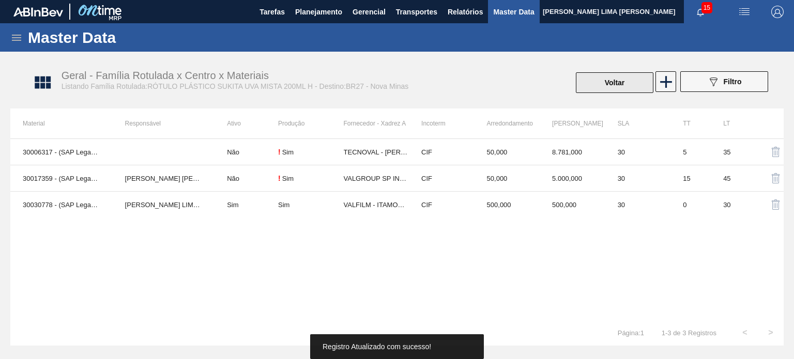
click at [625, 85] on button "Voltar" at bounding box center [614, 82] width 77 height 21
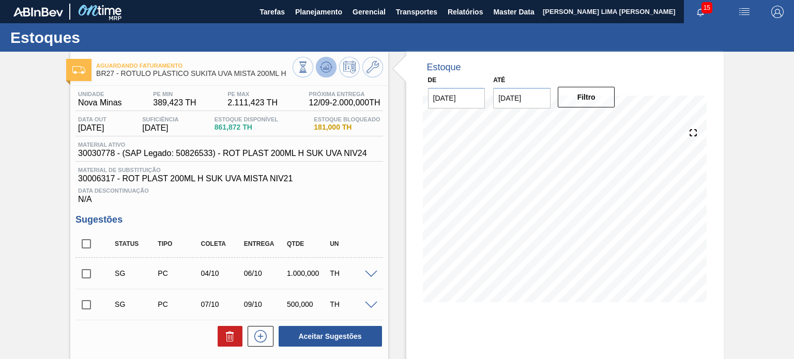
click at [327, 71] on icon at bounding box center [326, 67] width 12 height 12
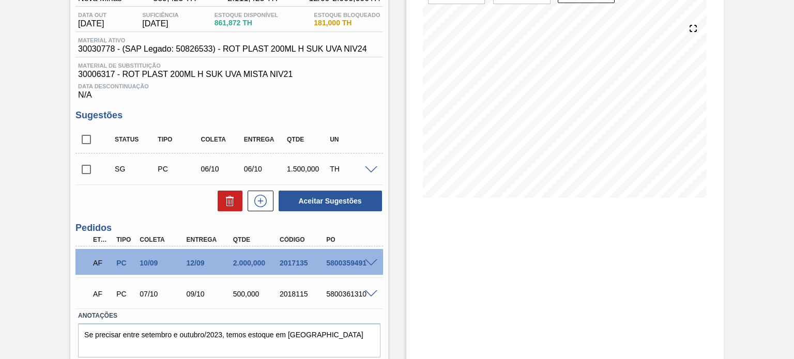
scroll to position [87, 0]
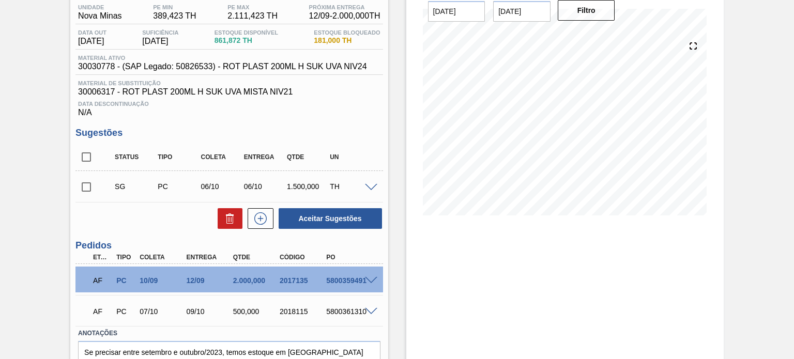
click at [82, 181] on input "checkbox" at bounding box center [86, 187] width 22 height 22
click at [320, 211] on button "Aceitar Sugestões" at bounding box center [329, 218] width 103 height 21
checkbox input "false"
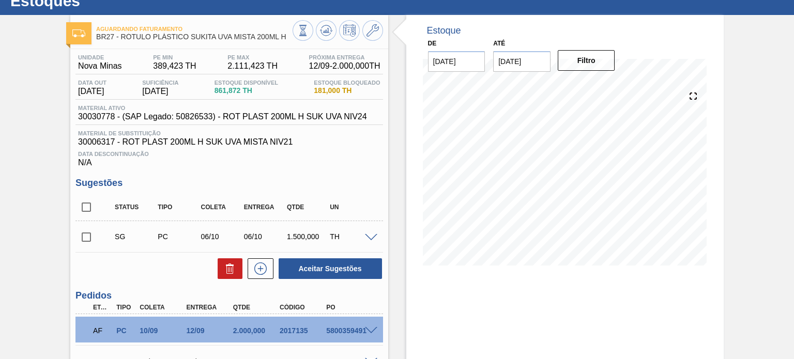
scroll to position [0, 0]
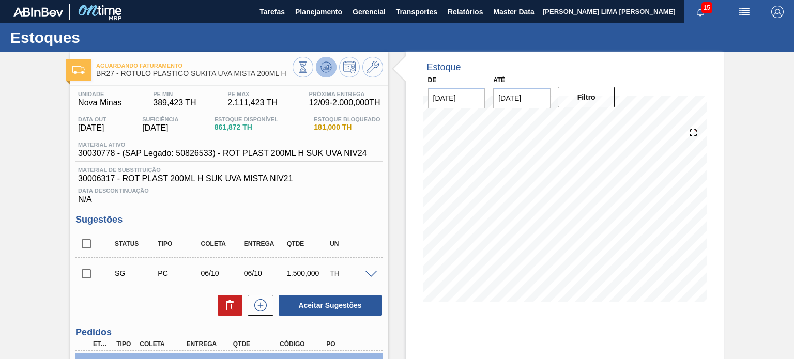
click at [324, 66] on icon at bounding box center [326, 67] width 12 height 12
click at [77, 269] on input "checkbox" at bounding box center [86, 274] width 22 height 22
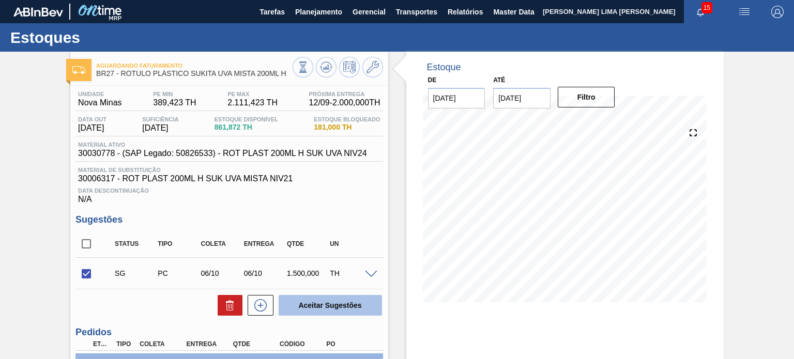
click at [305, 301] on button "Aceitar Sugestões" at bounding box center [329, 305] width 103 height 21
checkbox input "false"
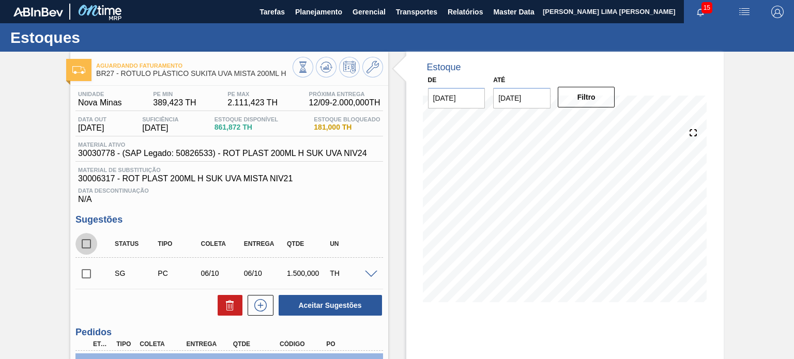
click at [83, 241] on input "checkbox" at bounding box center [86, 244] width 22 height 22
checkbox input "true"
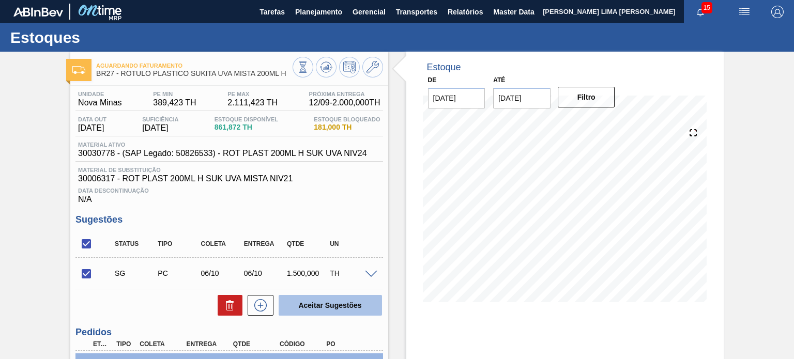
click at [289, 303] on button "Aceitar Sugestões" at bounding box center [329, 305] width 103 height 21
checkbox input "false"
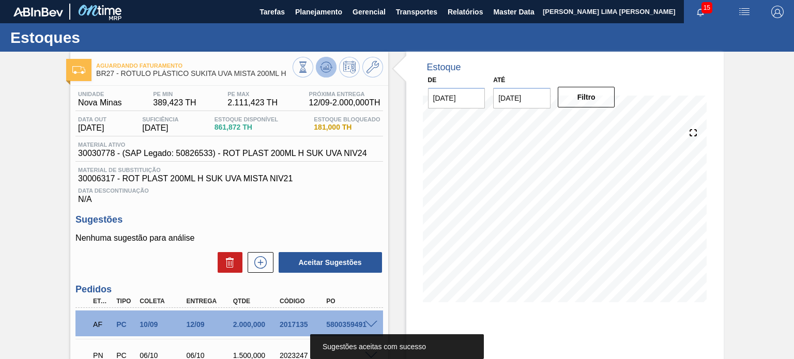
click at [331, 74] on button at bounding box center [326, 67] width 21 height 21
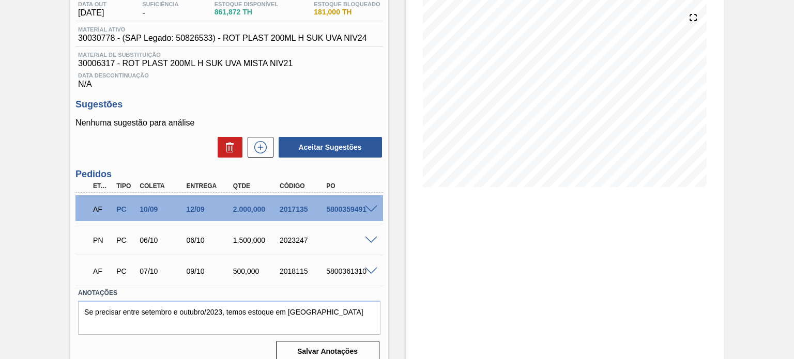
scroll to position [127, 0]
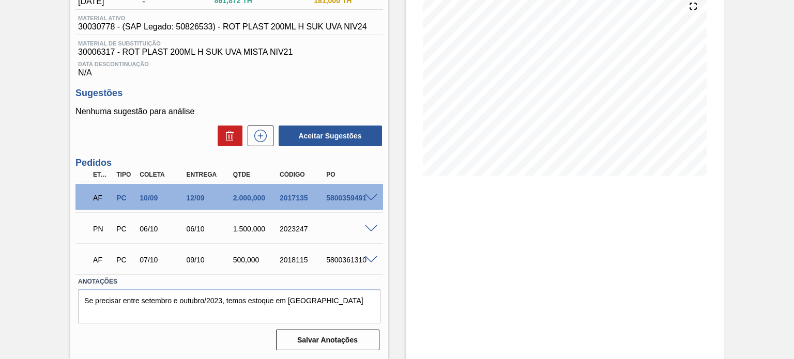
click at [288, 229] on div "2023247" at bounding box center [302, 229] width 51 height 8
copy div "2023247"
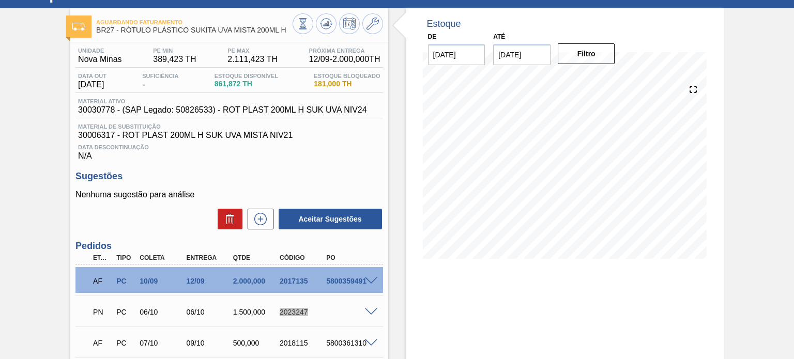
scroll to position [0, 0]
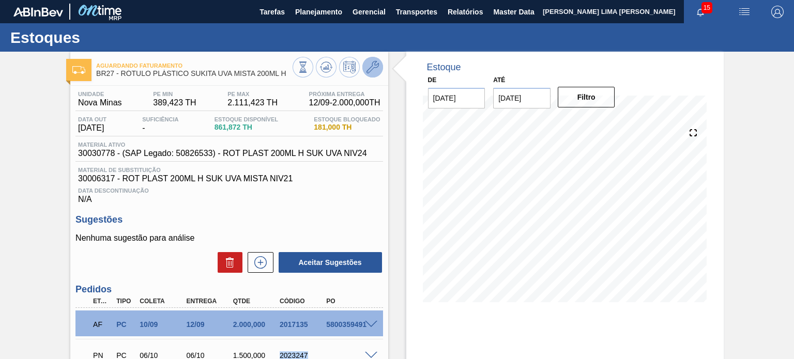
click at [370, 68] on icon at bounding box center [372, 67] width 12 height 12
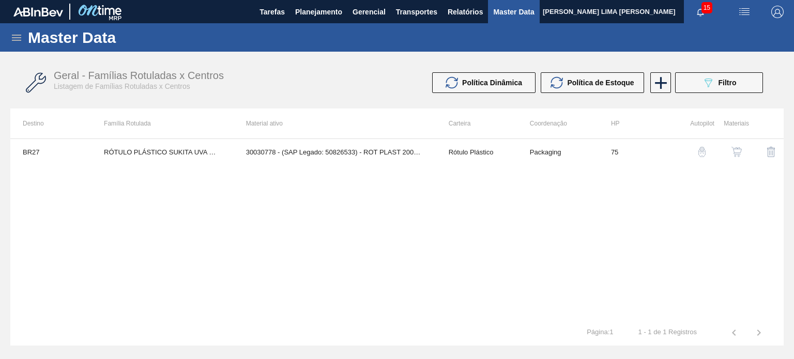
click at [732, 152] on img "button" at bounding box center [736, 152] width 10 height 10
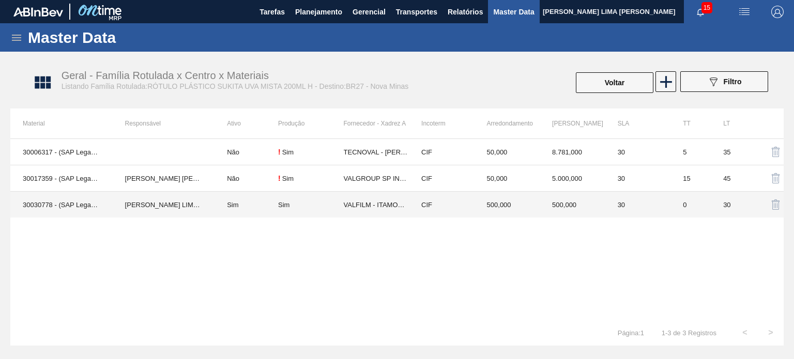
click at [587, 200] on td "500,000" at bounding box center [572, 205] width 66 height 26
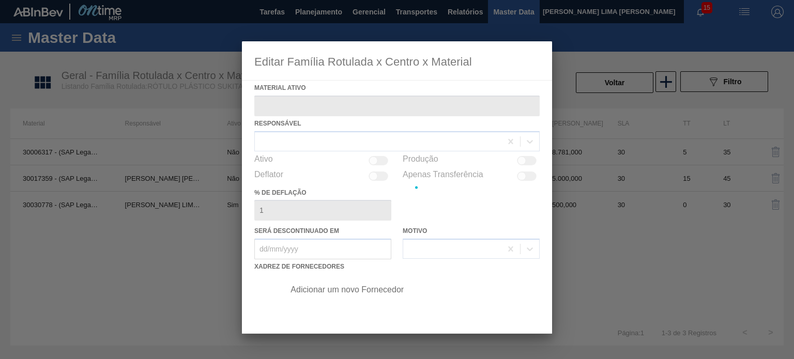
type ativo "30030778 - (SAP Legado: 50826533) - ROT PLAST 200ML H SUK UVA NIV24"
checkbox input "true"
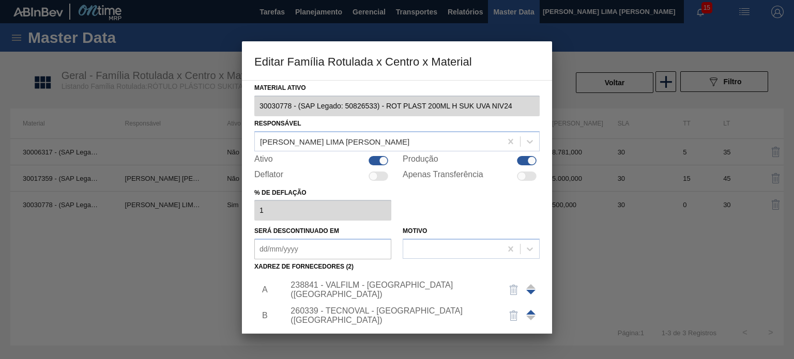
click at [407, 289] on div "238841 - VALFILM - ITAMONTE (MG)" at bounding box center [391, 290] width 203 height 19
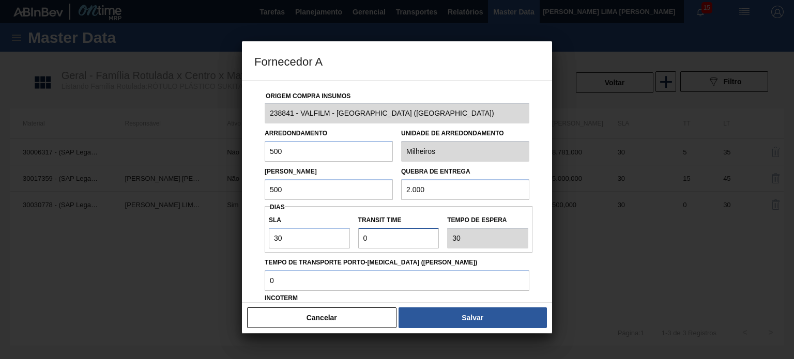
click at [355, 232] on div "Transit Time" at bounding box center [398, 231] width 89 height 36
type input "2"
type input "32"
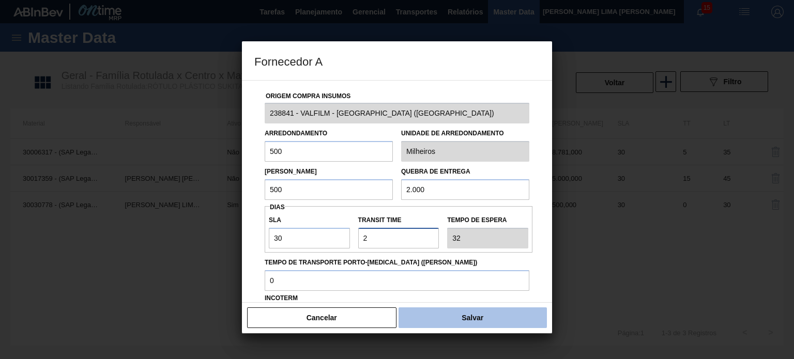
type input "2"
click at [493, 316] on button "Salvar" at bounding box center [472, 317] width 148 height 21
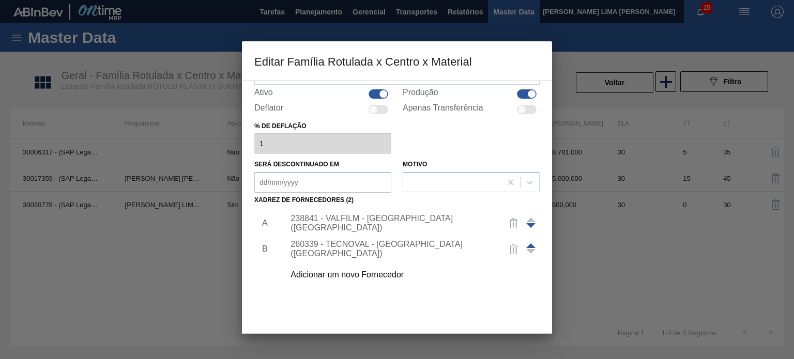
scroll to position [105, 0]
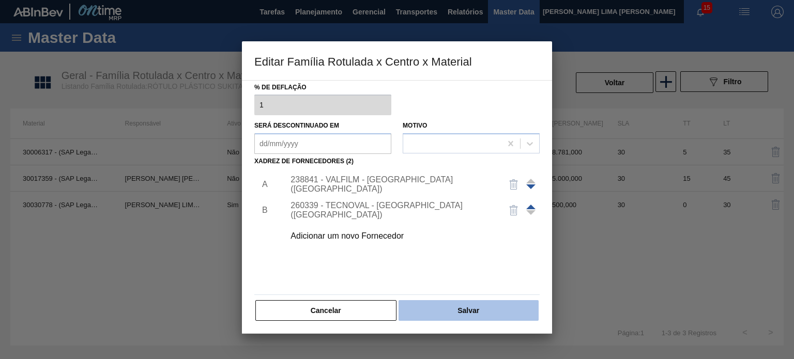
click at [475, 313] on button "Salvar" at bounding box center [468, 310] width 140 height 21
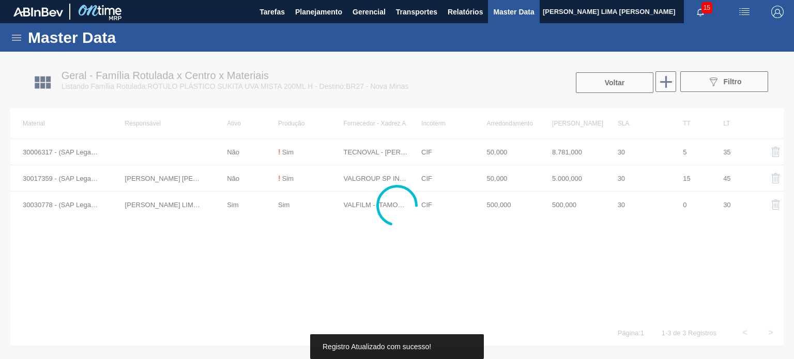
click at [597, 84] on div at bounding box center [397, 205] width 794 height 307
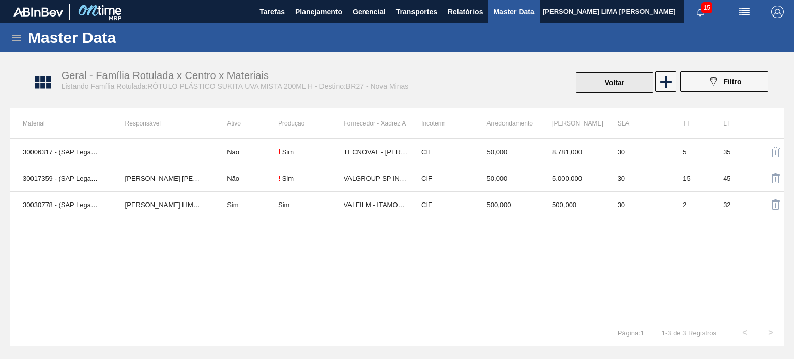
click at [599, 84] on button "Voltar" at bounding box center [614, 82] width 77 height 21
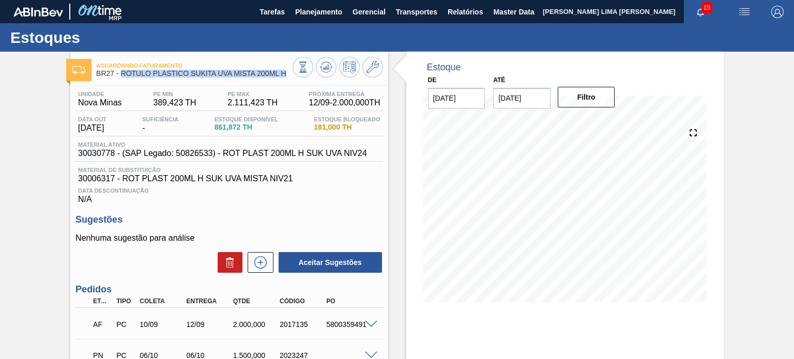
drag, startPoint x: 285, startPoint y: 73, endPoint x: 120, endPoint y: 73, distance: 164.8
click at [120, 73] on span "BR27 - RÓTULO PLÁSTICO SUKITA UVA MISTA 200ML H" at bounding box center [194, 74] width 196 height 8
copy span "RÓTULO PLÁSTICO SUKITA UVA MISTA 200ML H"
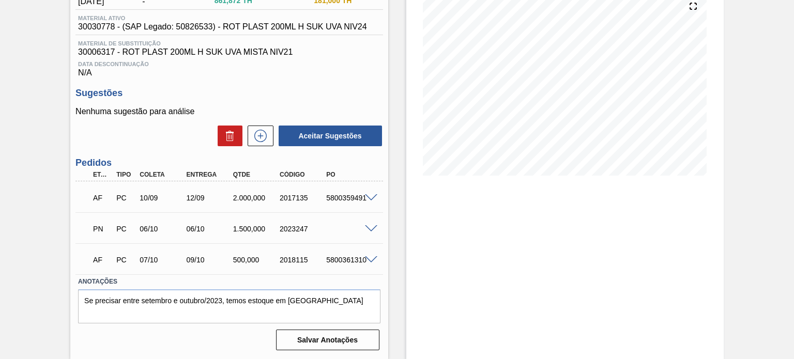
click at [286, 231] on div "2023247" at bounding box center [302, 229] width 51 height 8
copy div "2023247"
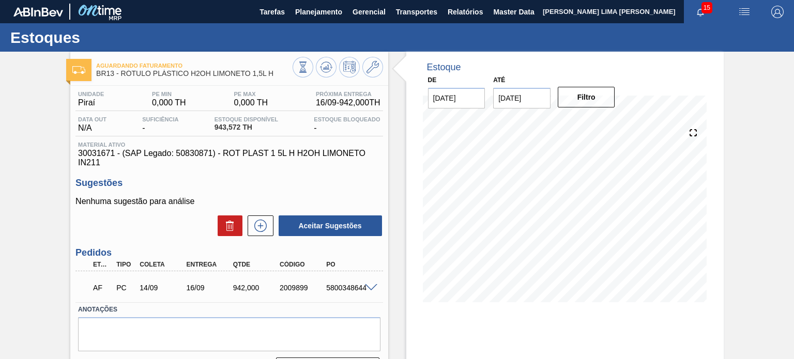
scroll to position [52, 0]
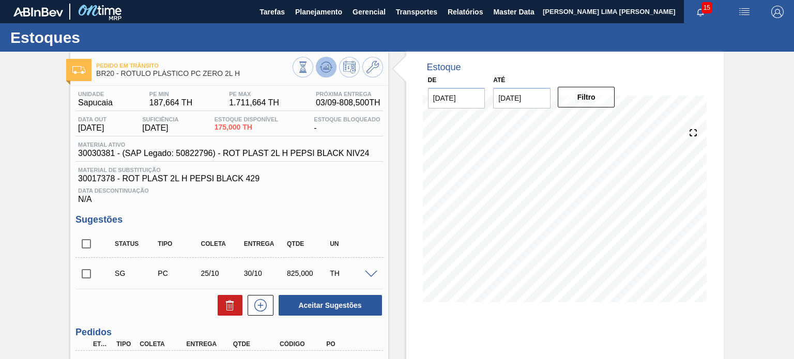
click at [329, 72] on icon at bounding box center [326, 67] width 12 height 12
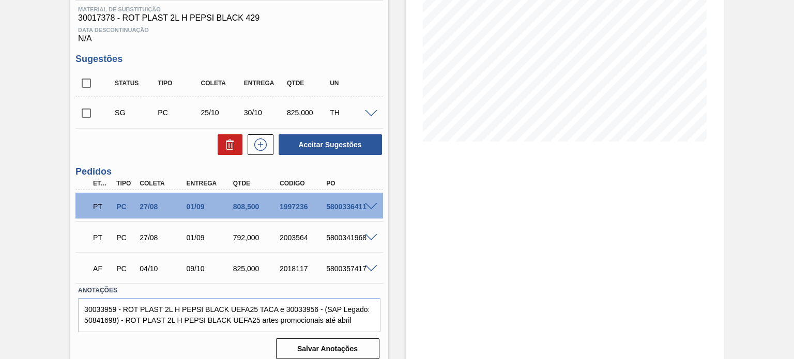
scroll to position [169, 0]
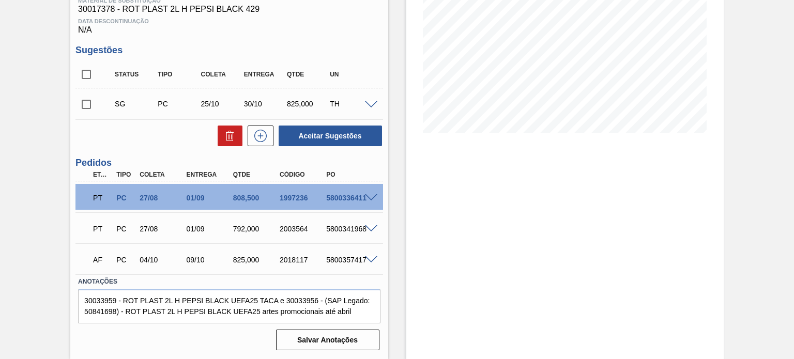
click at [373, 196] on span at bounding box center [371, 198] width 12 height 8
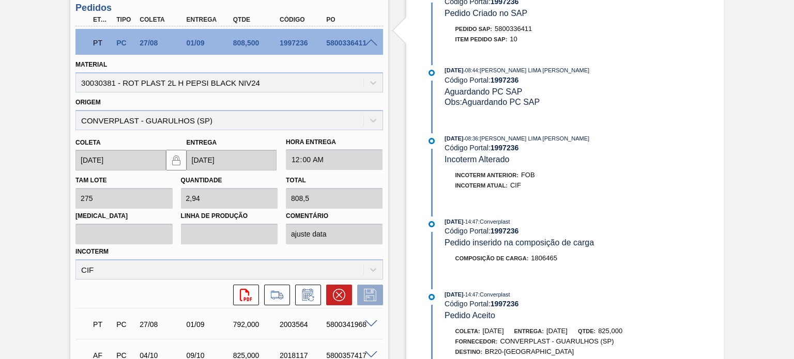
scroll to position [661, 0]
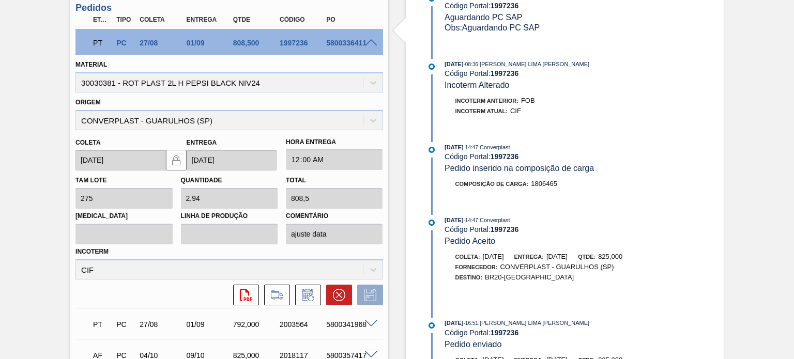
drag, startPoint x: 591, startPoint y: 252, endPoint x: 552, endPoint y: 247, distance: 39.5
click at [556, 252] on div "Coleta: 10/09/2025 Entrega: 15/09/2025 Qtde: 825,000" at bounding box center [567, 257] width 245 height 10
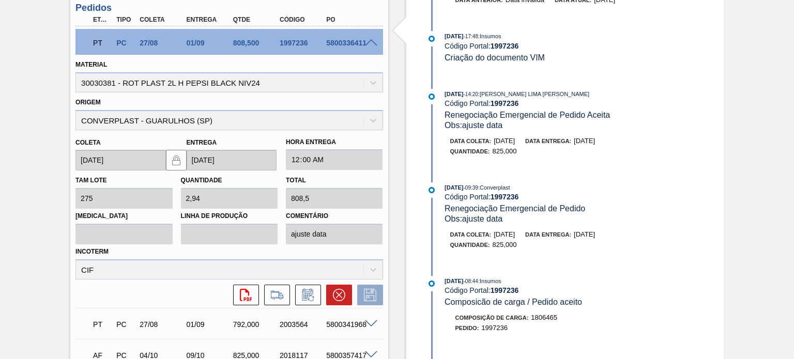
scroll to position [196, 0]
drag, startPoint x: 607, startPoint y: 238, endPoint x: 601, endPoint y: 237, distance: 5.7
click at [595, 237] on span "05/09/2025" at bounding box center [583, 234] width 21 height 8
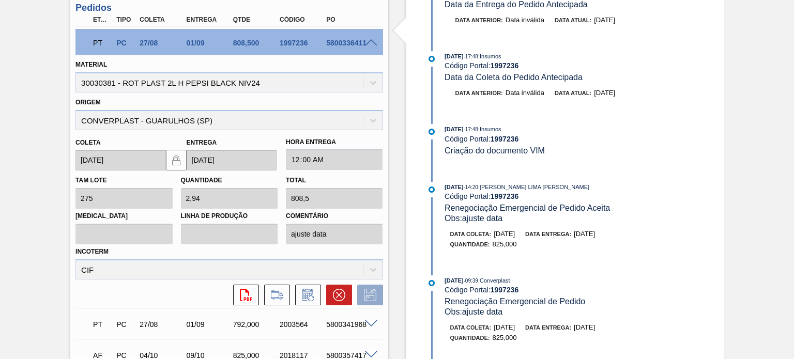
drag, startPoint x: 617, startPoint y: 238, endPoint x: 581, endPoint y: 235, distance: 36.3
click at [581, 236] on div "Data entrega: 05/09/2025" at bounding box center [560, 234] width 70 height 10
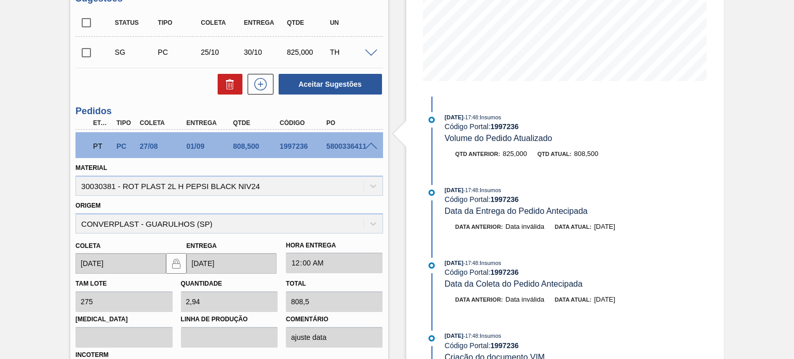
scroll to position [118, 0]
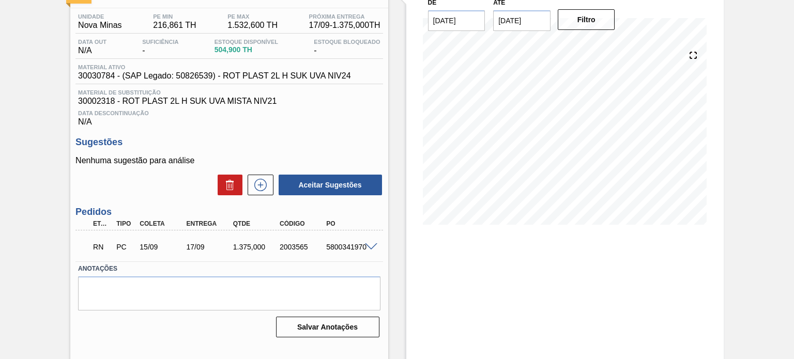
scroll to position [85, 0]
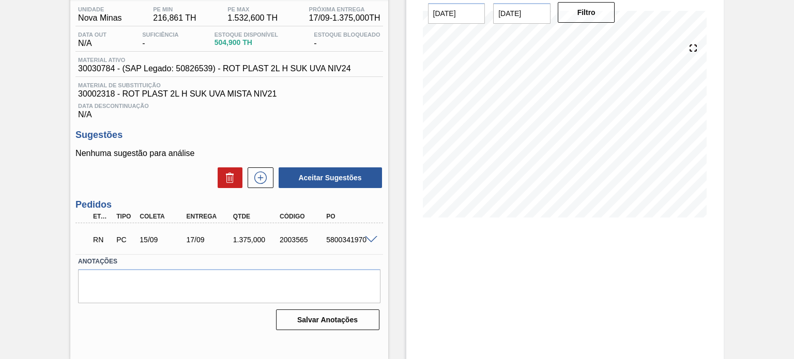
click at [368, 237] on span at bounding box center [371, 240] width 12 height 8
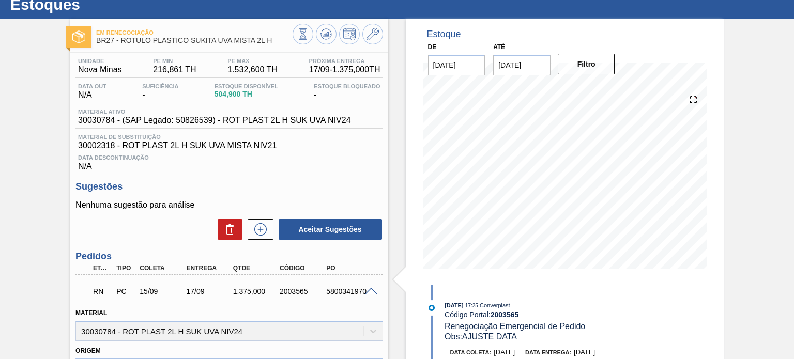
scroll to position [136, 0]
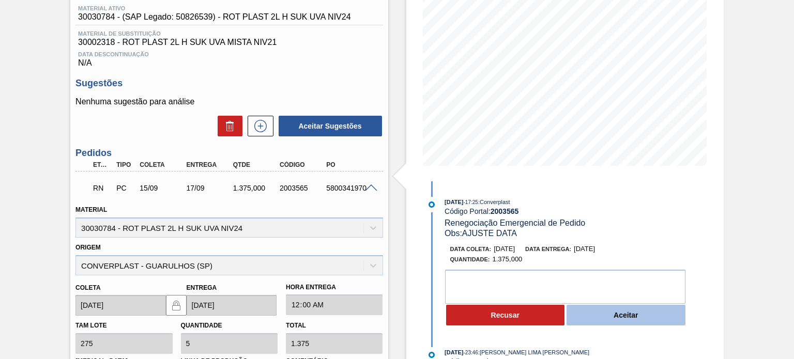
click at [608, 318] on button "Aceitar" at bounding box center [625, 315] width 119 height 21
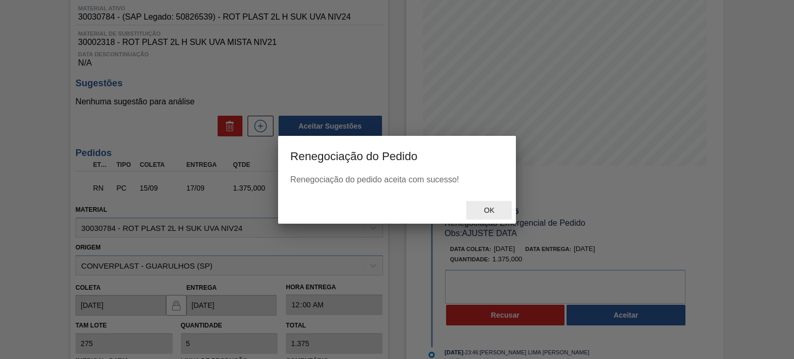
click at [488, 214] on span "Ok" at bounding box center [488, 210] width 27 height 8
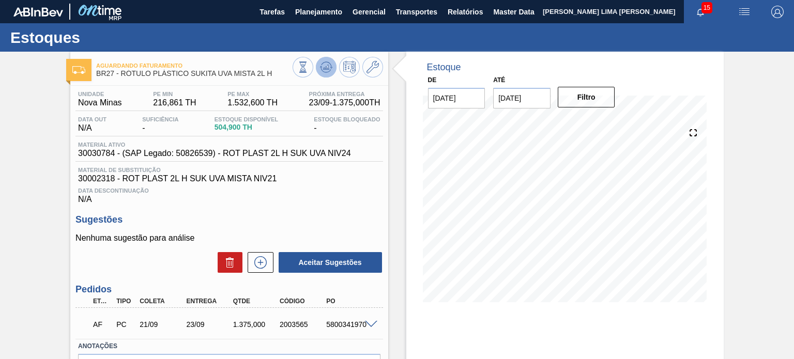
click at [326, 72] on icon at bounding box center [326, 67] width 12 height 12
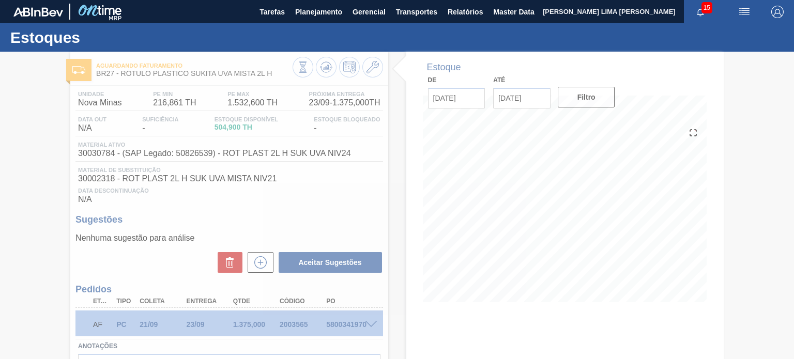
click at [293, 321] on div at bounding box center [397, 205] width 794 height 307
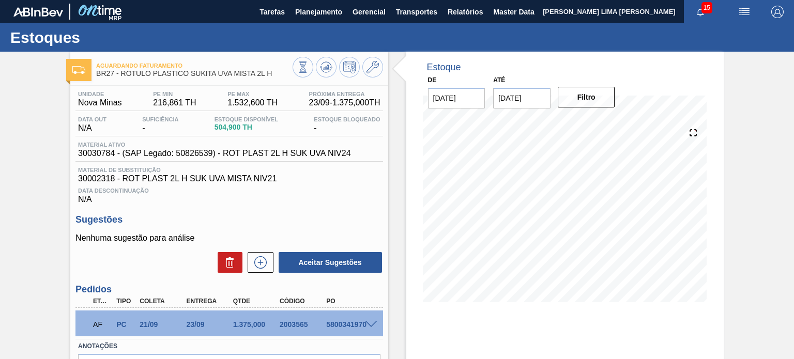
click at [292, 324] on div "2003565" at bounding box center [302, 324] width 51 height 8
copy div "2003565"
drag, startPoint x: 320, startPoint y: 174, endPoint x: 327, endPoint y: 180, distance: 9.1
click at [321, 175] on div "Material de Substituição 30002318 - ROT PLAST 2L H SUK UVA MISTA NIV21" at bounding box center [228, 175] width 307 height 17
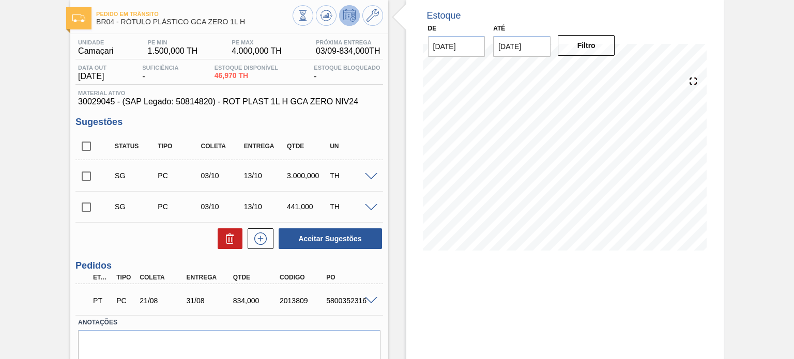
scroll to position [92, 0]
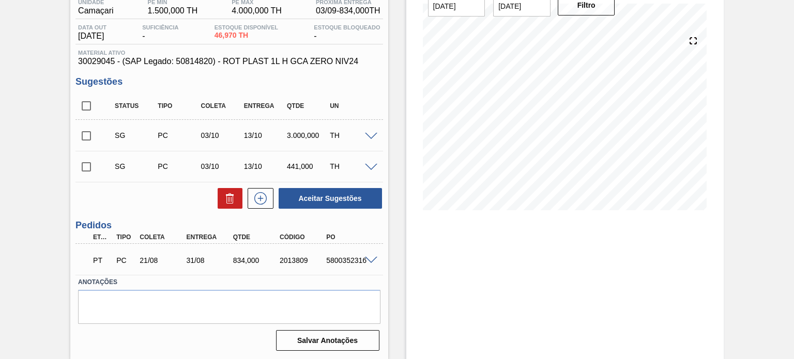
click at [362, 258] on div at bounding box center [372, 260] width 21 height 8
click at [367, 257] on span at bounding box center [371, 261] width 12 height 8
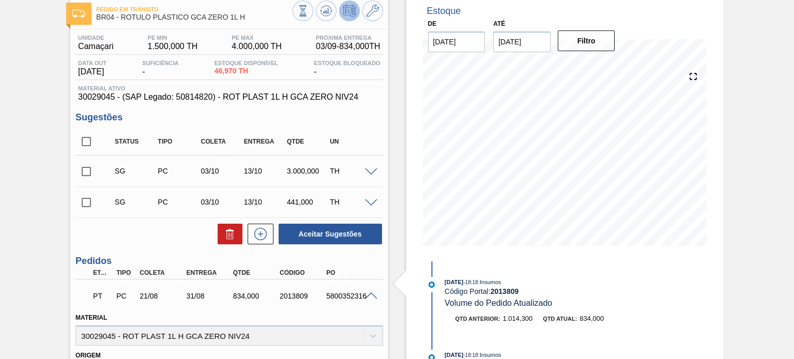
scroll to position [40, 0]
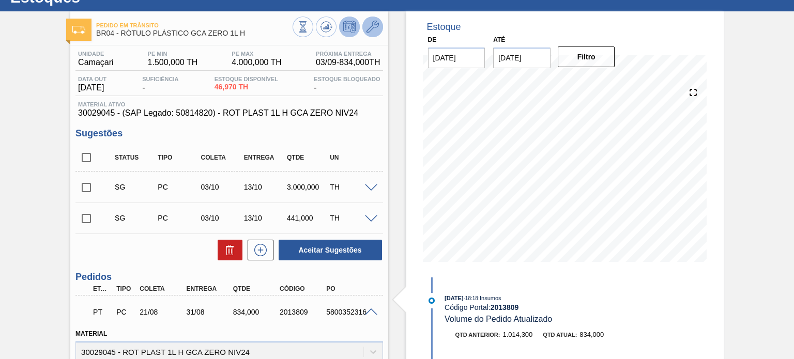
click at [377, 28] on button at bounding box center [372, 27] width 21 height 21
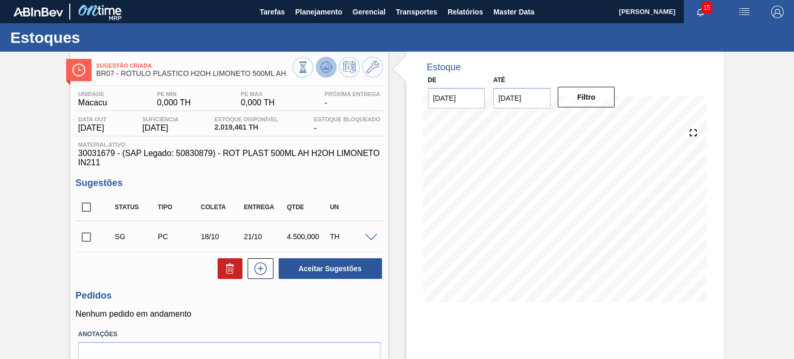
click at [332, 68] on button at bounding box center [326, 67] width 21 height 21
click at [380, 71] on button at bounding box center [372, 67] width 21 height 21
click at [735, 255] on div "Sugestão Criada BR07 - RÓTULO PLÁSTICO H2OH LIMONETO 500ML AH Unidade Macacu PE…" at bounding box center [397, 248] width 794 height 393
click at [110, 150] on span "30031679 - (SAP Legado: 50830879) - ROT PLAST 500ML AH H2OH LIMONETO IN211" at bounding box center [229, 158] width 302 height 19
click at [108, 150] on span "30031679 - (SAP Legado: 50830879) - ROT PLAST 500ML AH H2OH LIMONETO IN211" at bounding box center [229, 158] width 302 height 19
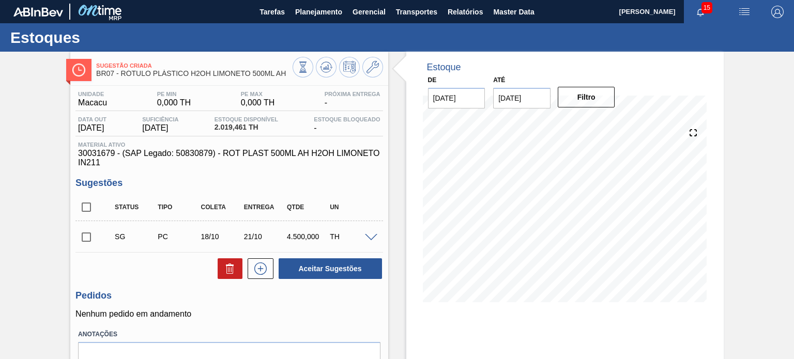
click at [104, 151] on span "30031679 - (SAP Legado: 50830879) - ROT PLAST 500ML AH H2OH LIMONETO IN211" at bounding box center [229, 158] width 302 height 19
copy span "30031679"
drag, startPoint x: 160, startPoint y: 126, endPoint x: 190, endPoint y: 123, distance: 30.6
click at [181, 123] on div "Suficiência 13/09/2025" at bounding box center [159, 124] width 41 height 17
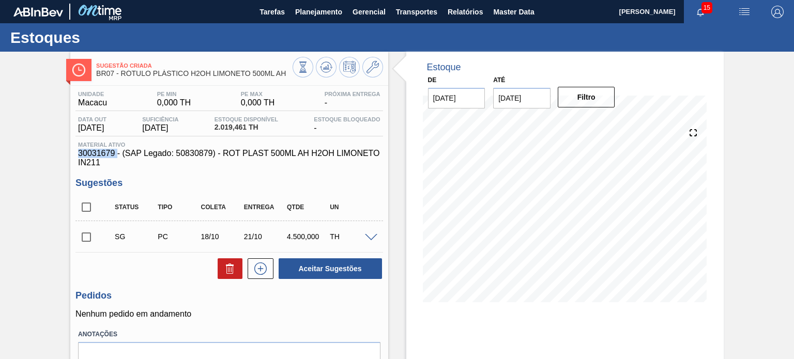
click at [178, 126] on span "13/09/2025" at bounding box center [160, 127] width 36 height 9
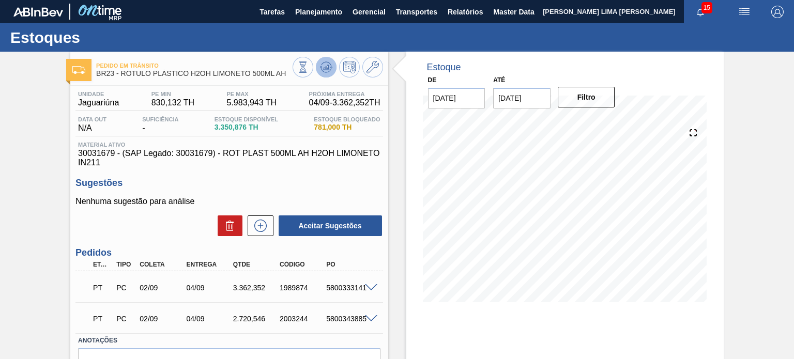
click at [329, 70] on icon at bounding box center [325, 69] width 10 height 5
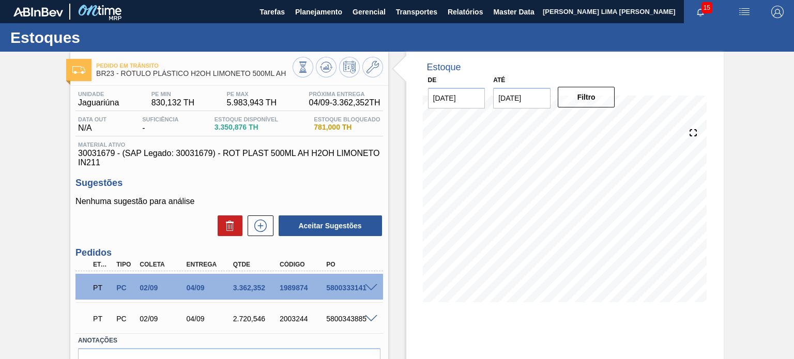
click at [368, 284] on span at bounding box center [371, 288] width 12 height 8
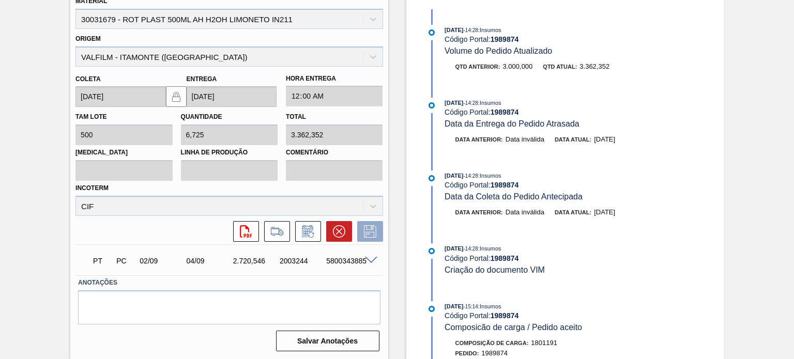
scroll to position [205, 0]
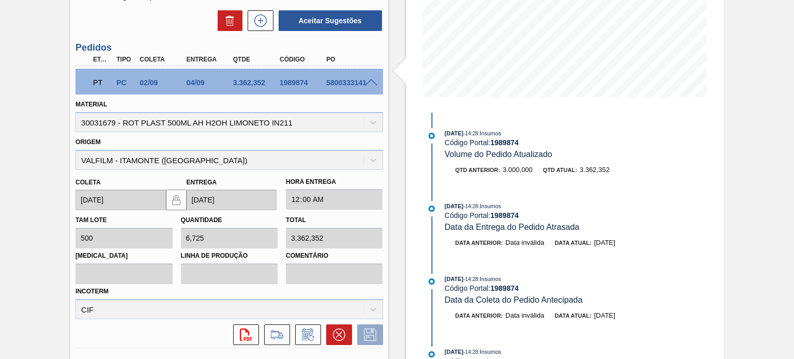
click at [368, 82] on span at bounding box center [371, 83] width 12 height 8
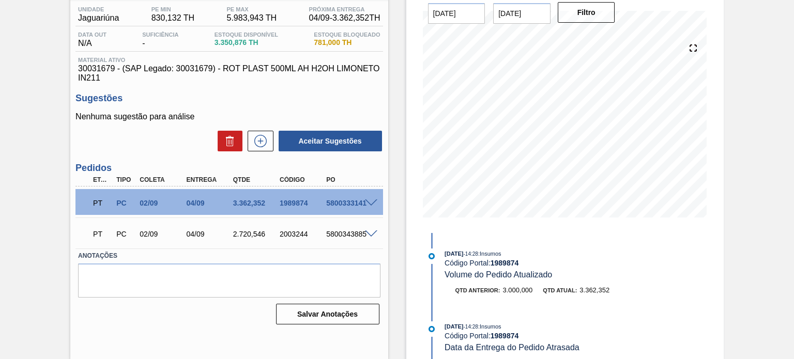
click at [292, 200] on div "1989874" at bounding box center [302, 203] width 51 height 8
copy div "1989874"
click at [286, 234] on div "2003244" at bounding box center [302, 234] width 51 height 8
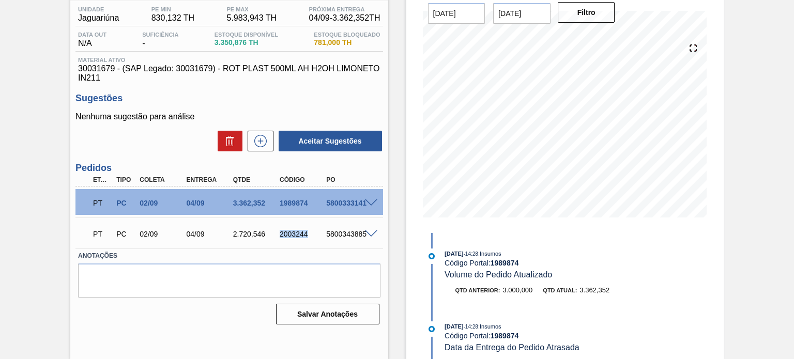
copy div "2003244"
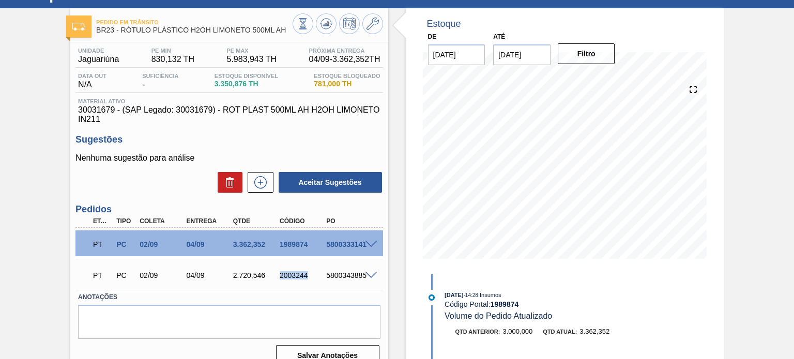
scroll to position [0, 0]
